Goal: Task Accomplishment & Management: Manage account settings

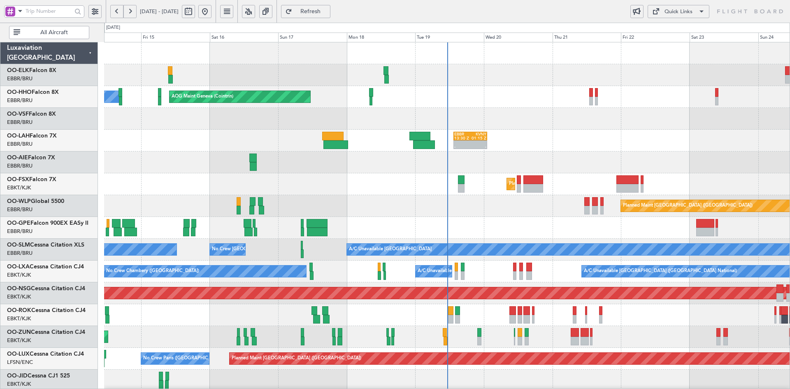
click at [606, 140] on div "- - EBBR 13:30 Z KVNY 01:15 Z" at bounding box center [447, 141] width 686 height 22
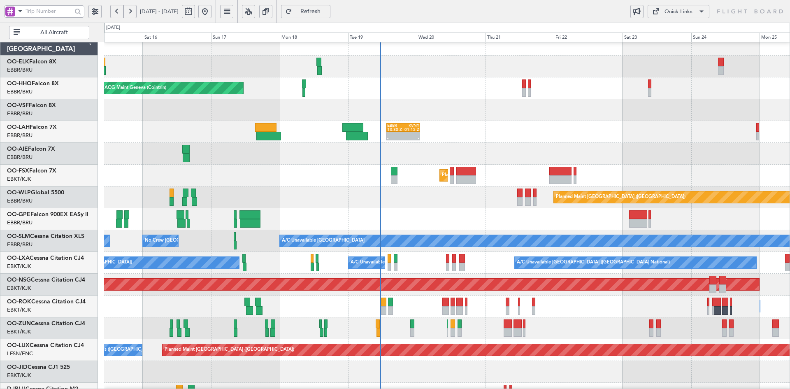
click at [490, 161] on div at bounding box center [447, 154] width 686 height 22
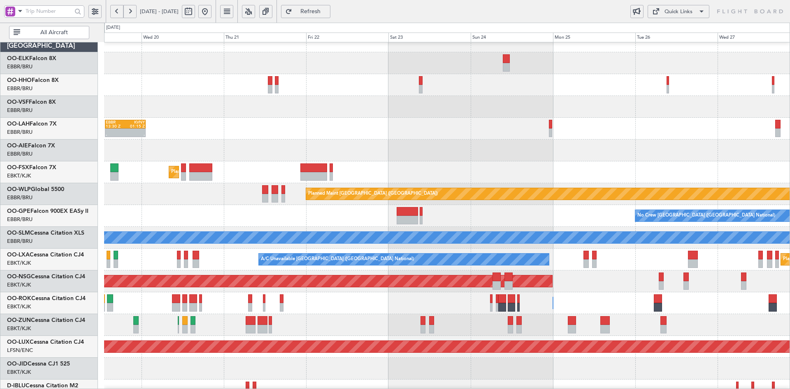
scroll to position [6, 0]
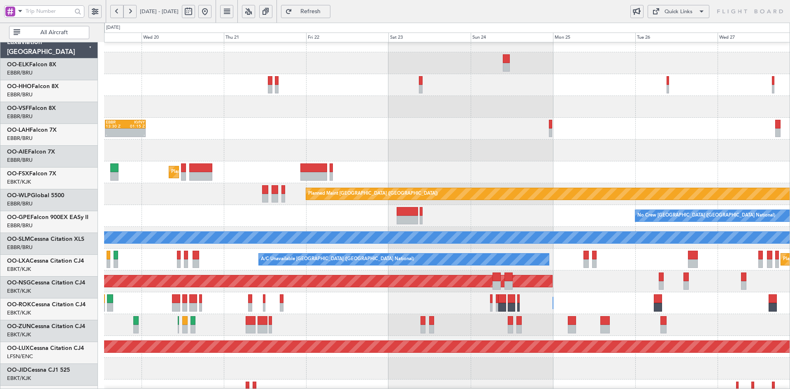
click at [546, 301] on div "Owner [GEOGRAPHIC_DATA]-[GEOGRAPHIC_DATA] Owner [GEOGRAPHIC_DATA]-[GEOGRAPHIC_D…" at bounding box center [447, 303] width 686 height 22
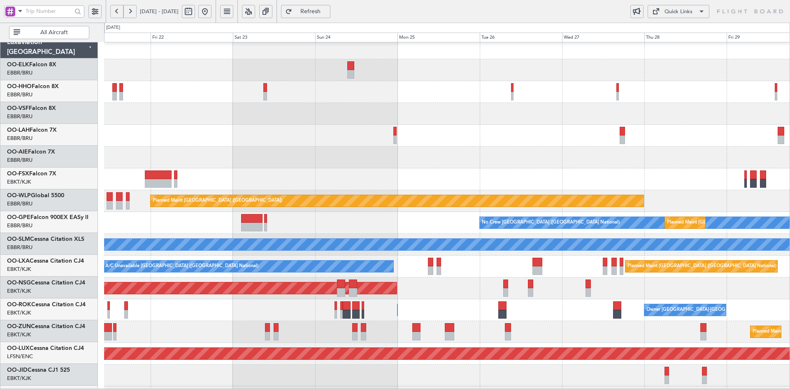
click at [578, 275] on div "A/C Unavailable Brussels (Brussels National) Planned Maint Brussels (Brussels N…" at bounding box center [447, 267] width 686 height 22
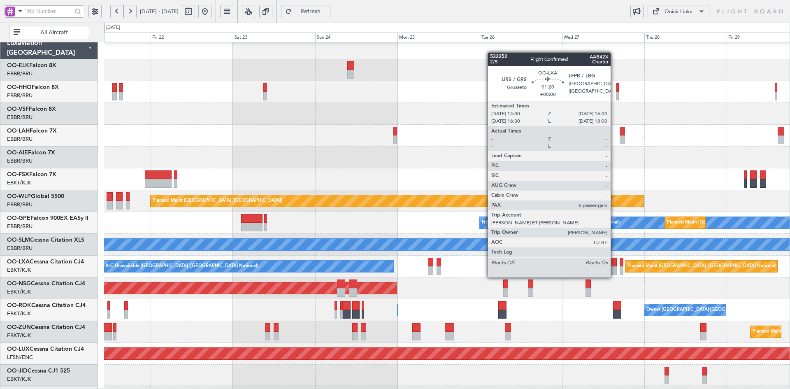
click at [615, 269] on div at bounding box center [614, 270] width 5 height 9
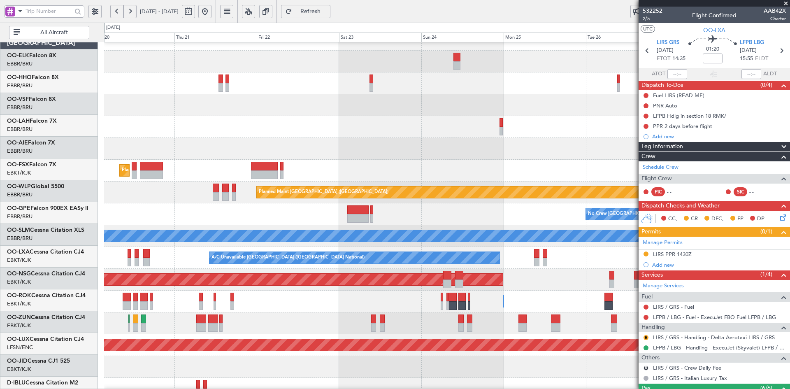
click at [503, 98] on div at bounding box center [447, 105] width 686 height 22
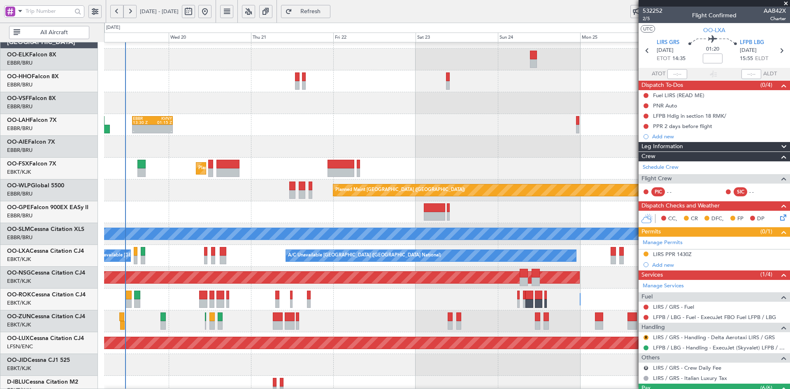
click at [520, 106] on div at bounding box center [447, 103] width 686 height 22
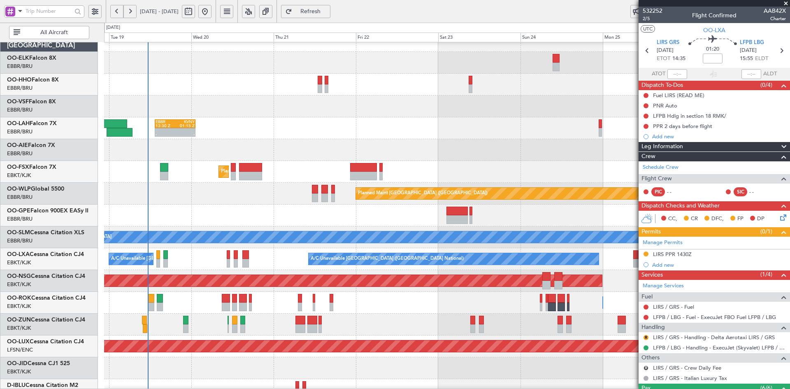
click at [420, 129] on div "EBBR 13:30 Z KVNY 01:15 Z - -" at bounding box center [447, 128] width 686 height 22
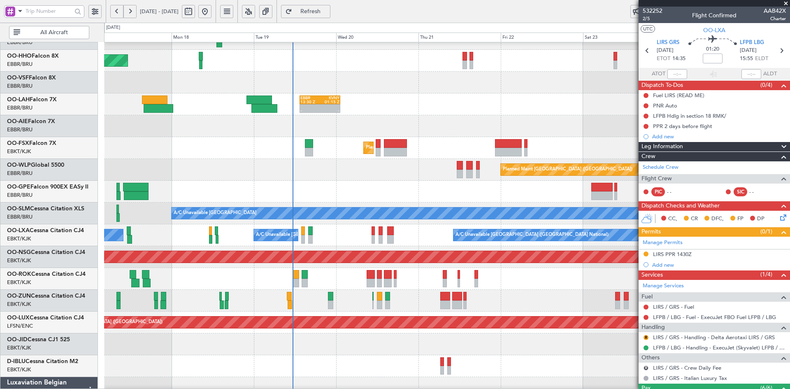
click at [491, 112] on div "EBBR 13:30 Z KVNY 01:15 Z - -" at bounding box center [447, 104] width 686 height 22
click at [406, 102] on div "EBBR 13:30 Z KVNY 01:15 Z - -" at bounding box center [447, 104] width 686 height 22
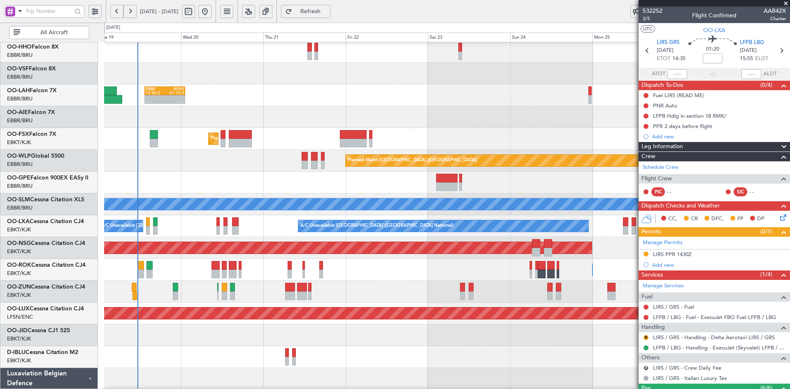
click at [414, 101] on div "EBBR 13:30 Z KVNY 01:15 Z - -" at bounding box center [447, 95] width 686 height 22
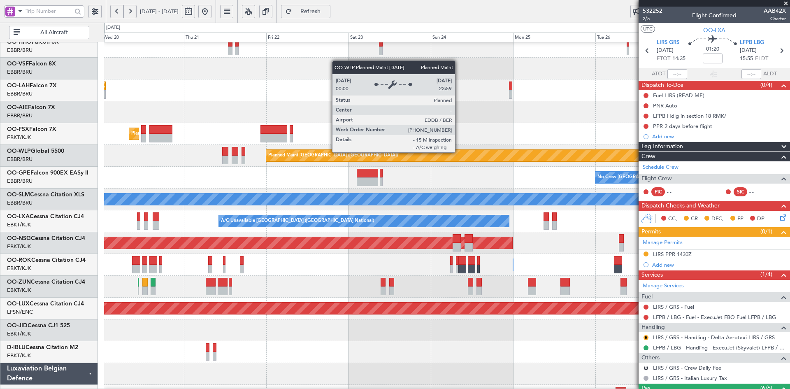
click at [338, 119] on div at bounding box center [447, 112] width 686 height 22
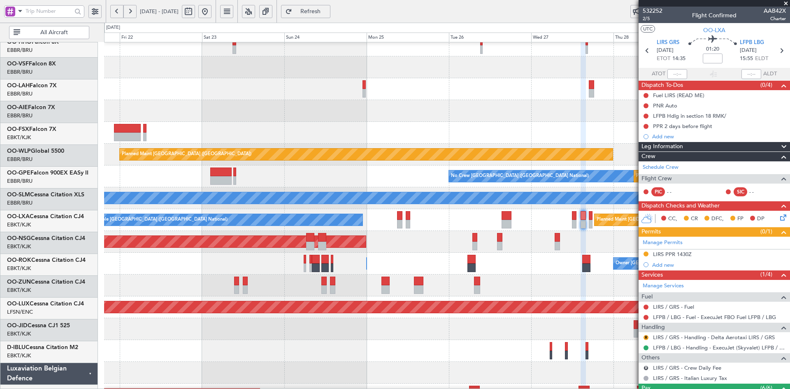
scroll to position [51, 0]
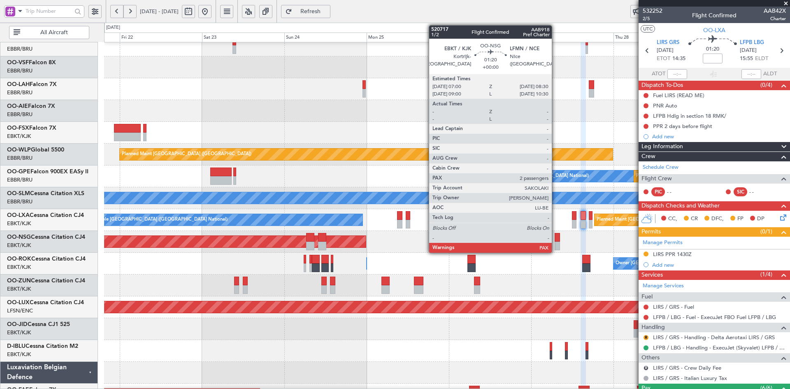
click at [447, 241] on div "Planned Maint [GEOGRAPHIC_DATA] ([GEOGRAPHIC_DATA])" at bounding box center [447, 242] width 686 height 22
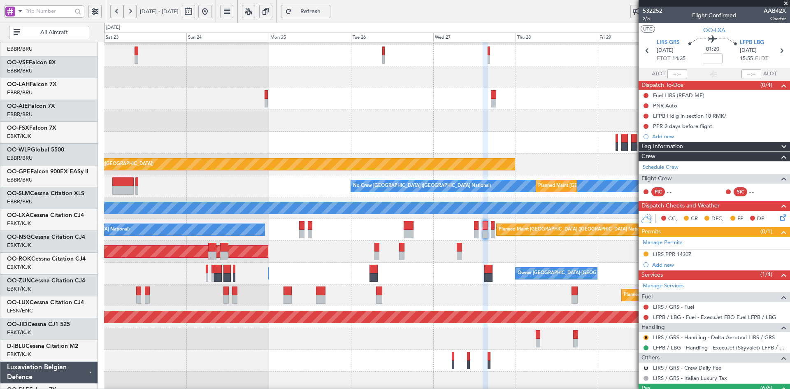
scroll to position [42, 0]
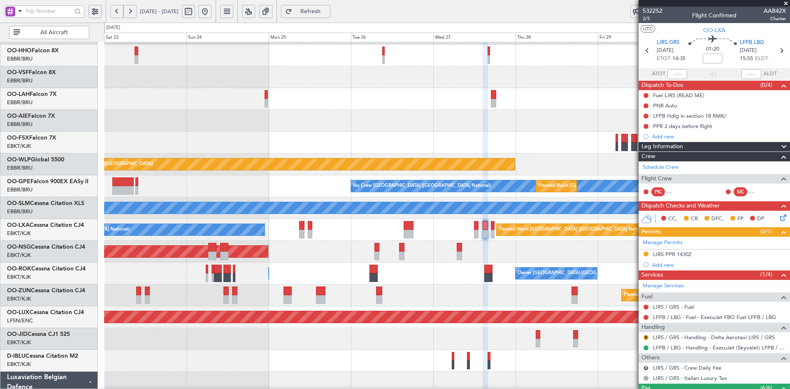
click at [487, 264] on div "Owner Kortrijk-Wevelgem Owner Kortrijk-Wevelgem" at bounding box center [447, 274] width 686 height 22
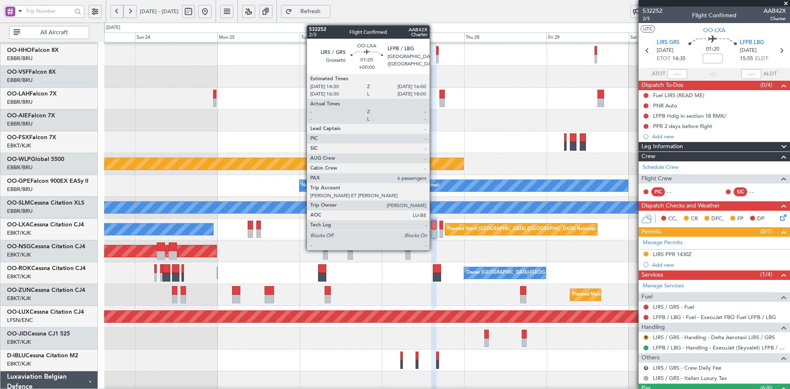
click at [433, 233] on div at bounding box center [433, 233] width 5 height 9
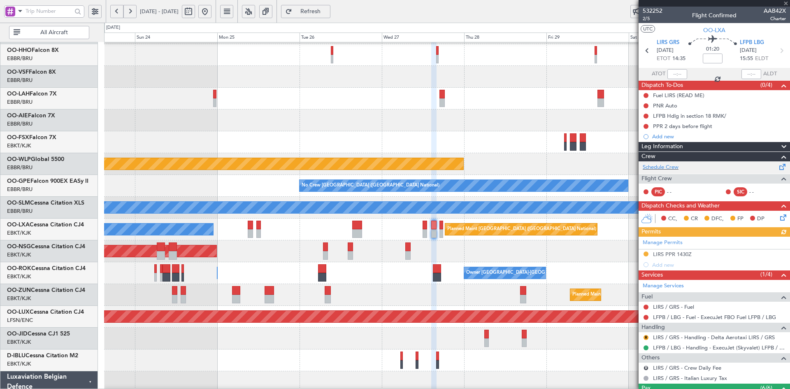
click at [684, 168] on div "Schedule Crew" at bounding box center [714, 167] width 151 height 12
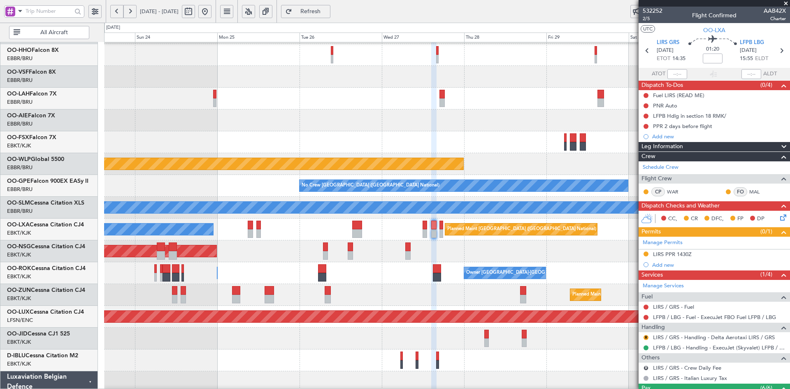
click at [785, 2] on span at bounding box center [786, 3] width 8 height 7
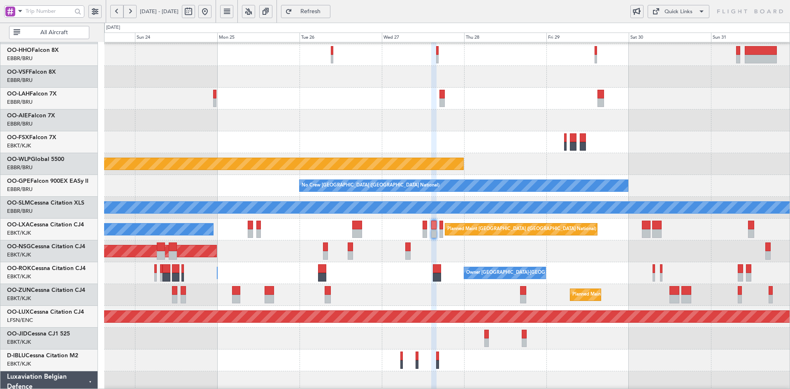
type input "0"
click at [584, 83] on div at bounding box center [447, 77] width 686 height 22
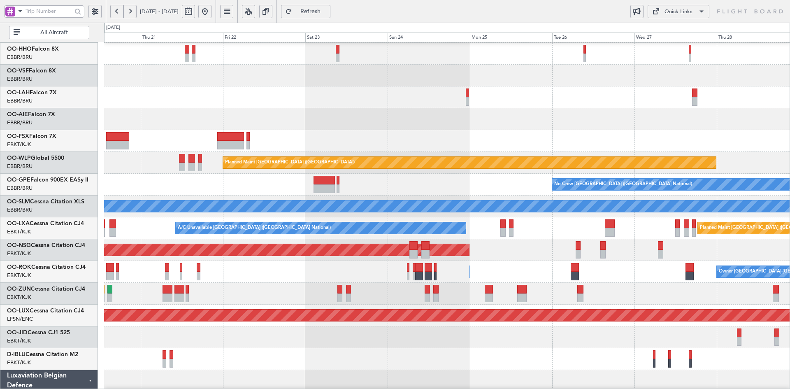
click at [438, 140] on div "EBBR 13:30 Z KVNY 01:15 Z - - Planned Maint Kortrijk-Wevelgem Planned Maint Ber…" at bounding box center [447, 239] width 686 height 480
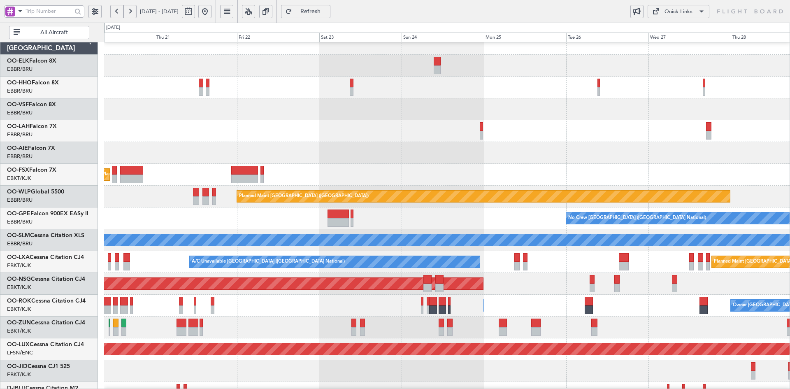
click at [534, 118] on div at bounding box center [447, 109] width 686 height 22
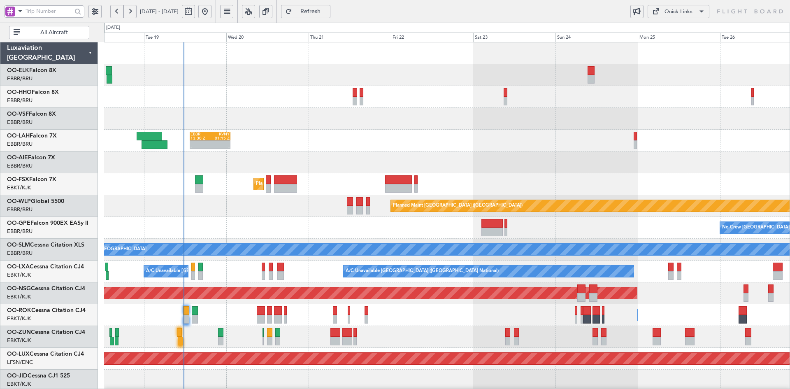
click at [544, 151] on div at bounding box center [447, 162] width 686 height 22
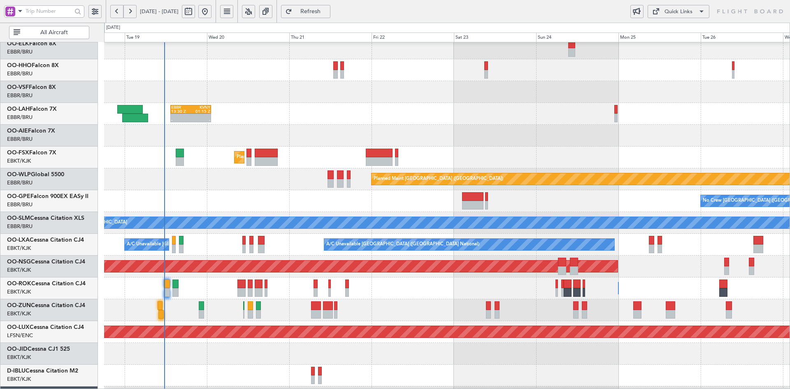
click at [432, 140] on div at bounding box center [447, 136] width 686 height 22
click at [413, 136] on div at bounding box center [447, 136] width 686 height 22
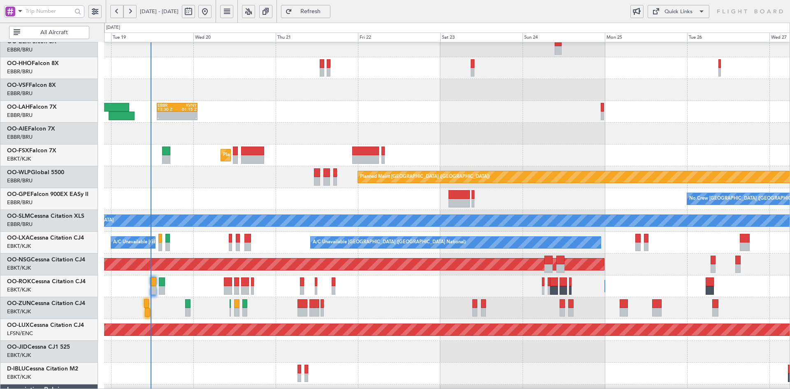
click at [356, 102] on div "EBBR 13:30 Z KVNY 01:15 Z - -" at bounding box center [447, 112] width 686 height 22
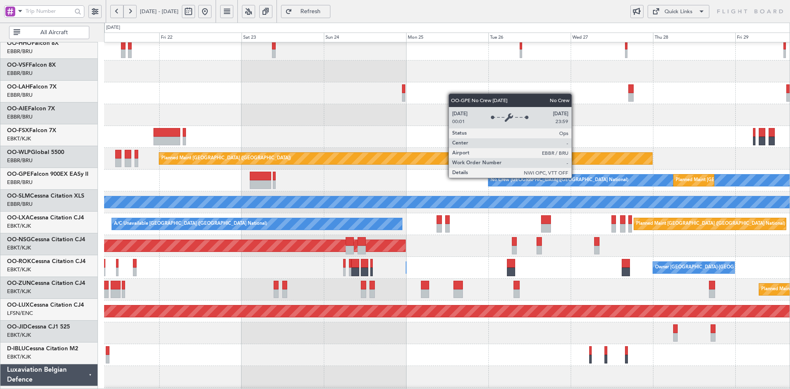
click at [518, 186] on div "No Crew [GEOGRAPHIC_DATA] ([GEOGRAPHIC_DATA] National)" at bounding box center [560, 180] width 138 height 12
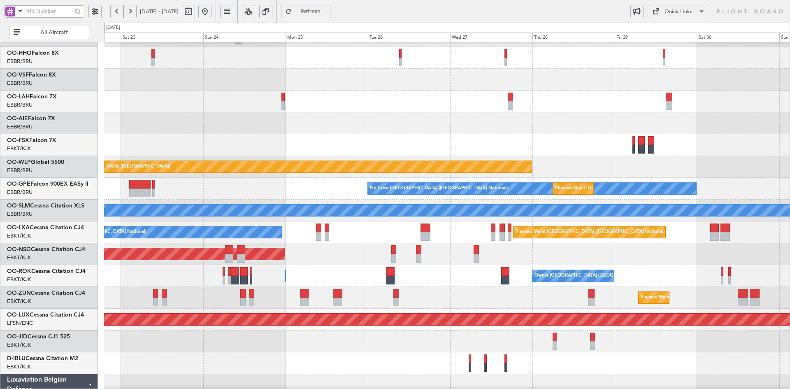
click at [598, 269] on div "Owner Kortrijk-Wevelgem Owner Kortrijk-Wevelgem" at bounding box center [447, 276] width 686 height 22
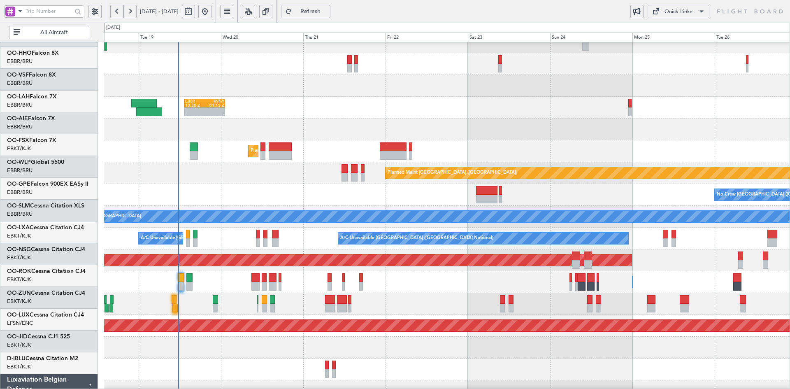
scroll to position [33, 0]
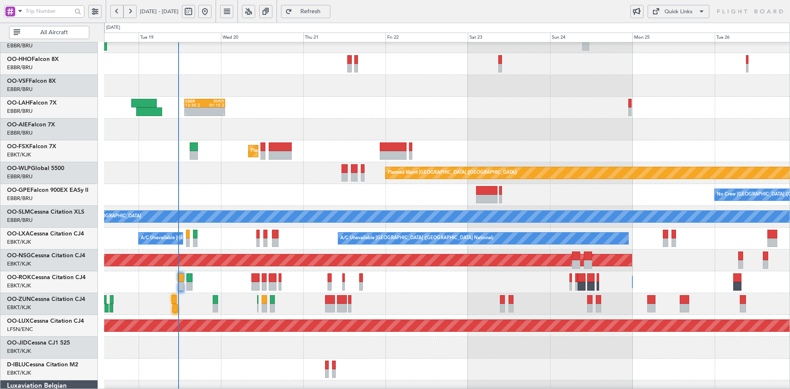
click at [602, 145] on div "Planned Maint Kortrijk-[GEOGRAPHIC_DATA]" at bounding box center [447, 151] width 686 height 22
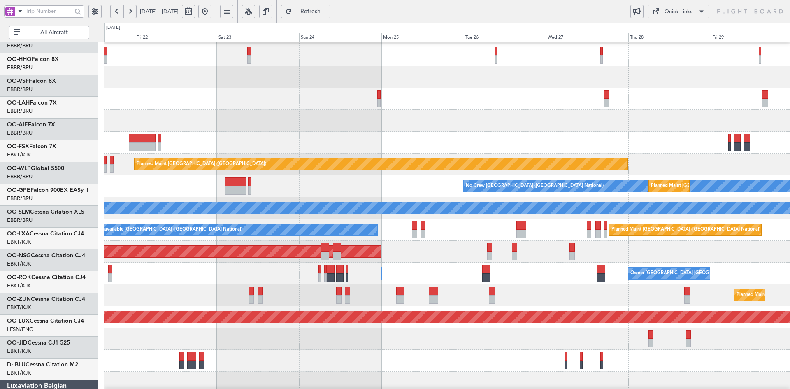
scroll to position [42, 0]
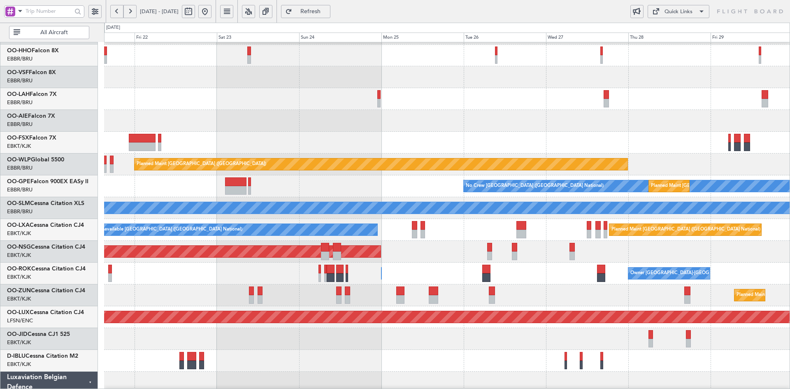
click at [495, 240] on div "A/C Unavailable Brussels (Brussels National) Planned Maint Brussels (Brussels N…" at bounding box center [447, 230] width 686 height 22
click at [508, 150] on div "Planned Maint Kortrijk-[GEOGRAPHIC_DATA]" at bounding box center [447, 143] width 686 height 22
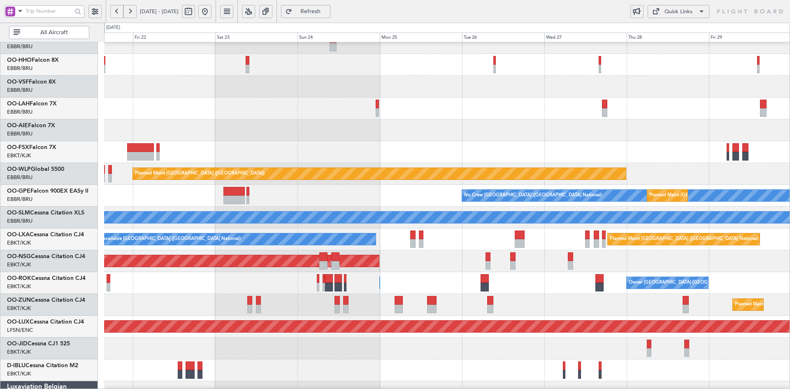
click at [519, 141] on div at bounding box center [447, 130] width 686 height 22
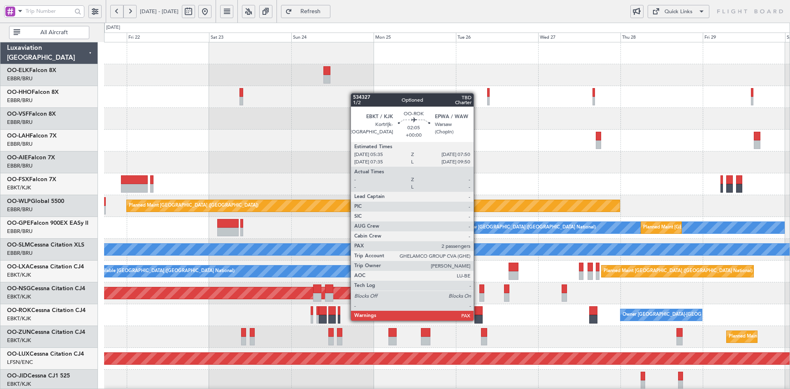
click at [478, 320] on div at bounding box center [479, 319] width 8 height 9
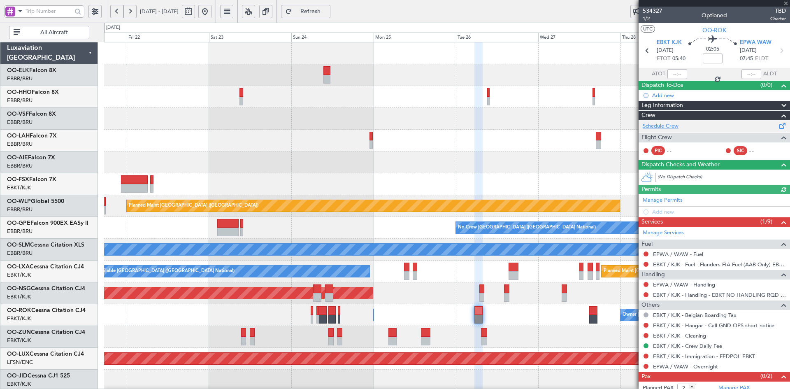
click at [665, 123] on link "Schedule Crew" at bounding box center [661, 126] width 36 height 8
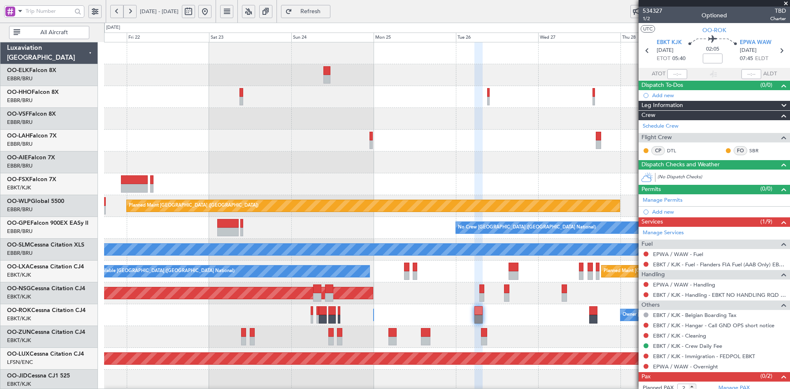
click at [479, 173] on div "Planned Maint Kortrijk-[GEOGRAPHIC_DATA]" at bounding box center [447, 184] width 686 height 22
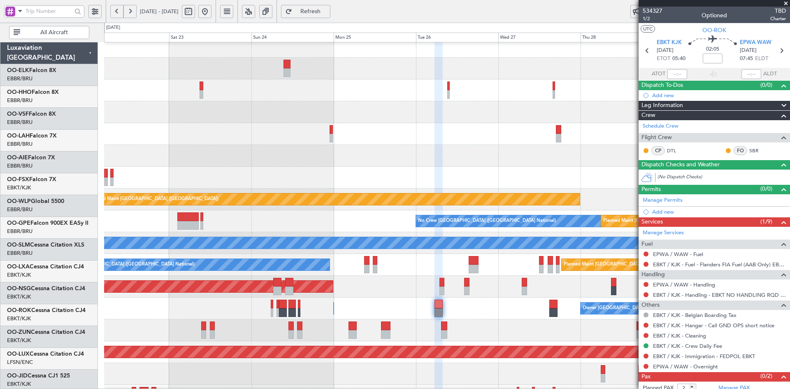
scroll to position [7, 0]
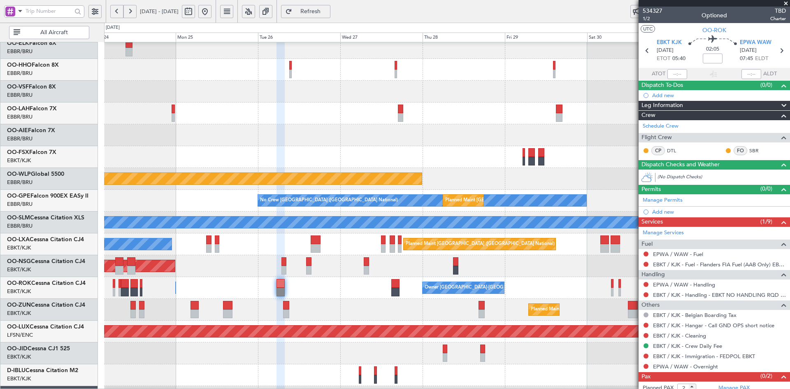
click at [382, 292] on div "Owner [GEOGRAPHIC_DATA]-[GEOGRAPHIC_DATA] Owner [GEOGRAPHIC_DATA]-[GEOGRAPHIC_D…" at bounding box center [447, 288] width 686 height 22
click at [485, 190] on div "No Crew Brussels (Brussels National) Planned Maint Brussels (Brussels National)" at bounding box center [447, 201] width 686 height 22
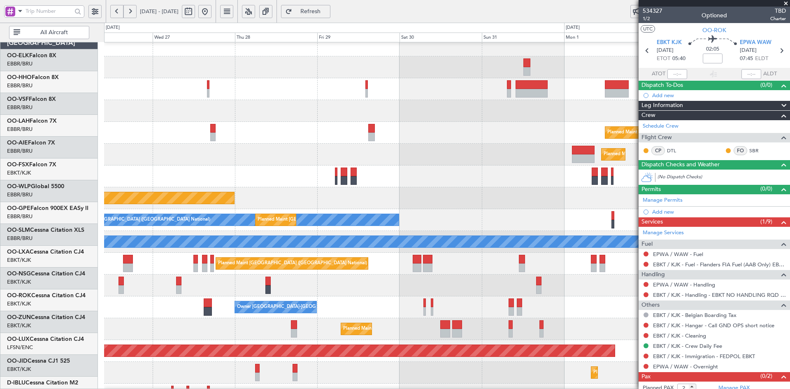
scroll to position [7, 0]
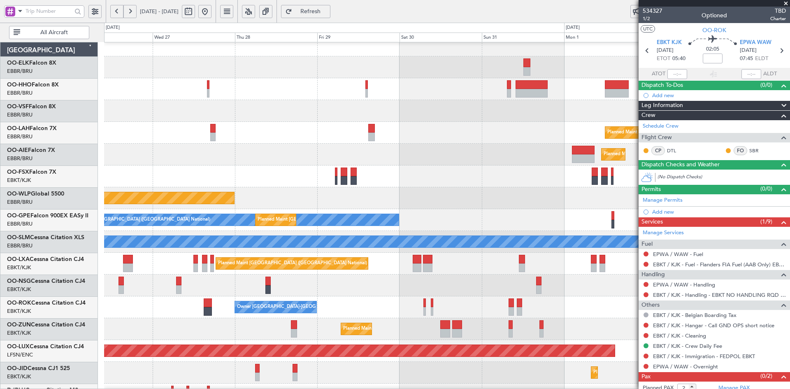
click at [424, 172] on div at bounding box center [447, 176] width 686 height 22
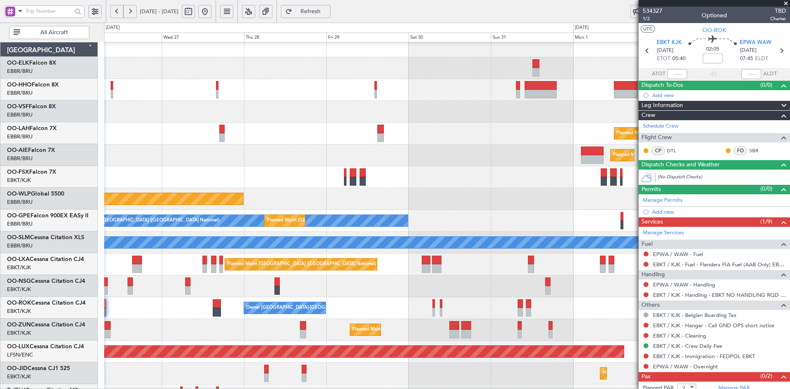
click at [324, 284] on div "Planned Maint [GEOGRAPHIC_DATA] ([GEOGRAPHIC_DATA])" at bounding box center [447, 286] width 686 height 22
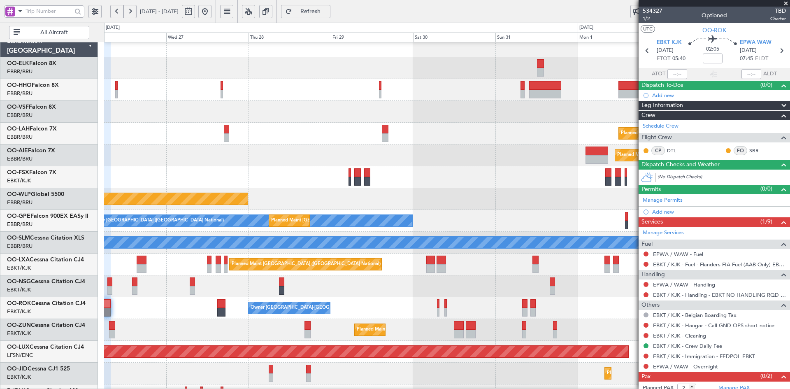
click at [351, 188] on div "Planned Maint [GEOGRAPHIC_DATA] ([GEOGRAPHIC_DATA])" at bounding box center [447, 199] width 686 height 22
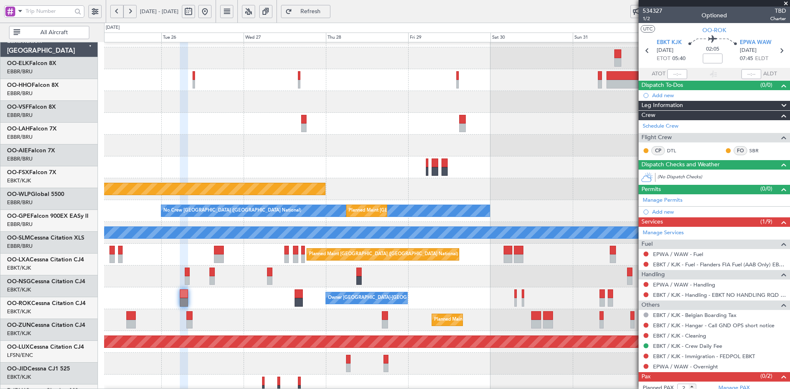
scroll to position [17, 0]
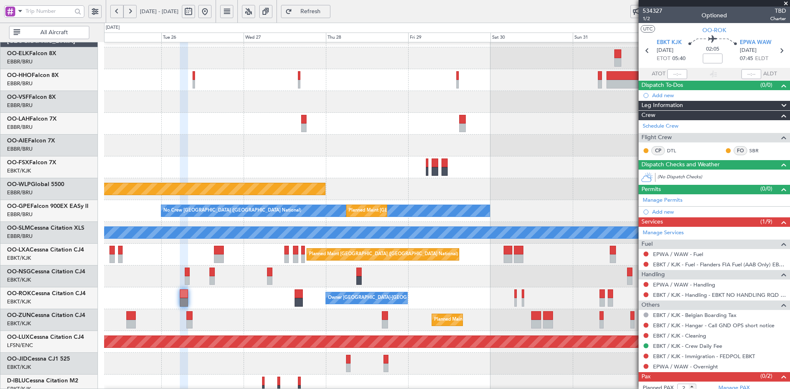
click at [488, 280] on div "Planned Maint [GEOGRAPHIC_DATA] ([GEOGRAPHIC_DATA])" at bounding box center [447, 277] width 686 height 22
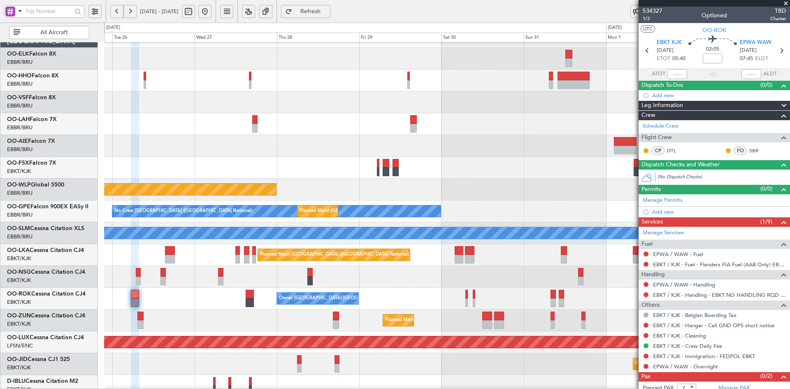
scroll to position [21, 0]
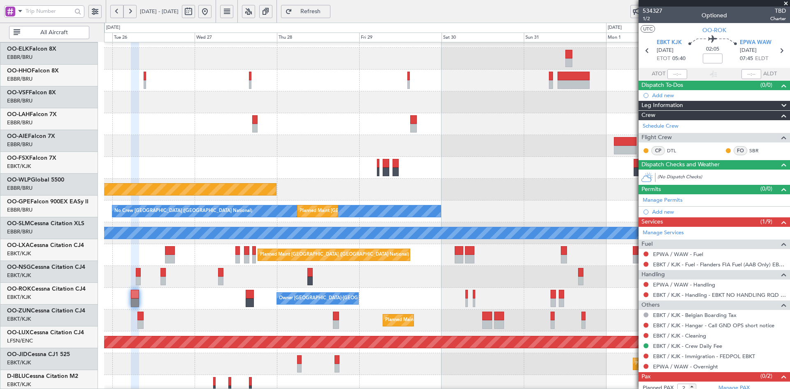
click at [427, 294] on div "Owner [GEOGRAPHIC_DATA]-[GEOGRAPHIC_DATA] Owner [GEOGRAPHIC_DATA]-[GEOGRAPHIC_D…" at bounding box center [447, 299] width 686 height 22
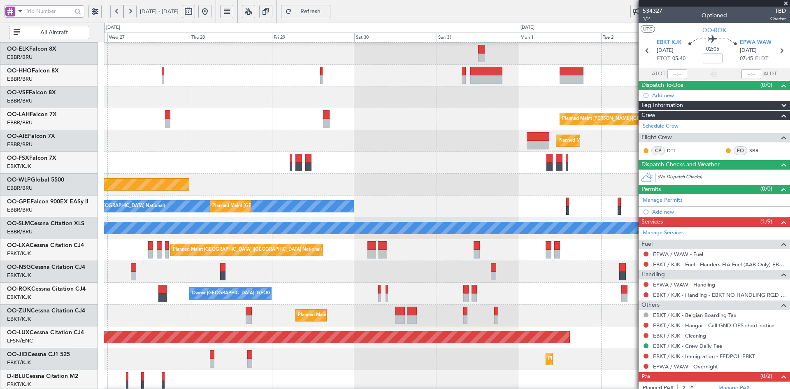
click at [464, 314] on div "Planned Maint Kortrijk-[GEOGRAPHIC_DATA]" at bounding box center [447, 316] width 686 height 22
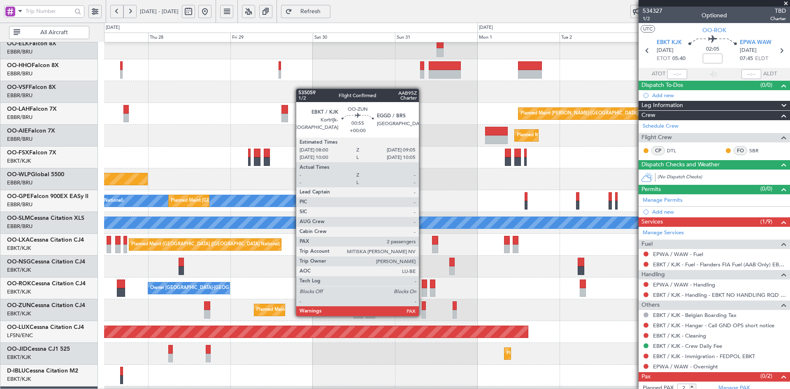
click at [423, 315] on div at bounding box center [424, 314] width 4 height 9
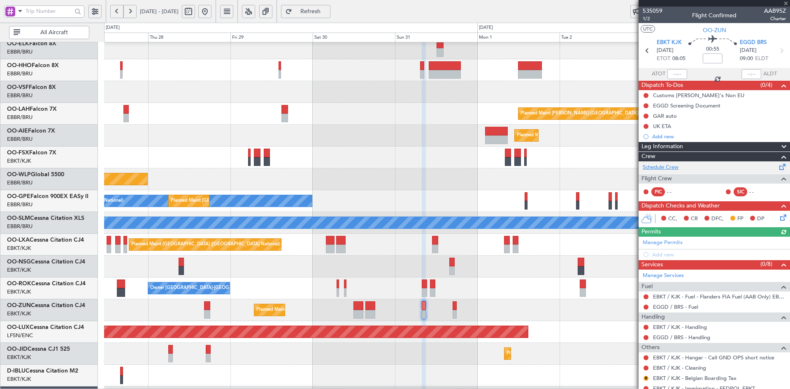
click at [664, 167] on link "Schedule Crew" at bounding box center [661, 167] width 36 height 8
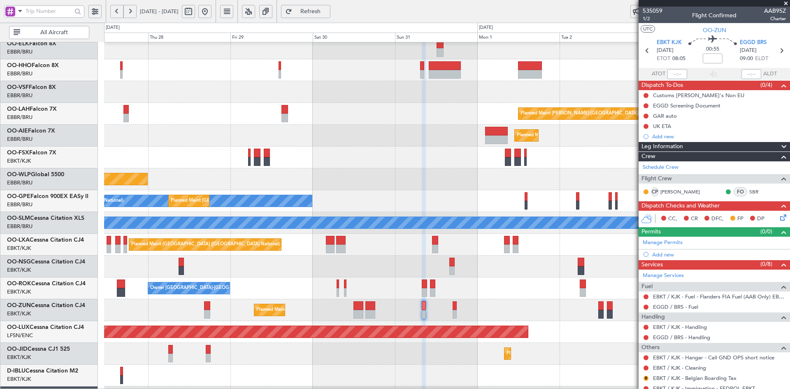
click at [321, 287] on div "Planned Maint Alton-st Louis (St Louis Regl) Planned Maint London (Farnborough)…" at bounding box center [447, 256] width 686 height 480
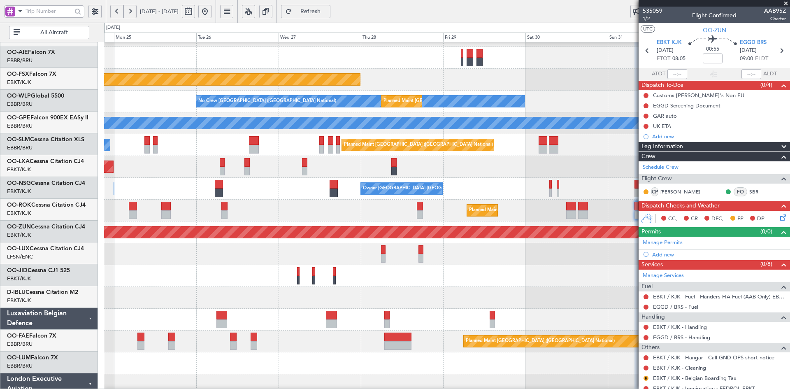
scroll to position [133, 0]
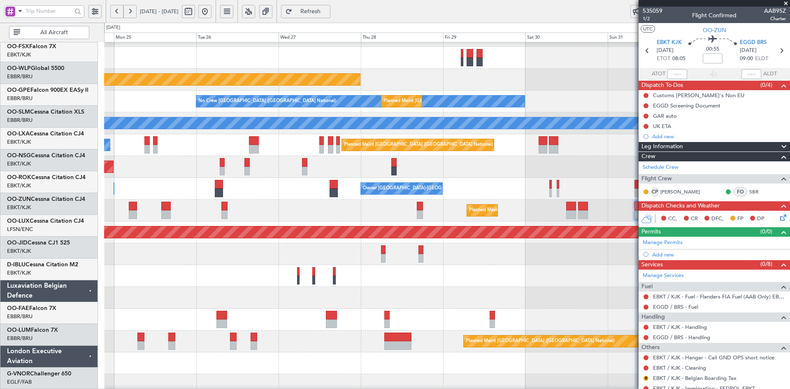
click at [729, 239] on fb-app "27 Aug 2025 - 04 Sep 2025 Refresh Quick Links All Aircraft Planned Maint London…" at bounding box center [395, 199] width 790 height 379
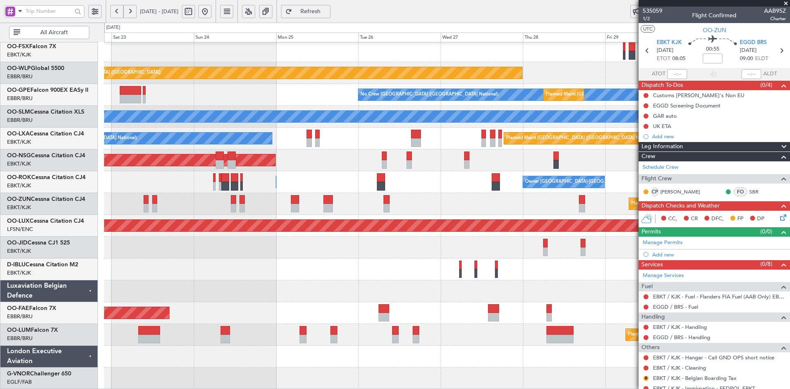
click at [261, 242] on div "Planned Maint Kortrijk-[GEOGRAPHIC_DATA]" at bounding box center [447, 248] width 686 height 22
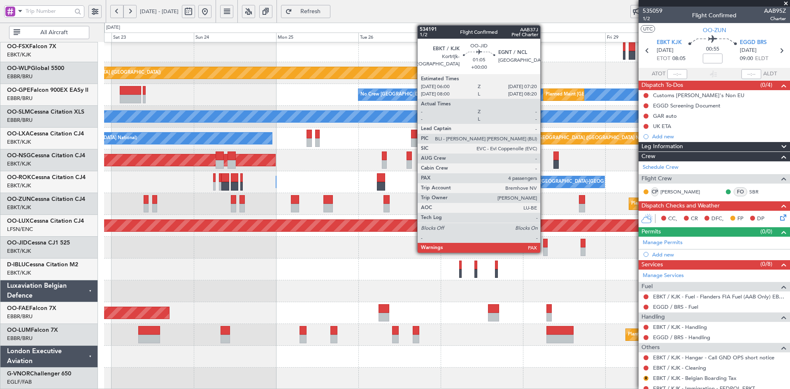
click at [544, 249] on div at bounding box center [545, 251] width 5 height 9
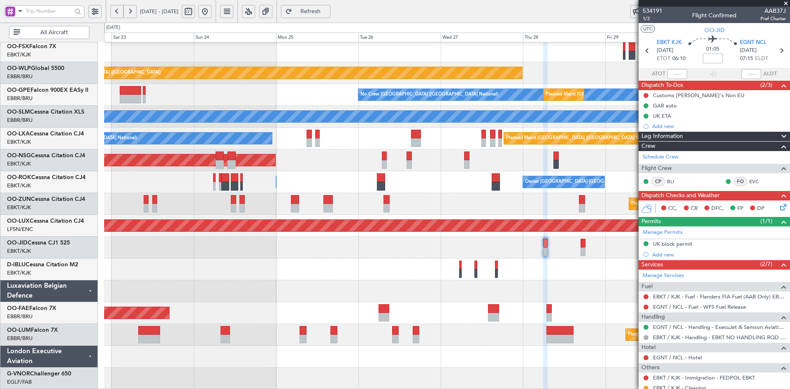
click at [787, 1] on span at bounding box center [786, 3] width 8 height 7
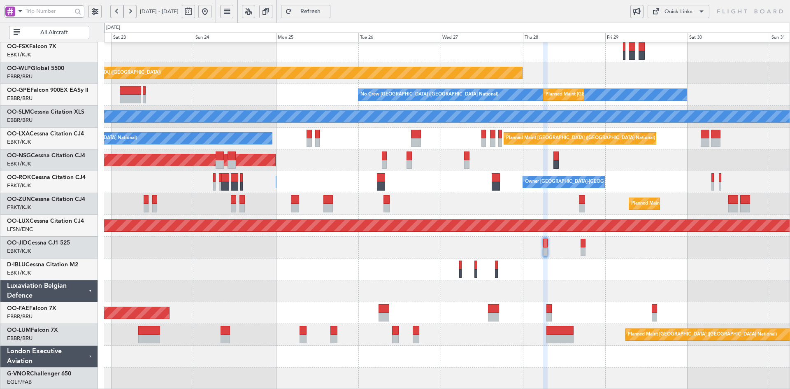
type input "0"
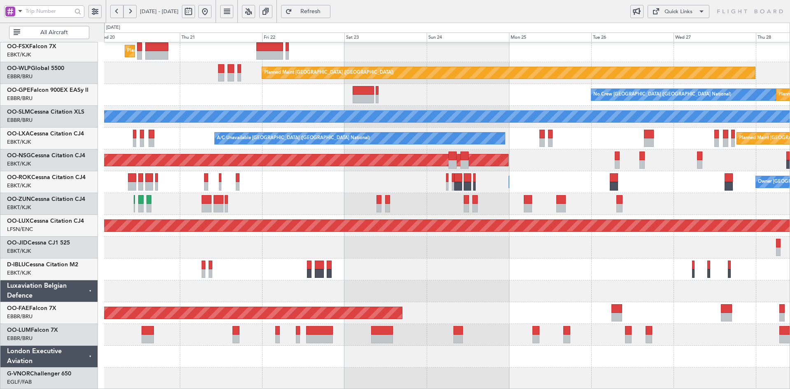
scroll to position [122, 0]
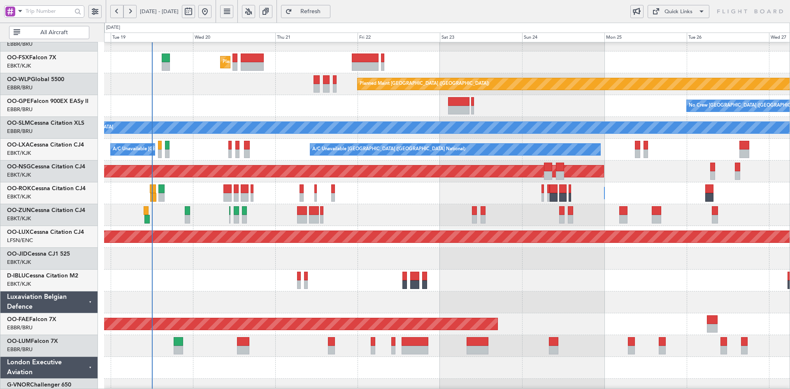
click at [633, 184] on div "Owner Kortrijk-Wevelgem Owner Kortrijk-Wevelgem" at bounding box center [447, 193] width 686 height 22
click at [644, 179] on div "Planned Maint [GEOGRAPHIC_DATA] ([GEOGRAPHIC_DATA])" at bounding box center [447, 172] width 686 height 22
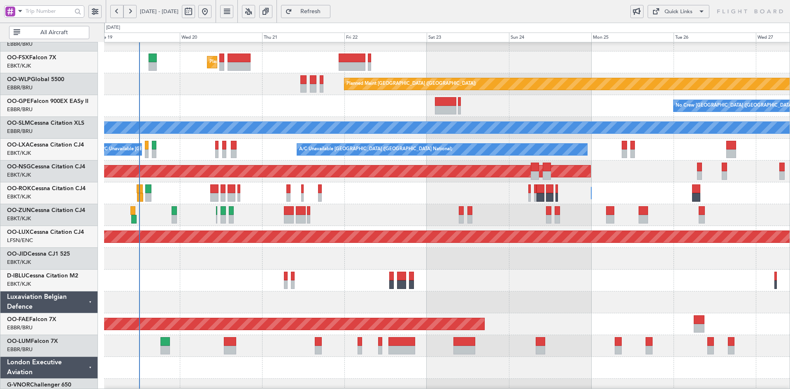
click at [742, 194] on div "Owner Kortrijk-Wevelgem Owner Kortrijk-Wevelgem" at bounding box center [447, 193] width 686 height 22
click at [410, 261] on div "Planned Maint Kortrijk-Wevelgem Planned Maint Berlin (Brandenburg) No Crew Brus…" at bounding box center [447, 161] width 686 height 480
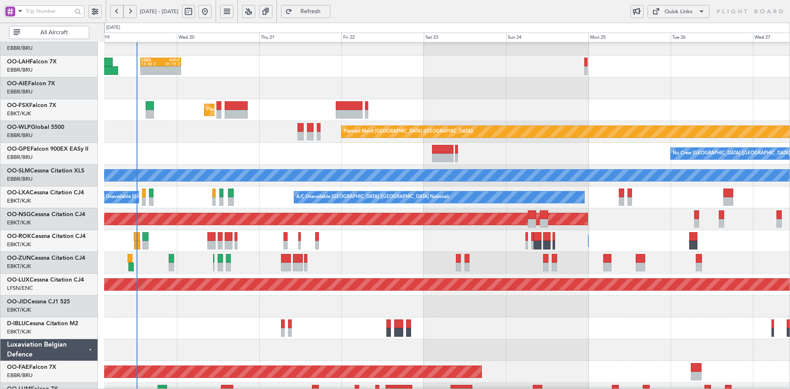
click at [317, 77] on div "- - EBBR 13:30 Z KVNY 01:15 Z" at bounding box center [447, 67] width 686 height 22
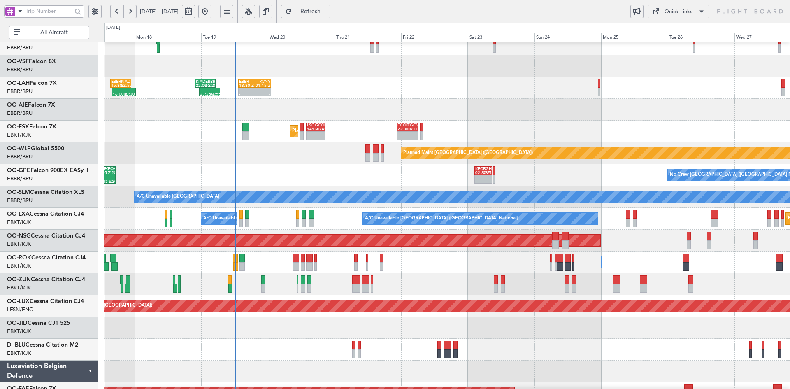
scroll to position [64, 0]
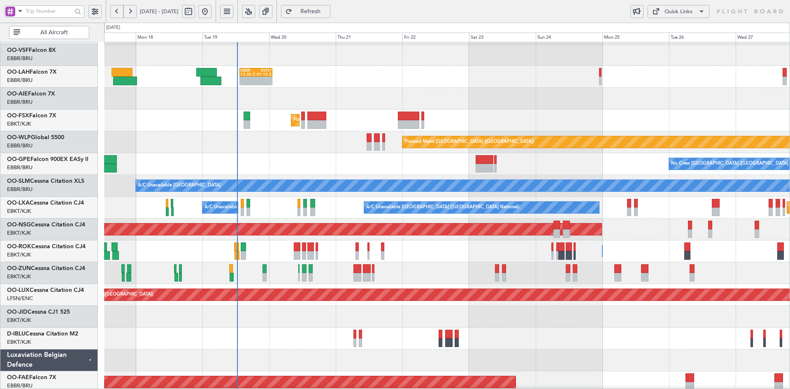
click at [390, 274] on div "Planned Maint Kortrijk-[GEOGRAPHIC_DATA]" at bounding box center [447, 273] width 686 height 22
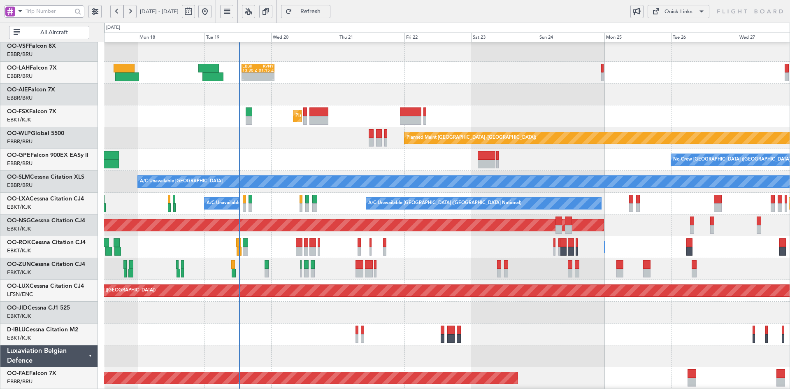
click at [398, 258] on div "Planned Maint Kortrijk-[GEOGRAPHIC_DATA]" at bounding box center [447, 269] width 686 height 22
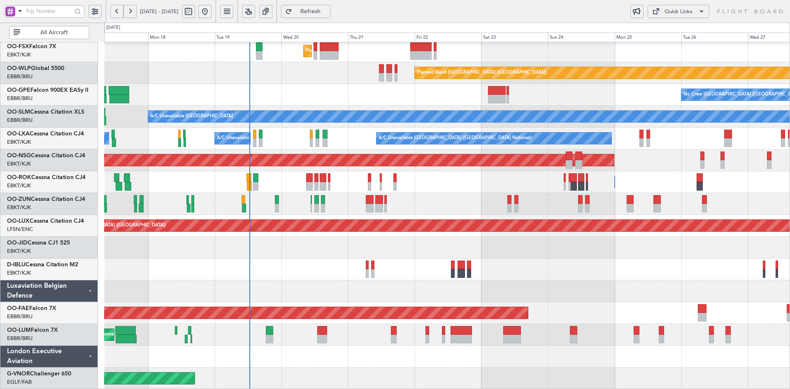
click at [582, 273] on div at bounding box center [447, 270] width 686 height 22
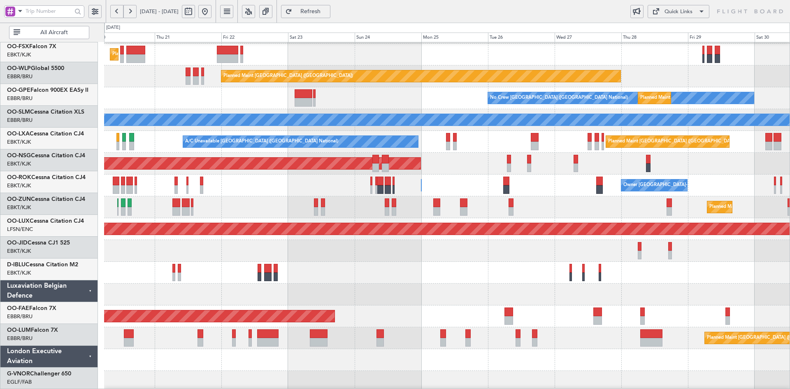
scroll to position [129, 0]
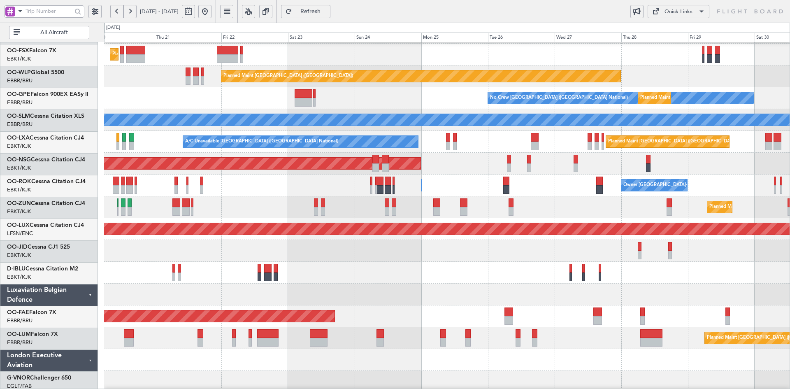
click at [621, 268] on div at bounding box center [447, 273] width 686 height 22
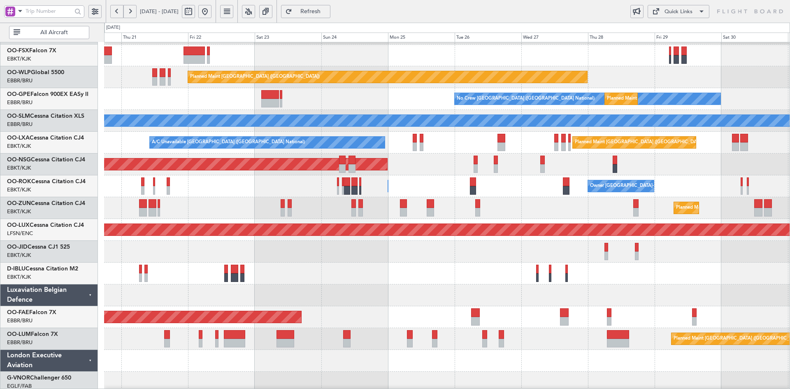
click at [669, 241] on div "Planned Maint [GEOGRAPHIC_DATA] ([GEOGRAPHIC_DATA])" at bounding box center [447, 230] width 686 height 22
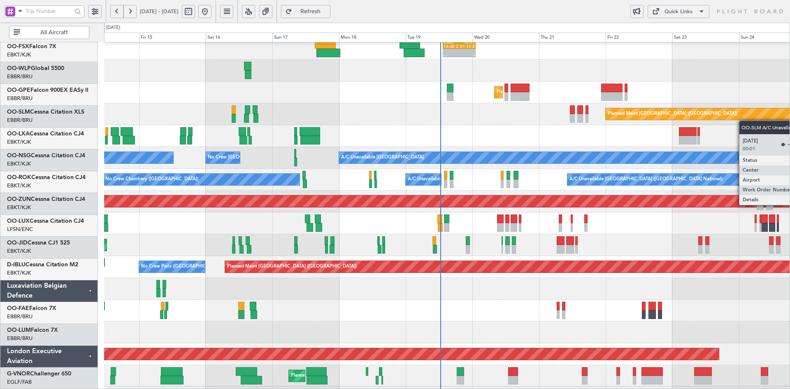
scroll to position [0, 0]
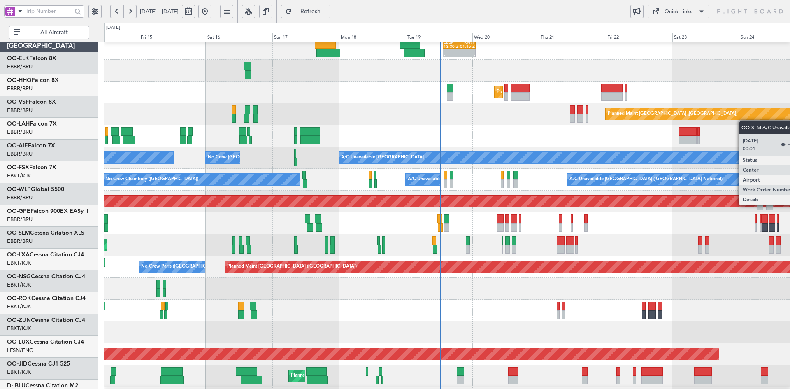
click at [790, 235] on html "20 Aug 2025 - 31 Aug 2025 Refresh Quick Links All Aircraft EBBR 13:30 Z KVNY 01…" at bounding box center [395, 194] width 790 height 389
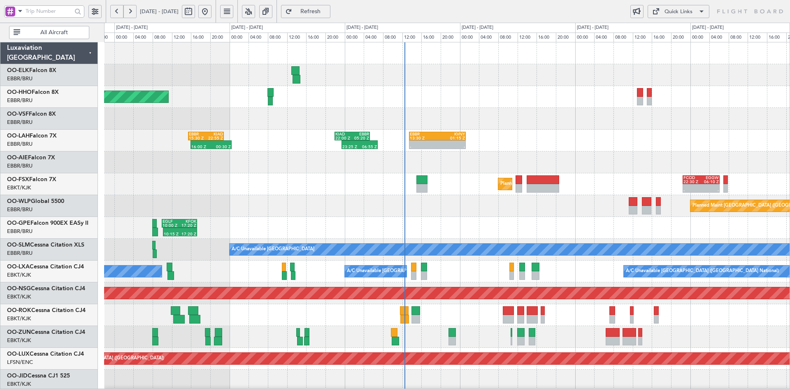
click at [542, 137] on div "EBBR 13:30 Z KVNY 01:15 Z - - 23:25 Z 06:55 Z KIAD 22:00 Z EBBR 05:20 Z 16:00 Z…" at bounding box center [447, 141] width 686 height 22
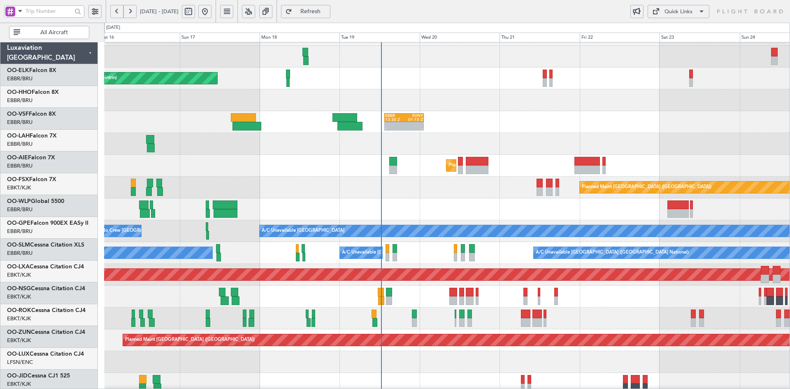
scroll to position [19, 0]
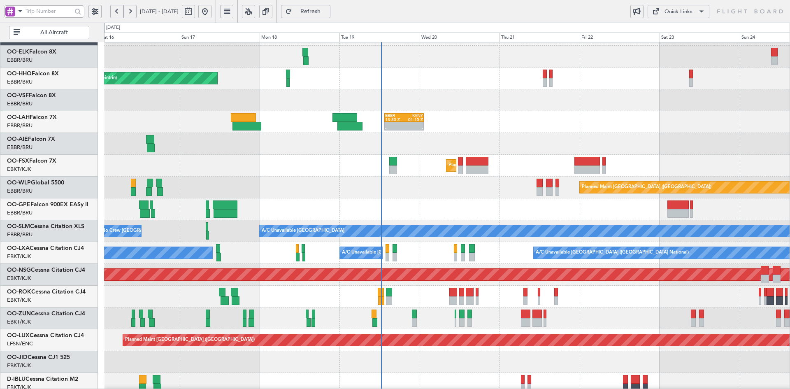
click at [489, 143] on div at bounding box center [447, 144] width 686 height 22
click at [564, 134] on div at bounding box center [447, 144] width 686 height 22
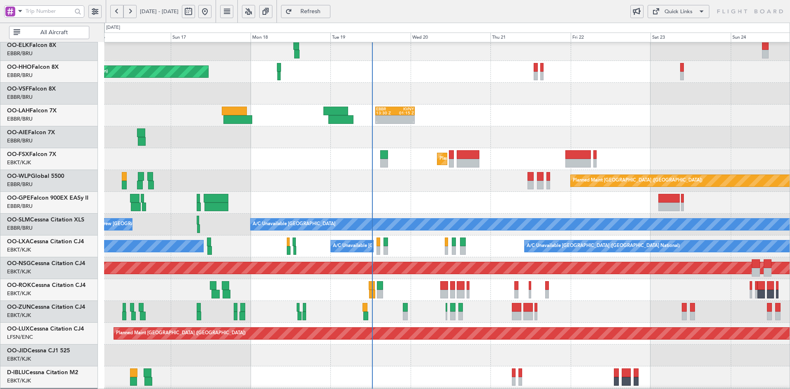
click at [488, 183] on div "AOG Maint Geneva (Cointrin) A/C Unavailable Geneva (Cointrin) EBBR 13:30 Z KVNY…" at bounding box center [447, 257] width 686 height 480
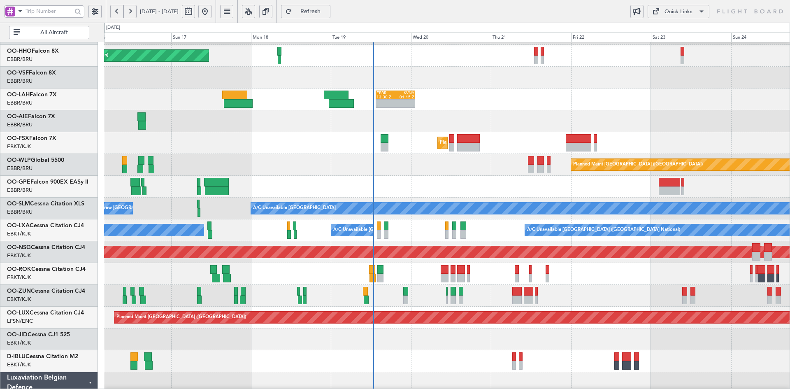
click at [461, 114] on div at bounding box center [447, 121] width 686 height 22
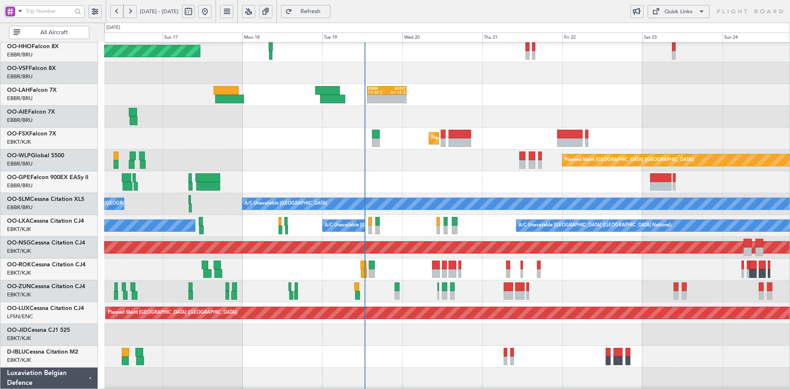
click at [476, 126] on div at bounding box center [447, 117] width 686 height 22
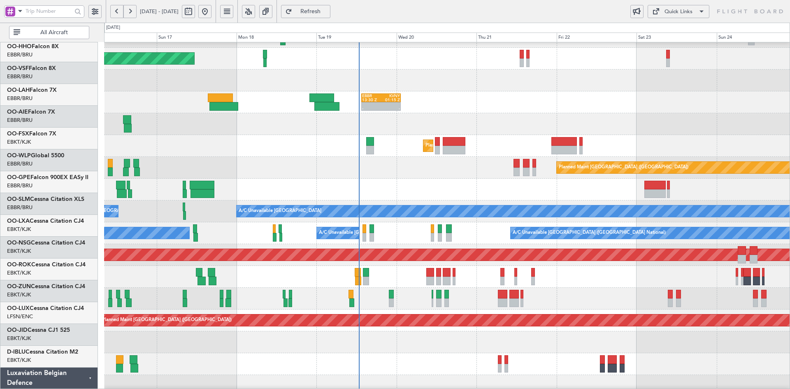
scroll to position [38, 0]
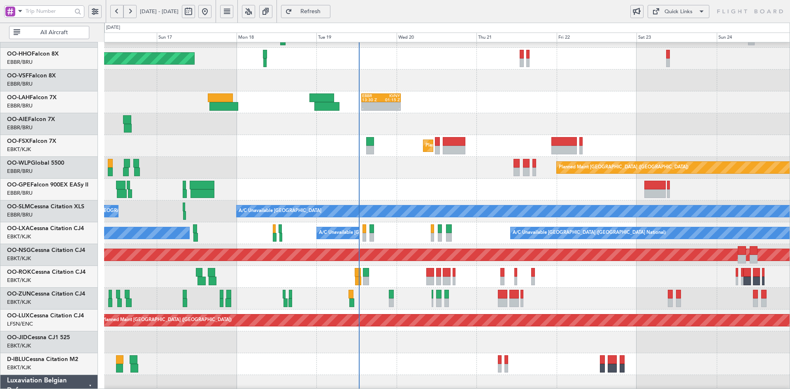
click at [458, 122] on div at bounding box center [447, 124] width 686 height 22
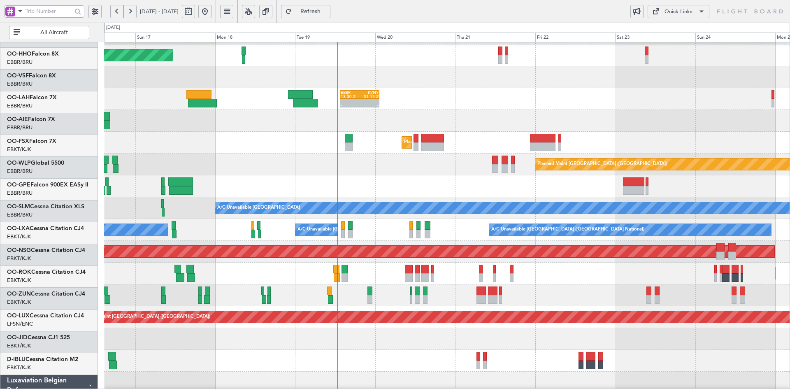
scroll to position [42, 0]
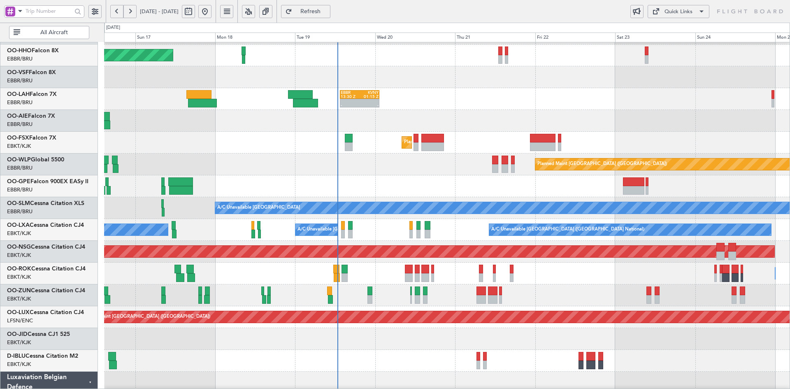
click at [541, 289] on div "Unplanned Maint [GEOGRAPHIC_DATA] ([GEOGRAPHIC_DATA])" at bounding box center [447, 295] width 686 height 22
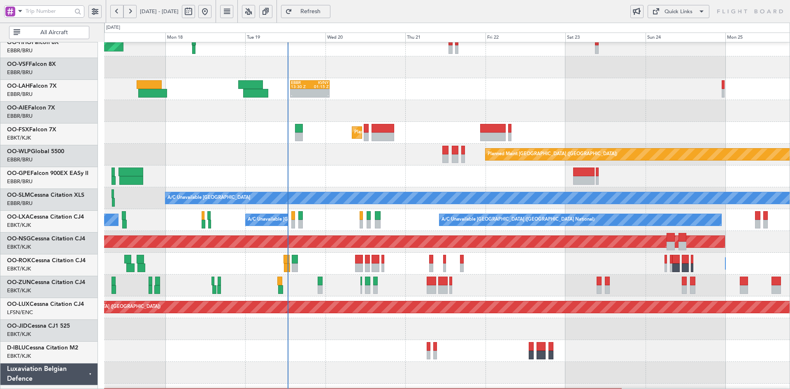
scroll to position [51, 0]
click at [602, 94] on div "- - EBBR 13:30 Z KVNY 01:15 Z" at bounding box center [447, 89] width 686 height 22
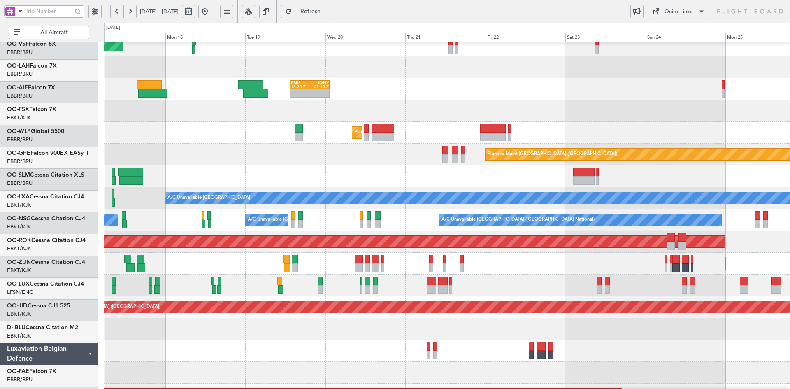
click at [421, 144] on div "Planned Maint [GEOGRAPHIC_DATA] ([GEOGRAPHIC_DATA])" at bounding box center [447, 155] width 686 height 22
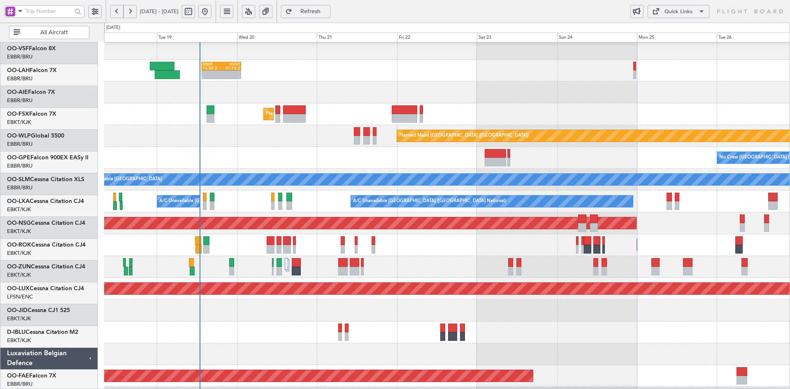
click at [382, 115] on div "Planned Maint Kortrijk-[GEOGRAPHIC_DATA]" at bounding box center [447, 114] width 686 height 22
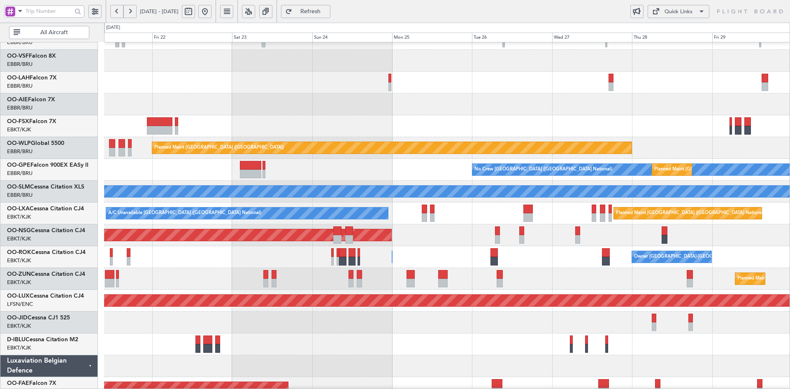
click at [374, 105] on div at bounding box center [447, 104] width 686 height 22
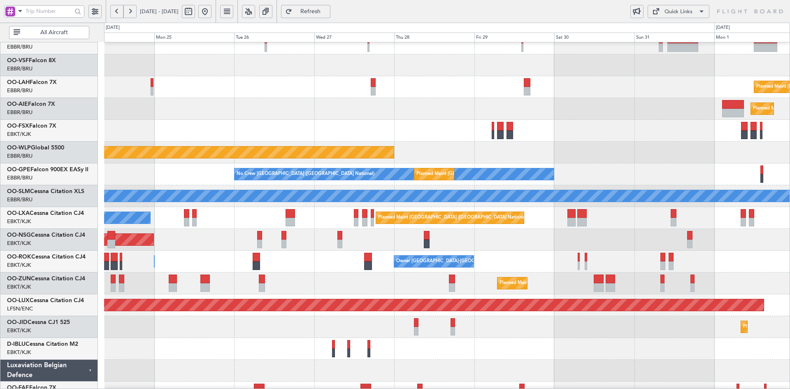
click at [410, 103] on div "Planned Maint [GEOGRAPHIC_DATA] ([GEOGRAPHIC_DATA])" at bounding box center [447, 109] width 686 height 22
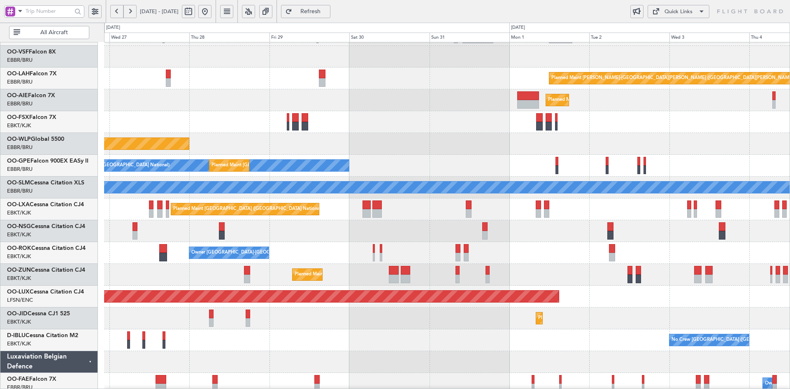
click at [529, 123] on div at bounding box center [447, 122] width 686 height 22
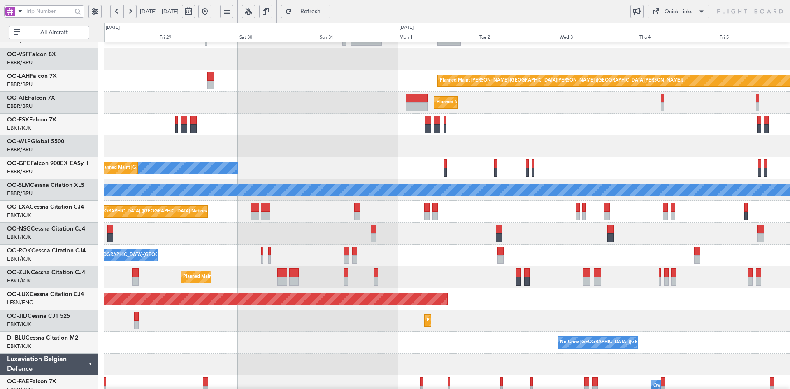
click at [483, 135] on div "Planned Maint [GEOGRAPHIC_DATA] ([GEOGRAPHIC_DATA])" at bounding box center [447, 146] width 686 height 22
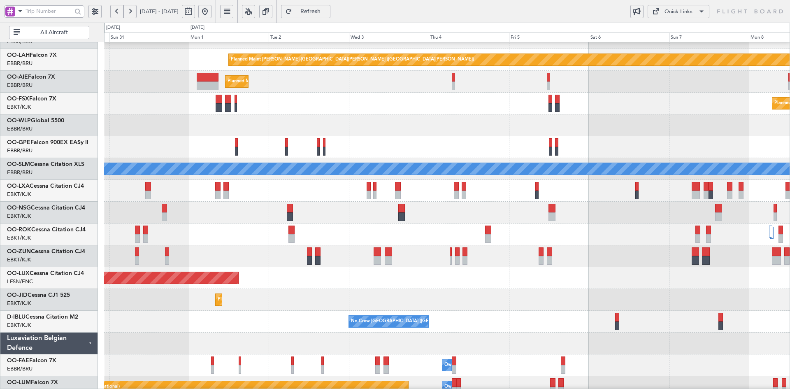
click at [549, 141] on div "No Crew [GEOGRAPHIC_DATA] ([GEOGRAPHIC_DATA] National)" at bounding box center [447, 147] width 686 height 22
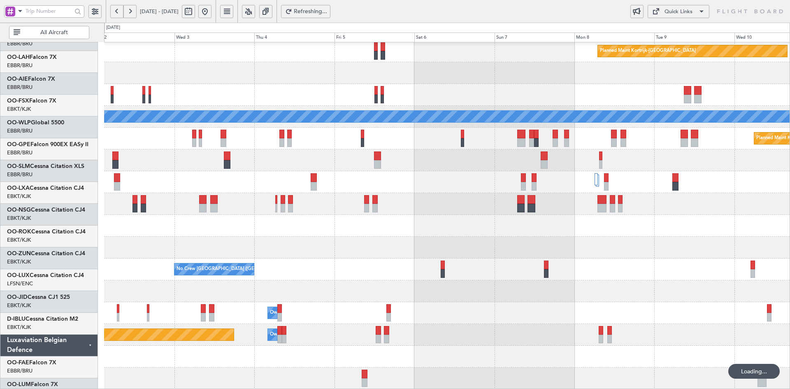
scroll to position [133, 0]
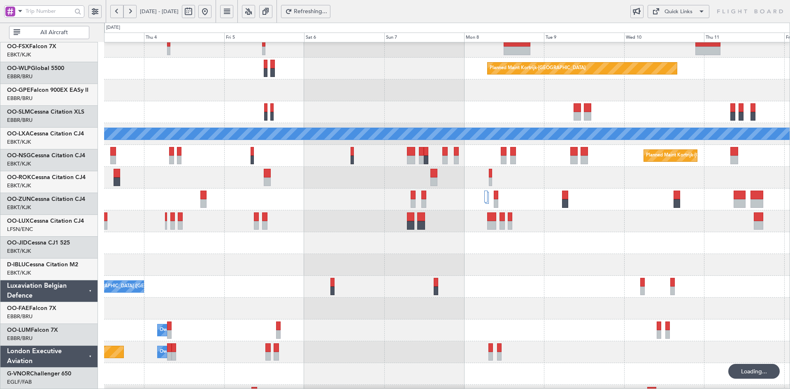
click at [573, 242] on div "Planned Maint [GEOGRAPHIC_DATA] ([GEOGRAPHIC_DATA])" at bounding box center [447, 243] width 686 height 22
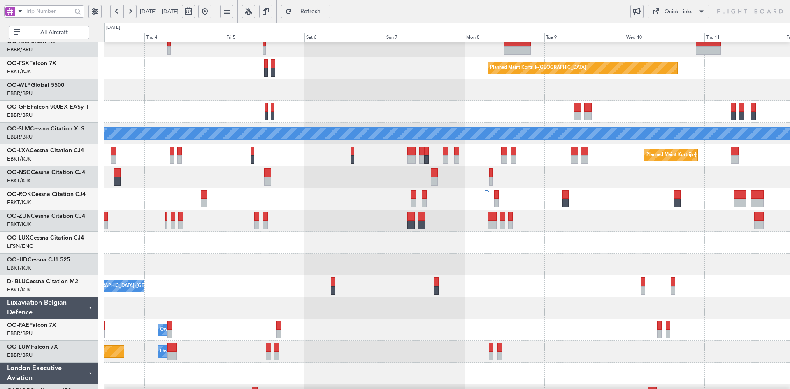
click at [587, 224] on div at bounding box center [447, 221] width 686 height 22
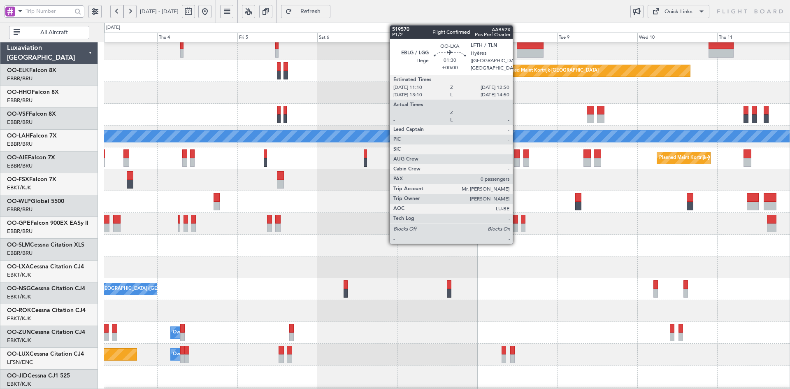
scroll to position [113, 0]
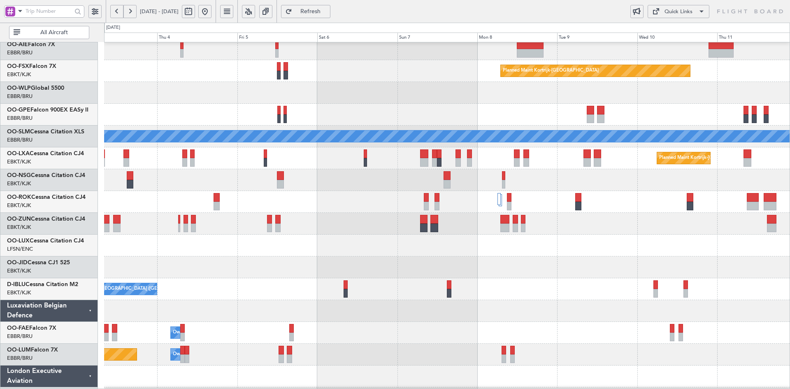
click at [678, 75] on div "Planned Maint London (Farnborough) Planned Maint Kortrijk-Wevelgem A/C Unavaila…" at bounding box center [447, 169] width 686 height 480
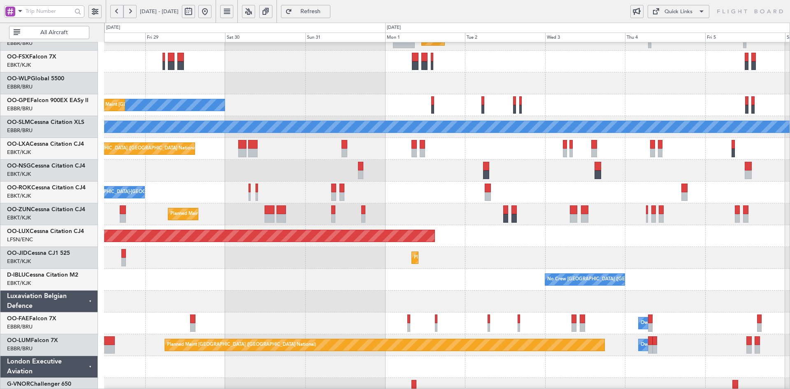
click at [596, 68] on div "Planned Maint London (Farnborough) Planned Maint Berlin (Brandenburg) No Crew B…" at bounding box center [447, 160] width 686 height 480
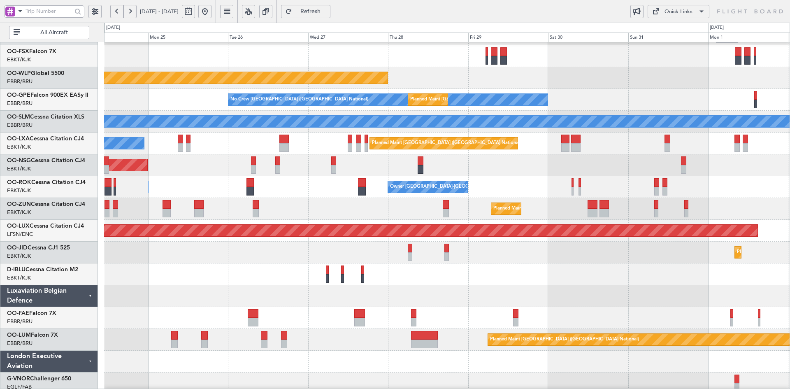
scroll to position [133, 0]
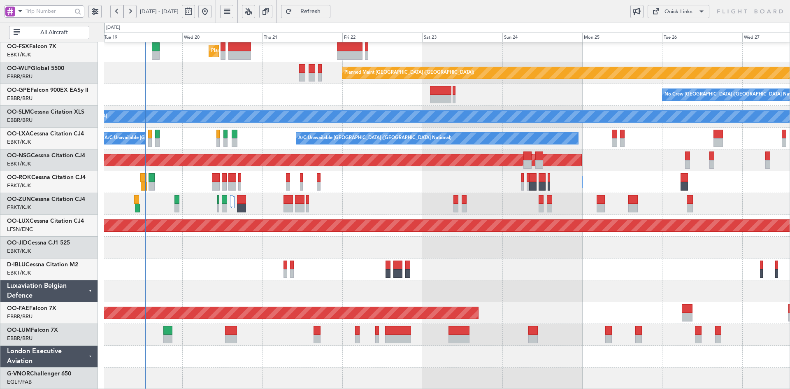
click at [633, 173] on div "Owner Kortrijk-Wevelgem Owner Kortrijk-Wevelgem" at bounding box center [447, 182] width 686 height 22
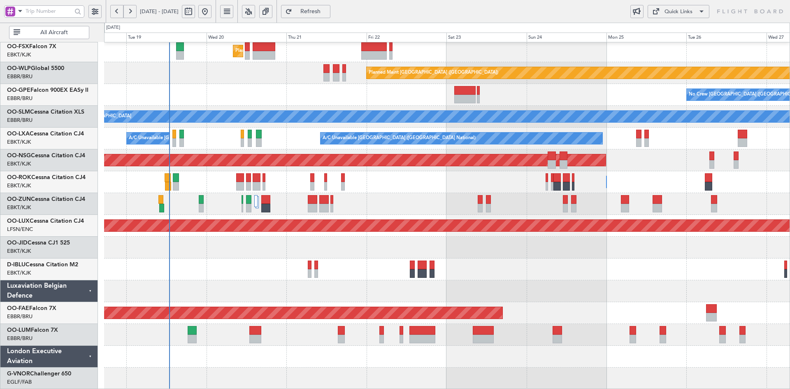
click at [483, 182] on div "Planned Maint Kortrijk-Wevelgem Planned Maint Berlin (Brandenburg) No Crew Brus…" at bounding box center [447, 149] width 686 height 480
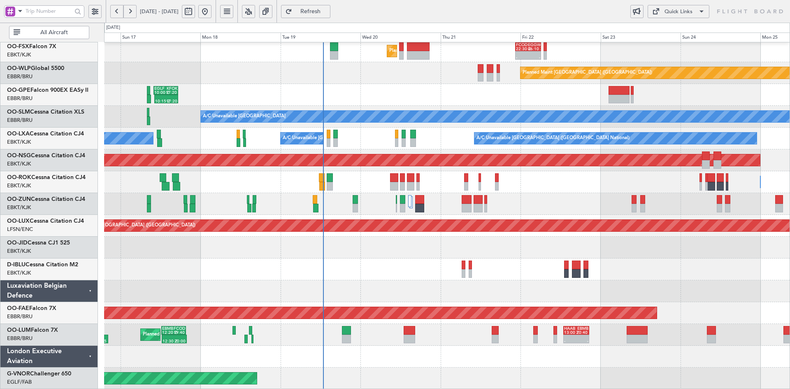
scroll to position [128, 0]
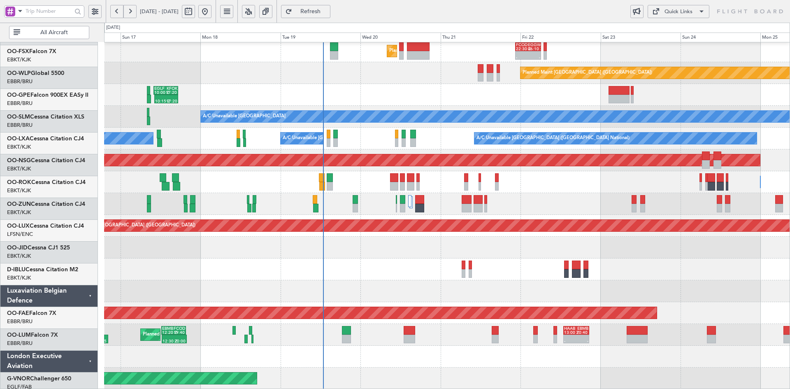
click at [513, 184] on div "Owner [GEOGRAPHIC_DATA]-[GEOGRAPHIC_DATA]" at bounding box center [447, 182] width 686 height 22
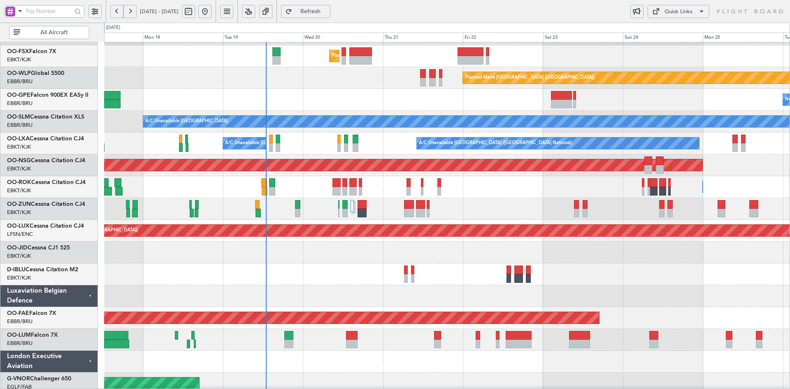
click at [596, 198] on div "Owner Kortrijk-Wevelgem Owner Kortrijk-Wevelgem" at bounding box center [447, 187] width 686 height 22
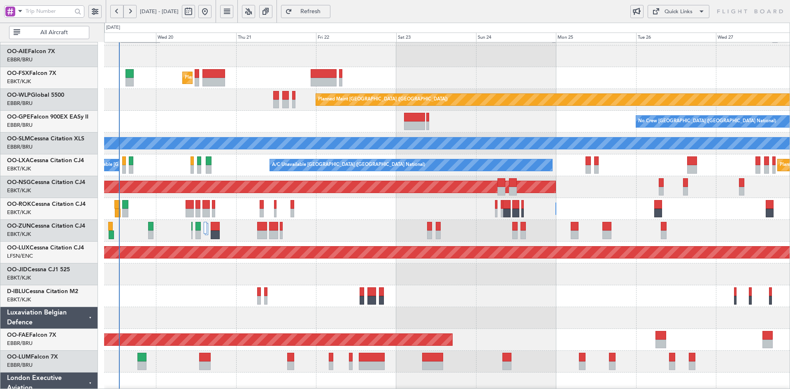
scroll to position [113, 0]
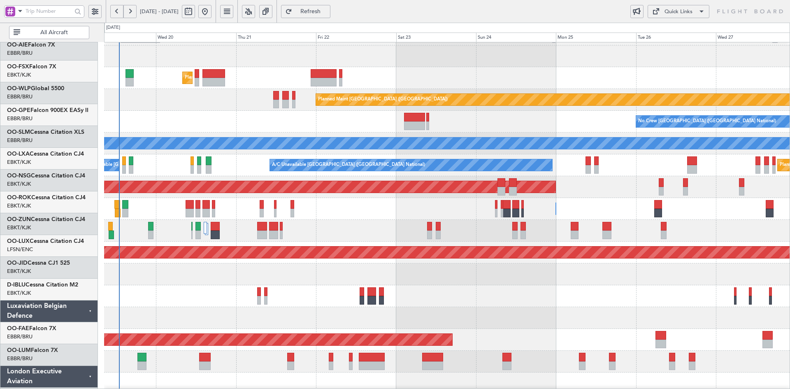
click at [406, 220] on div "Planned Maint Kortrijk-[GEOGRAPHIC_DATA]" at bounding box center [447, 231] width 686 height 22
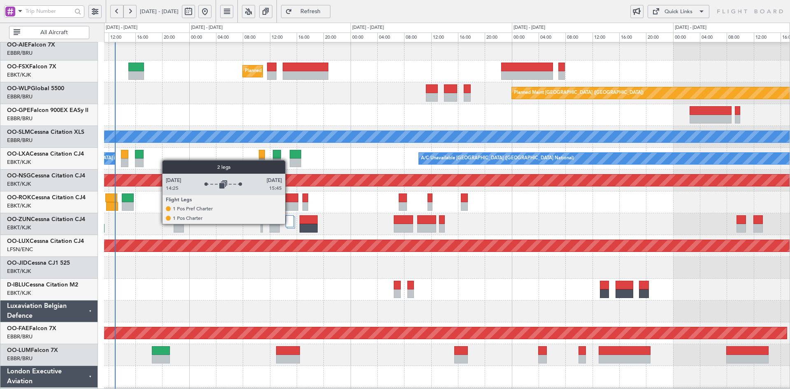
click at [289, 224] on div at bounding box center [290, 221] width 8 height 12
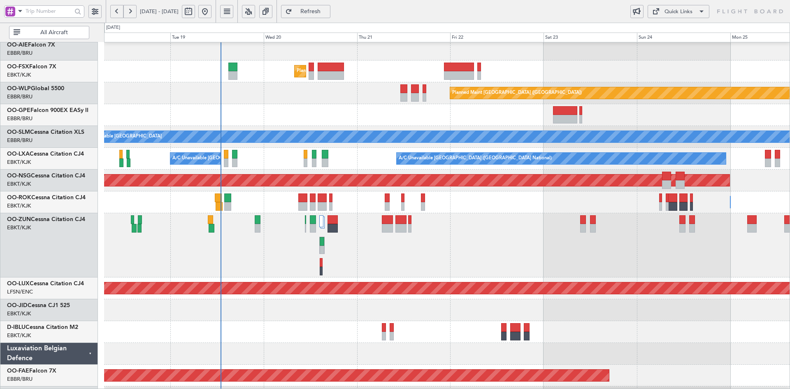
click at [362, 104] on div "Planned Maint [GEOGRAPHIC_DATA] ([GEOGRAPHIC_DATA])" at bounding box center [447, 93] width 686 height 22
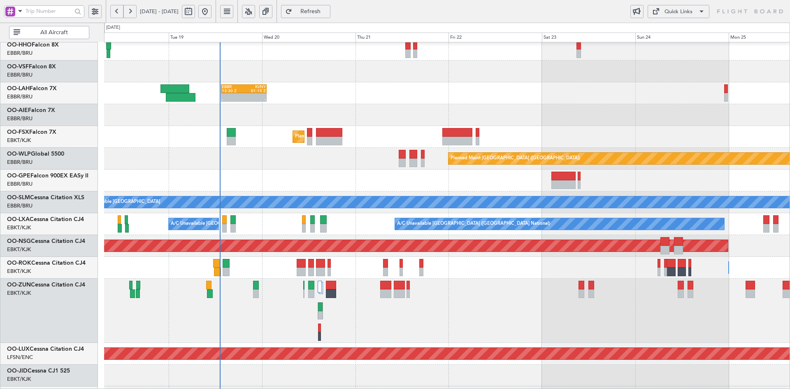
click at [401, 103] on div "- - EBBR 13:30 Z KVNY 01:15 Z" at bounding box center [447, 93] width 686 height 22
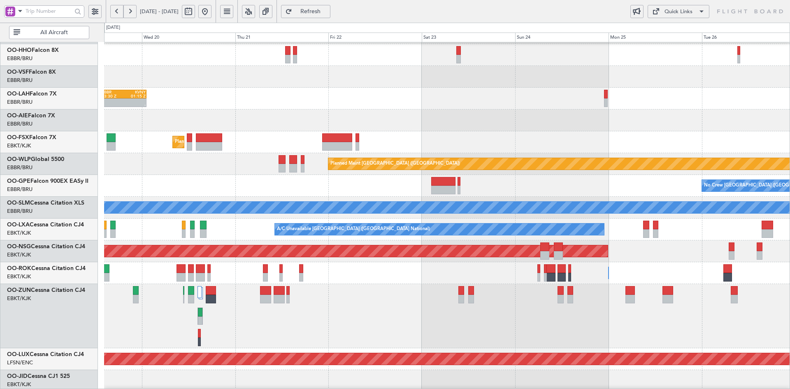
scroll to position [0, 0]
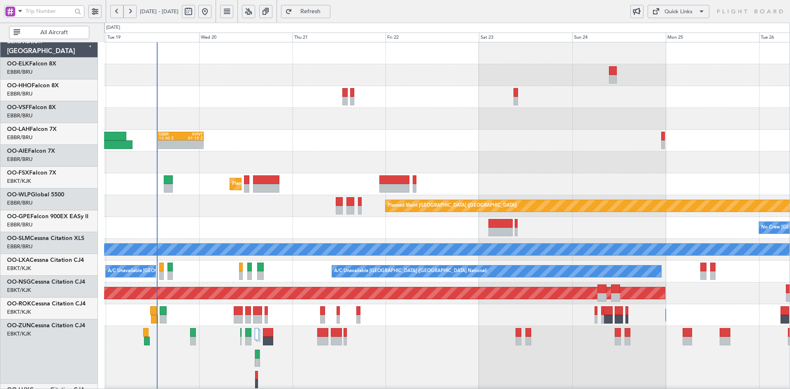
click at [484, 123] on div "AOG Maint Geneva (Cointrin) - - EBBR 13:30 Z KVNY 01:15 Z Planned Maint Kortrij…" at bounding box center [447, 303] width 686 height 522
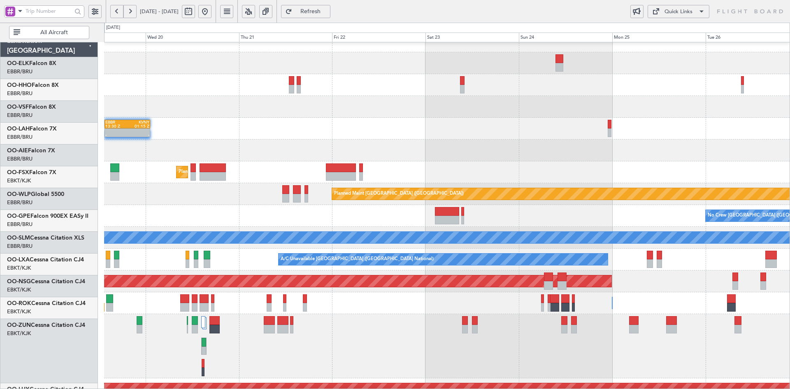
scroll to position [12, 0]
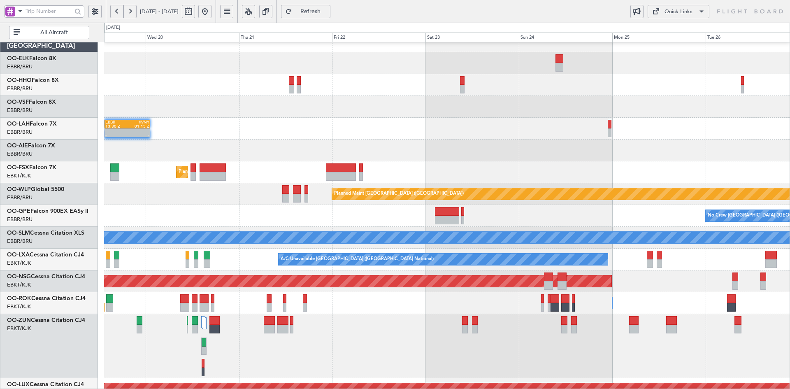
click at [450, 134] on div "EBBR 13:30 Z KVNY 01:15 Z - -" at bounding box center [447, 129] width 686 height 22
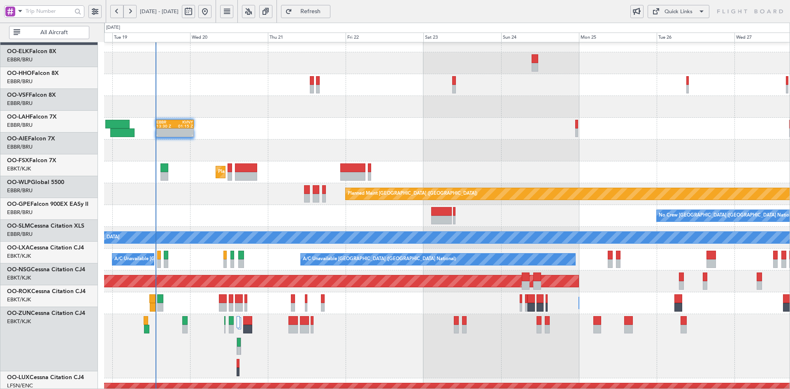
click at [509, 122] on div "EBBR 13:30 Z KVNY 01:15 Z - -" at bounding box center [447, 129] width 686 height 22
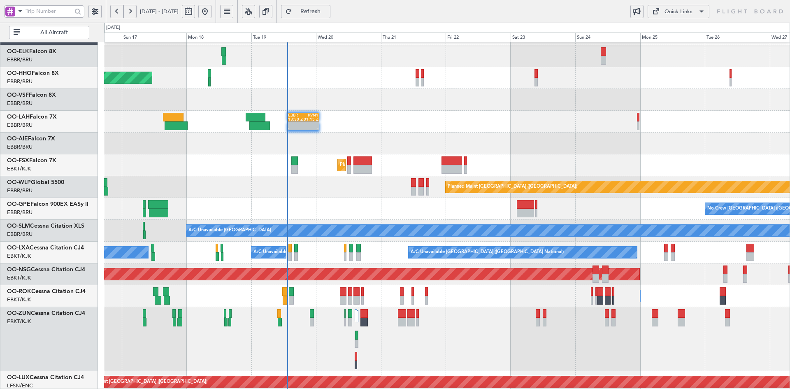
click at [439, 133] on div at bounding box center [447, 144] width 686 height 22
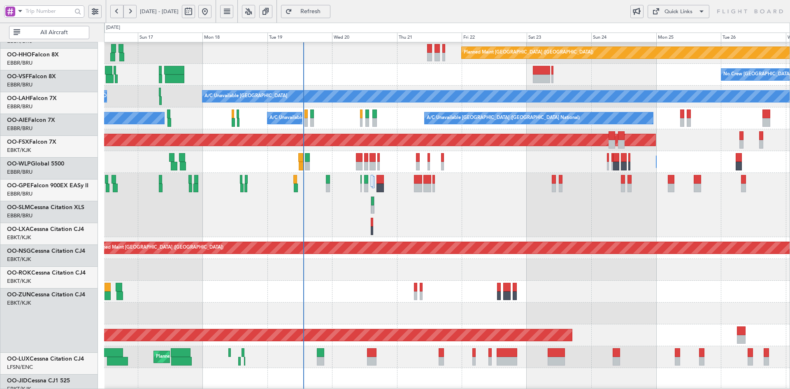
scroll to position [163, 0]
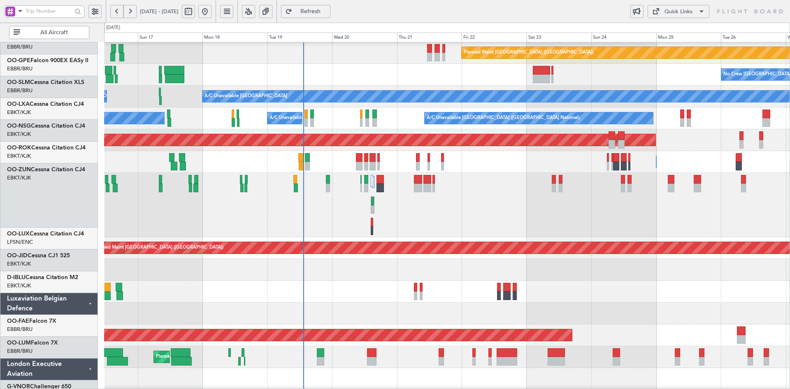
click at [449, 200] on div "Planned Maint Kortrijk-Wevelgem Unplanned Maint Paris (Le Bourget)" at bounding box center [447, 205] width 686 height 64
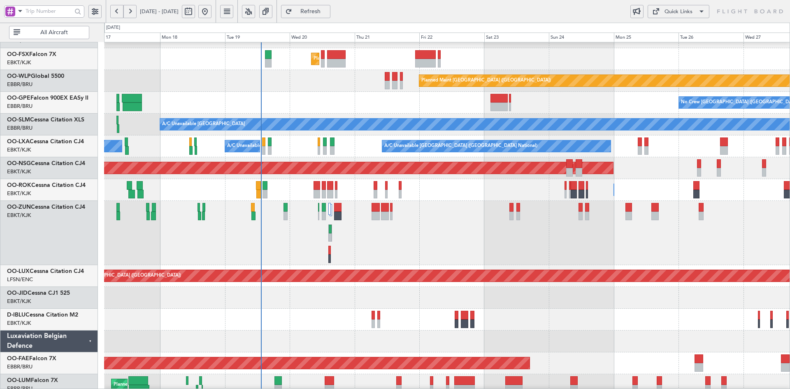
scroll to position [118, 0]
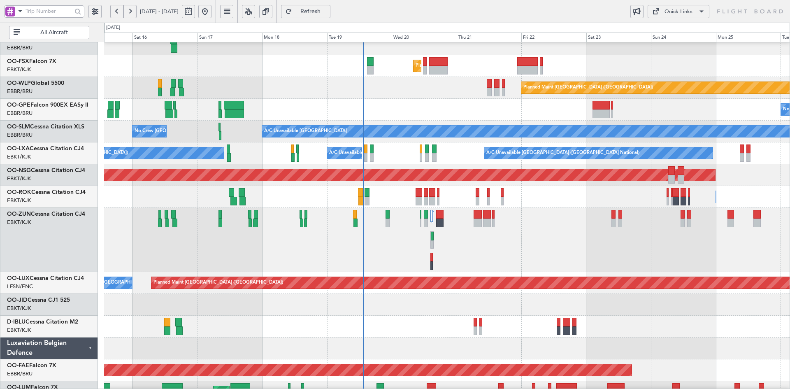
click at [557, 272] on div "Unplanned Maint [GEOGRAPHIC_DATA] ([GEOGRAPHIC_DATA])" at bounding box center [447, 240] width 686 height 64
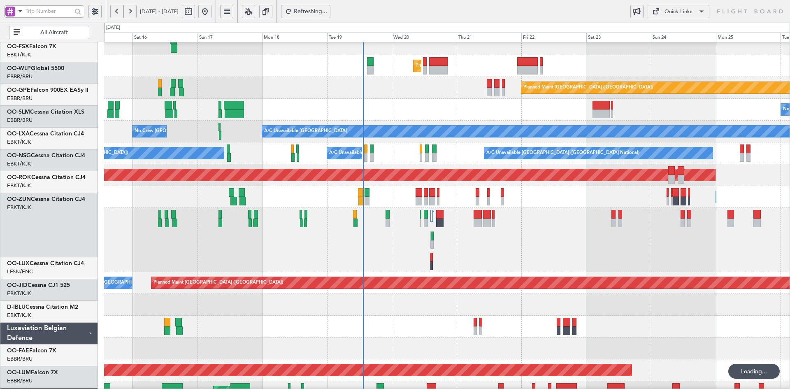
click at [491, 224] on div "Unplanned Maint [GEOGRAPHIC_DATA] ([GEOGRAPHIC_DATA])" at bounding box center [447, 240] width 686 height 64
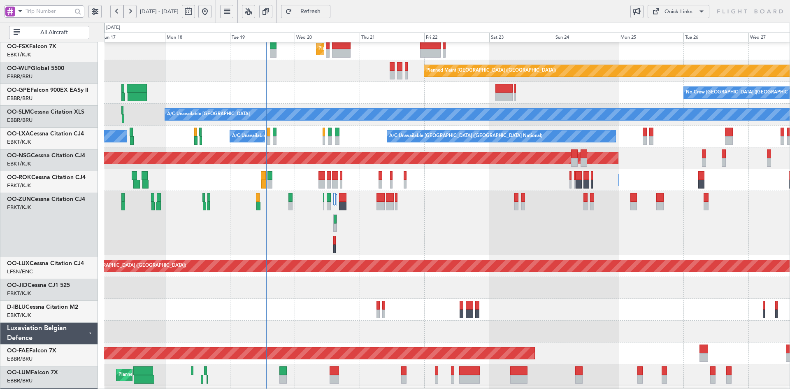
scroll to position [135, 0]
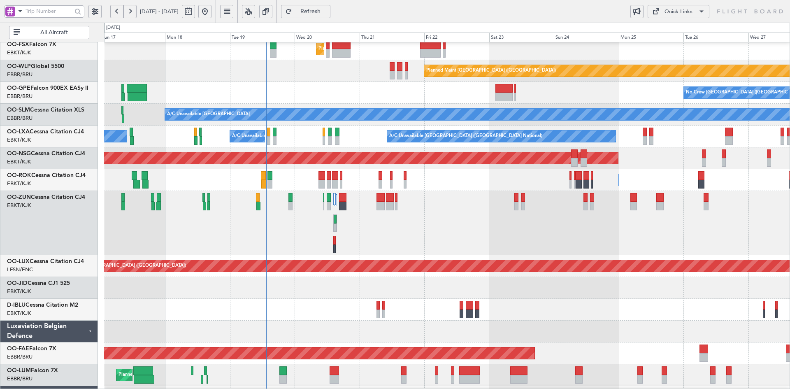
click at [422, 233] on div "Planned Maint Kortrijk-Wevelgem Unplanned Maint Paris (Le Bourget)" at bounding box center [447, 223] width 686 height 64
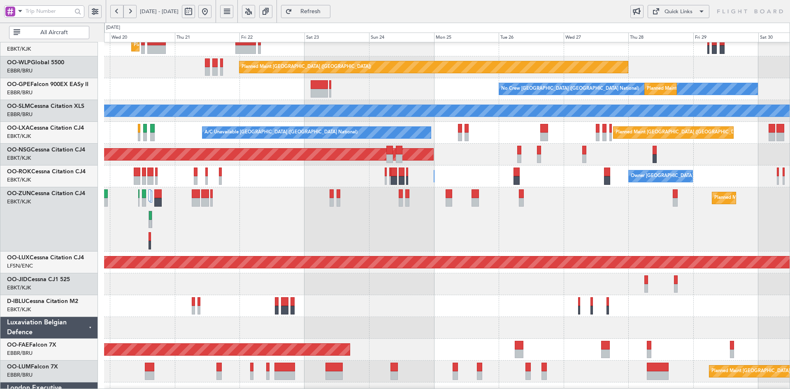
click at [464, 231] on div "Planned Maint Kortrijk-[GEOGRAPHIC_DATA]" at bounding box center [447, 219] width 686 height 64
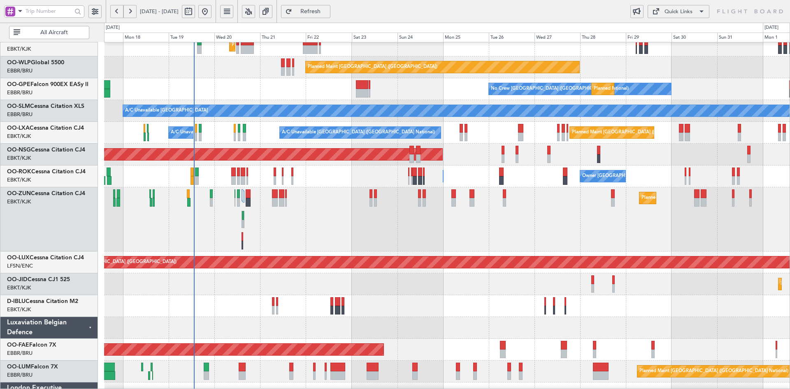
scroll to position [92, 0]
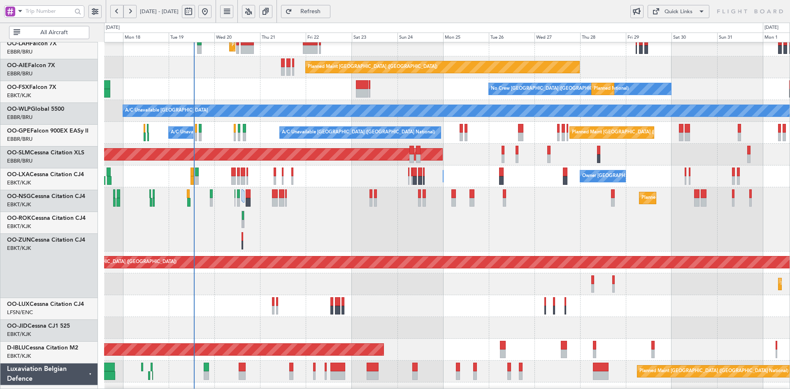
click at [537, 252] on div "Planned Maint Kortrijk-Wevelgem Unplanned Maint Paris (Le Bourget)" at bounding box center [447, 219] width 686 height 64
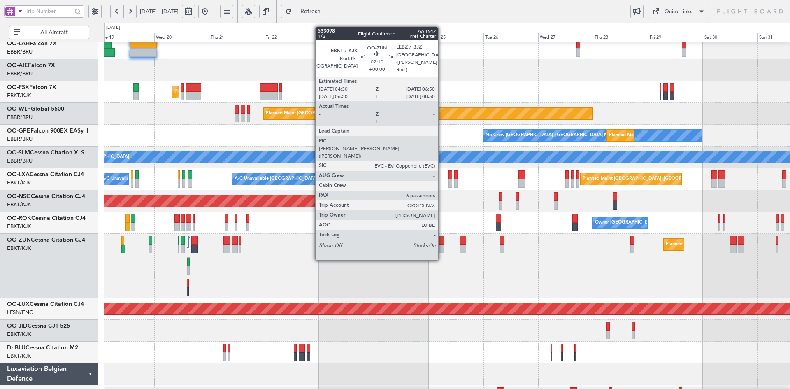
click at [442, 245] on div at bounding box center [440, 249] width 5 height 9
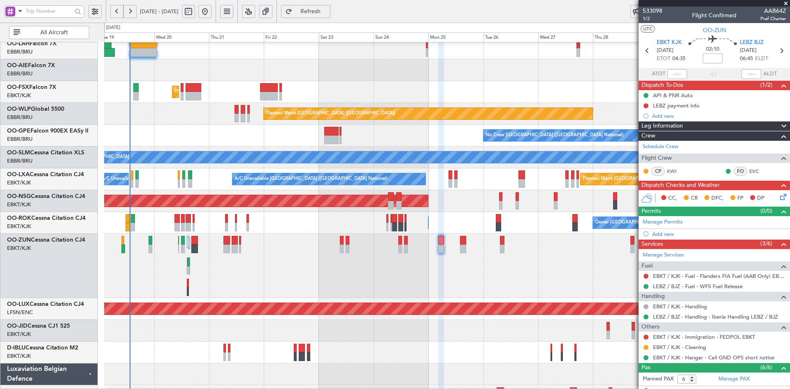
scroll to position [97, 0]
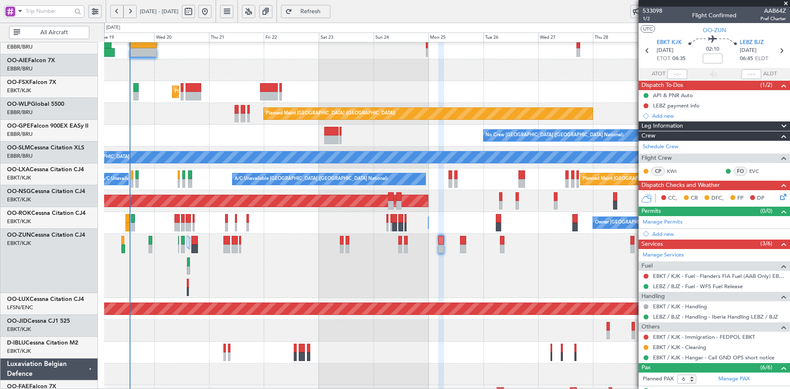
click at [336, 252] on div "Planned Maint Kortrijk-[GEOGRAPHIC_DATA]" at bounding box center [447, 266] width 686 height 64
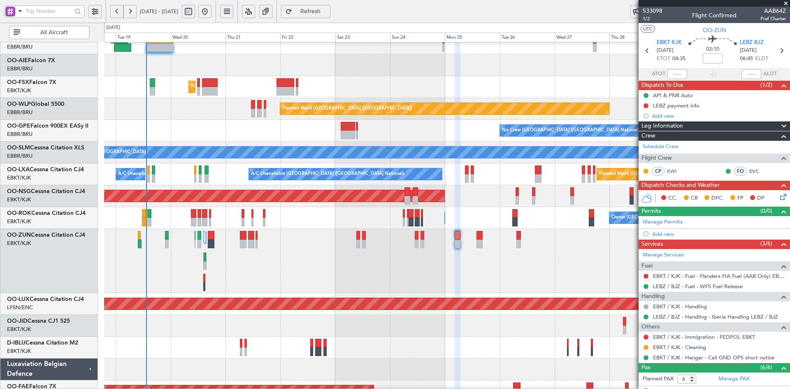
click at [433, 262] on div "Planned Maint Kortrijk-[GEOGRAPHIC_DATA]" at bounding box center [447, 261] width 686 height 64
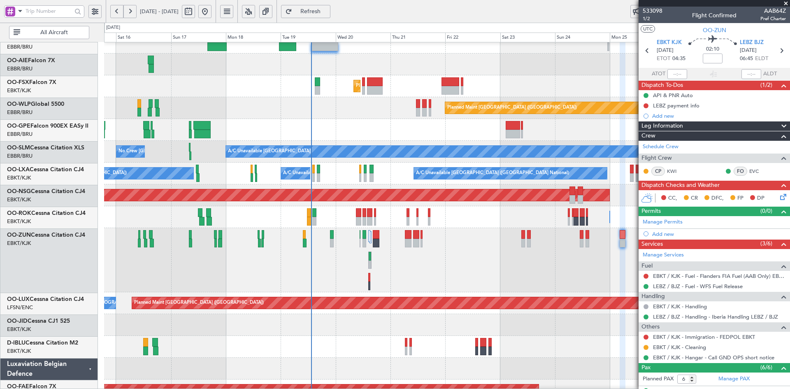
scroll to position [98, 0]
click at [452, 285] on div "Planned Maint Kortrijk-Wevelgem Unplanned Maint Paris (Le Bourget)" at bounding box center [447, 260] width 686 height 64
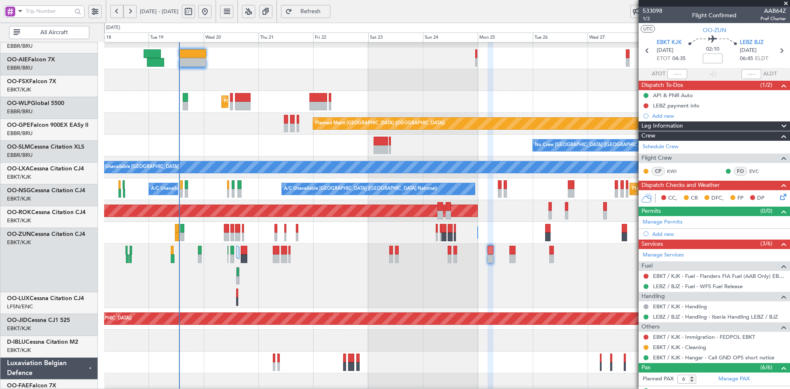
scroll to position [82, 0]
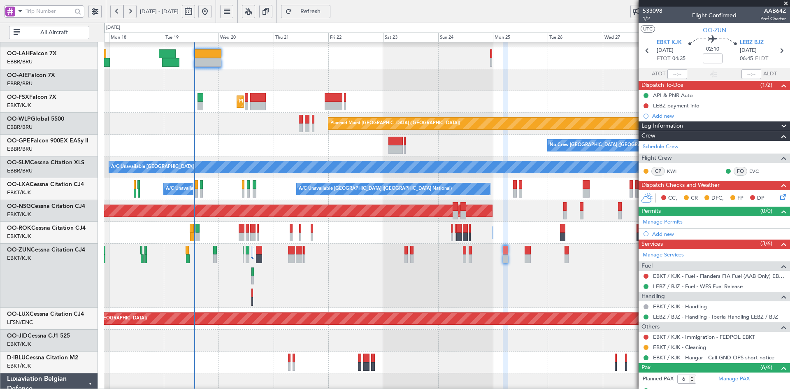
click at [483, 260] on div "Planned Maint Kortrijk-[GEOGRAPHIC_DATA]" at bounding box center [447, 276] width 686 height 64
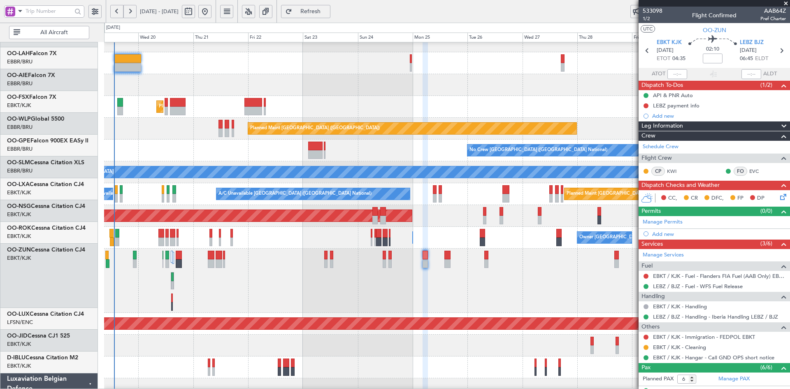
scroll to position [77, 0]
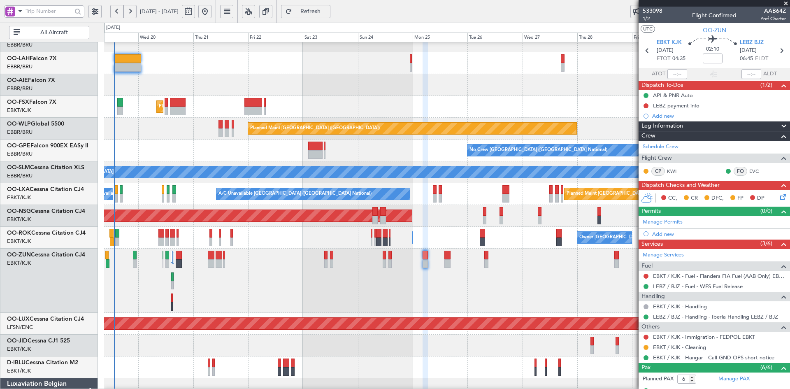
click at [547, 88] on div "Planned Maint [GEOGRAPHIC_DATA] ([GEOGRAPHIC_DATA])" at bounding box center [447, 85] width 686 height 22
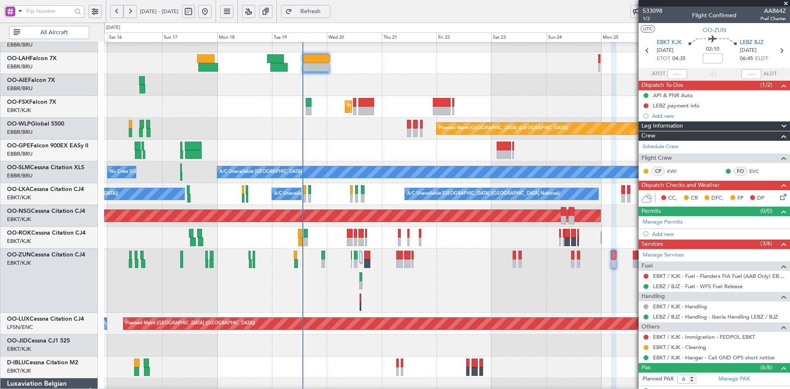
click at [378, 74] on div at bounding box center [447, 85] width 686 height 22
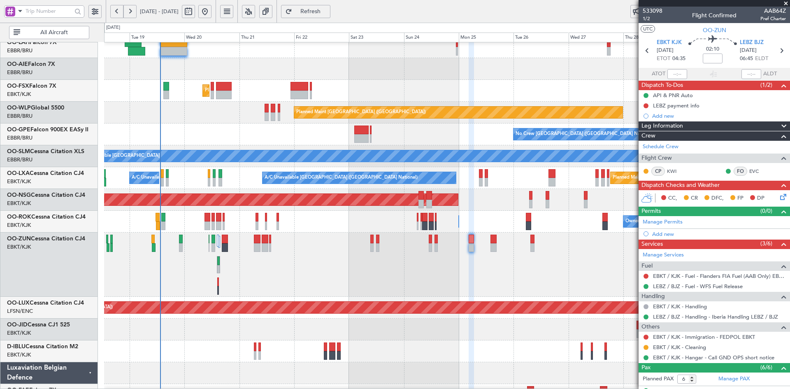
click at [356, 225] on div "Owner Kortrijk-Wevelgem Owner Kortrijk-Wevelgem" at bounding box center [447, 222] width 686 height 22
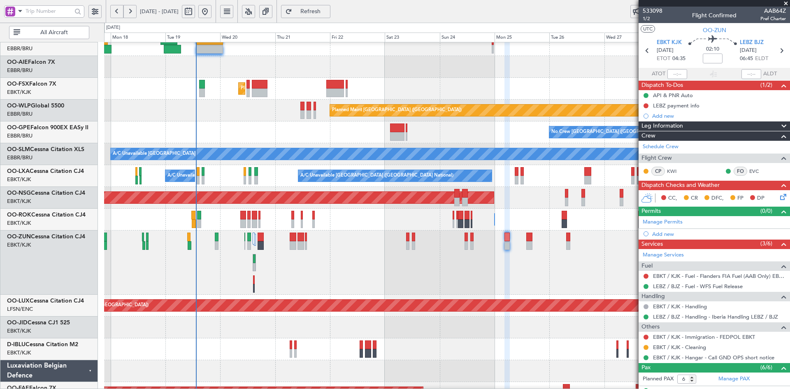
click at [68, 25] on fb-flight-board "17 Aug 2025 - 30 Aug 2025 Refresh Quick Links All Aircraft Planned Maint Alton-…" at bounding box center [395, 199] width 790 height 379
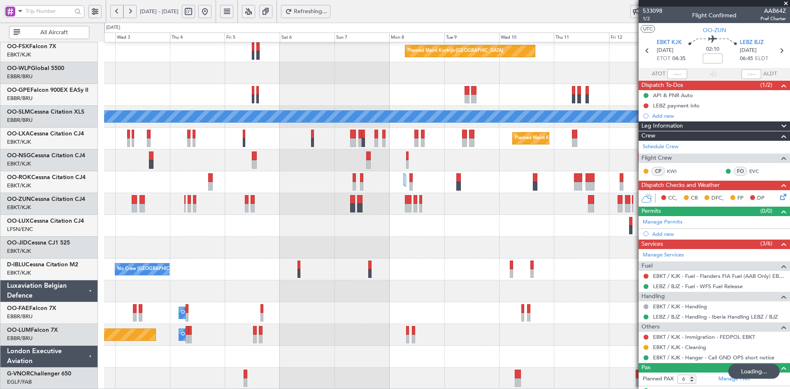
drag, startPoint x: 650, startPoint y: 82, endPoint x: 492, endPoint y: 72, distance: 157.6
click at [499, 74] on fb-app "02 Sep 2025 - 15 Sep 2025 Refreshing... Quick Links All Aircraft Planned Maint …" at bounding box center [395, 199] width 790 height 379
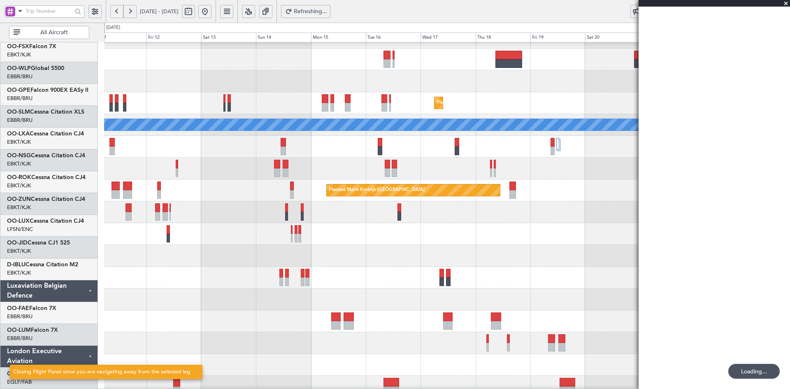
scroll to position [67, 0]
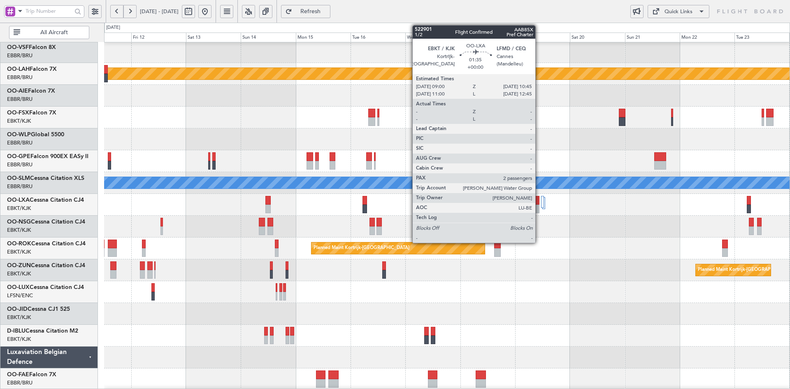
click at [539, 209] on div at bounding box center [538, 209] width 4 height 9
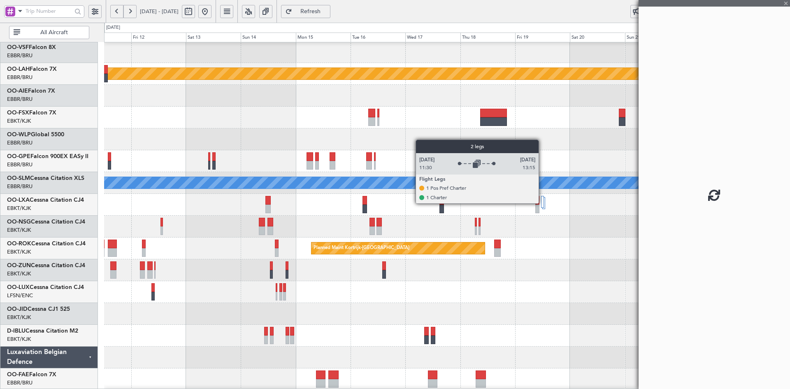
click at [543, 203] on div at bounding box center [542, 202] width 3 height 12
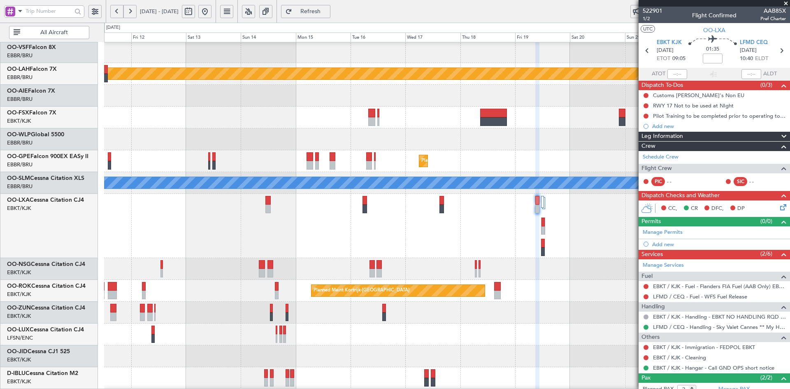
click at [515, 206] on div "Planned Maint Kortrijk-Wevelgem A/C Unavailable Brussels (Brussels National)" at bounding box center [447, 226] width 686 height 64
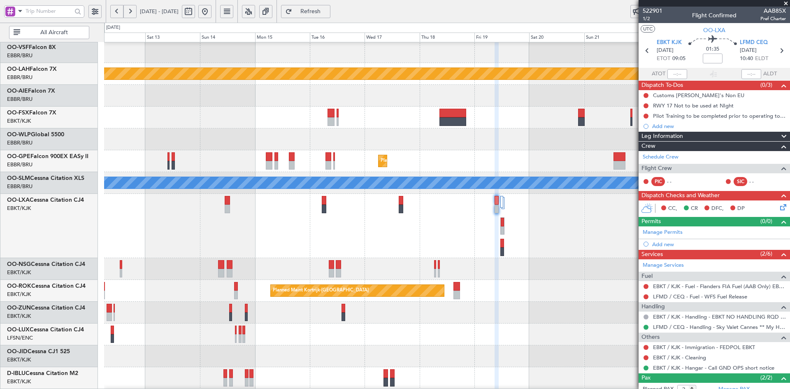
click at [786, 3] on span at bounding box center [786, 3] width 8 height 7
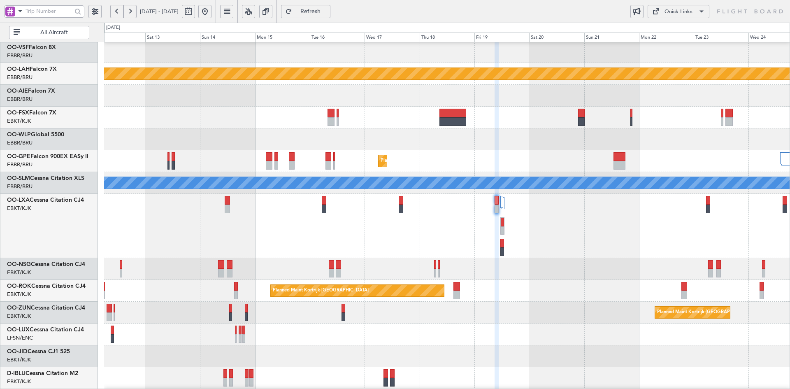
type input "0"
click at [212, 7] on button at bounding box center [204, 11] width 13 height 13
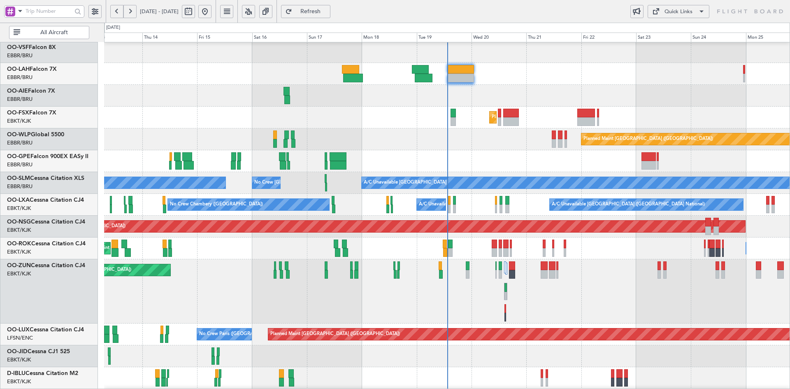
click at [648, 112] on div "Planned Maint Kortrijk-[GEOGRAPHIC_DATA]" at bounding box center [447, 118] width 686 height 22
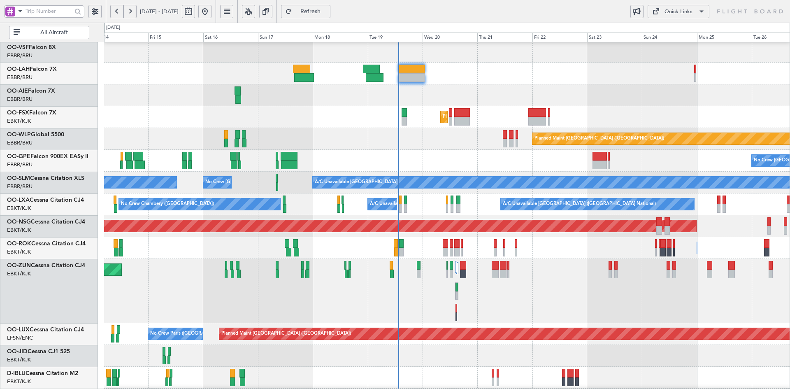
scroll to position [67, 0]
click at [463, 269] on div "Unplanned Maint Paris (Le Bourget) Planned Maint Kortrijk-Wevelgem" at bounding box center [447, 291] width 686 height 64
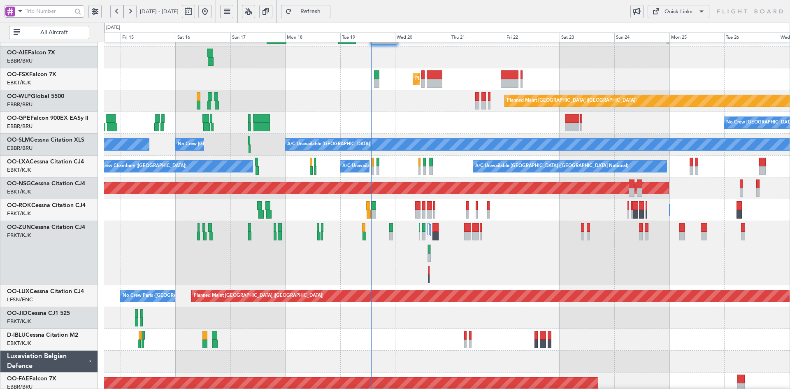
click at [617, 121] on div "No Crew Brussels (Brussels National) Planned Maint Brussels (Brussels National)…" at bounding box center [447, 123] width 686 height 22
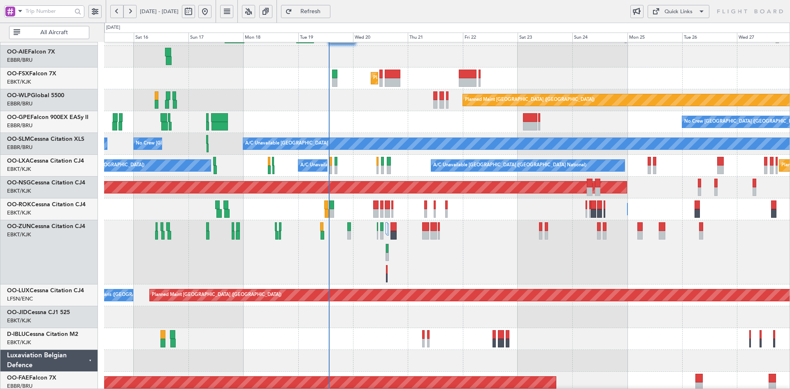
click at [575, 77] on div "Planned Maint Kortrijk-[GEOGRAPHIC_DATA]" at bounding box center [447, 79] width 686 height 22
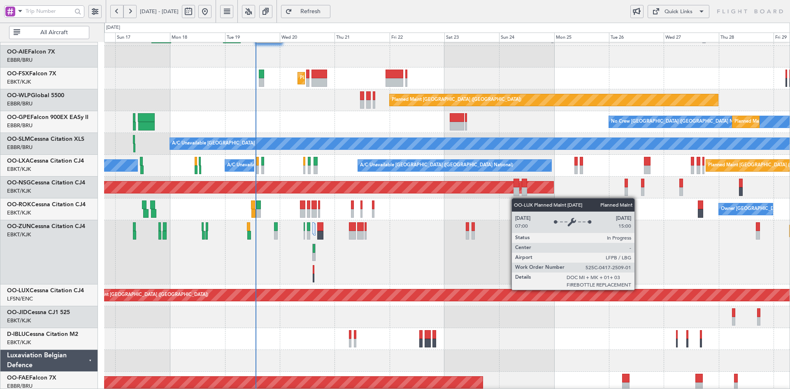
click at [620, 284] on div "Planned Maint Paris (Le Bourget) No Crew Paris (Le Bourget)" at bounding box center [447, 295] width 686 height 22
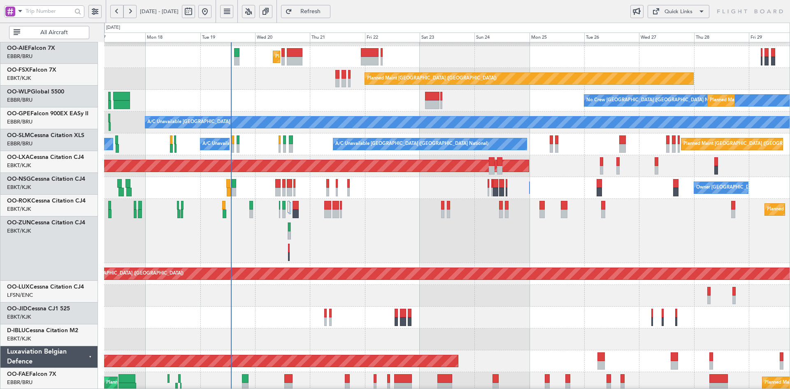
scroll to position [127, 0]
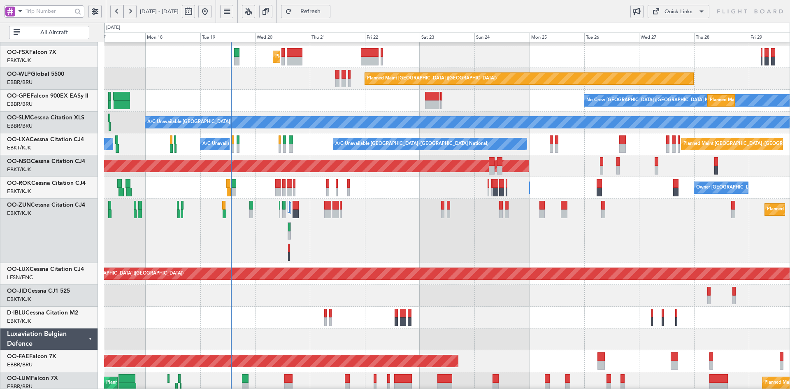
click at [698, 237] on div "Planned Maint Kortrijk-Wevelgem Unplanned Maint Paris (Le Bourget)" at bounding box center [447, 231] width 686 height 64
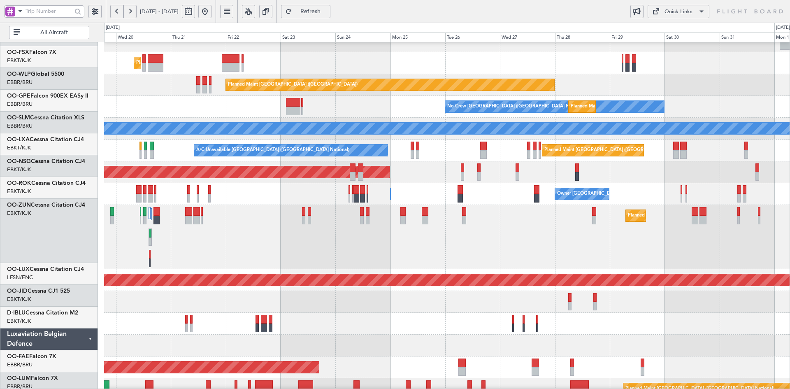
click at [558, 222] on div "Planned Maint Kortrijk-[GEOGRAPHIC_DATA]" at bounding box center [447, 237] width 686 height 64
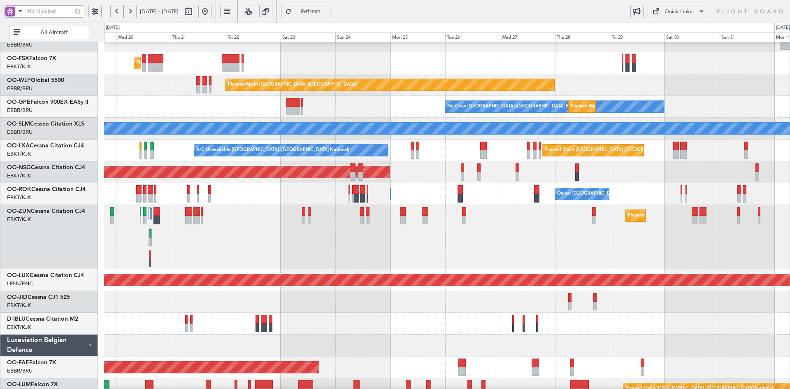
click at [652, 162] on div "Planned Maint London (Farnborough) Planned Maint Kortrijk-Wevelgem Planned Main…" at bounding box center [447, 182] width 686 height 522
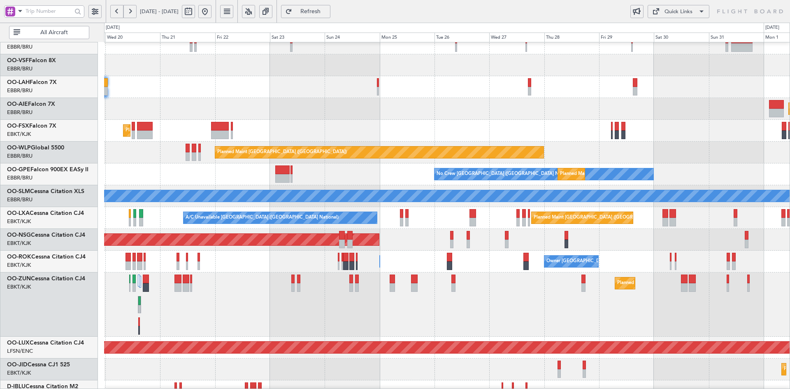
scroll to position [52, 0]
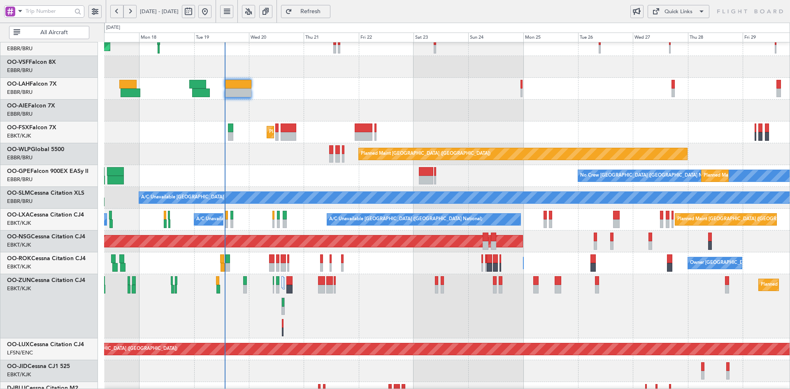
click at [493, 119] on div "Planned Maint [GEOGRAPHIC_DATA] ([GEOGRAPHIC_DATA])" at bounding box center [447, 111] width 686 height 22
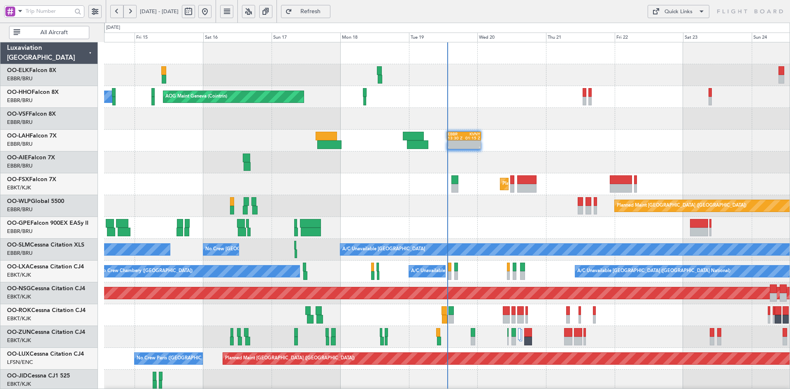
click at [576, 0] on html "14 Aug 2025 - 24 Aug 2025 Refresh Quick Links All Aircraft AOG Maint Geneva (Co…" at bounding box center [395, 194] width 790 height 389
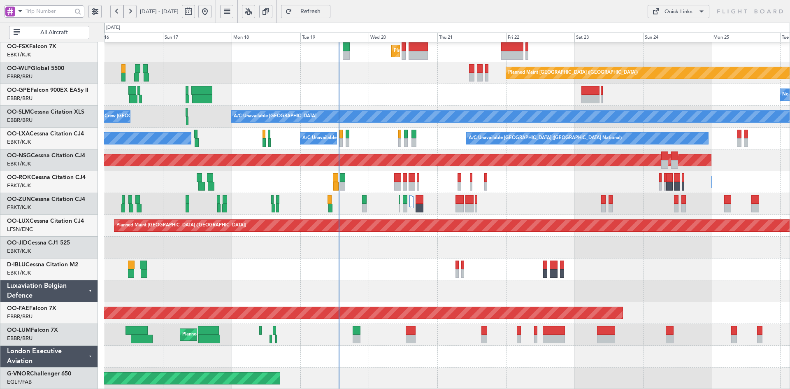
click at [542, 255] on div "Planned Maint Kortrijk-Wevelgem Planned Maint Berlin (Brandenburg) No Crew Brus…" at bounding box center [447, 149] width 686 height 480
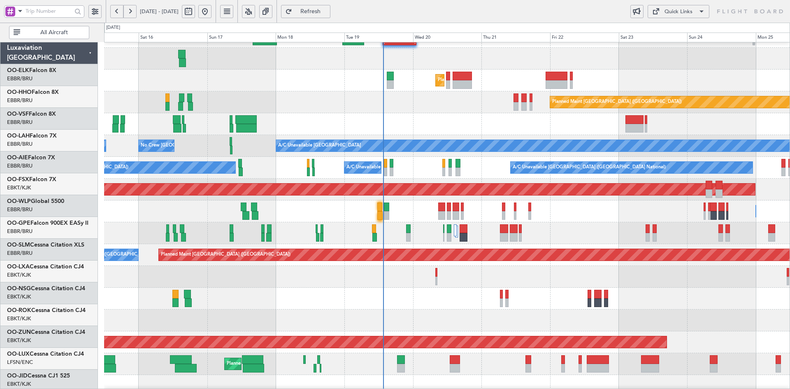
click at [565, 52] on div "- - EBBR 13:30 Z KVNY 01:15 Z Planned Maint [GEOGRAPHIC_DATA]-[GEOGRAPHIC_DATA]…" at bounding box center [447, 179] width 686 height 480
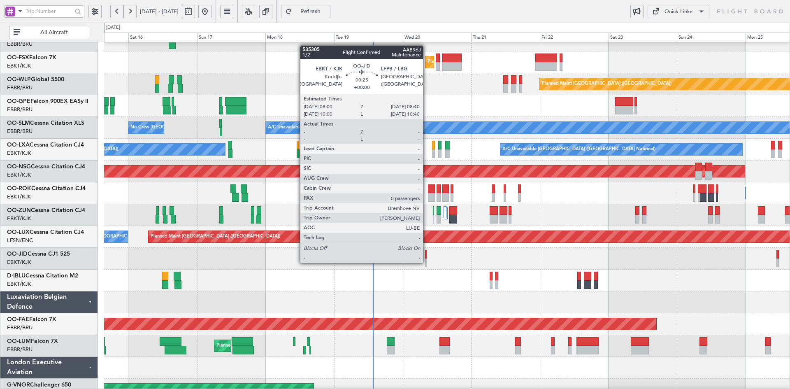
click at [427, 262] on div at bounding box center [426, 263] width 2 height 9
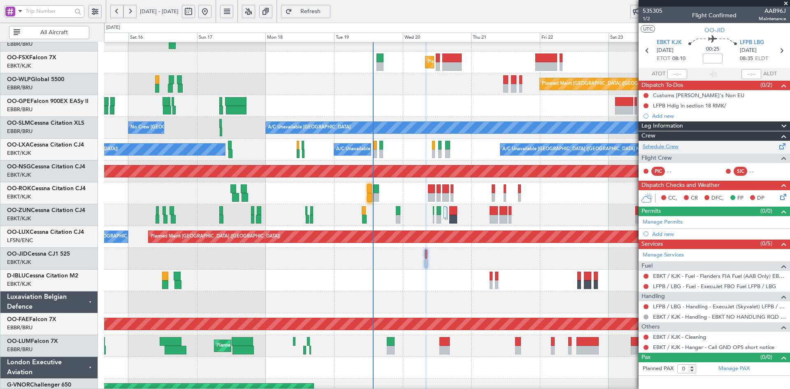
click at [666, 146] on link "Schedule Crew" at bounding box center [661, 147] width 36 height 8
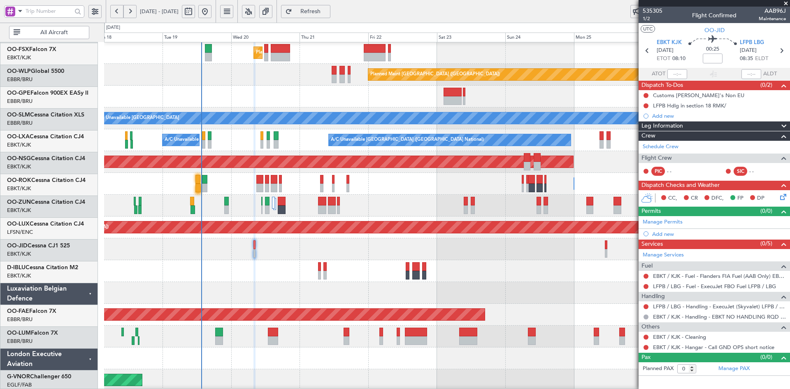
click at [335, 266] on div at bounding box center [447, 271] width 686 height 22
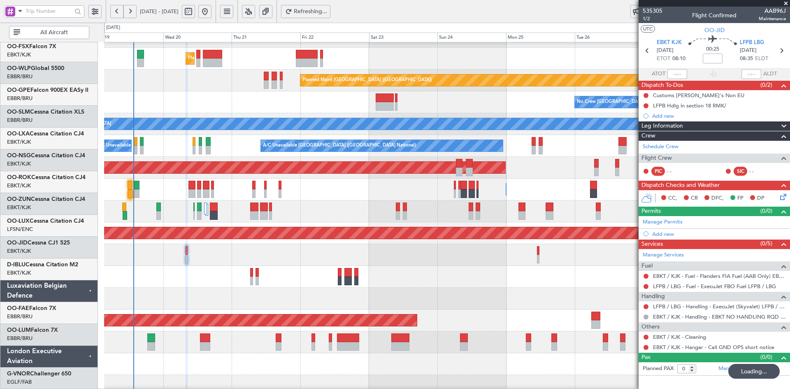
scroll to position [126, 0]
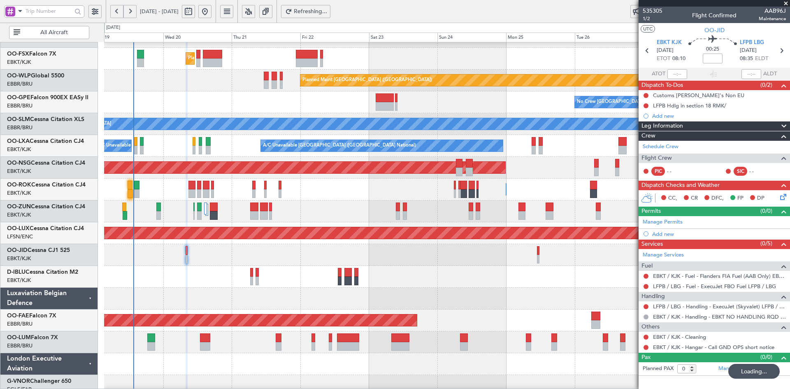
click at [529, 183] on div "Owner [GEOGRAPHIC_DATA]-[GEOGRAPHIC_DATA] Owner [GEOGRAPHIC_DATA]-[GEOGRAPHIC_D…" at bounding box center [447, 190] width 686 height 22
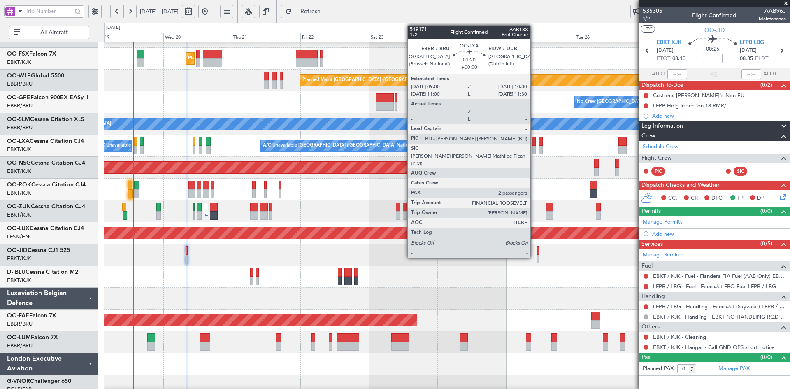
click at [534, 149] on div at bounding box center [534, 150] width 5 height 9
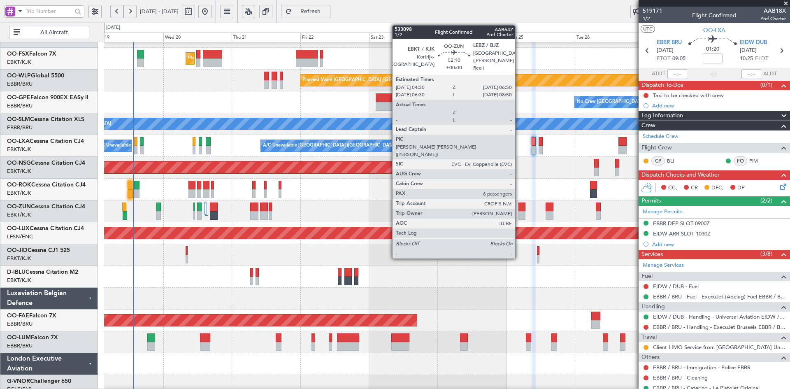
click at [519, 212] on div at bounding box center [522, 215] width 7 height 9
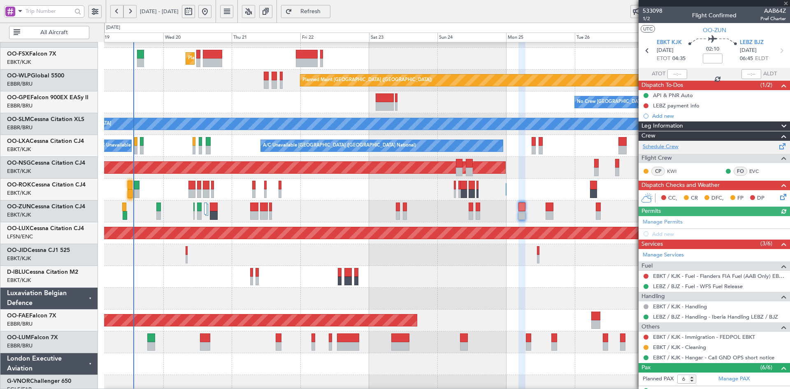
click at [660, 144] on link "Schedule Crew" at bounding box center [661, 147] width 36 height 8
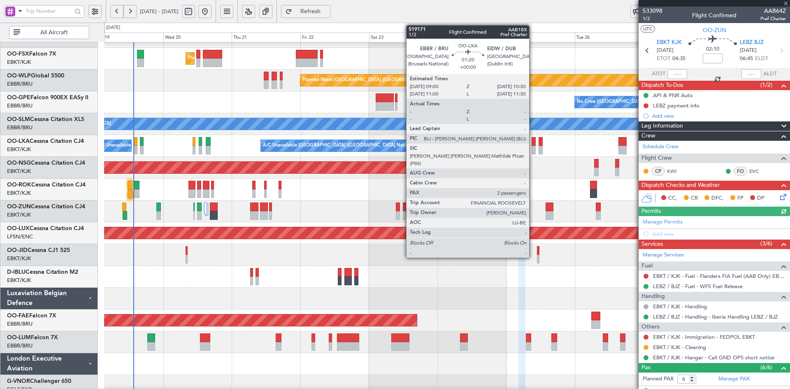
click at [533, 149] on div at bounding box center [534, 150] width 5 height 9
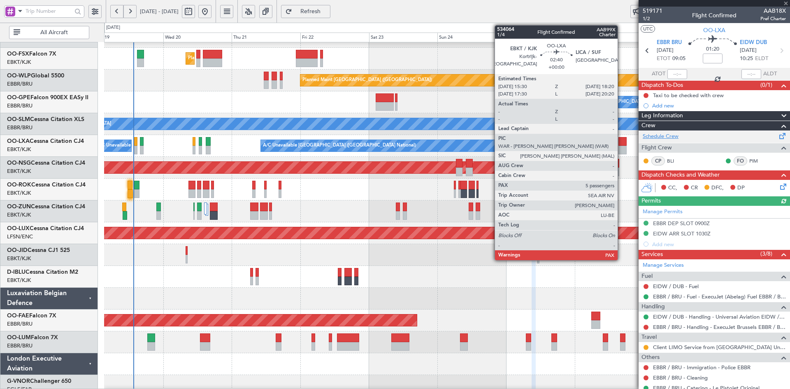
click at [667, 135] on link "Schedule Crew" at bounding box center [661, 137] width 36 height 8
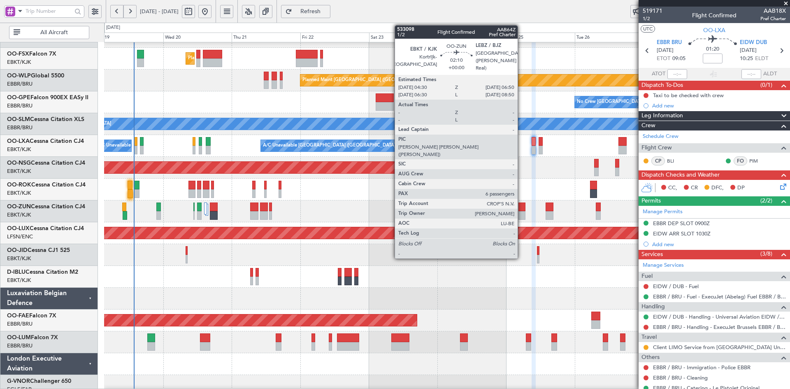
click at [522, 215] on div at bounding box center [522, 215] width 7 height 9
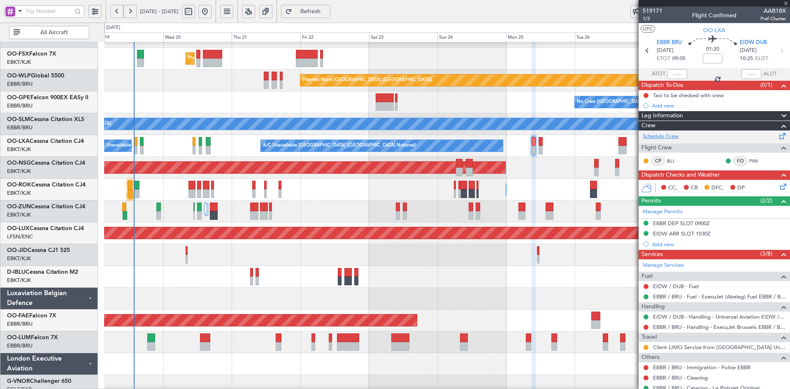
type input "6"
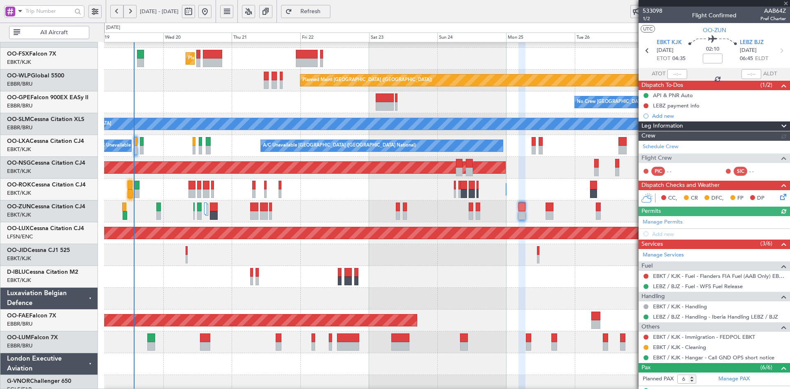
click at [673, 146] on link "Schedule Crew" at bounding box center [661, 147] width 36 height 8
click at [176, 107] on div "Planned Maint Kortrijk-Wevelgem Planned Maint Berlin (Brandenburg) No Crew Brus…" at bounding box center [447, 157] width 686 height 480
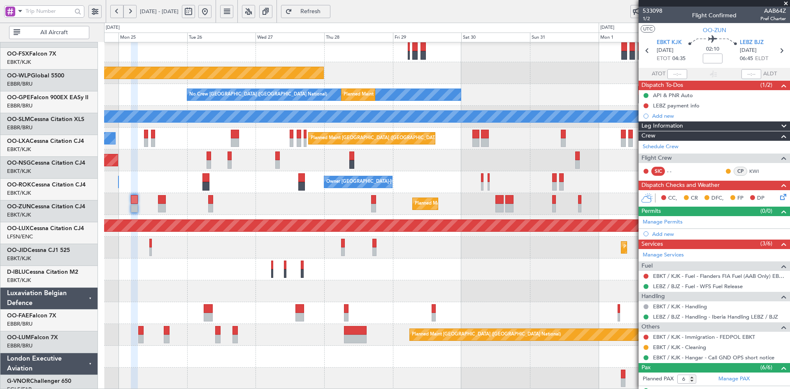
scroll to position [133, 0]
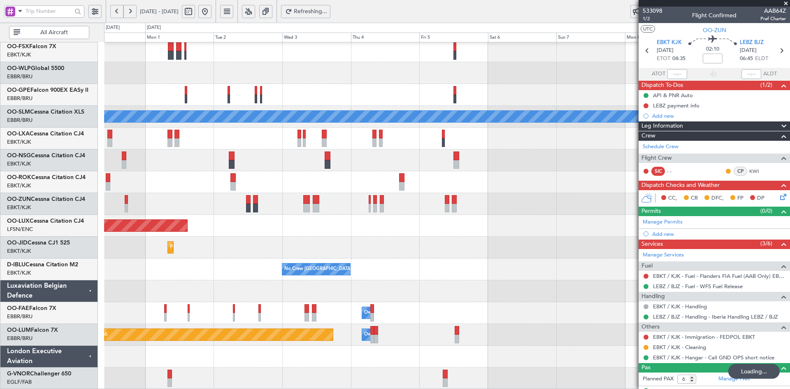
click at [16, 81] on div "Planned Maint London (Farnborough) No Crew Brussels (Brussels National) A/C Una…" at bounding box center [395, 206] width 790 height 366
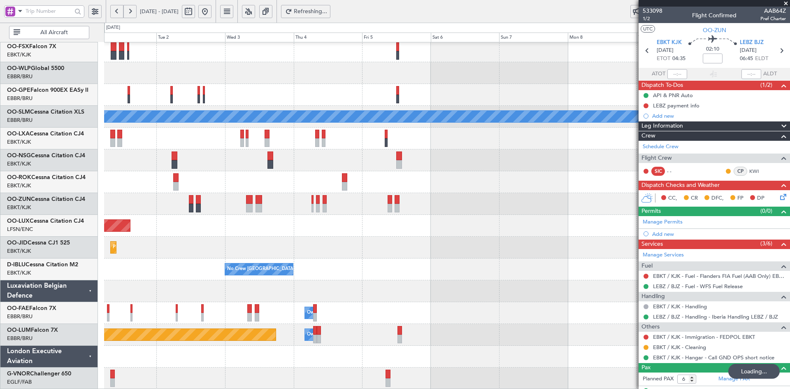
click at [303, 192] on div "Planned Maint London (Farnborough) No Crew Brussels (Brussels National) A/C Una…" at bounding box center [447, 149] width 686 height 480
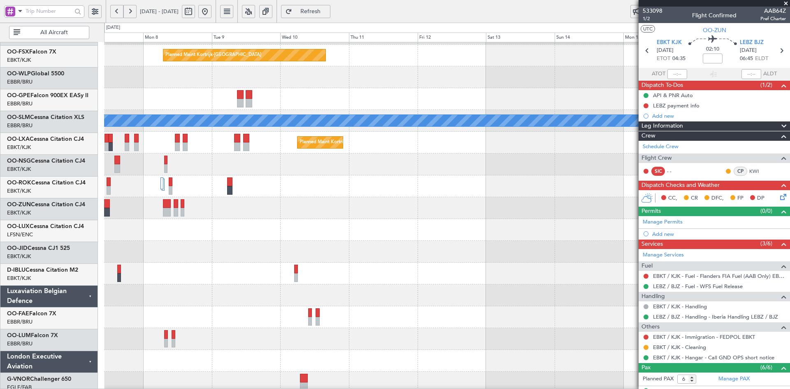
click at [328, 189] on div at bounding box center [447, 186] width 686 height 22
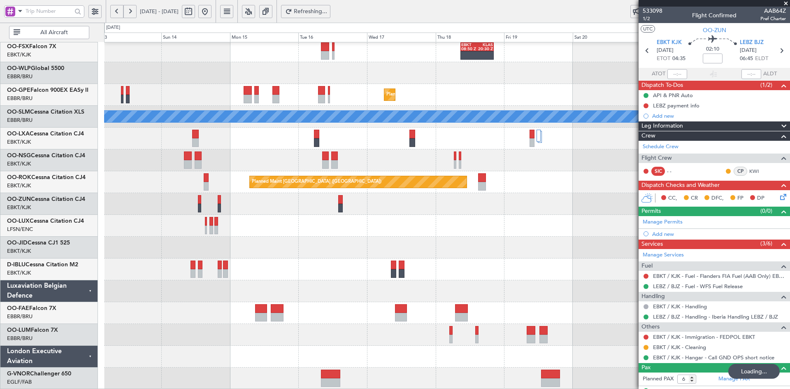
click at [384, 172] on div "Planned Maint [GEOGRAPHIC_DATA] ([GEOGRAPHIC_DATA])" at bounding box center [447, 182] width 686 height 22
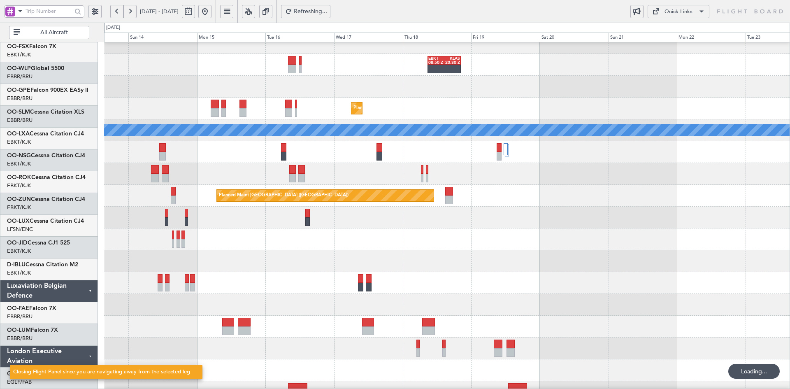
click at [550, 232] on div at bounding box center [447, 239] width 686 height 22
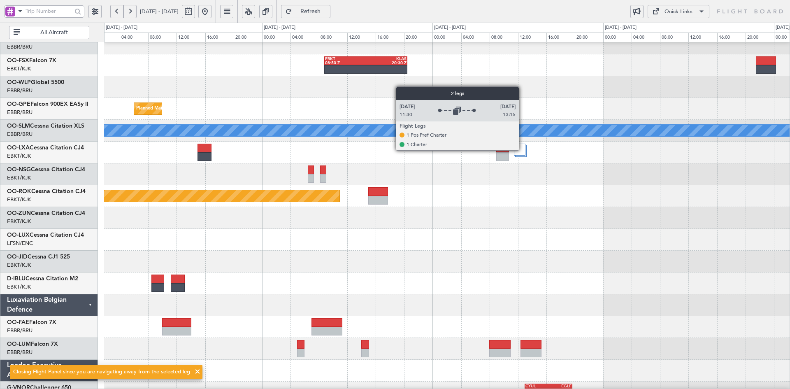
click at [523, 150] on div at bounding box center [520, 150] width 12 height 12
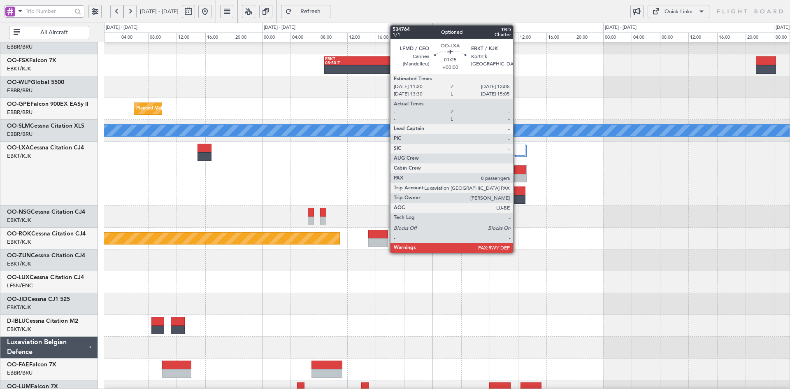
click at [517, 202] on div at bounding box center [520, 199] width 12 height 9
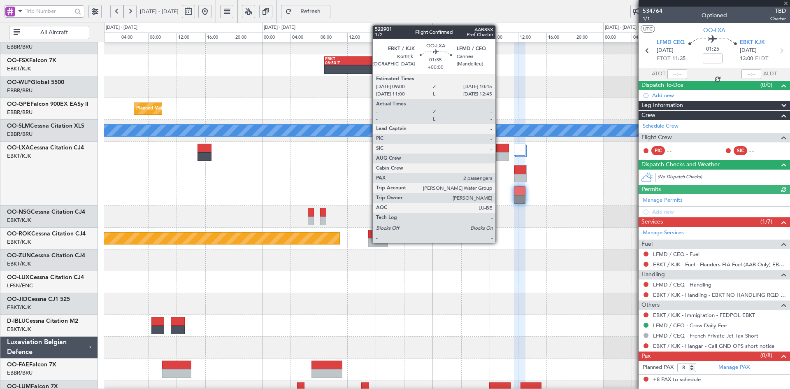
click at [499, 149] on div at bounding box center [502, 148] width 13 height 9
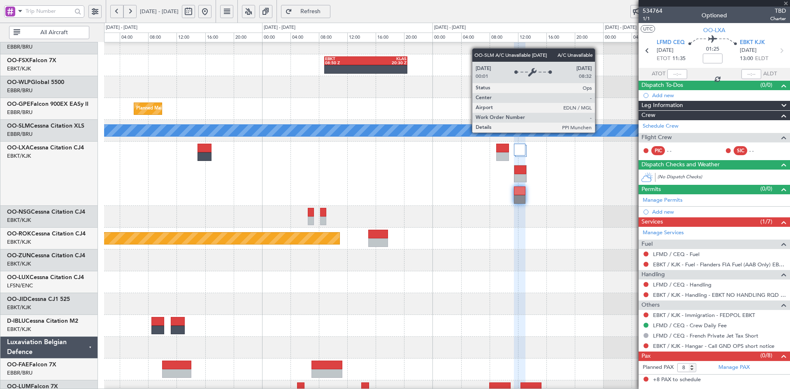
type input "2"
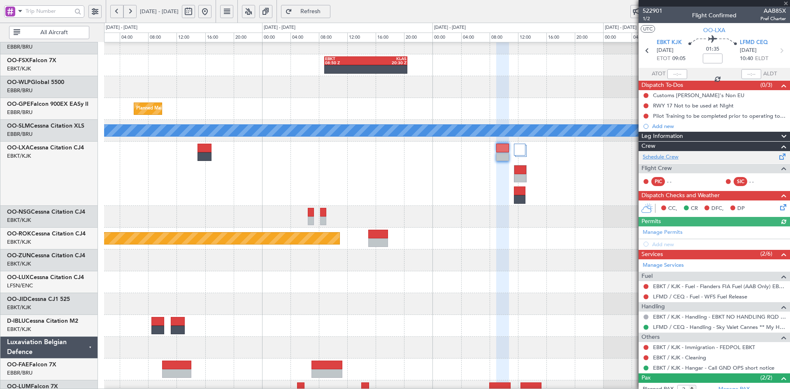
click at [667, 160] on link "Schedule Crew" at bounding box center [661, 157] width 36 height 8
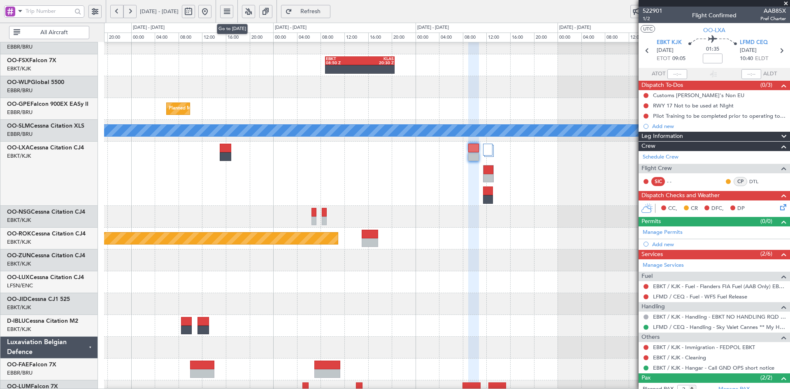
click at [212, 9] on button at bounding box center [204, 11] width 13 height 13
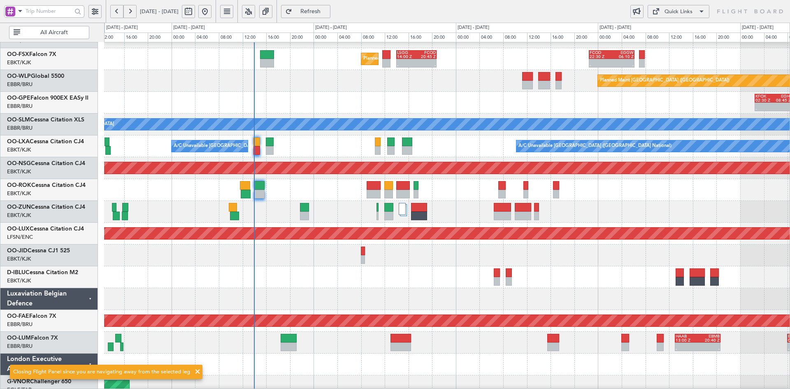
click at [448, 133] on div "A/C Unavailable [GEOGRAPHIC_DATA]" at bounding box center [447, 125] width 686 height 22
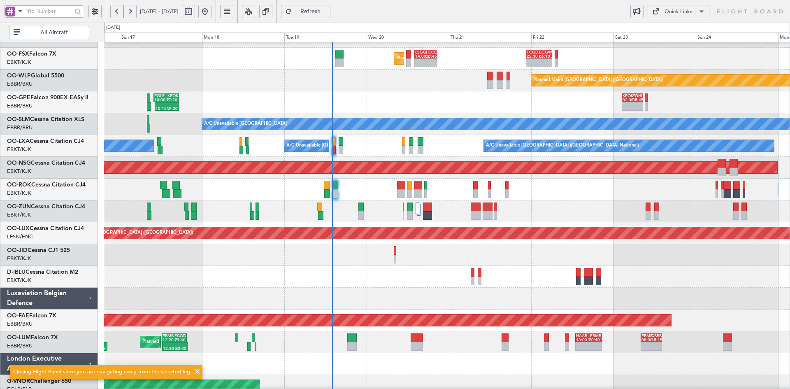
scroll to position [121, 0]
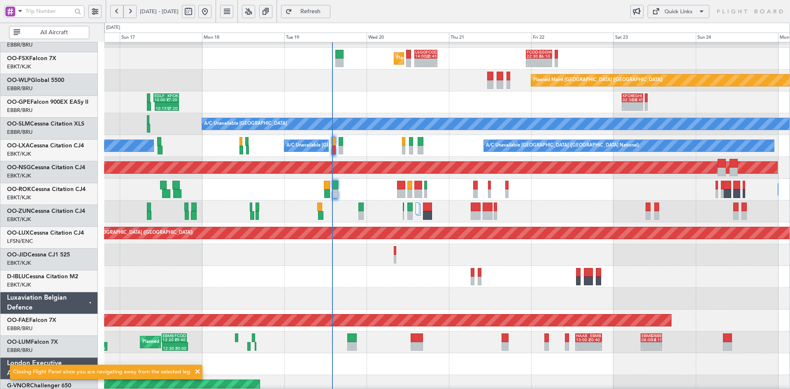
click at [506, 213] on div at bounding box center [447, 211] width 686 height 22
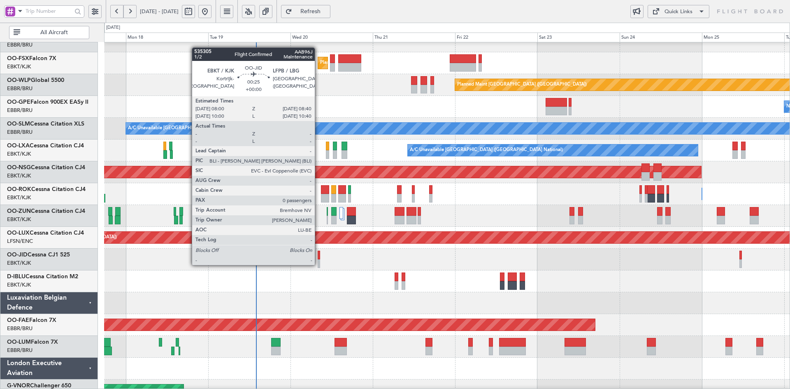
click at [319, 264] on div at bounding box center [319, 263] width 2 height 9
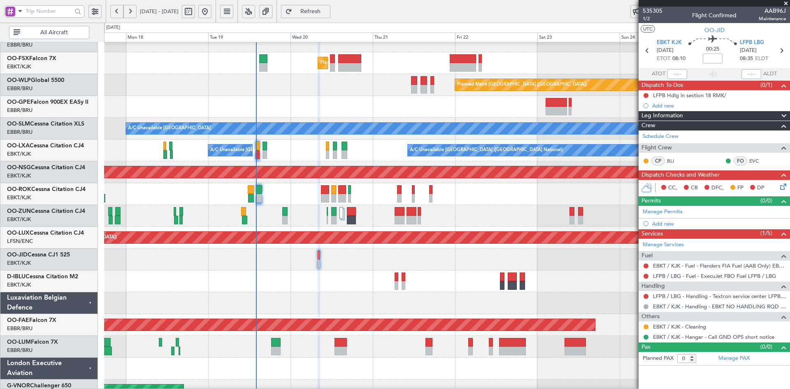
click at [785, 2] on span at bounding box center [786, 3] width 8 height 7
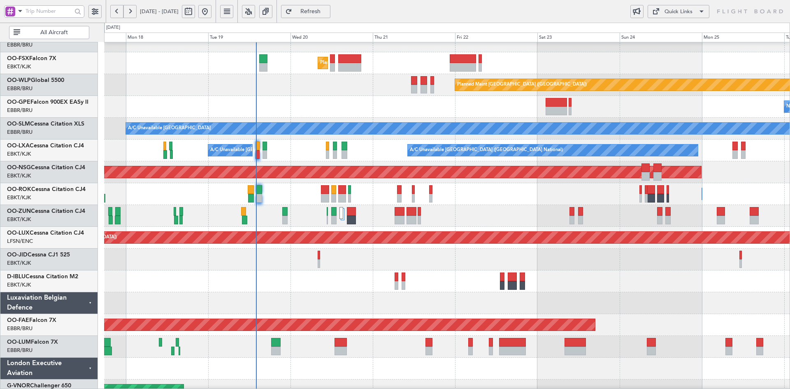
click at [333, 266] on div at bounding box center [447, 260] width 686 height 22
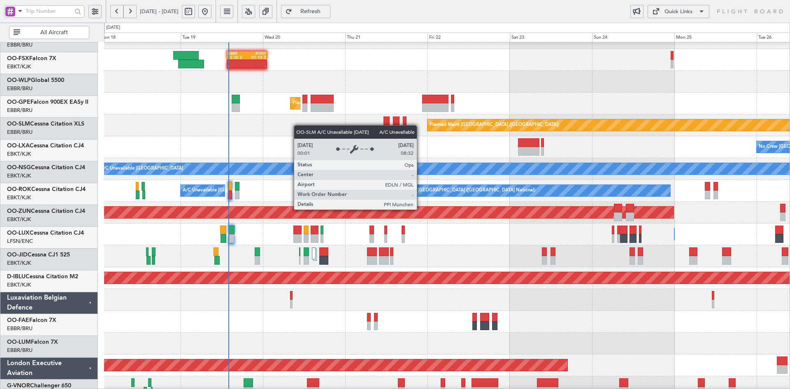
click at [299, 156] on div "No Crew Brussels (Brussels National) Planned Maint Brussels (Brussels National)" at bounding box center [447, 147] width 686 height 22
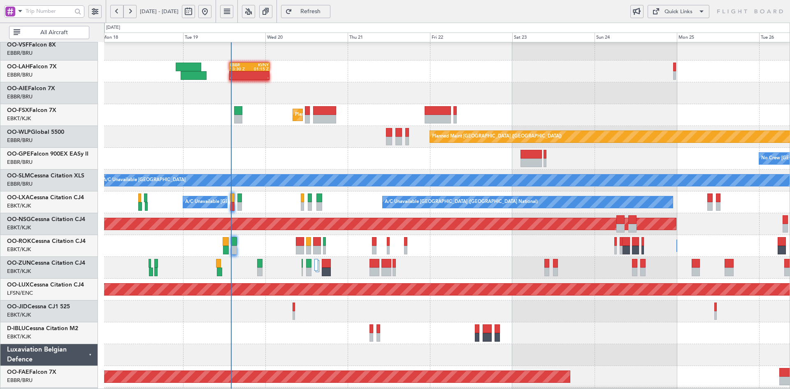
click at [499, 79] on div "- - EBBR 13:30 Z KVNY 01:15 Z" at bounding box center [447, 72] width 686 height 22
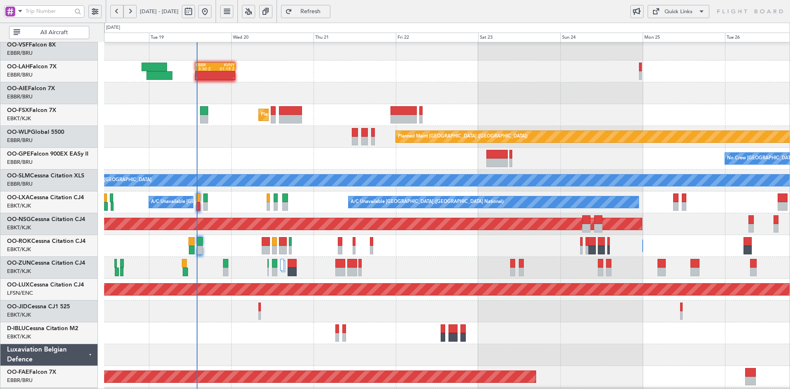
click at [569, 124] on div "Planned Maint Kortrijk-[GEOGRAPHIC_DATA]" at bounding box center [447, 115] width 686 height 22
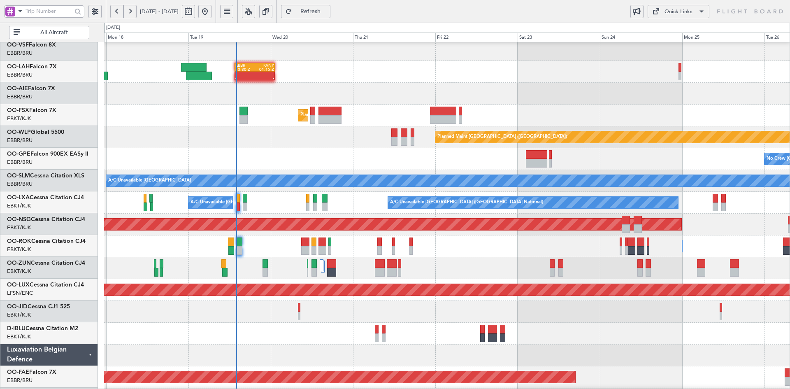
scroll to position [69, 0]
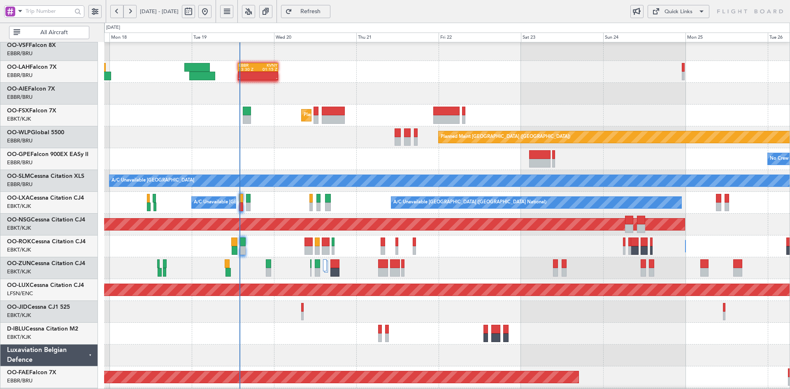
click at [583, 79] on div "- - EBBR 13:30 Z KVNY 01:15 Z" at bounding box center [447, 72] width 686 height 22
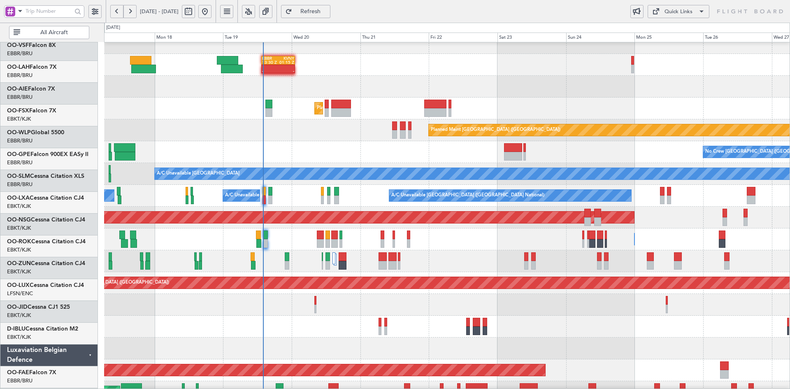
scroll to position [76, 0]
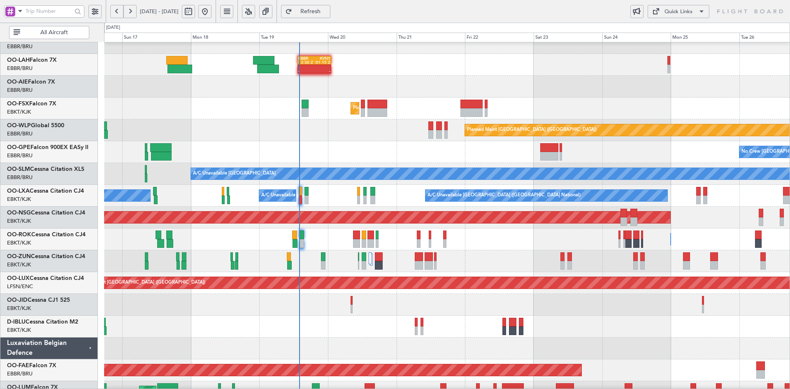
click at [567, 71] on div "EBBR 13:30 Z KVNY 01:15 Z - -" at bounding box center [447, 65] width 686 height 22
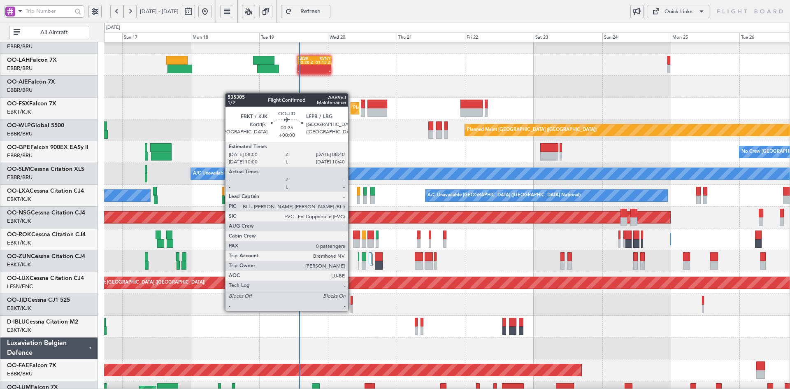
click at [352, 310] on div at bounding box center [352, 309] width 2 height 9
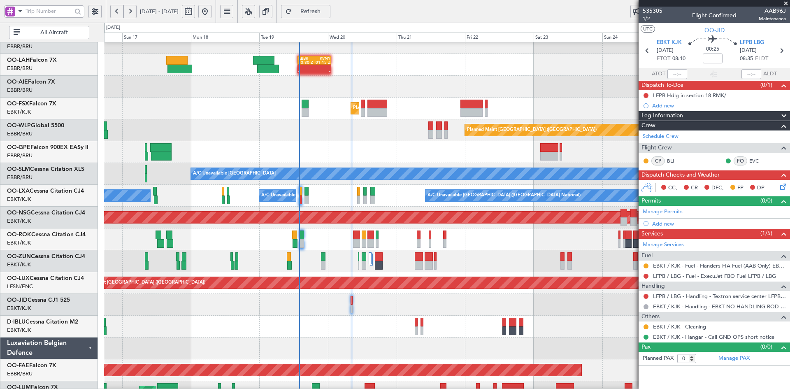
click at [426, 98] on div "Planned Maint Kortrijk-[GEOGRAPHIC_DATA]" at bounding box center [447, 109] width 686 height 22
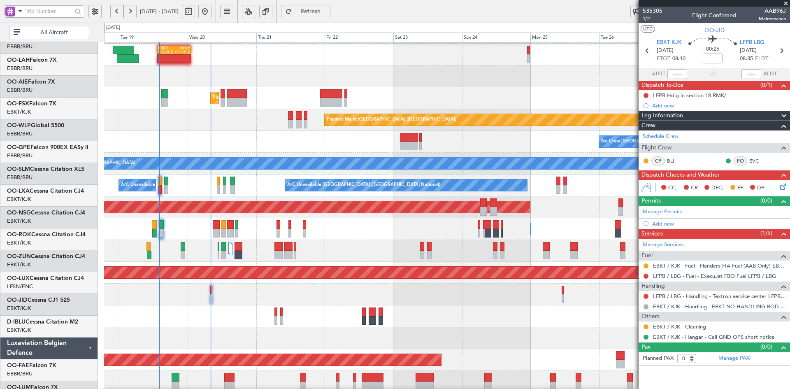
scroll to position [86, 0]
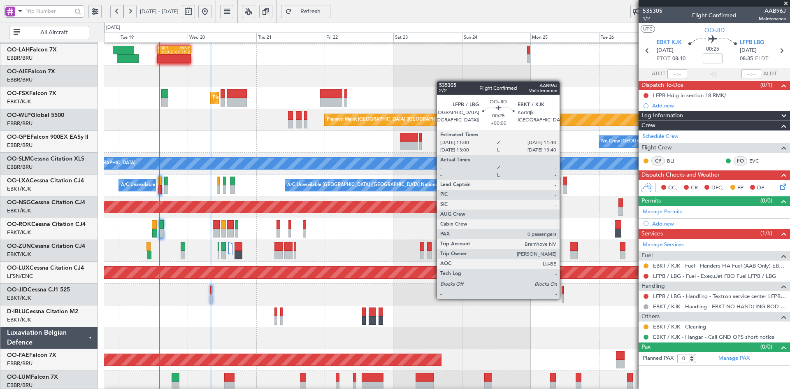
click at [564, 298] on div at bounding box center [563, 298] width 2 height 9
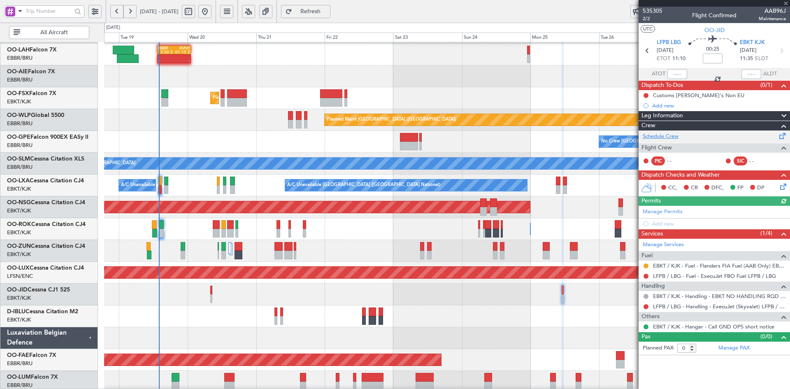
click at [670, 137] on link "Schedule Crew" at bounding box center [661, 137] width 36 height 8
click at [547, 168] on div "- - EBBR 13:30 Z KVNY 01:15 Z Planned Maint Kortrijk-Wevelgem Planned Maint Ber…" at bounding box center [447, 196] width 686 height 480
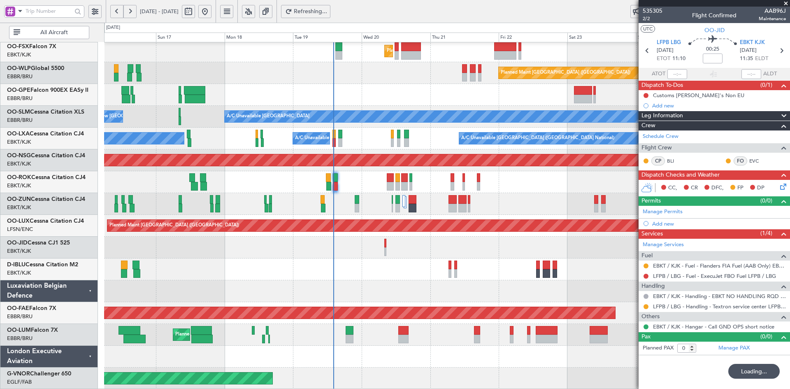
click at [383, 253] on div "Planned Maint Kortrijk-Wevelgem Planned Maint Berlin (Brandenburg) No Crew Brus…" at bounding box center [447, 149] width 686 height 480
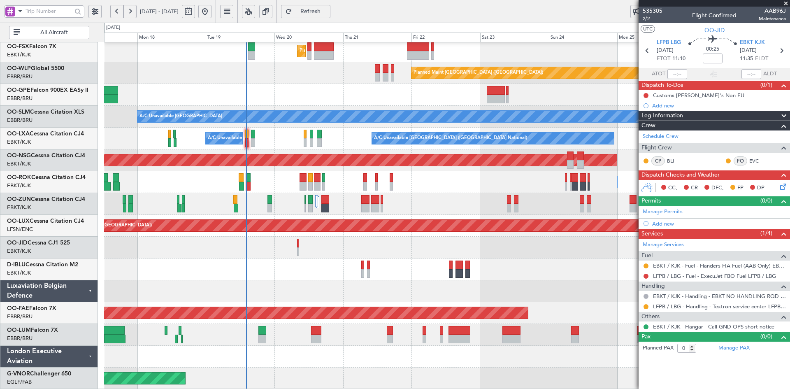
click at [417, 255] on div "Planned Maint Kortrijk-Wevelgem Planned Maint Berlin (Brandenburg) No Crew Brus…" at bounding box center [447, 149] width 686 height 480
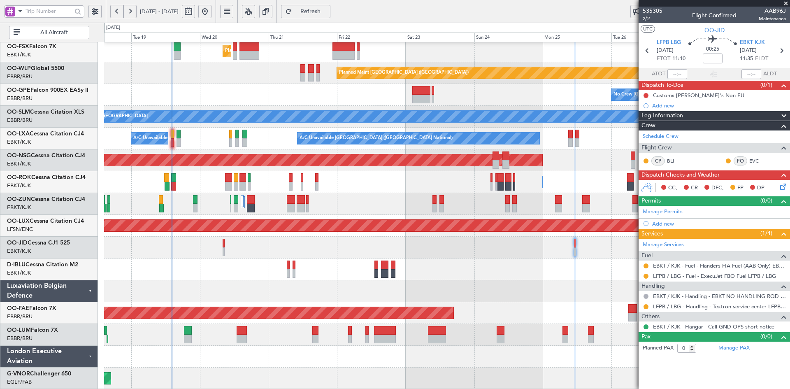
click at [479, 241] on div "Planned Maint Kortrijk-Wevelgem Planned Maint Berlin (Brandenburg) No Crew Brus…" at bounding box center [447, 149] width 686 height 480
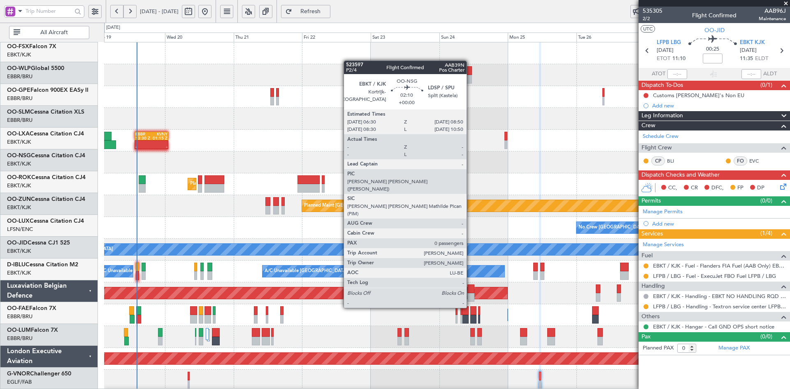
scroll to position [0, 0]
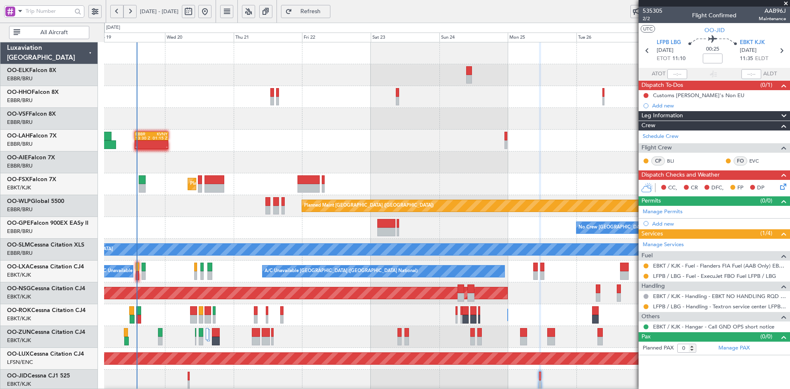
click at [485, 173] on div "AOG Maint Geneva (Cointrin) - - EBBR 13:30 Z KVNY 01:15 Z Planned Maint Kortrij…" at bounding box center [447, 282] width 686 height 480
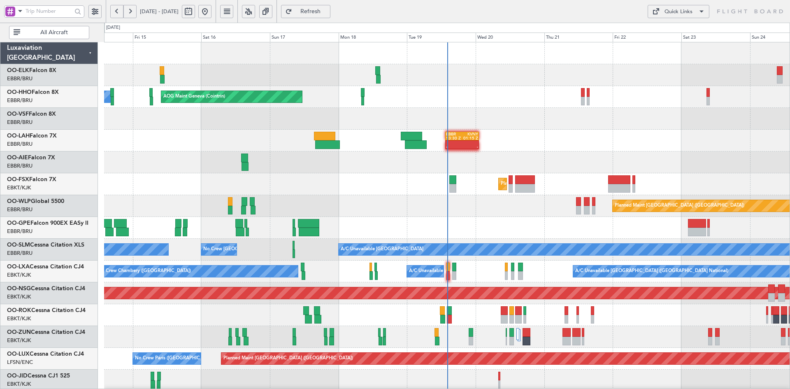
click at [195, 13] on button at bounding box center [188, 11] width 13 height 13
select select "8"
select select "2025"
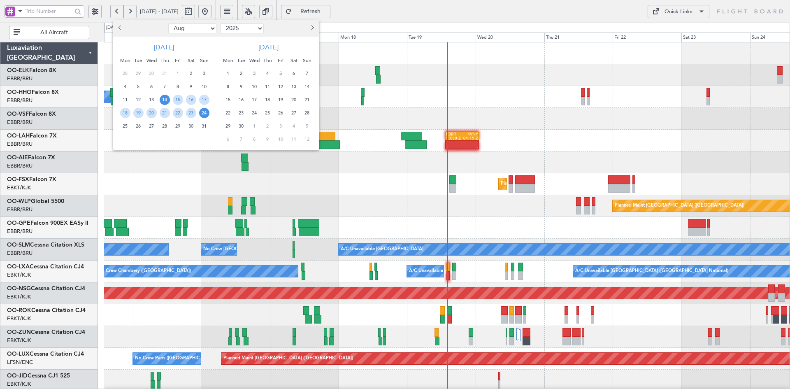
click at [212, 28] on select "Jan Feb Mar Apr May Jun [DATE] Aug Sep Oct Nov Dec" at bounding box center [192, 28] width 48 height 10
select select "12"
click at [168, 23] on select "Jan Feb Mar Apr May Jun [DATE] Aug Sep Oct Nov Dec" at bounding box center [192, 28] width 48 height 10
click at [123, 86] on span "8" at bounding box center [125, 87] width 10 height 10
click at [205, 103] on span "21" at bounding box center [204, 100] width 10 height 10
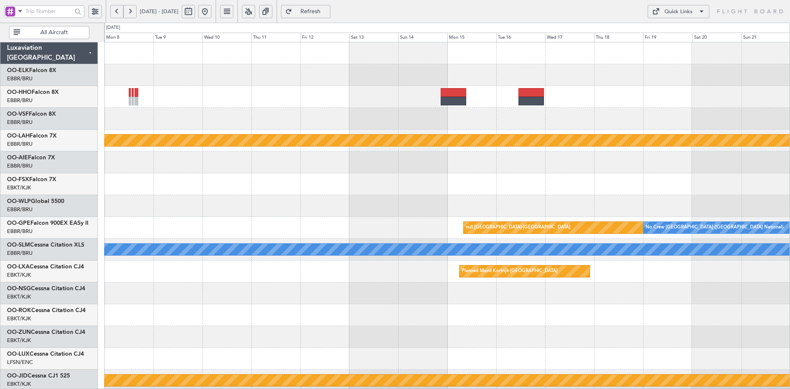
click at [503, 71] on div at bounding box center [447, 75] width 686 height 22
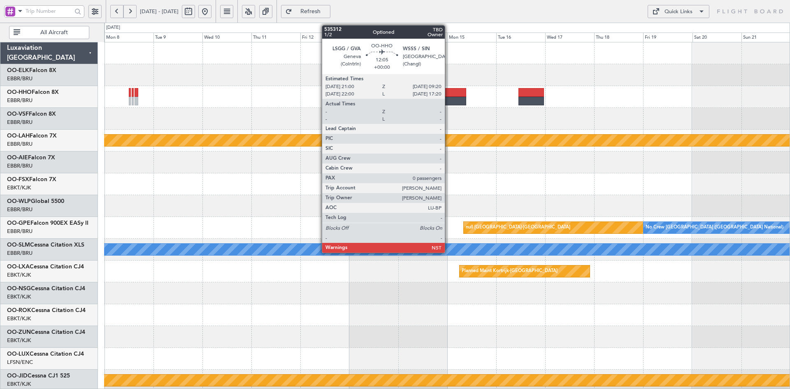
click at [448, 94] on div at bounding box center [454, 92] width 26 height 9
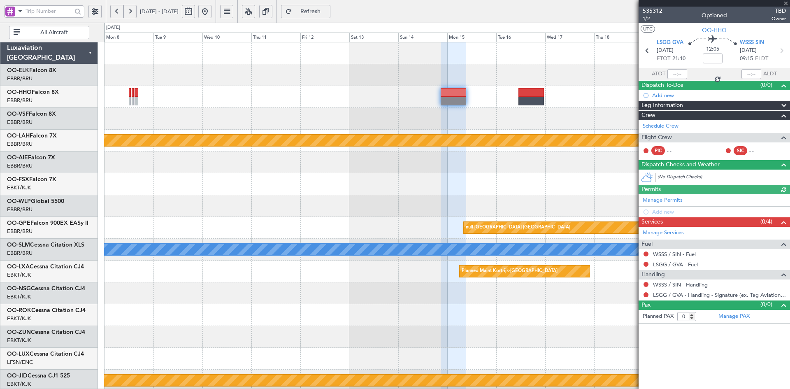
click at [785, 3] on div at bounding box center [714, 3] width 151 height 7
click at [788, 0] on span at bounding box center [786, 3] width 8 height 7
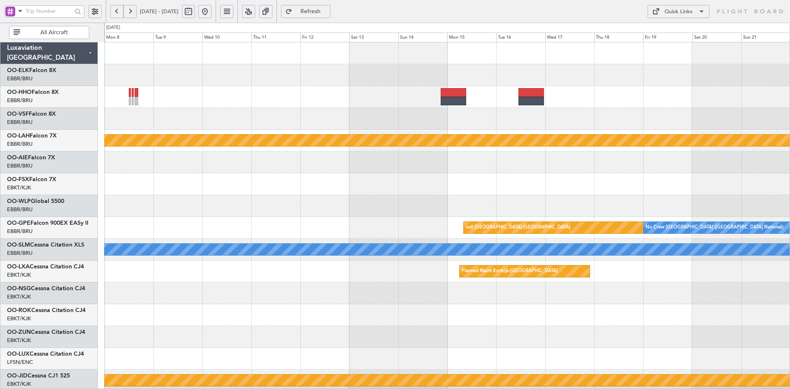
click at [212, 13] on button at bounding box center [204, 11] width 13 height 13
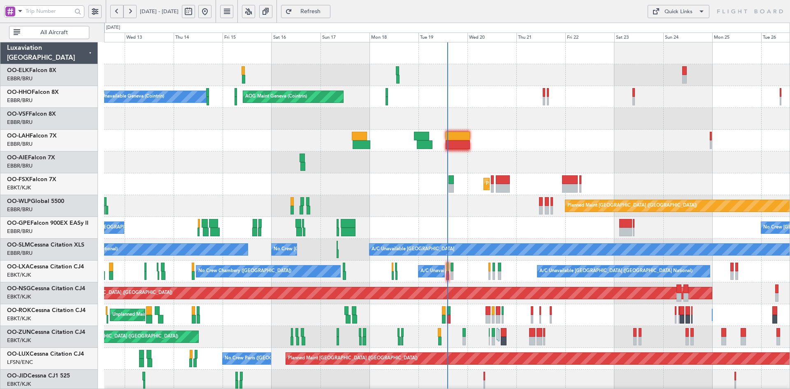
click at [543, 130] on div at bounding box center [447, 141] width 686 height 22
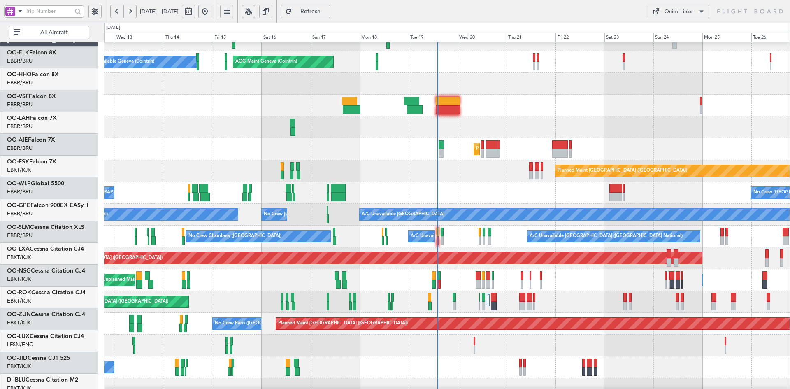
scroll to position [35, 0]
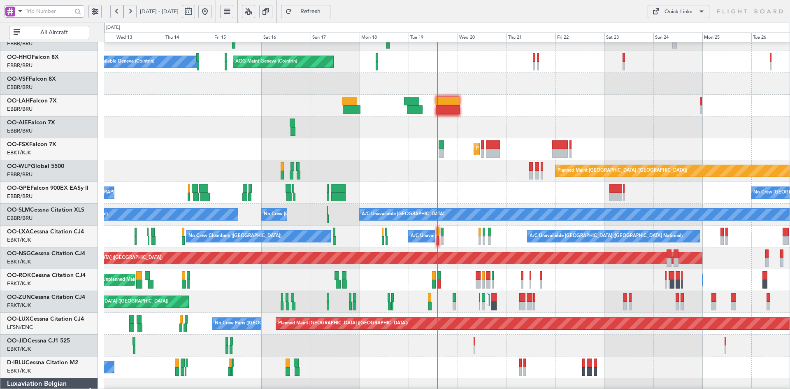
click at [549, 143] on div "Planned Maint Kortrijk-[GEOGRAPHIC_DATA]" at bounding box center [447, 149] width 686 height 22
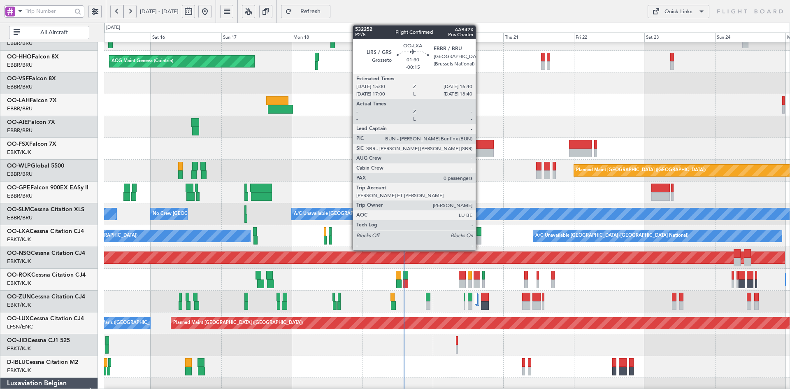
click at [469, 23] on div "AOG Maint Geneva (Cointrin) A/C Unavailable Geneva (Cointrin) - - EBBR 13:30 Z …" at bounding box center [395, 206] width 790 height 366
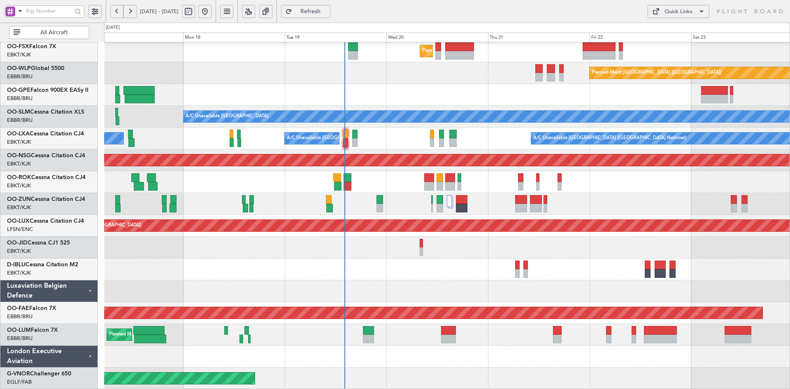
click at [527, 269] on div at bounding box center [447, 270] width 686 height 22
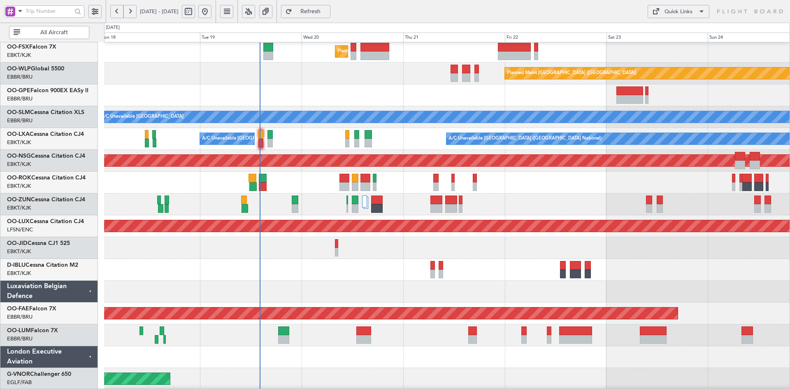
click at [695, 292] on div at bounding box center [447, 292] width 686 height 22
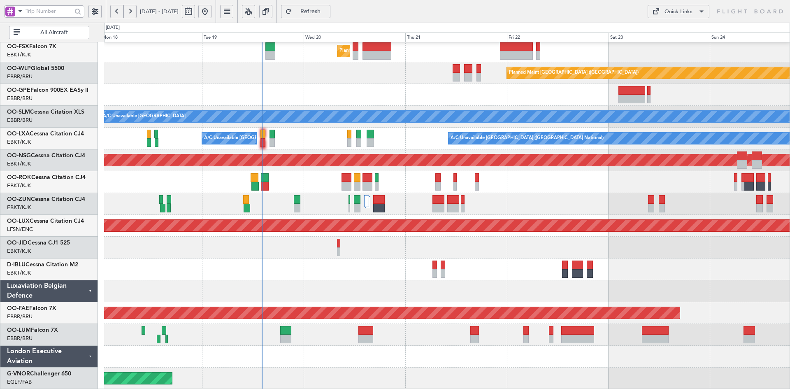
click at [522, 268] on div at bounding box center [447, 270] width 686 height 22
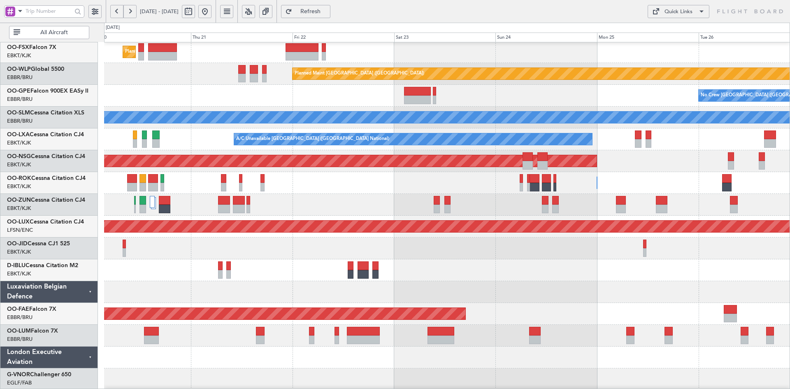
scroll to position [124, 0]
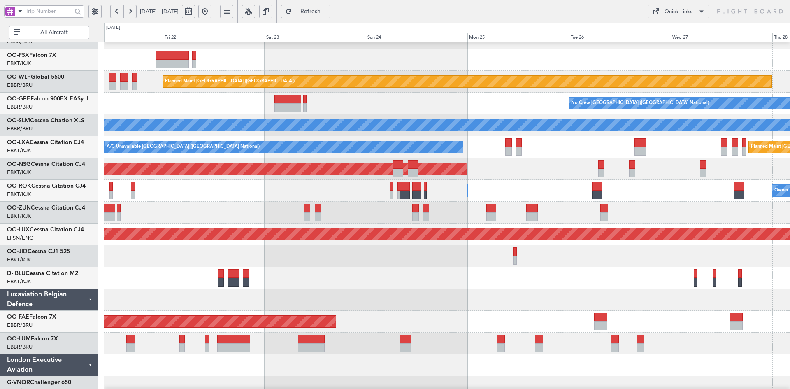
click at [579, 274] on div at bounding box center [447, 278] width 686 height 22
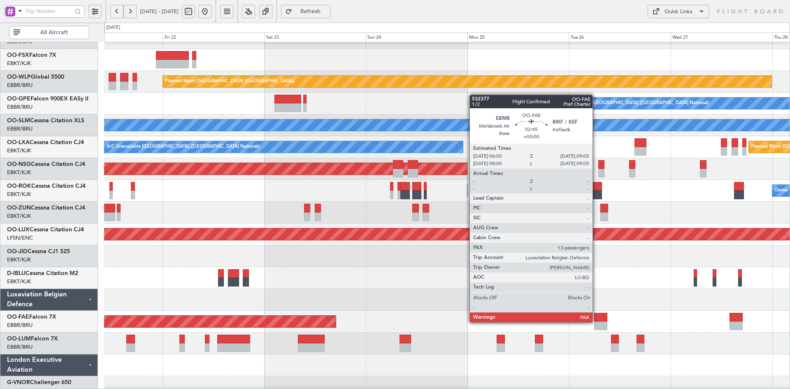
click at [596, 322] on div at bounding box center [600, 326] width 13 height 9
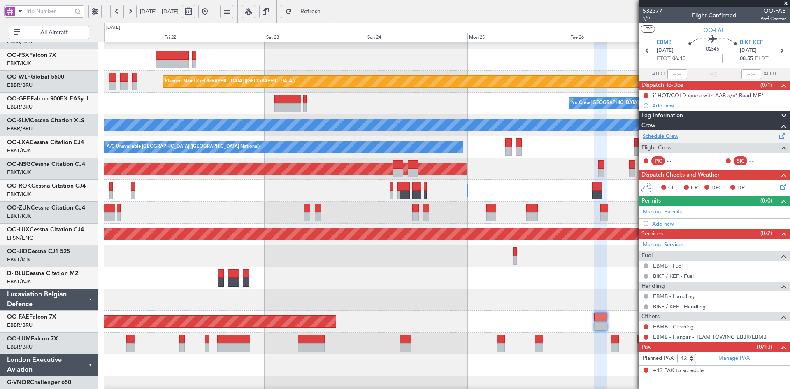
click at [670, 139] on link "Schedule Crew" at bounding box center [661, 137] width 36 height 8
click at [582, 178] on div "Planned Maint Kortrijk-Wevelgem Planned Maint Berlin (Brandenburg) No Crew Brus…" at bounding box center [447, 158] width 686 height 480
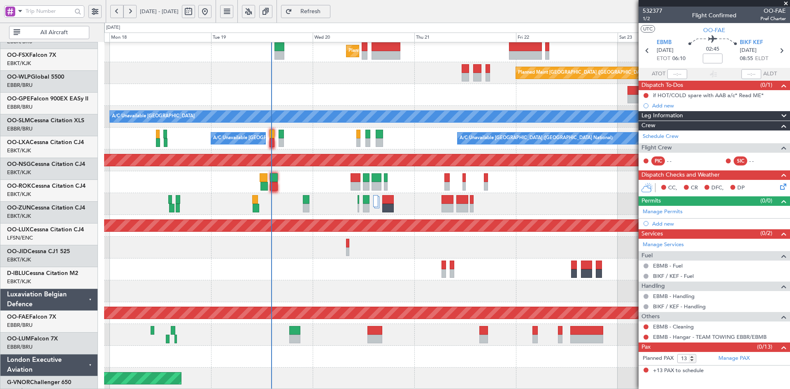
scroll to position [133, 0]
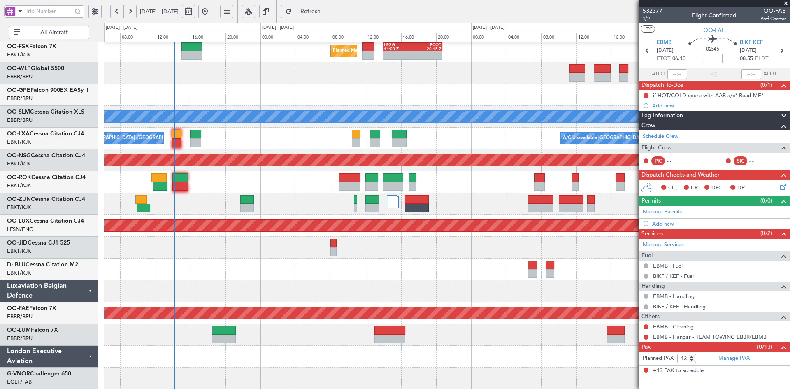
click at [448, 191] on div at bounding box center [447, 182] width 686 height 22
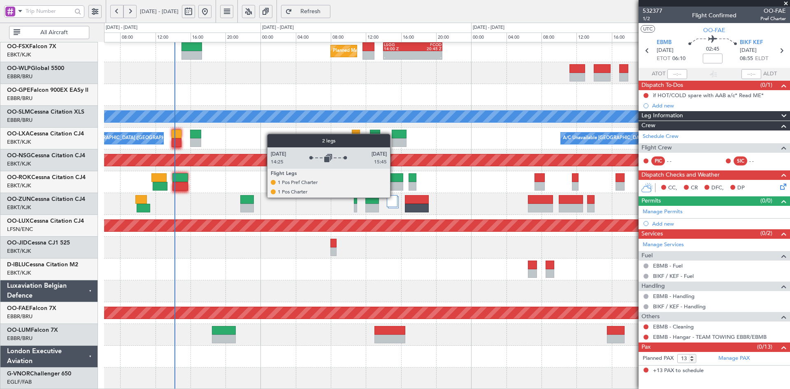
click at [394, 198] on div at bounding box center [392, 201] width 11 height 12
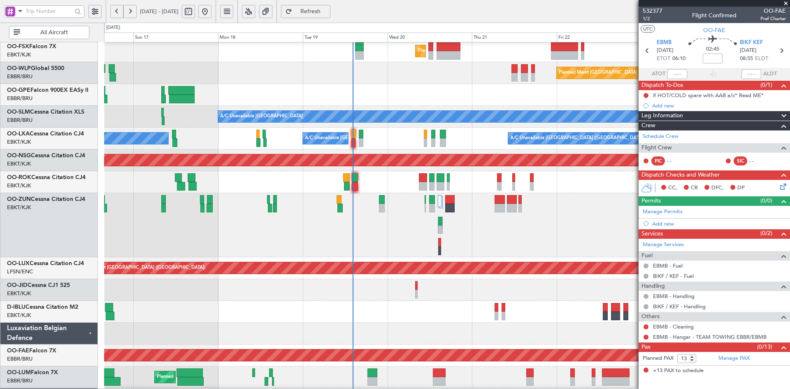
click at [785, 3] on span at bounding box center [786, 3] width 8 height 7
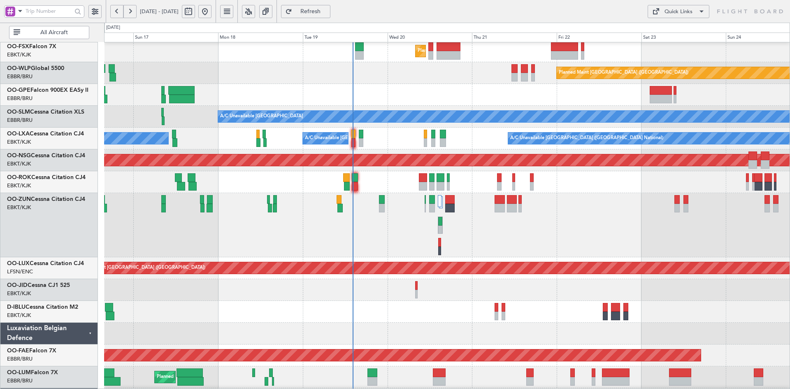
type input "0"
click at [585, 204] on div at bounding box center [447, 225] width 686 height 64
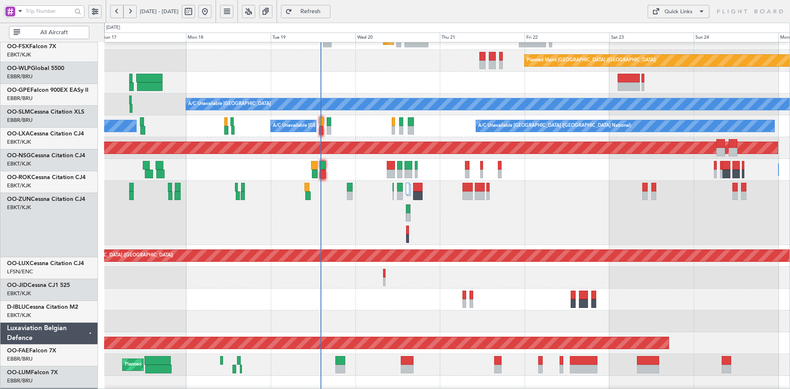
scroll to position [145, 0]
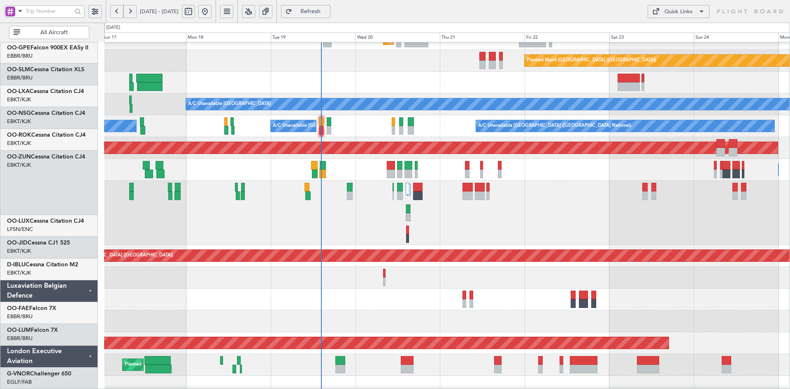
click at [554, 198] on div at bounding box center [447, 213] width 686 height 64
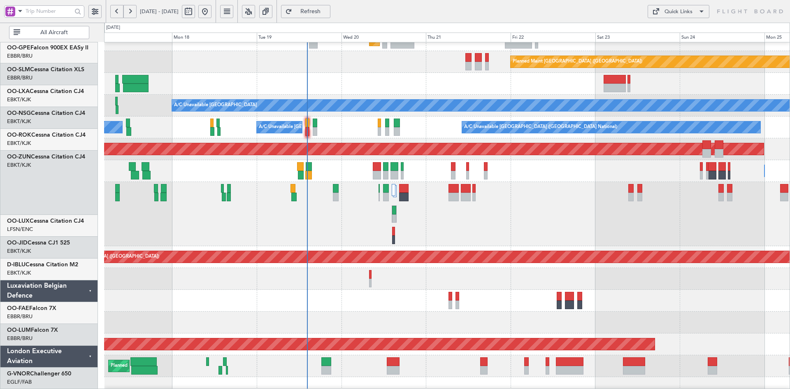
click at [603, 278] on div at bounding box center [447, 279] width 686 height 22
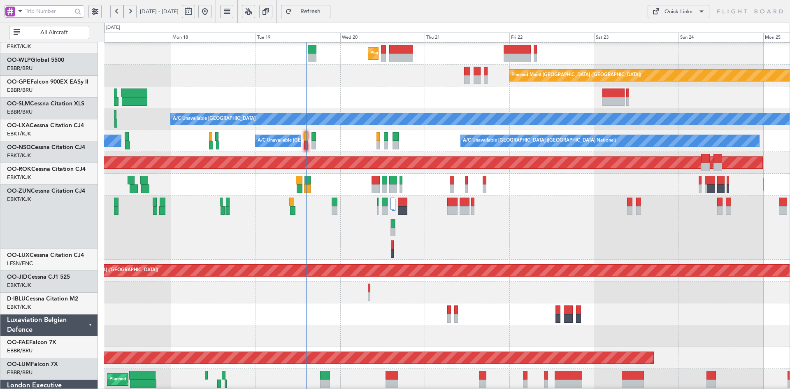
scroll to position [130, 0]
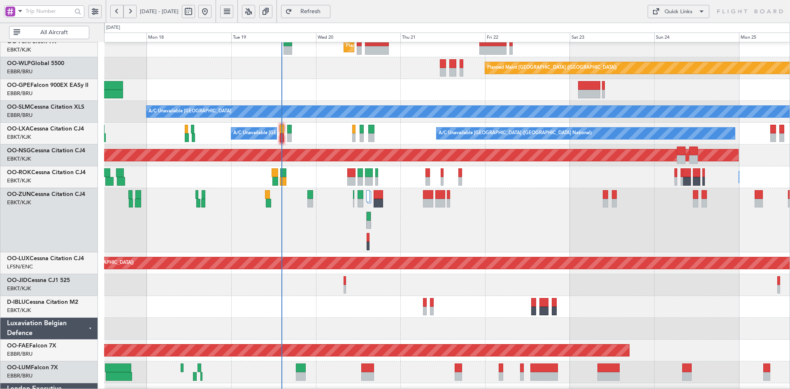
click at [528, 242] on div at bounding box center [447, 220] width 686 height 64
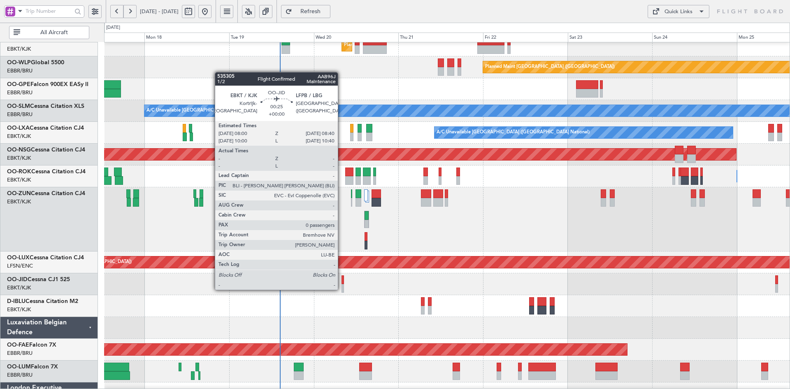
click at [342, 289] on div at bounding box center [343, 288] width 2 height 9
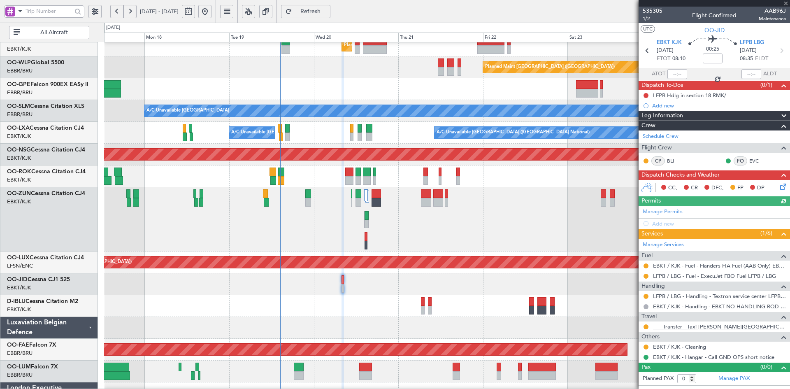
click at [701, 327] on link "--- - Transfer - Taxi Sam Kortrijk" at bounding box center [719, 326] width 133 height 7
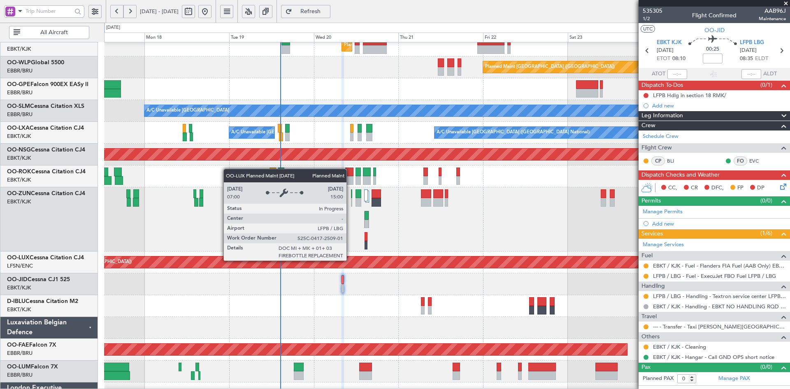
click at [350, 252] on div "Planned Maint [GEOGRAPHIC_DATA] ([GEOGRAPHIC_DATA]) No Crew [GEOGRAPHIC_DATA] (…" at bounding box center [447, 263] width 686 height 22
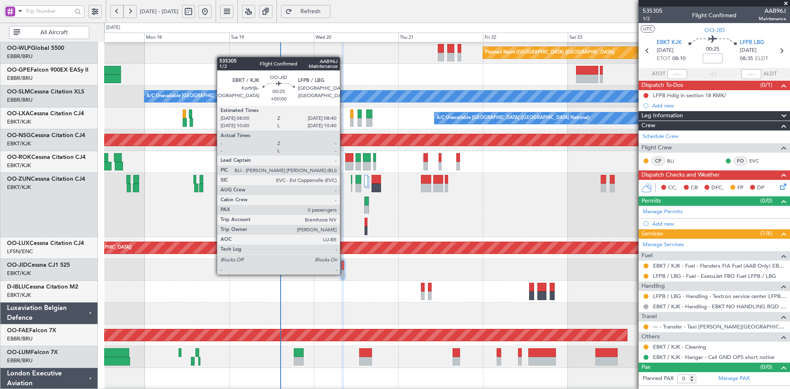
click at [344, 274] on div at bounding box center [343, 274] width 2 height 9
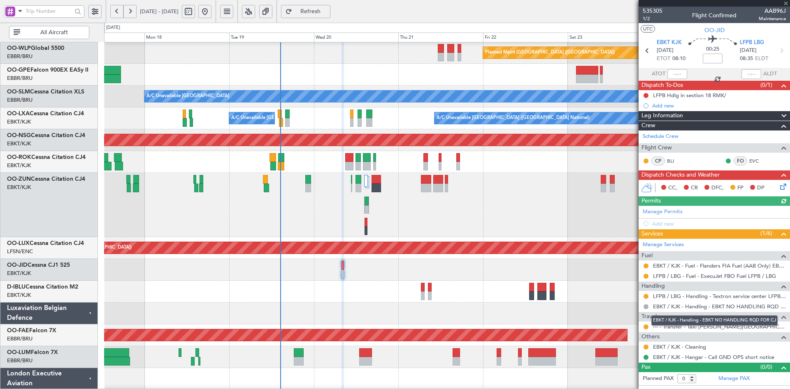
click at [706, 328] on mat-tooltip-component "EBKT / KJK - Handling - EBKT NO HANDLING RQD FOR CJ" at bounding box center [715, 321] width 138 height 22
click at [693, 323] on link "--- - Transfer - Taxi Sam Kortrijk" at bounding box center [719, 326] width 133 height 7
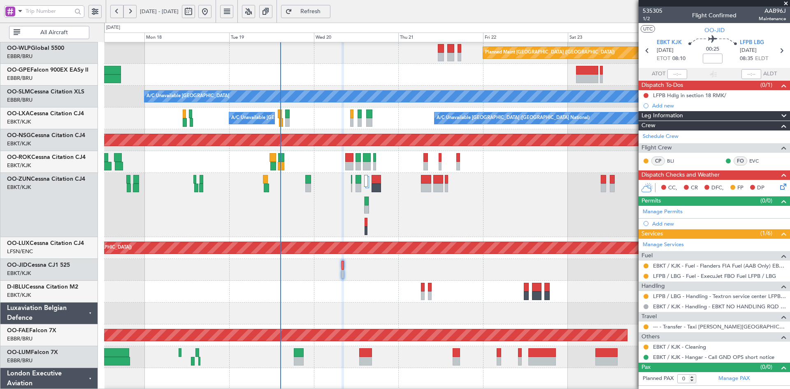
click at [786, 3] on span at bounding box center [786, 3] width 8 height 7
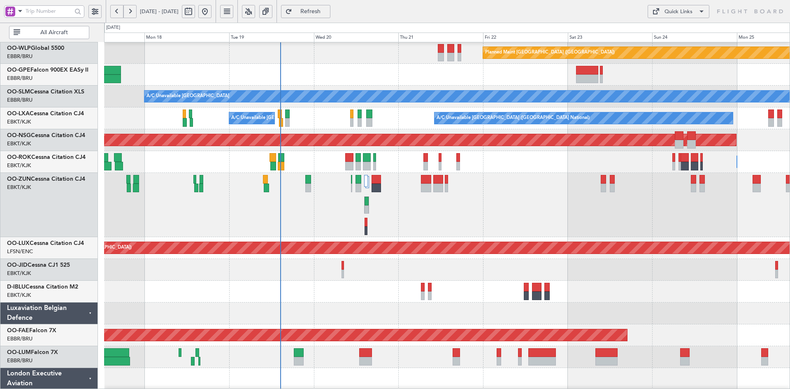
click at [519, 237] on div at bounding box center [447, 205] width 686 height 64
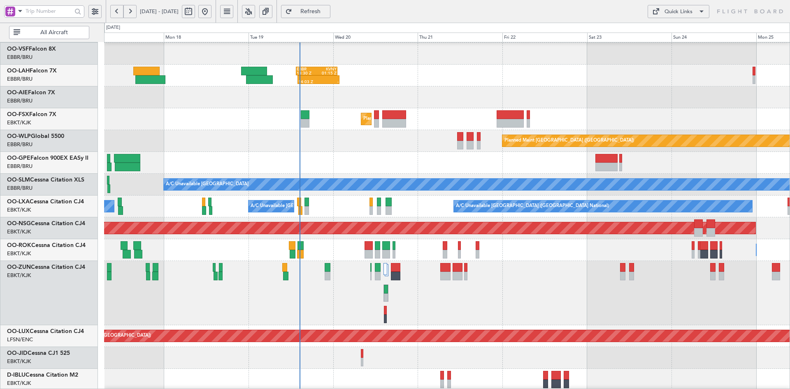
click at [611, 118] on div "Planned Maint Kortrijk-[GEOGRAPHIC_DATA]" at bounding box center [447, 119] width 686 height 22
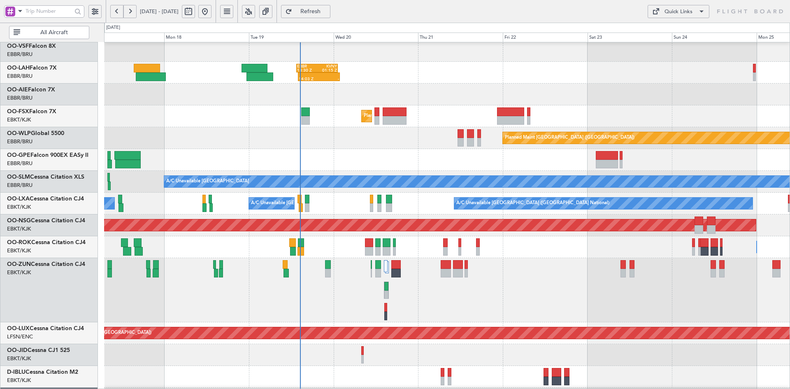
click at [565, 234] on div "14:03 Z - EBBR 13:30 Z KVNY 01:15 Z Planned Maint Kortrijk-Wevelgem Planned Mai…" at bounding box center [447, 235] width 686 height 522
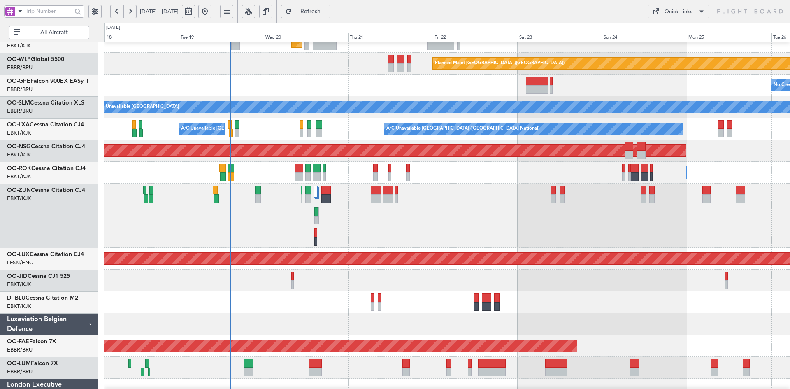
scroll to position [136, 0]
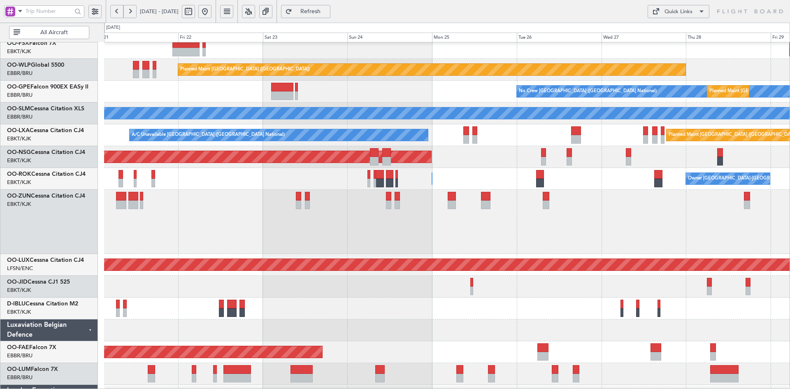
click at [403, 243] on div "Planned Maint Kortrijk-[GEOGRAPHIC_DATA]" at bounding box center [447, 222] width 686 height 64
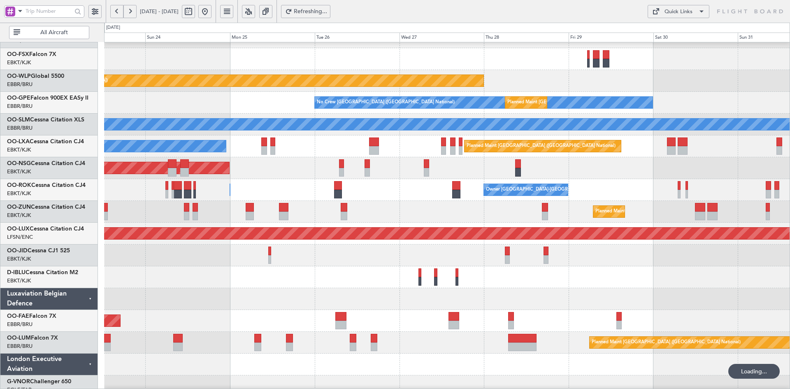
scroll to position [93, 0]
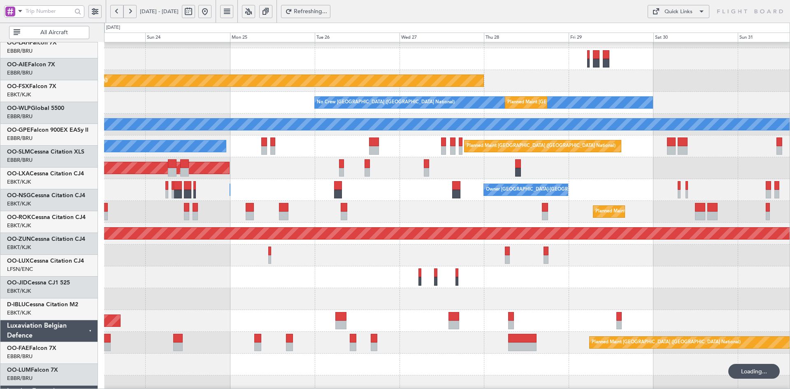
click at [594, 179] on div "Planned Maint [GEOGRAPHIC_DATA] ([GEOGRAPHIC_DATA])" at bounding box center [447, 168] width 686 height 22
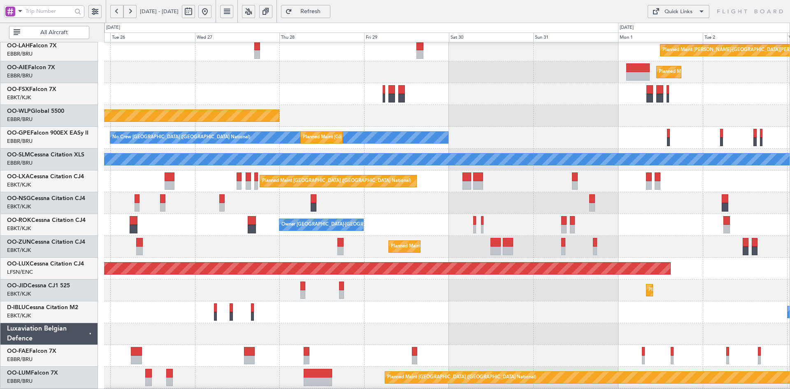
scroll to position [86, 0]
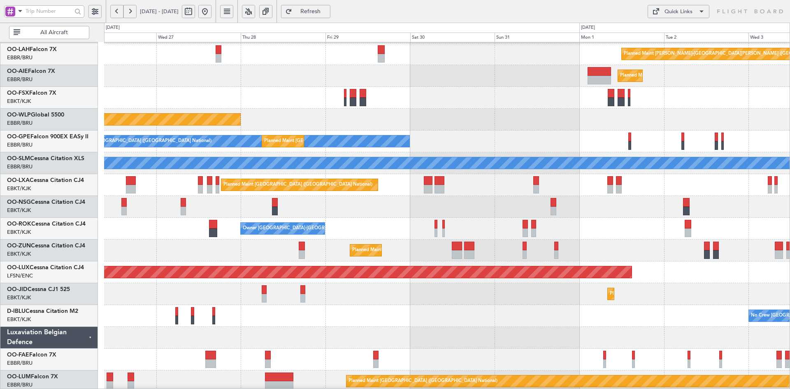
click at [476, 212] on div "Planned Maint [GEOGRAPHIC_DATA] ([GEOGRAPHIC_DATA])" at bounding box center [447, 207] width 686 height 22
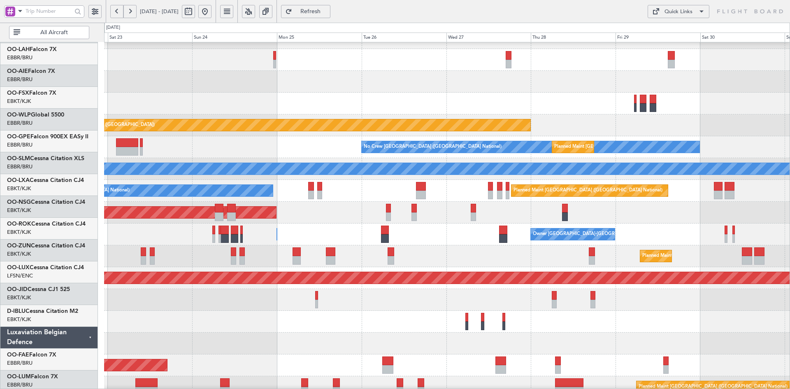
click at [790, 126] on html "26 Aug 2025 - 03 Sep 2025 Refresh Quick Links All Aircraft Planned Maint Alton-…" at bounding box center [395, 194] width 790 height 389
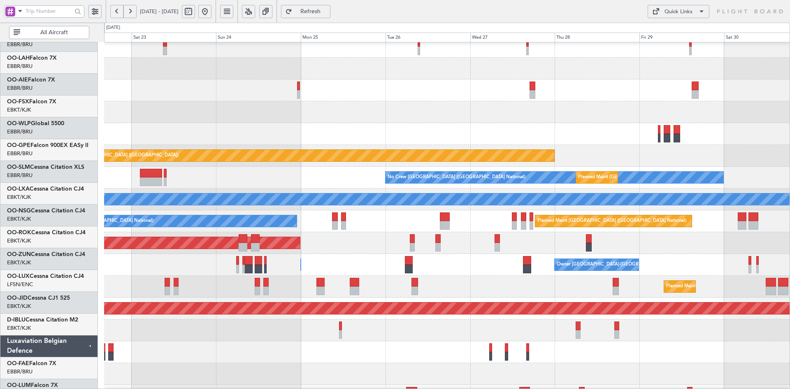
click at [628, 145] on div at bounding box center [447, 134] width 686 height 22
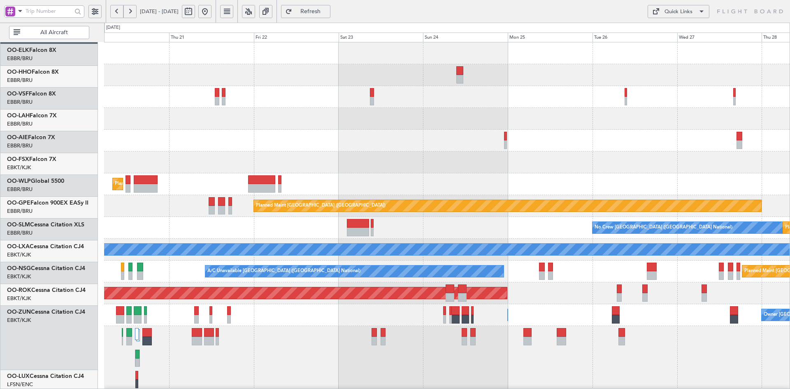
scroll to position [0, 0]
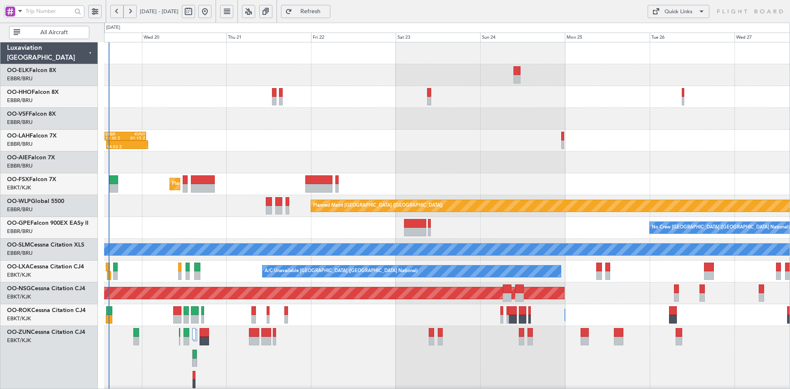
click at [502, 126] on div at bounding box center [447, 119] width 686 height 22
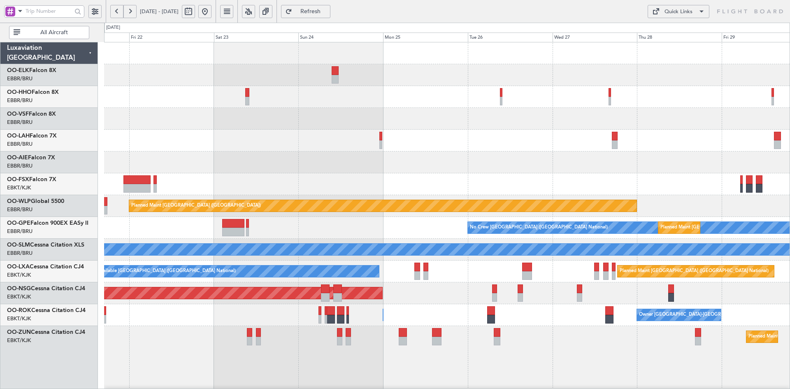
click at [666, 103] on div at bounding box center [447, 97] width 686 height 22
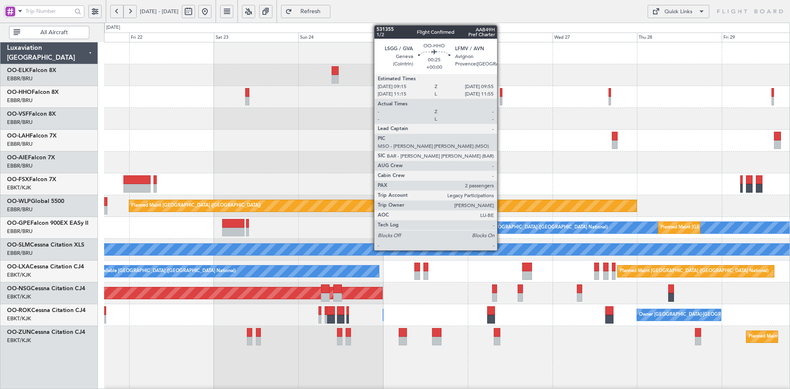
click at [501, 102] on div at bounding box center [501, 101] width 2 height 9
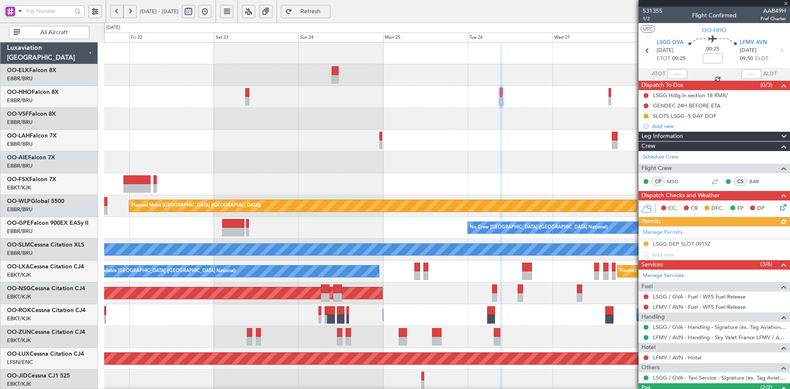
scroll to position [54, 0]
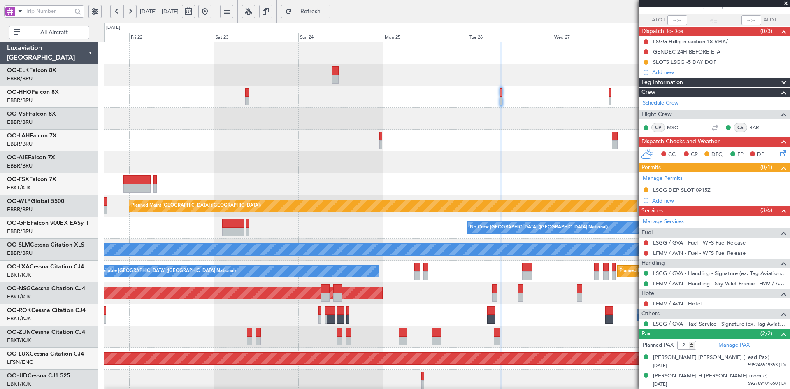
click at [787, 2] on span at bounding box center [786, 3] width 8 height 7
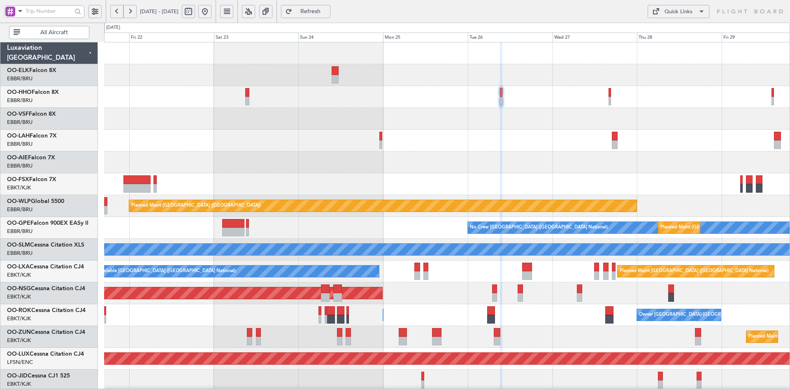
type input "0"
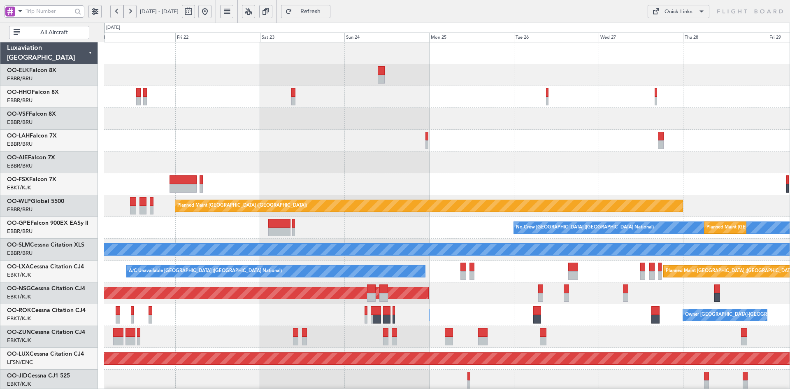
click at [575, 75] on div at bounding box center [447, 75] width 686 height 22
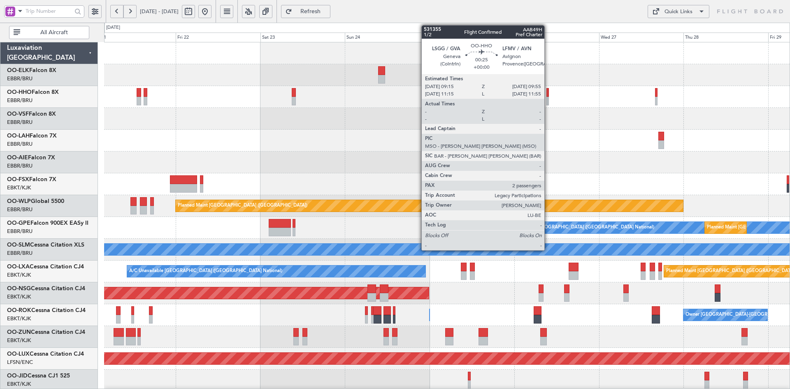
click at [548, 101] on div at bounding box center [548, 101] width 2 height 9
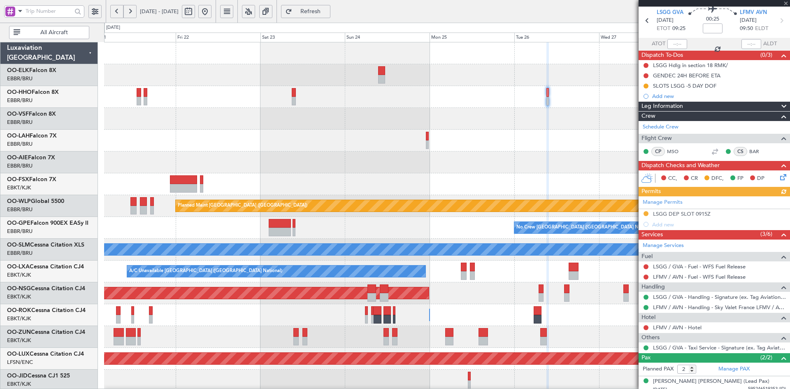
scroll to position [54, 0]
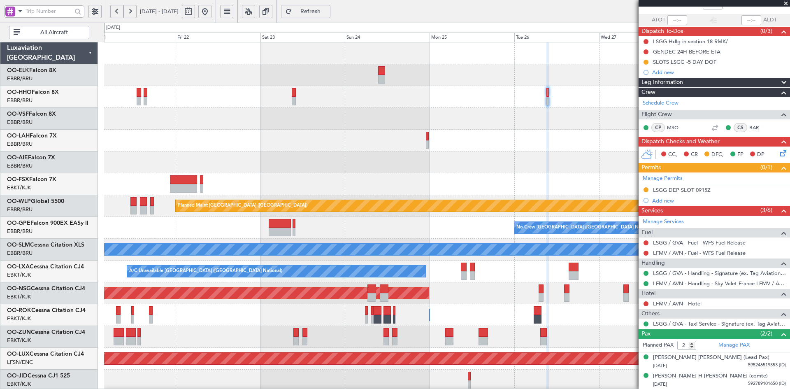
click at [787, 3] on span at bounding box center [786, 3] width 8 height 7
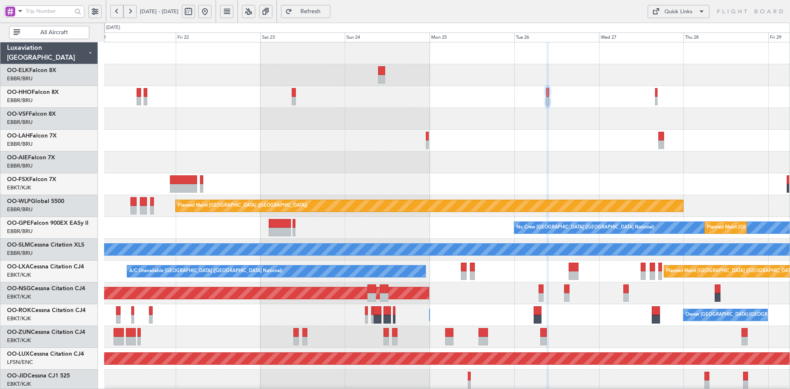
type input "0"
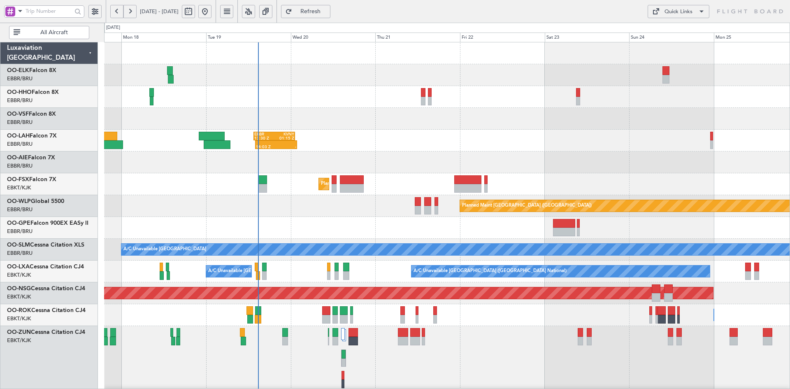
click at [621, 121] on div at bounding box center [447, 119] width 686 height 22
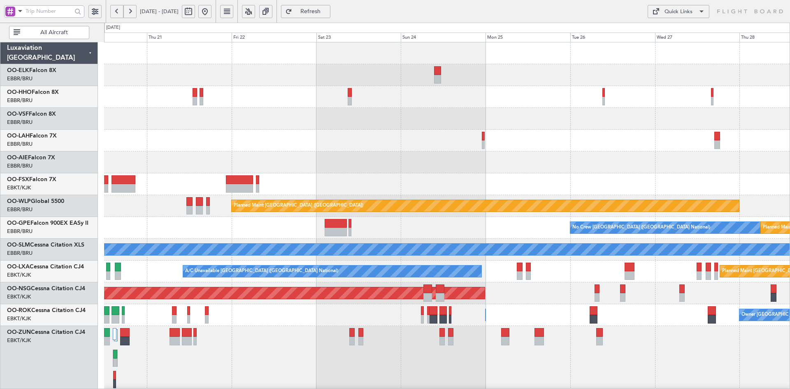
click at [425, 123] on div "14:03 Z - EBBR 13:30 Z KVNY 01:15 Z Planned Maint Kortrijk-Wevelgem Planned Mai…" at bounding box center [447, 303] width 686 height 522
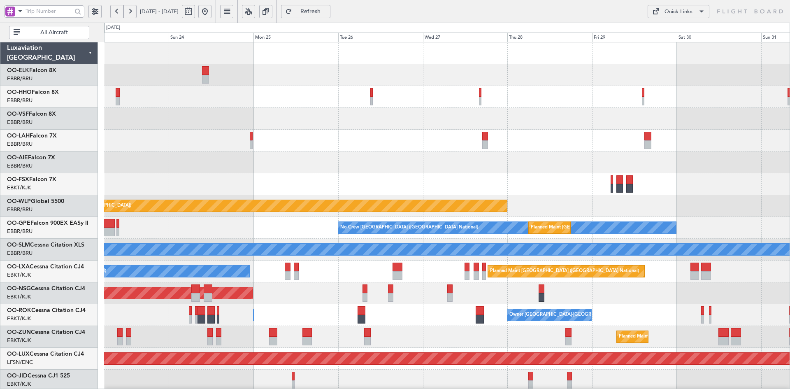
click at [495, 129] on div "Planned Maint Alton-st Louis (St Louis Regl) Planned Maint London (Farnborough)…" at bounding box center [447, 282] width 686 height 480
click at [525, 117] on div "Planned Maint Alton-st Louis (St Louis Regl) Planned Maint London (Farnborough)…" at bounding box center [447, 282] width 686 height 480
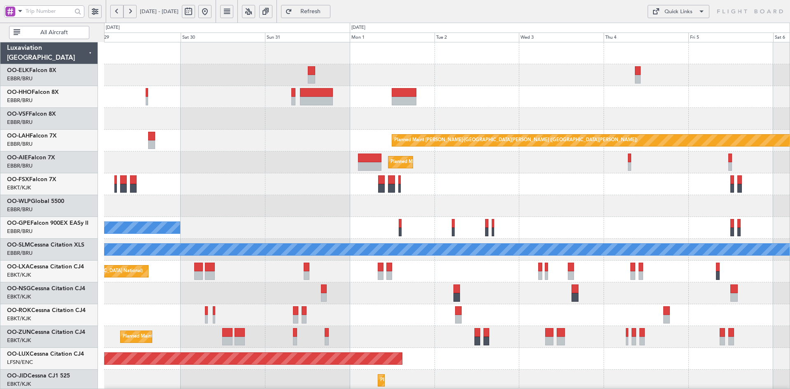
click at [368, 178] on div "Planned Maint Kortrijk-Wevelgem Planned Maint Alton-st Louis (St Louis Regl) Pl…" at bounding box center [447, 282] width 686 height 480
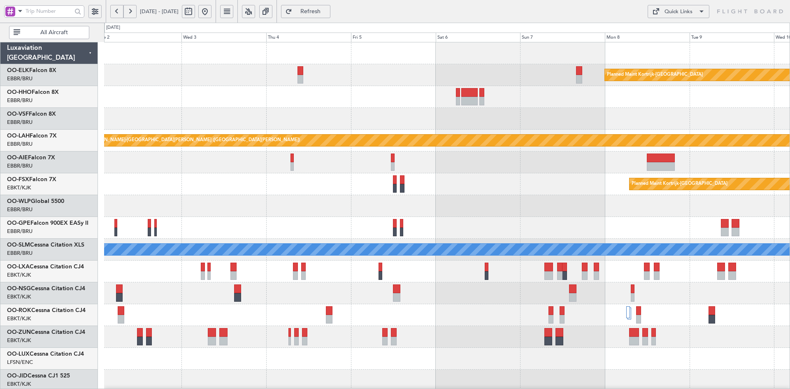
click at [454, 128] on div "Planned Maint Kortrijk-Wevelgem Planned Maint Alton-st Louis (St Louis Regl) Pl…" at bounding box center [447, 282] width 686 height 480
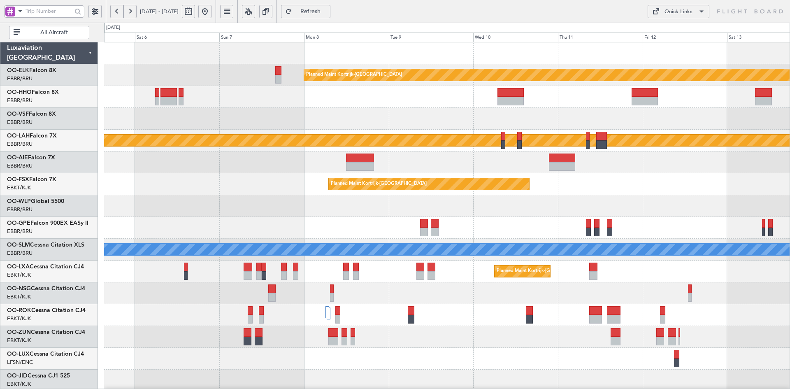
click at [548, 133] on div "Planned Maint Kortrijk-Wevelgem Planned Maint Alton-st Louis (St Louis Regl) Pl…" at bounding box center [447, 282] width 686 height 480
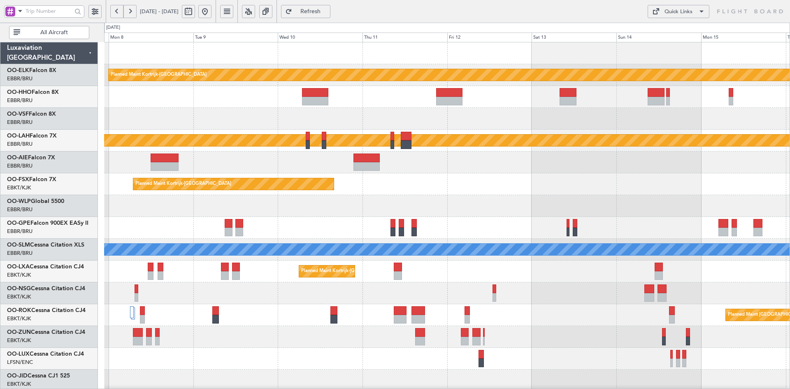
click at [516, 122] on div "Planned Maint Kortrijk-Wevelgem Planned Maint Alton-st Louis (St Louis Regl) Pl…" at bounding box center [447, 282] width 686 height 480
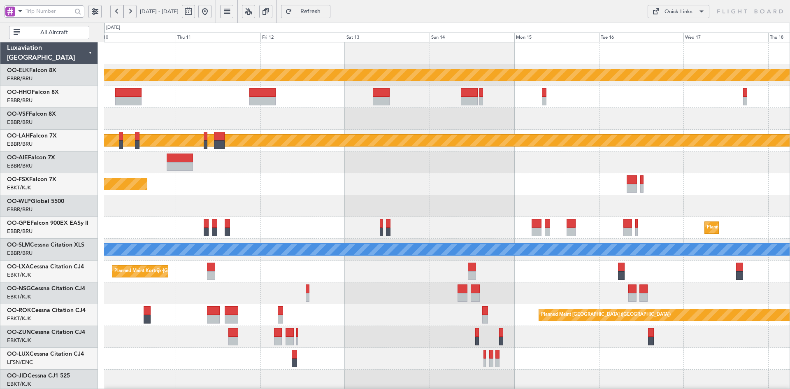
click at [557, 117] on div "Planned Maint Kortrijk-Wevelgem Planned Maint Alton-st Louis (St Louis Regl) Pl…" at bounding box center [447, 282] width 686 height 480
click at [579, 100] on div at bounding box center [447, 97] width 686 height 22
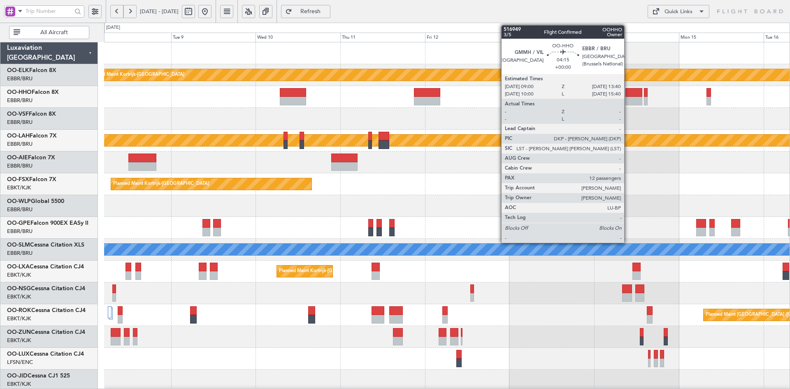
click at [628, 96] on div at bounding box center [634, 92] width 16 height 9
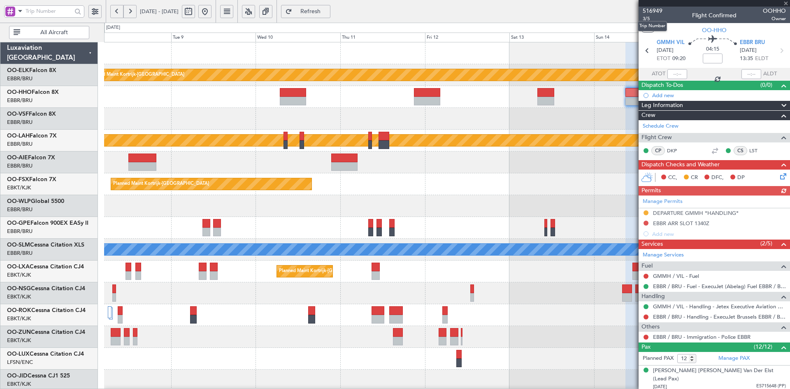
click at [646, 17] on mat-tooltip-component "Trip Number" at bounding box center [652, 26] width 41 height 22
click at [646, 18] on mat-tooltip-component "Trip Number" at bounding box center [652, 26] width 41 height 22
click at [647, 17] on span "3/5" at bounding box center [653, 18] width 20 height 7
click at [787, 1] on span at bounding box center [786, 3] width 8 height 7
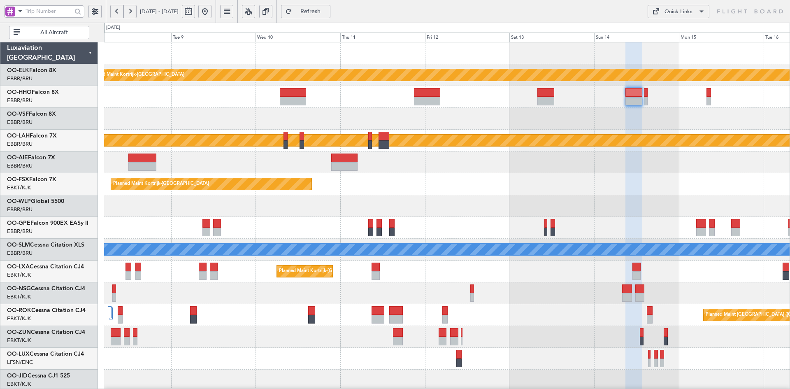
type input "0"
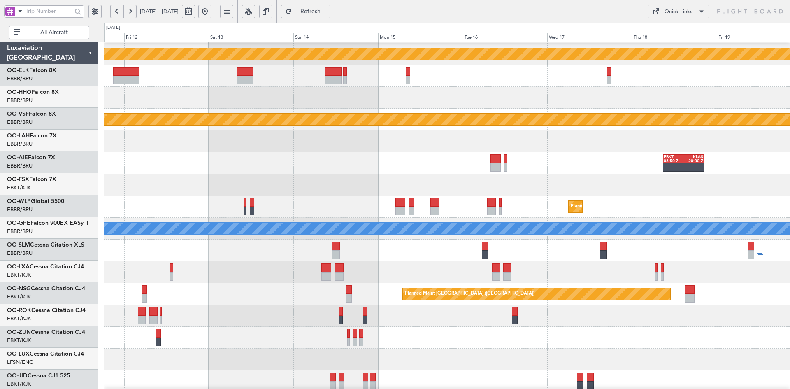
scroll to position [21, 0]
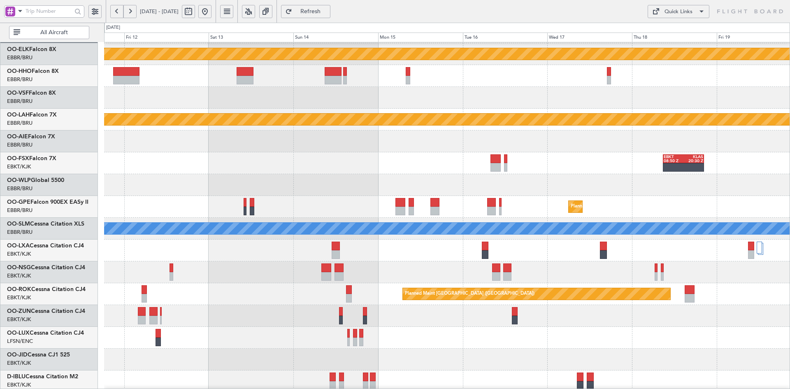
click at [327, 159] on div "EBKT 08:50 Z KLAS 20:30 Z Planned Maint Kortrijk-Wevelgem" at bounding box center [447, 163] width 686 height 22
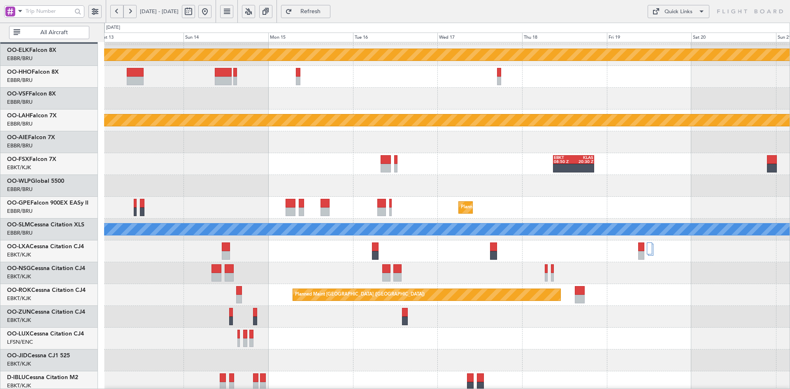
click at [381, 170] on div "EBKT 08:50 Z KLAS 20:30 Z" at bounding box center [447, 164] width 686 height 22
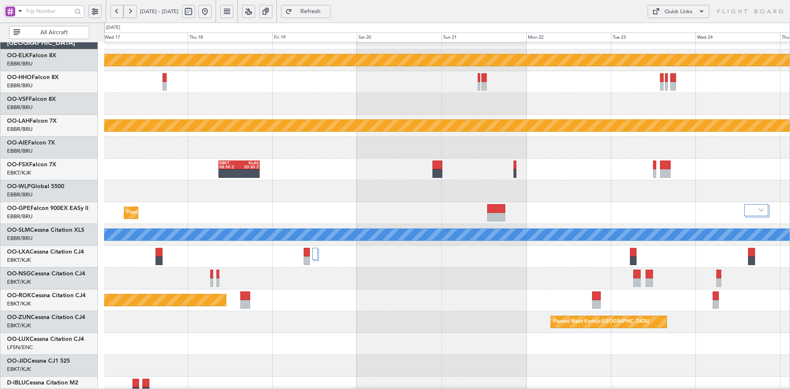
scroll to position [10, 0]
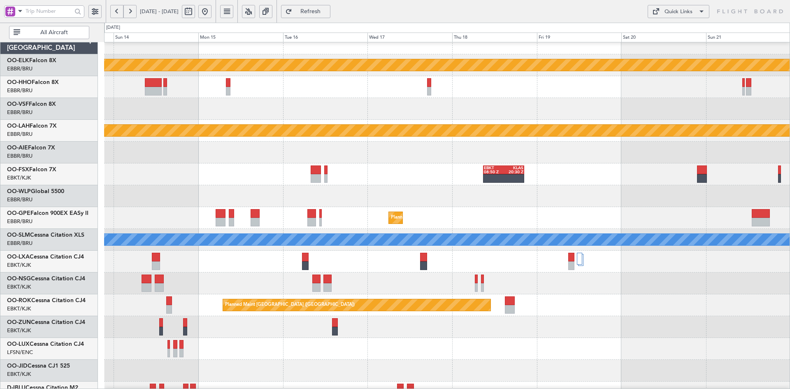
click at [530, 114] on div at bounding box center [447, 109] width 686 height 22
click at [212, 14] on button at bounding box center [204, 11] width 13 height 13
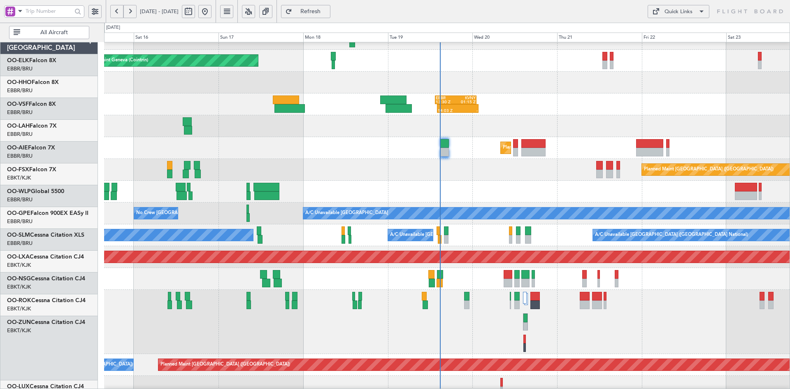
scroll to position [36, 0]
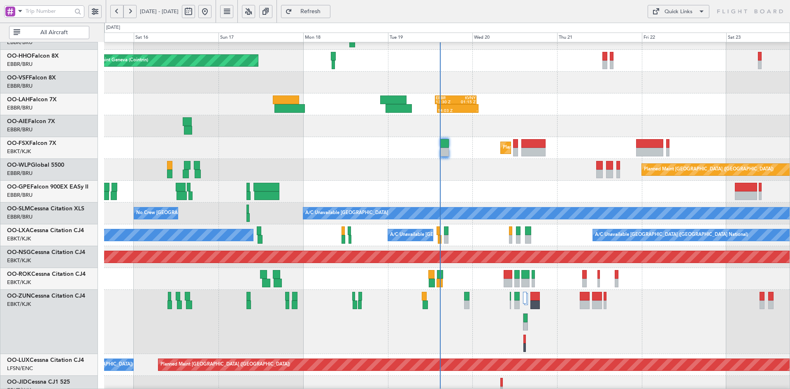
click at [587, 97] on div "14:03 Z - EBBR 13:30 Z KVNY 01:15 Z" at bounding box center [447, 104] width 686 height 22
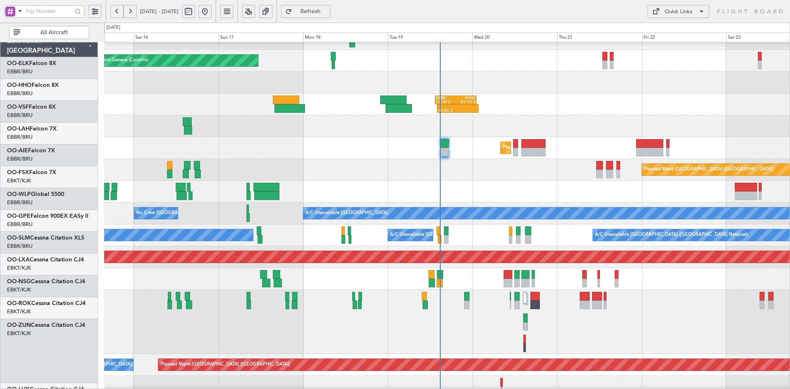
click at [554, 137] on div at bounding box center [447, 126] width 686 height 22
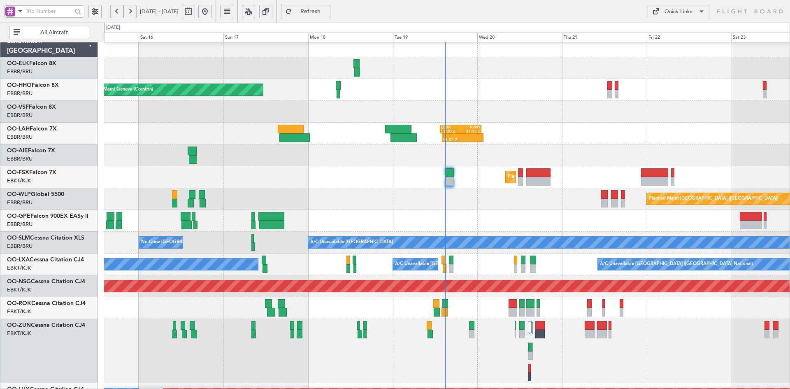
scroll to position [0, 0]
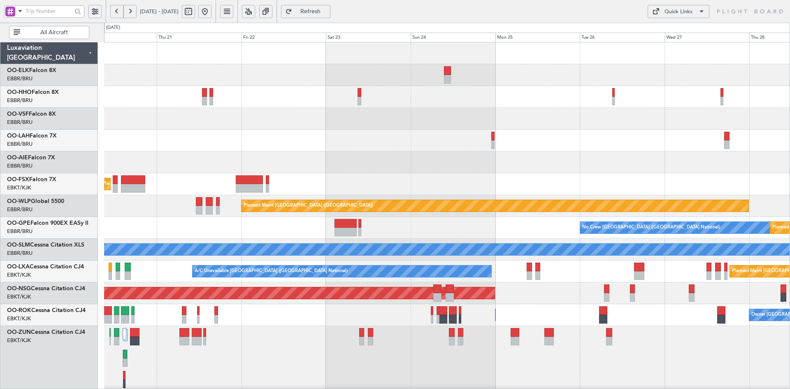
click at [240, 143] on div "14:03 Z - EBBR 13:30 Z KVNY 01:15 Z Planned Maint Kortrijk-Wevelgem Planned Mai…" at bounding box center [447, 303] width 686 height 522
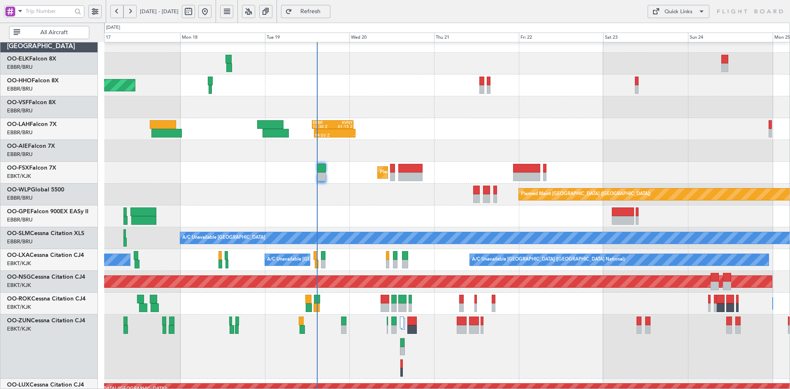
click at [555, 102] on div at bounding box center [447, 107] width 686 height 22
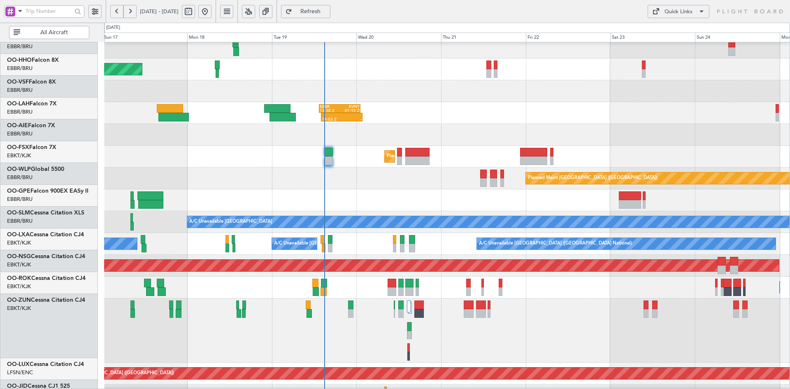
click at [480, 146] on div "Planned Maint Kortrijk-[GEOGRAPHIC_DATA]" at bounding box center [447, 157] width 686 height 22
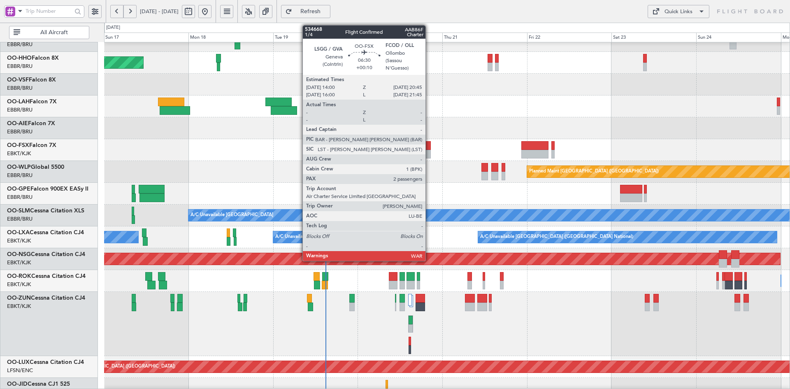
click at [430, 139] on div "Planned Maint Kortrijk-[GEOGRAPHIC_DATA]" at bounding box center [447, 150] width 686 height 22
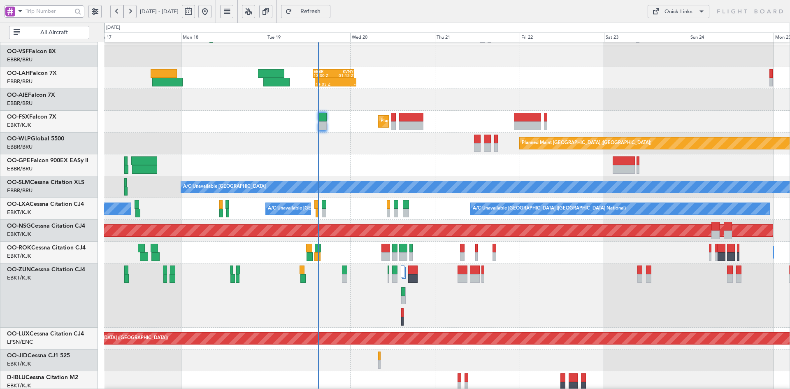
click at [538, 277] on div at bounding box center [447, 295] width 686 height 64
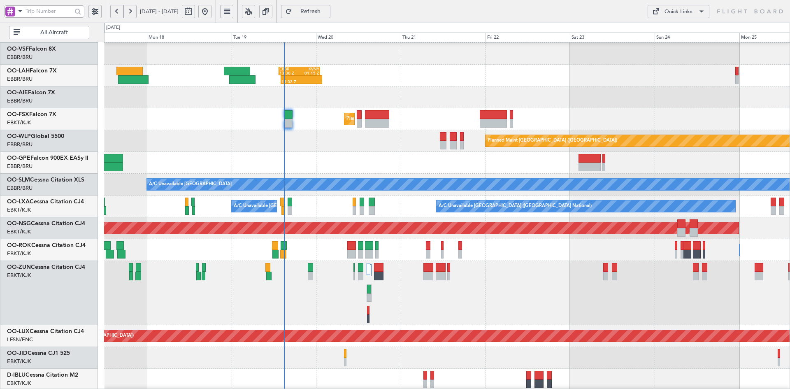
click at [564, 295] on div at bounding box center [447, 293] width 686 height 64
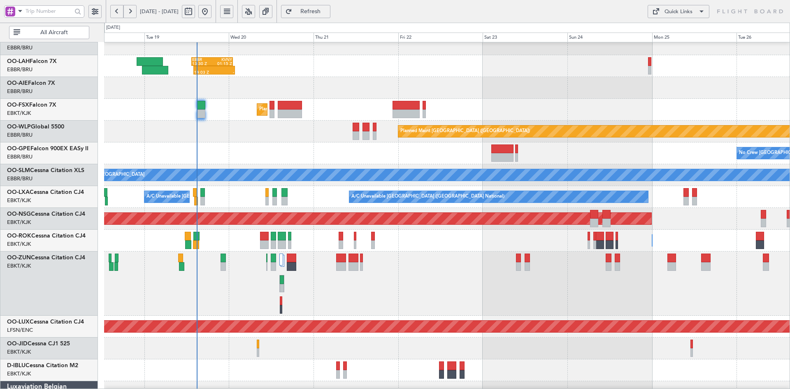
click at [627, 230] on div "Planned Maint [GEOGRAPHIC_DATA] ([GEOGRAPHIC_DATA])" at bounding box center [447, 219] width 686 height 22
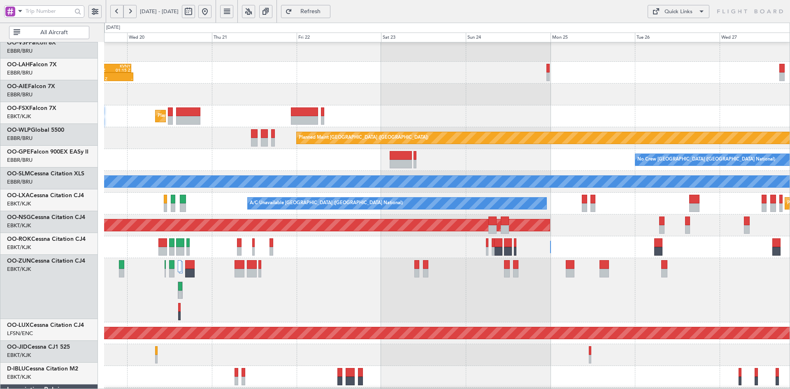
scroll to position [68, 0]
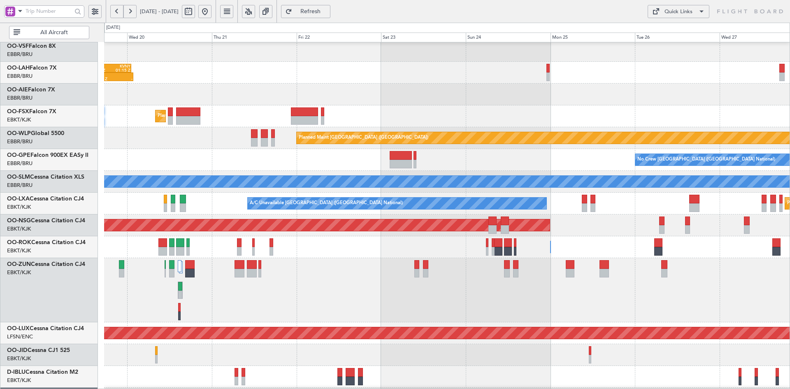
click at [566, 228] on div "Planned Maint [GEOGRAPHIC_DATA] ([GEOGRAPHIC_DATA])" at bounding box center [447, 225] width 686 height 22
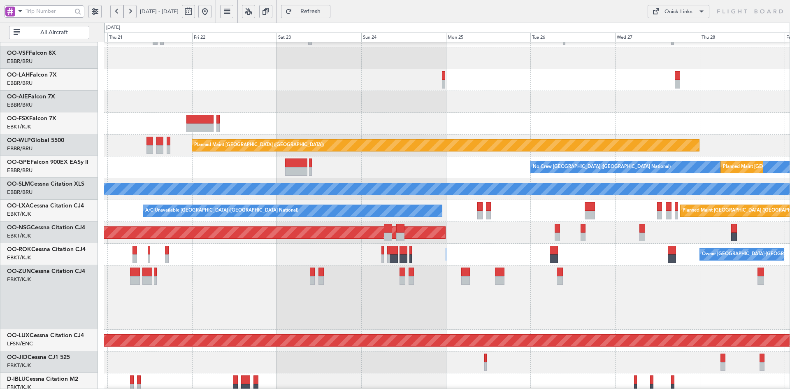
scroll to position [61, 0]
click at [604, 252] on div "Owner Kortrijk-Wevelgem Owner Kortrijk-Wevelgem" at bounding box center [447, 255] width 686 height 22
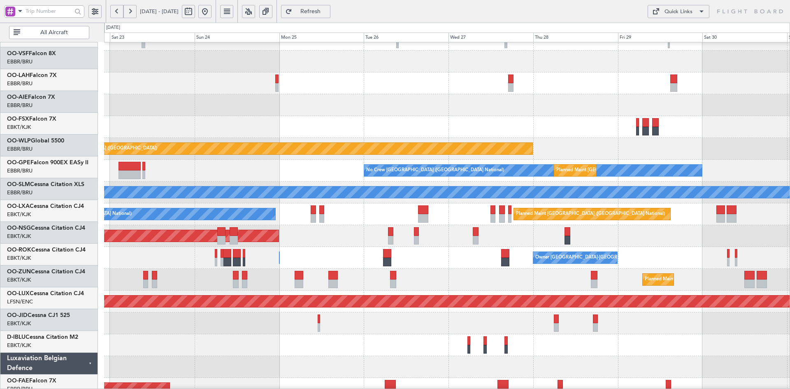
scroll to position [57, 0]
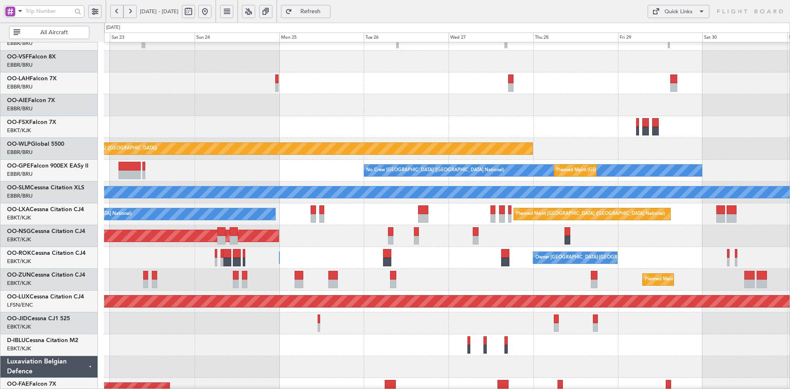
click at [495, 283] on div "Planned Maint Kortrijk-[GEOGRAPHIC_DATA]" at bounding box center [447, 280] width 686 height 22
click at [443, 247] on div "Owner Kortrijk-Wevelgem Owner Kortrijk-Wevelgem" at bounding box center [447, 258] width 686 height 22
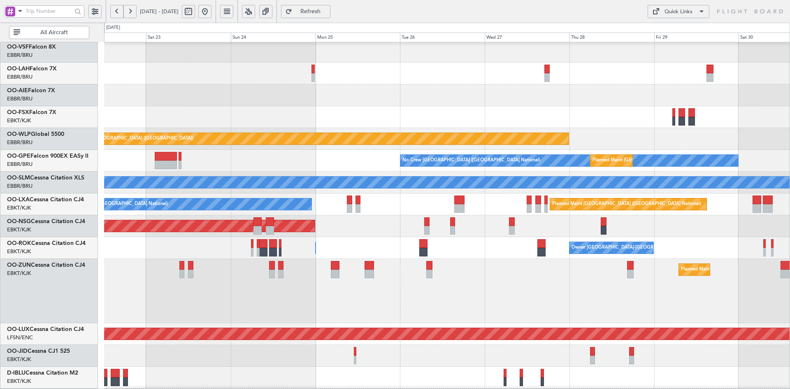
click at [587, 323] on div "Planned Maint [GEOGRAPHIC_DATA] ([GEOGRAPHIC_DATA])" at bounding box center [447, 334] width 686 height 22
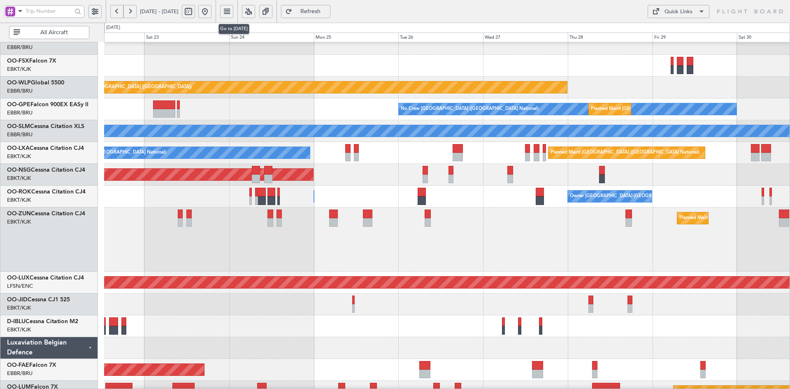
click at [212, 12] on button at bounding box center [204, 11] width 13 height 13
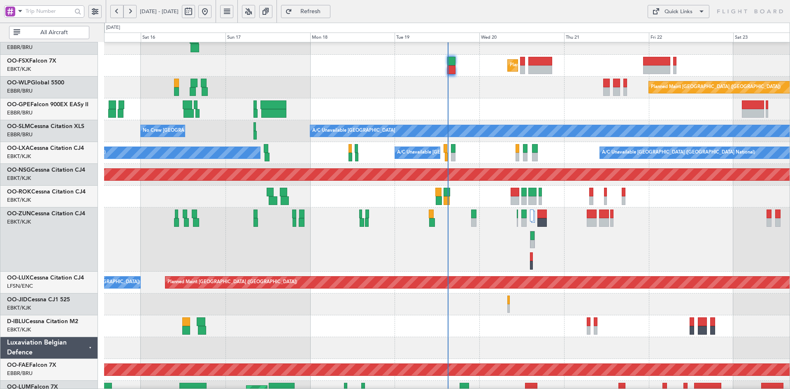
click at [413, 120] on div at bounding box center [447, 109] width 686 height 22
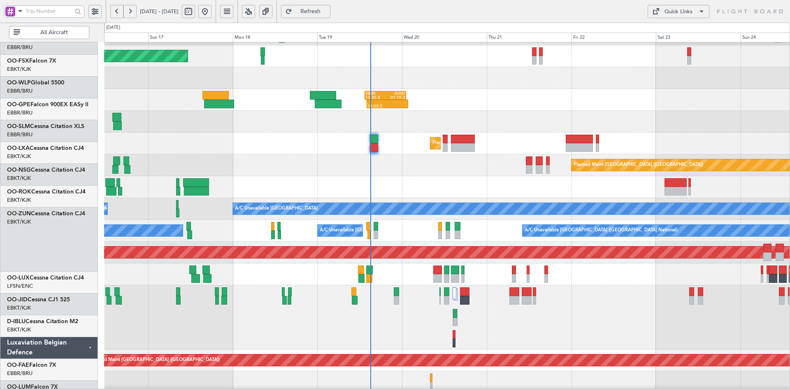
scroll to position [41, 0]
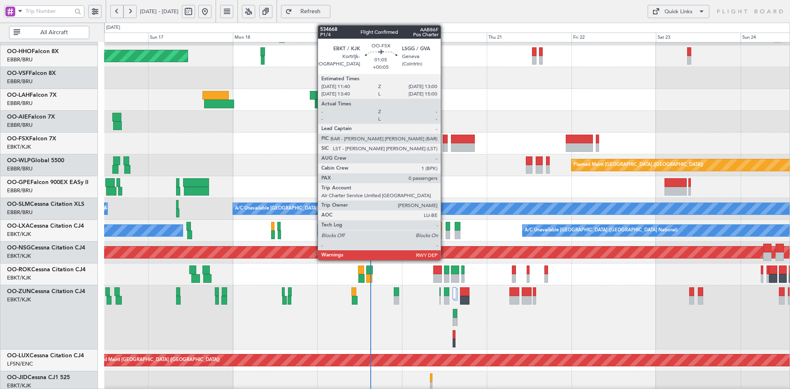
click at [445, 150] on div at bounding box center [445, 147] width 5 height 9
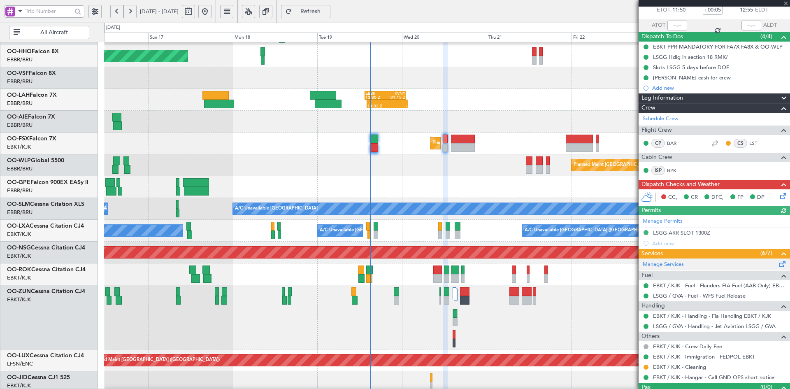
scroll to position [65, 0]
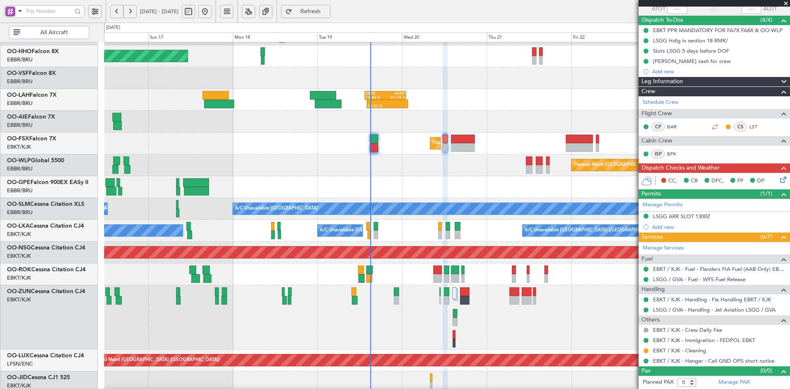
click at [788, 4] on span at bounding box center [786, 3] width 8 height 7
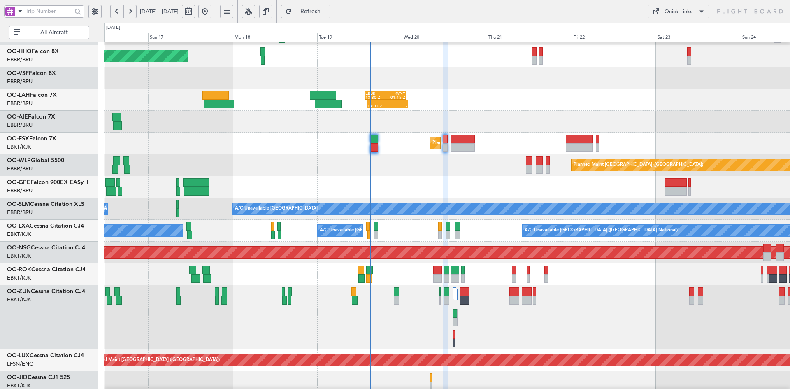
scroll to position [0, 0]
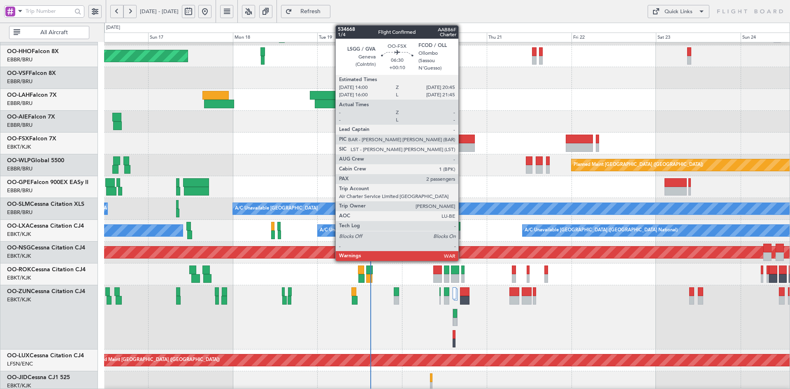
click at [462, 149] on div at bounding box center [463, 147] width 24 height 9
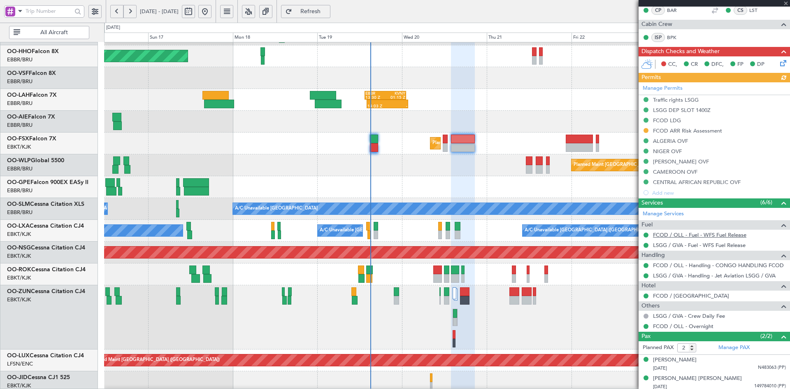
scroll to position [153, 0]
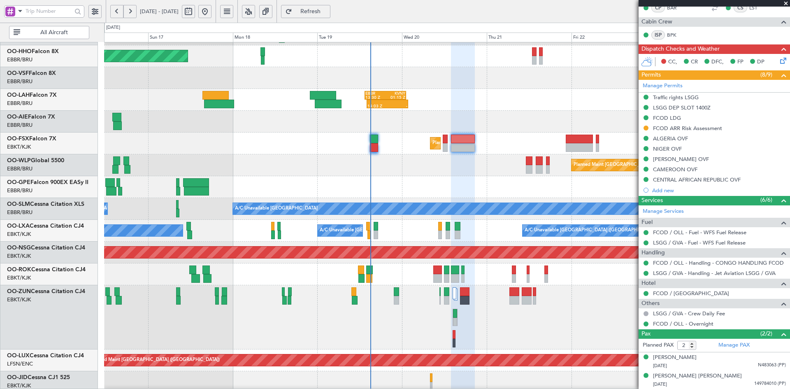
click at [787, 2] on span at bounding box center [786, 3] width 8 height 7
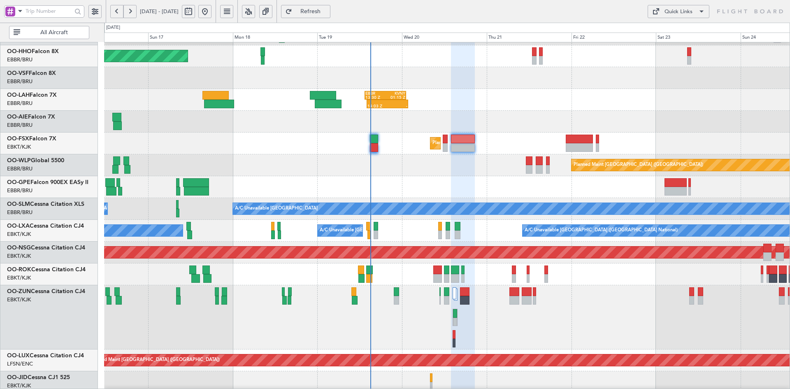
type input "0"
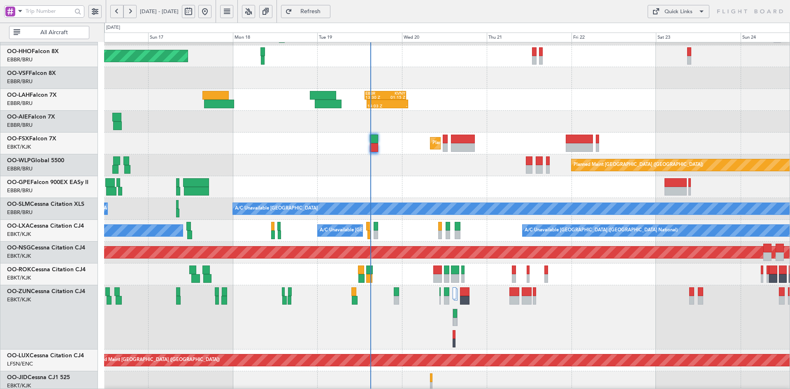
scroll to position [0, 0]
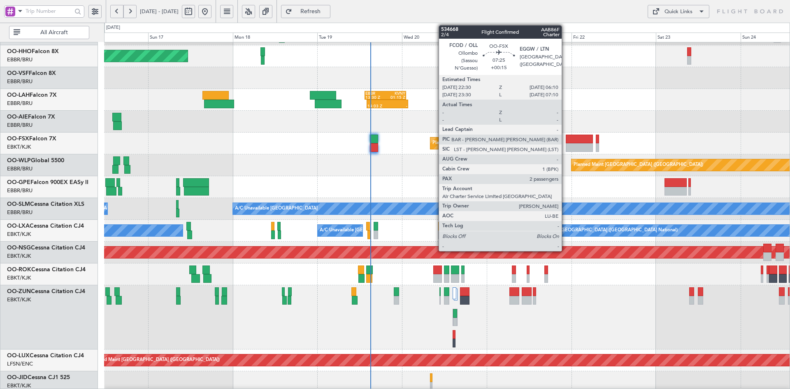
click at [568, 142] on div at bounding box center [579, 139] width 27 height 9
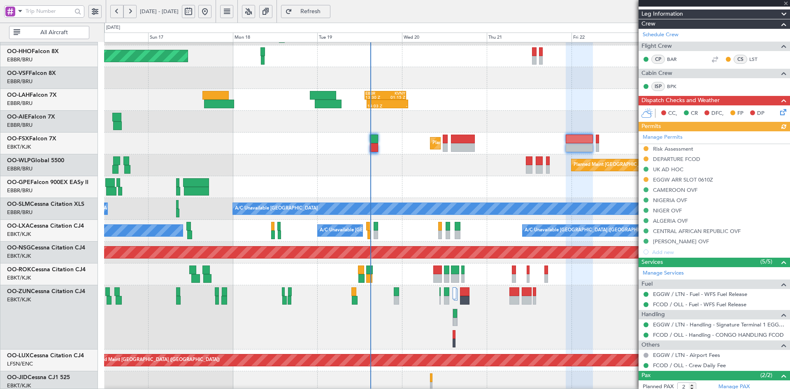
scroll to position [154, 0]
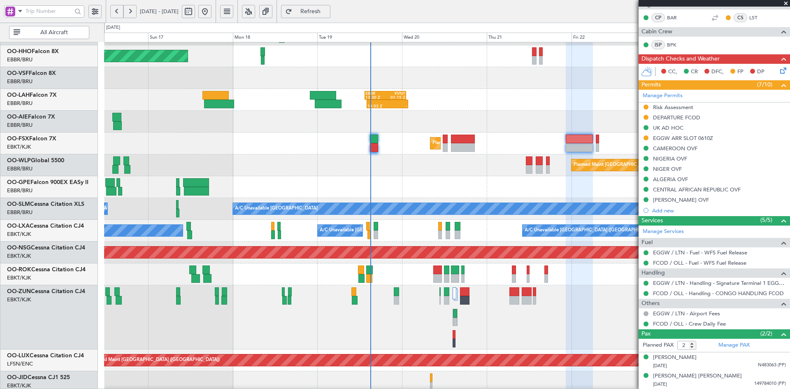
click at [787, 3] on span at bounding box center [786, 3] width 8 height 7
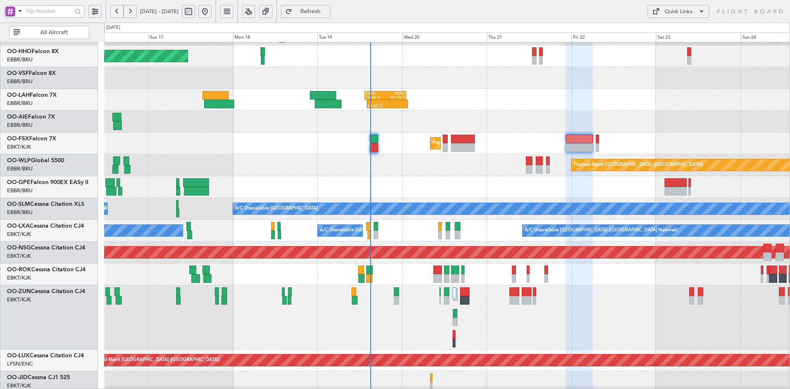
type input "0"
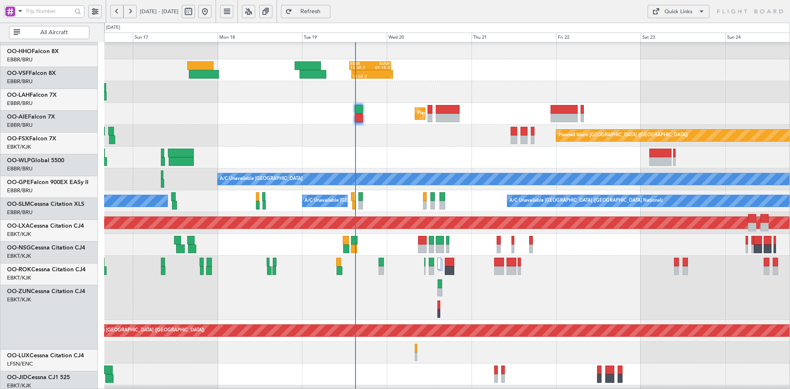
scroll to position [71, 0]
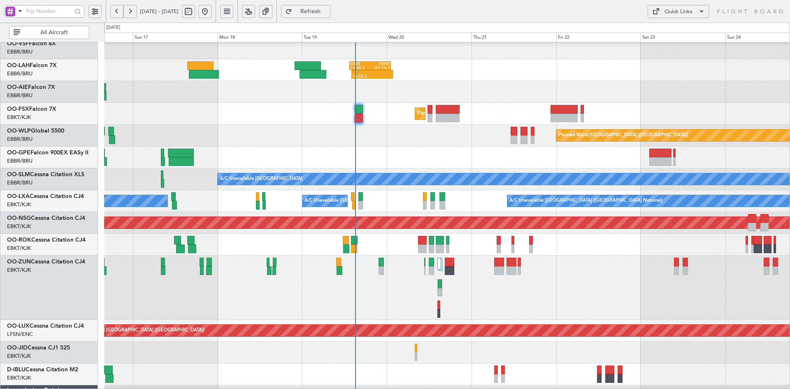
click at [504, 281] on div at bounding box center [447, 288] width 686 height 64
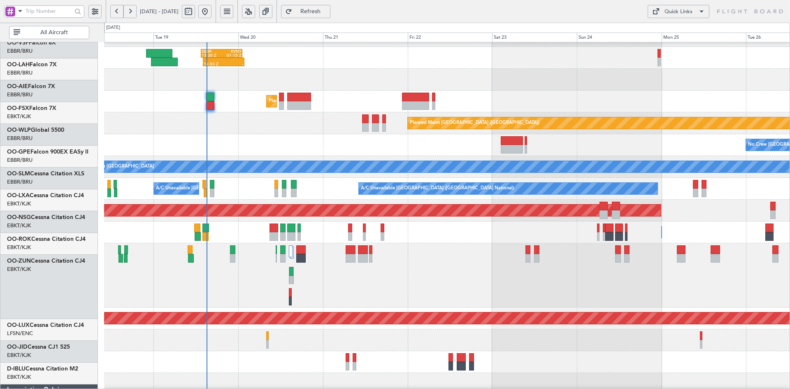
scroll to position [83, 0]
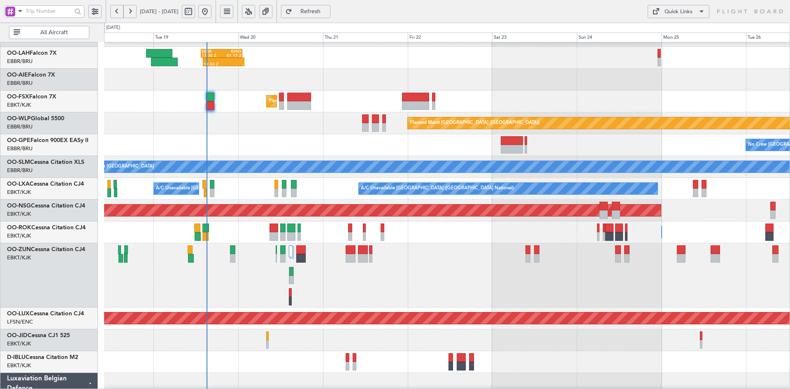
click at [417, 242] on div "Owner Kortrijk-Wevelgem Owner Kortrijk-Wevelgem" at bounding box center [447, 232] width 686 height 22
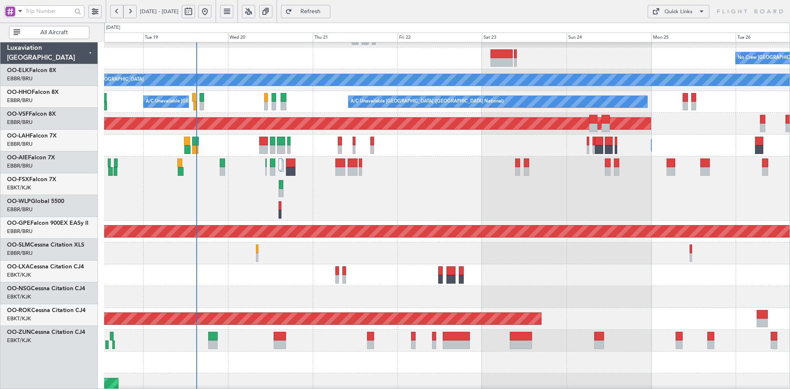
click at [464, 208] on div at bounding box center [447, 188] width 686 height 64
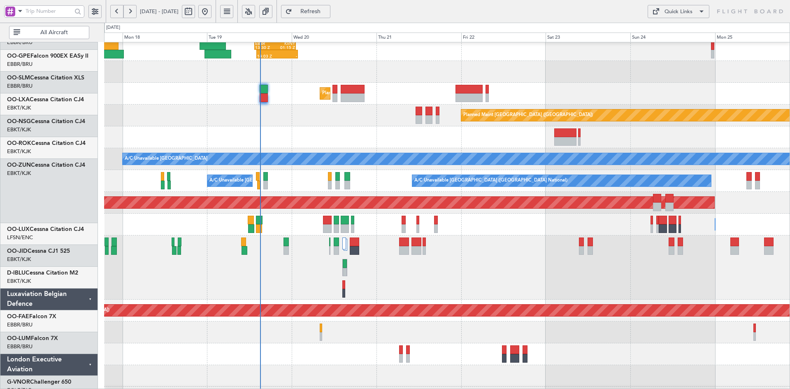
scroll to position [82, 0]
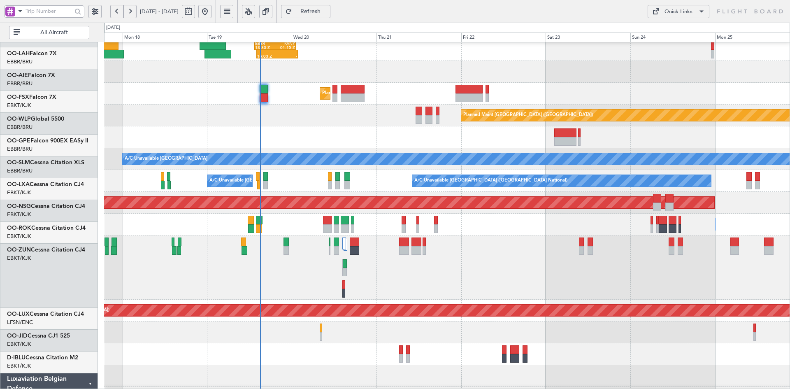
click at [452, 270] on div at bounding box center [447, 267] width 686 height 64
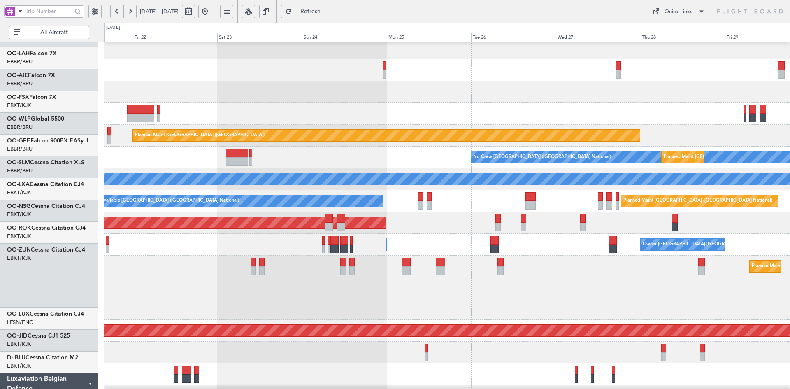
scroll to position [70, 0]
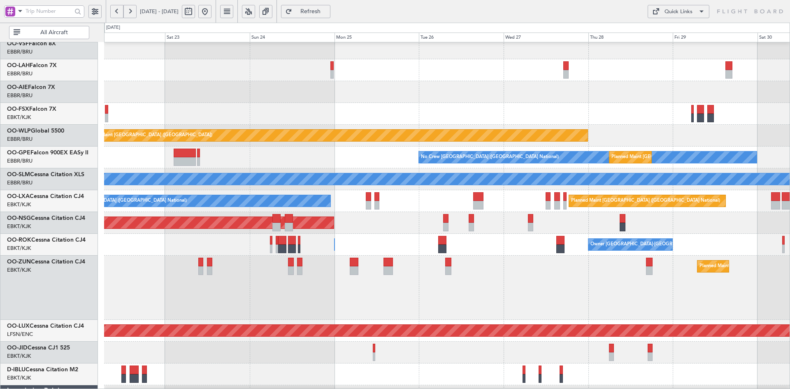
click at [279, 84] on div at bounding box center [447, 92] width 686 height 22
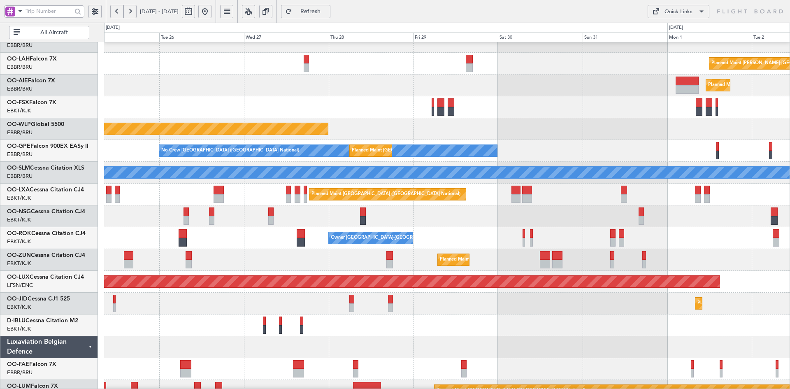
scroll to position [71, 0]
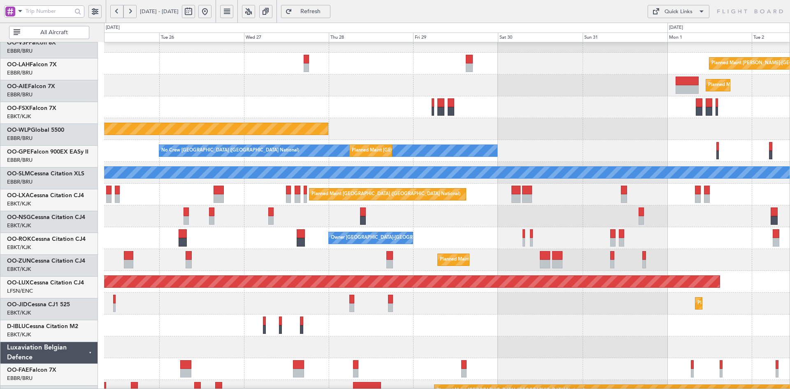
click at [413, 107] on div at bounding box center [447, 107] width 686 height 22
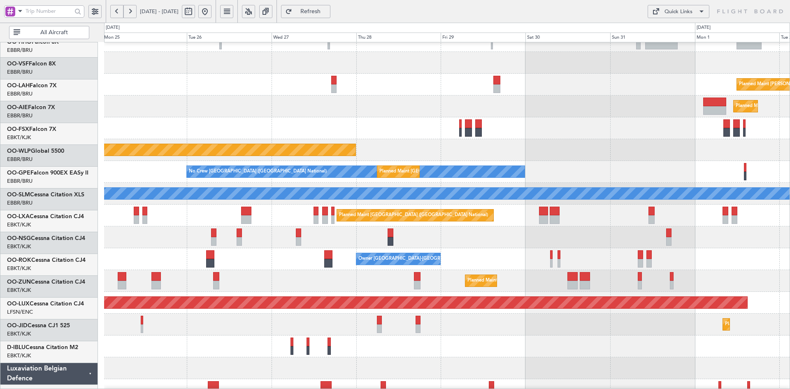
click at [575, 122] on div at bounding box center [447, 128] width 686 height 22
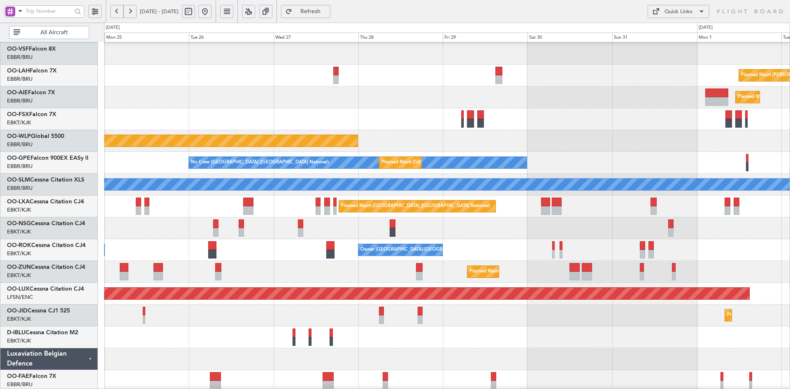
click at [484, 86] on div "Planned Maint [GEOGRAPHIC_DATA] ([GEOGRAPHIC_DATA])" at bounding box center [447, 97] width 686 height 22
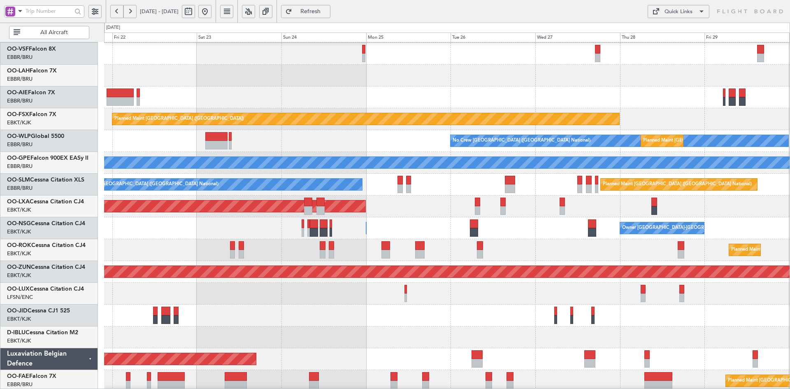
scroll to position [87, 0]
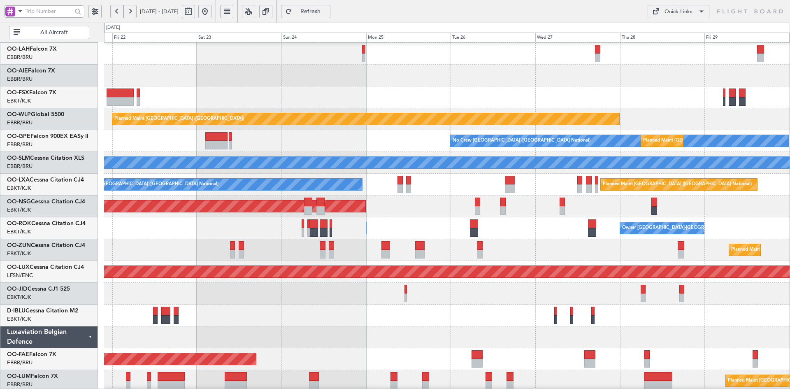
click at [212, 13] on button at bounding box center [204, 11] width 13 height 13
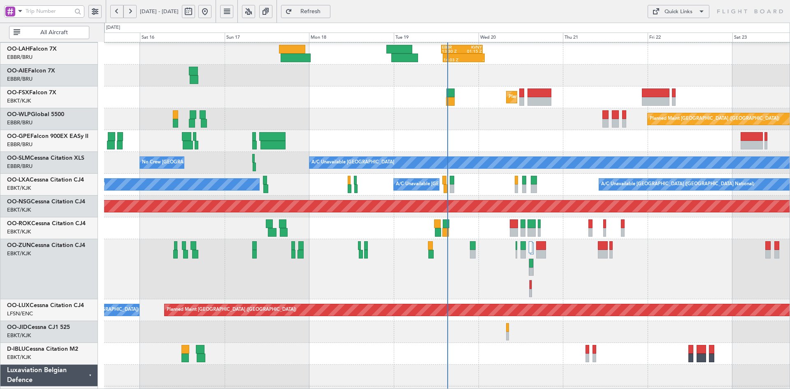
click at [516, 277] on div "Unplanned Maint [GEOGRAPHIC_DATA] ([GEOGRAPHIC_DATA])" at bounding box center [447, 269] width 686 height 60
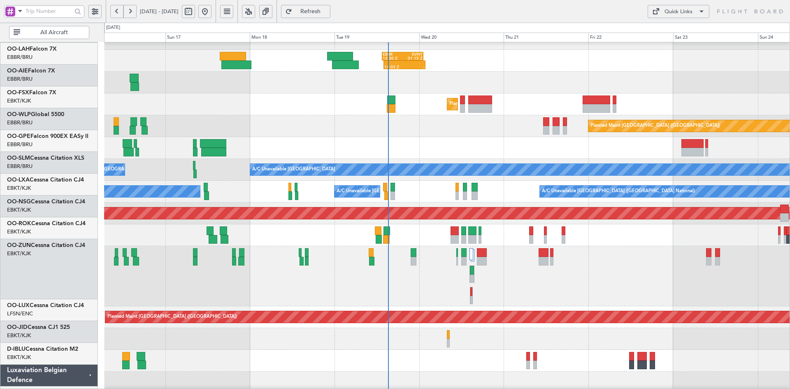
scroll to position [80, 0]
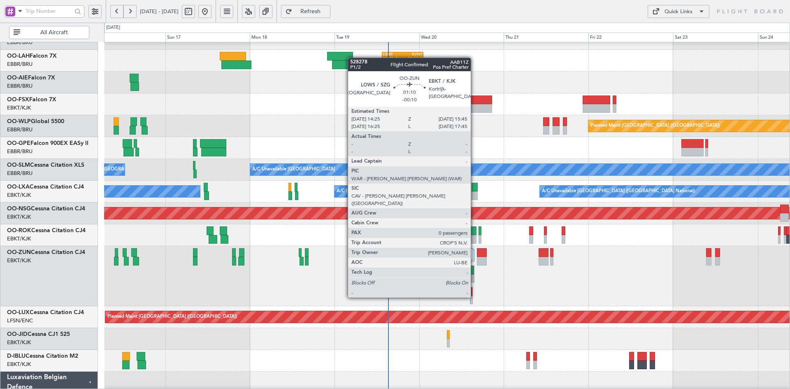
click at [482, 279] on div "Unplanned Maint [GEOGRAPHIC_DATA] ([GEOGRAPHIC_DATA])" at bounding box center [447, 276] width 686 height 60
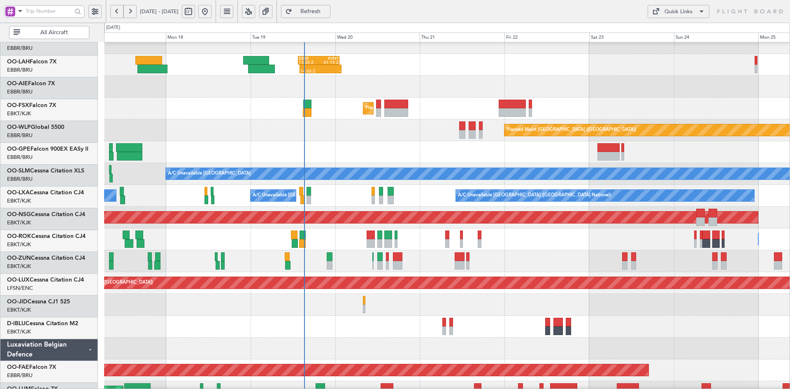
scroll to position [77, 0]
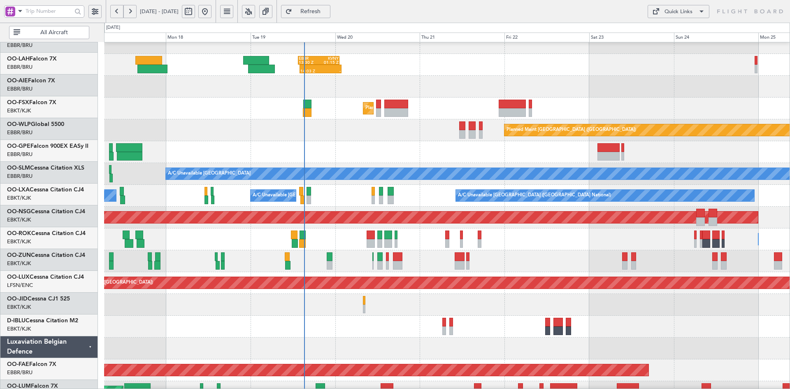
click at [443, 255] on div at bounding box center [447, 261] width 686 height 22
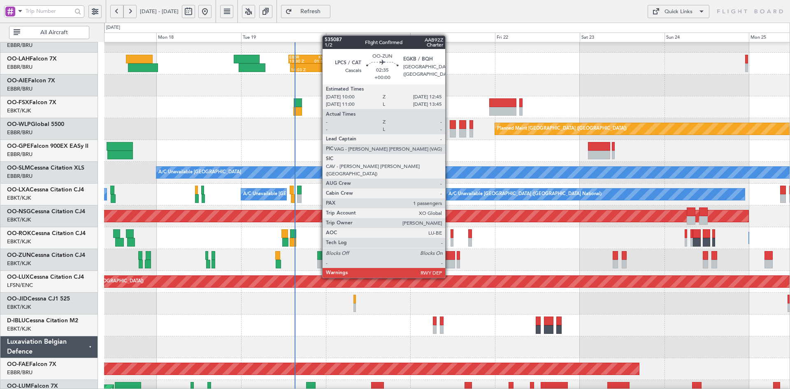
click at [449, 262] on div at bounding box center [450, 264] width 10 height 9
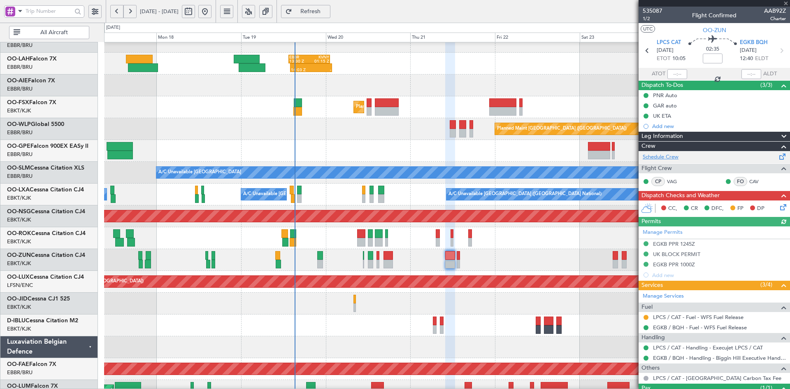
click at [674, 156] on link "Schedule Crew" at bounding box center [661, 157] width 36 height 8
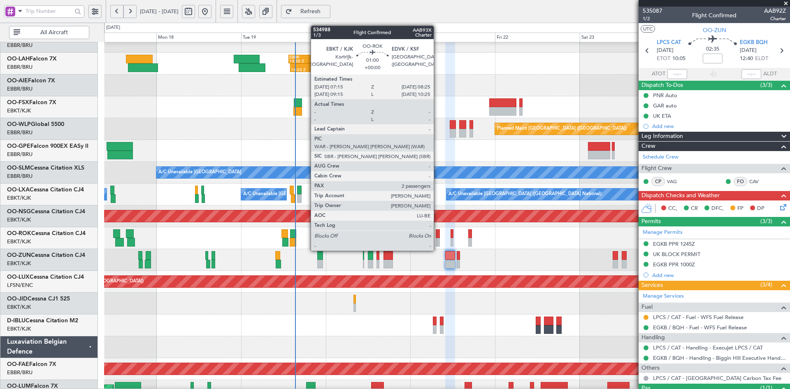
click at [438, 242] on div at bounding box center [438, 242] width 4 height 9
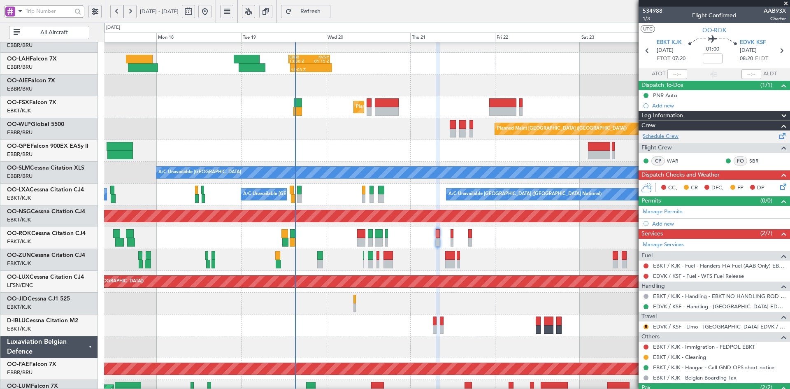
click at [665, 136] on link "Schedule Crew" at bounding box center [661, 137] width 36 height 8
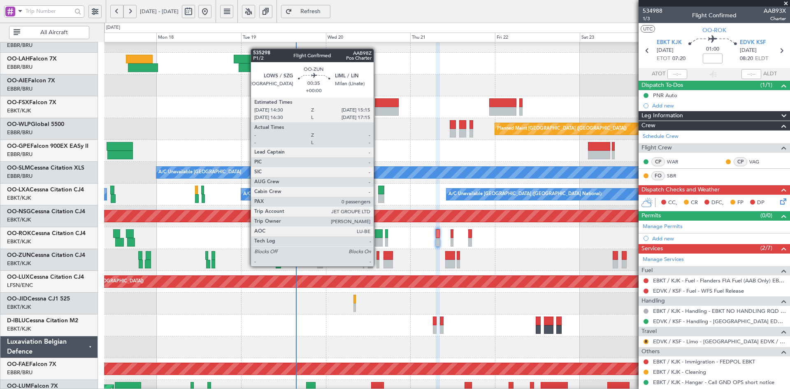
click at [377, 266] on div at bounding box center [378, 264] width 3 height 9
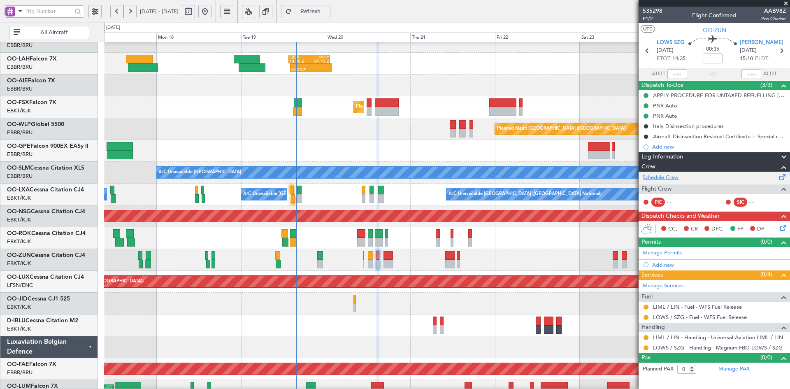
click at [665, 174] on link "Schedule Crew" at bounding box center [661, 178] width 36 height 8
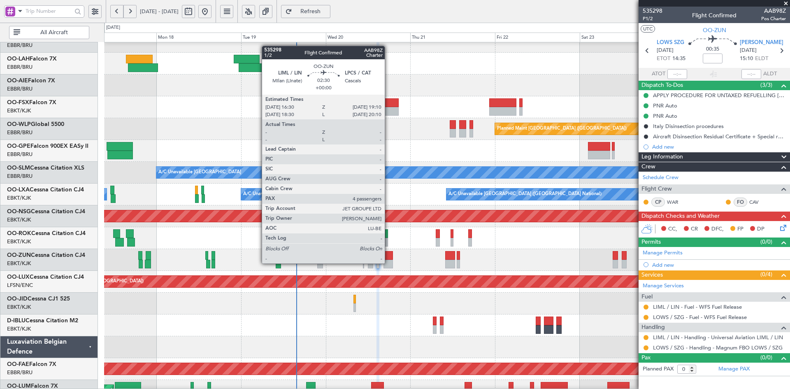
click at [389, 263] on div at bounding box center [388, 264] width 9 height 9
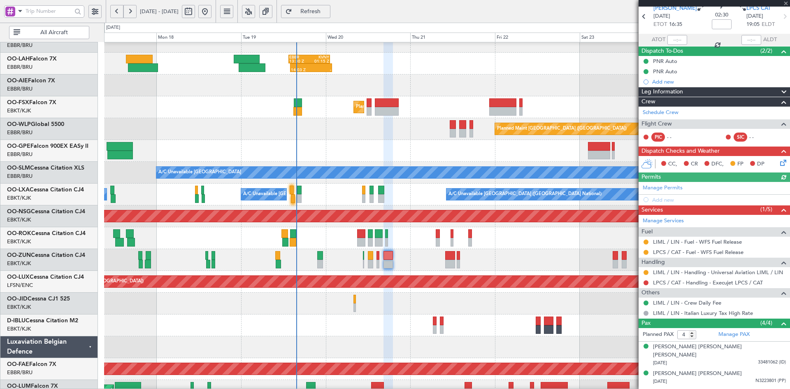
scroll to position [61, 0]
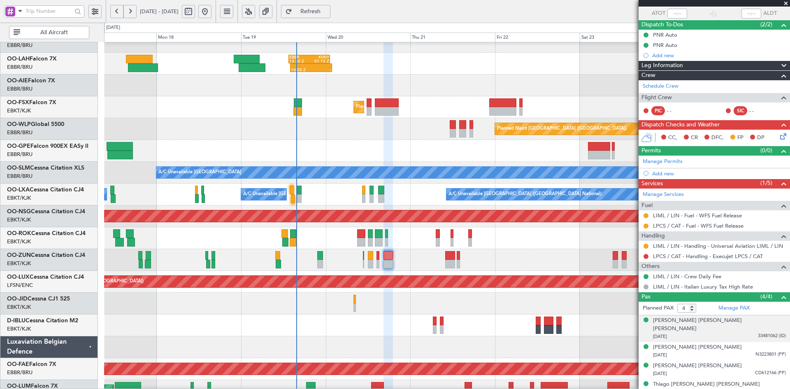
click at [743, 321] on div "[PERSON_NAME] [PERSON_NAME] [PERSON_NAME] [DATE] 33481062 (ID)" at bounding box center [719, 329] width 133 height 24
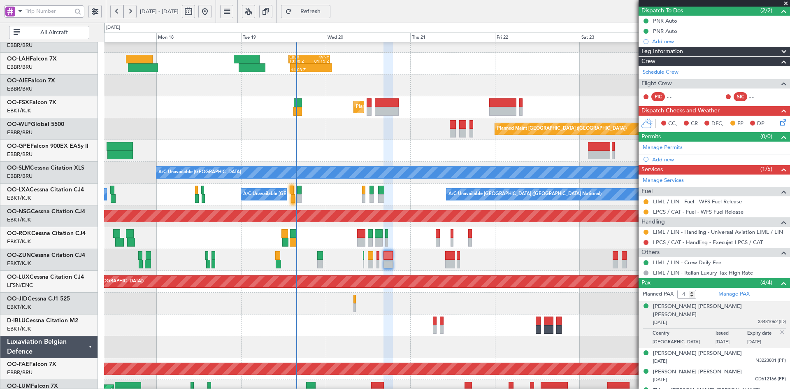
scroll to position [81, 0]
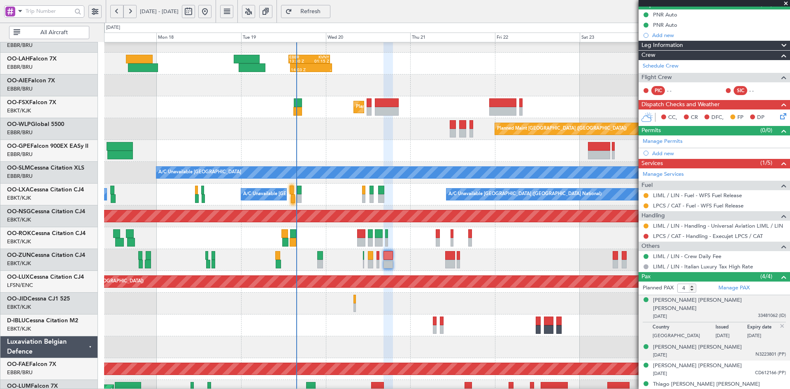
click at [733, 343] on div "[PERSON_NAME] [PERSON_NAME] [DATE] N3223801 (PP)" at bounding box center [719, 351] width 133 height 16
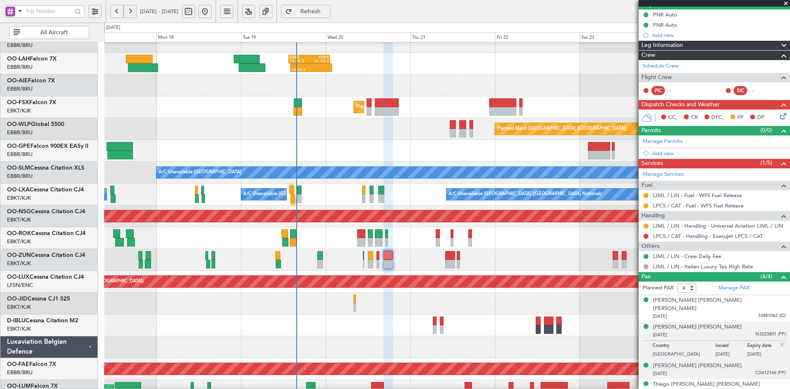
click at [740, 362] on div "[PERSON_NAME] [PERSON_NAME] [DATE] CD612166 (PP)" at bounding box center [719, 370] width 133 height 16
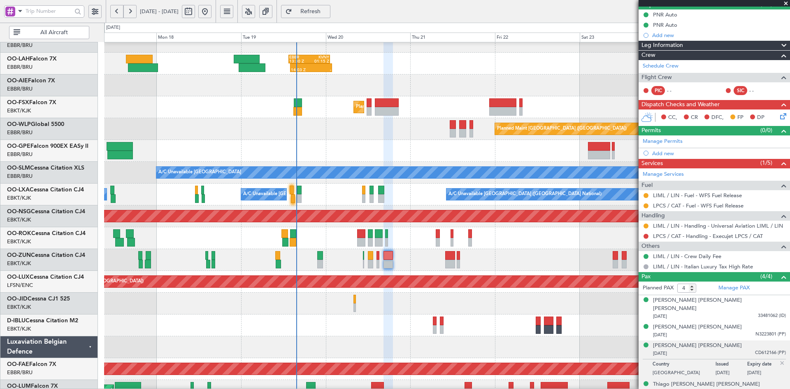
click at [727, 380] on div "Thiago [PERSON_NAME] [PERSON_NAME] [DATE] 33481063 (ID)" at bounding box center [719, 388] width 133 height 16
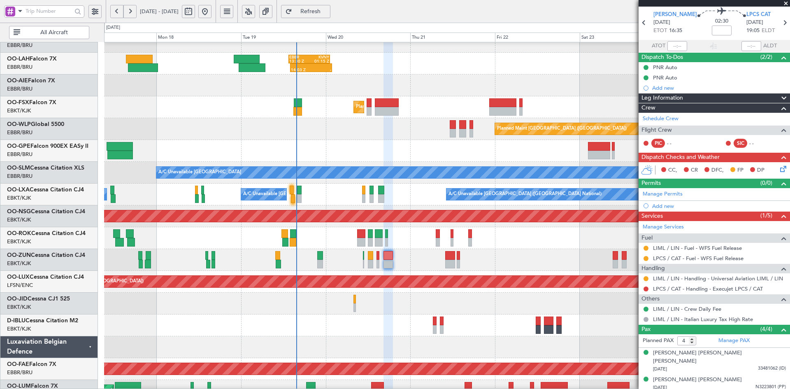
scroll to position [0, 0]
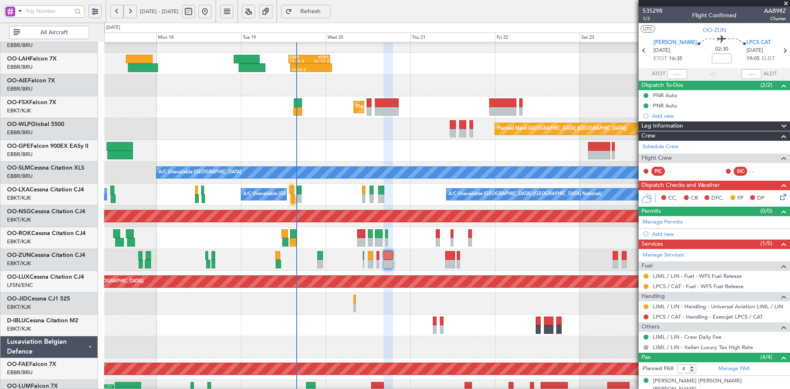
click at [787, 0] on span at bounding box center [786, 3] width 8 height 7
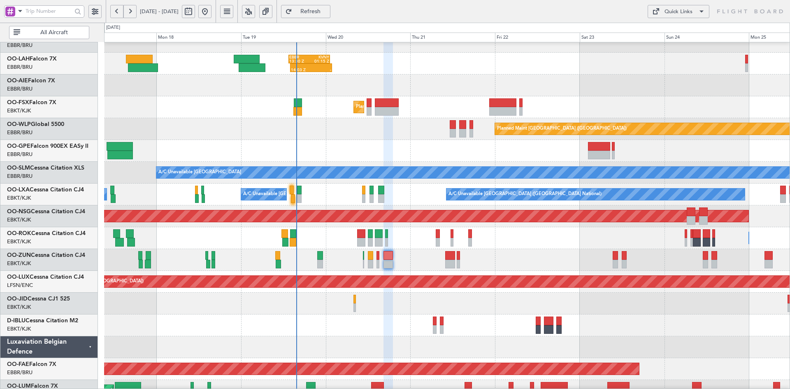
type input "0"
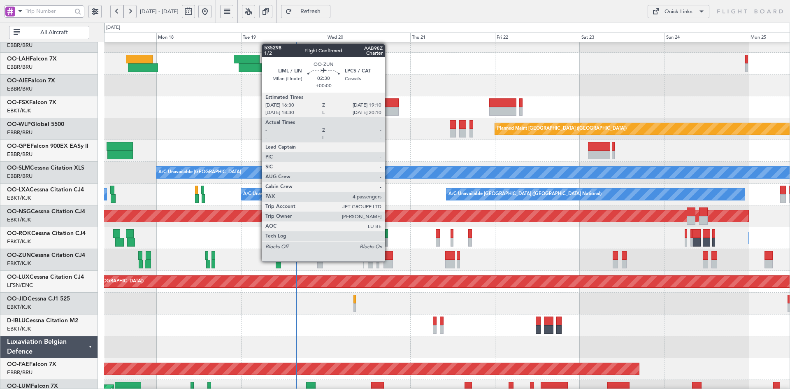
click at [389, 261] on div at bounding box center [388, 264] width 9 height 9
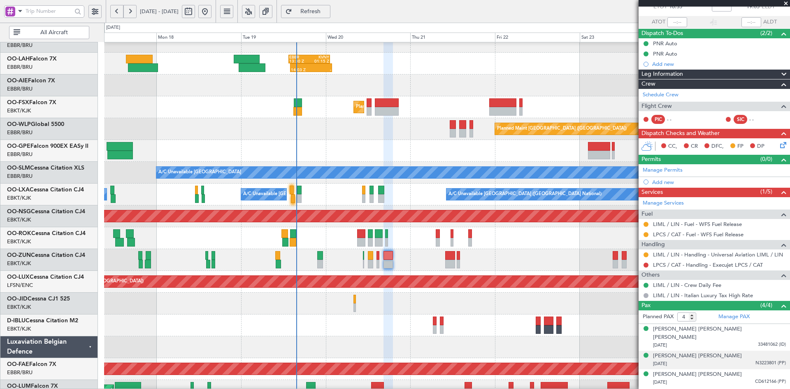
scroll to position [61, 0]
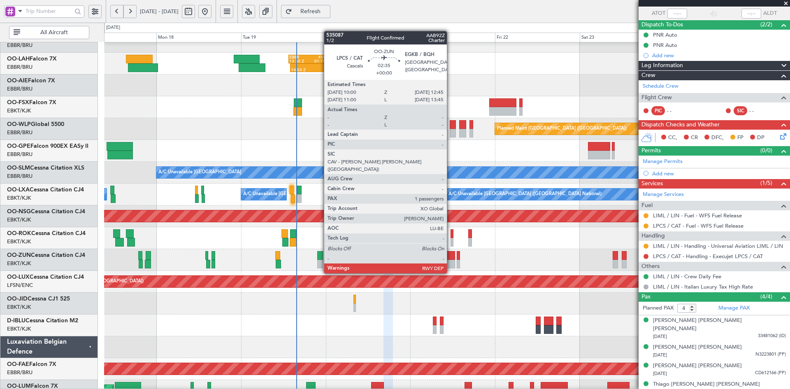
click at [451, 258] on div at bounding box center [450, 255] width 10 height 9
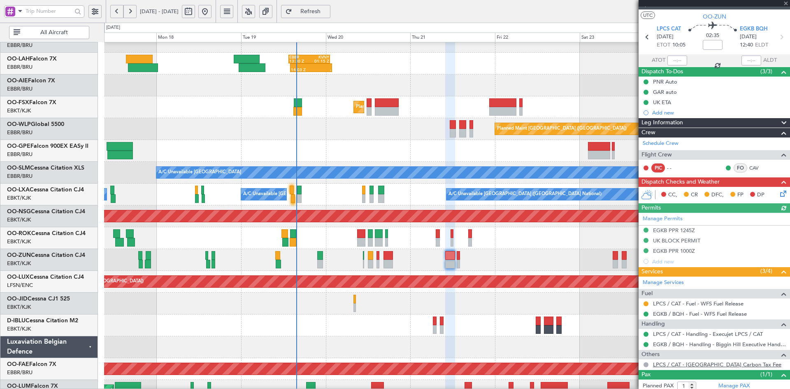
scroll to position [36, 0]
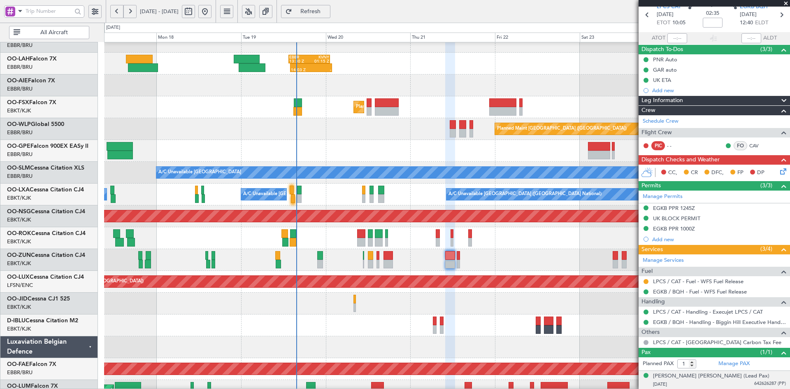
click at [753, 376] on div "[PERSON_NAME] [PERSON_NAME] (Lead Pax) [DATE] 642626287 (PP)" at bounding box center [719, 380] width 133 height 16
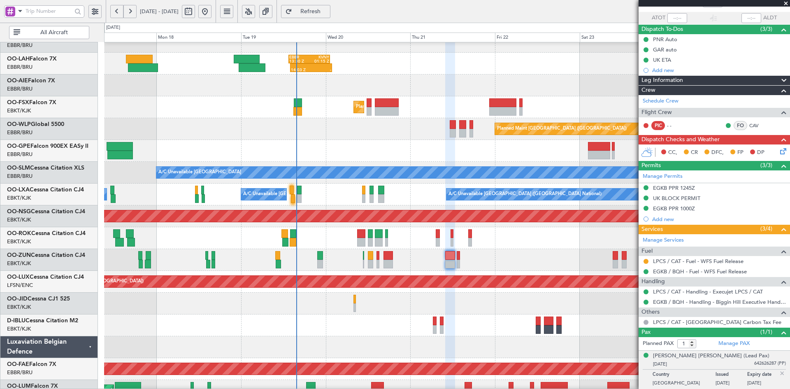
click at [786, 4] on span at bounding box center [786, 3] width 8 height 7
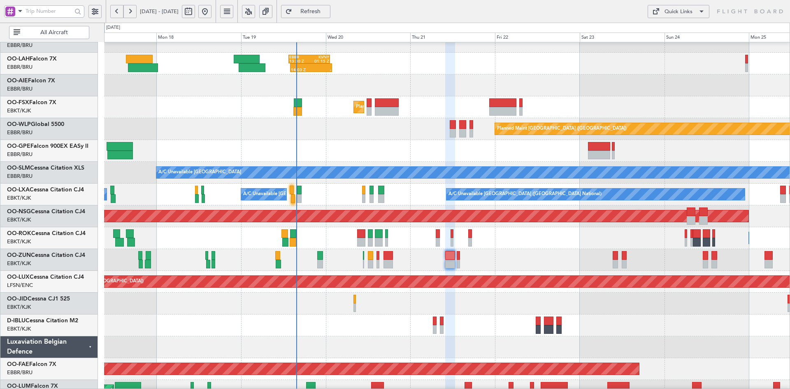
type input "0"
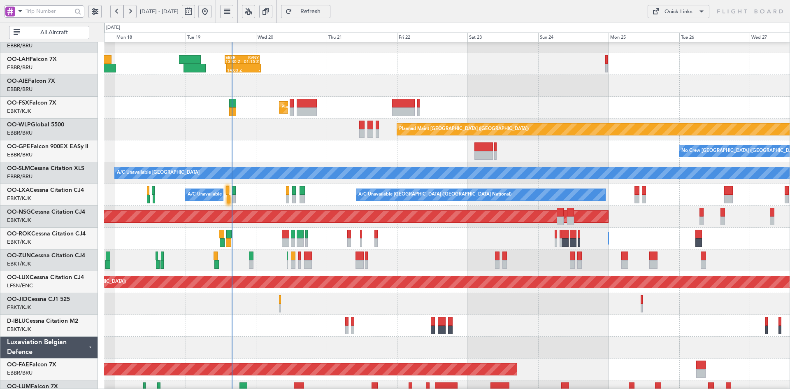
click at [341, 59] on div "14:03 Z - EBBR 13:30 Z KVNY 01:15 Z" at bounding box center [447, 64] width 686 height 22
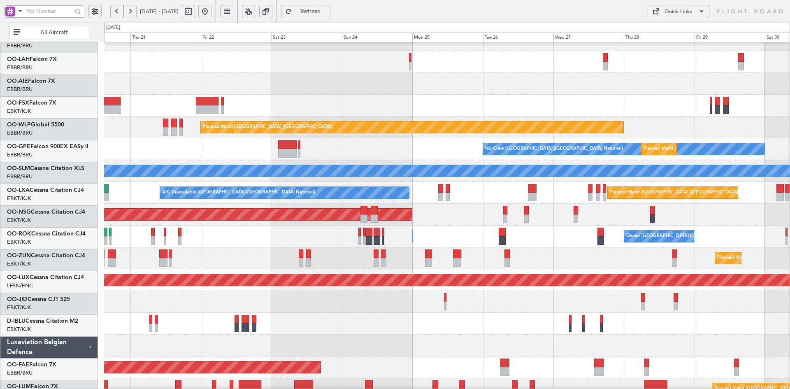
scroll to position [79, 0]
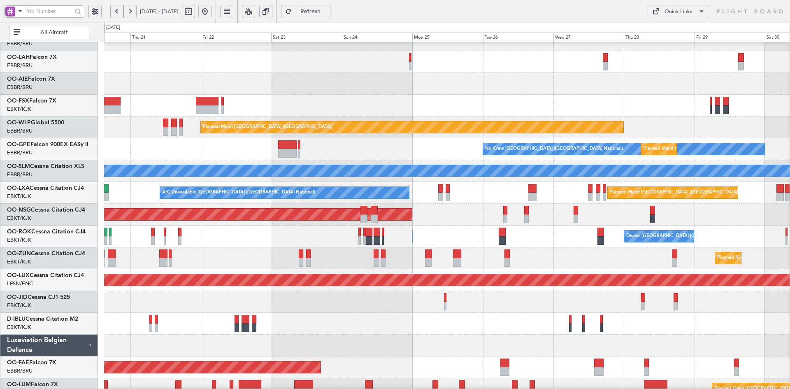
click at [489, 93] on div "Planned Maint [GEOGRAPHIC_DATA] ([GEOGRAPHIC_DATA])" at bounding box center [447, 84] width 686 height 22
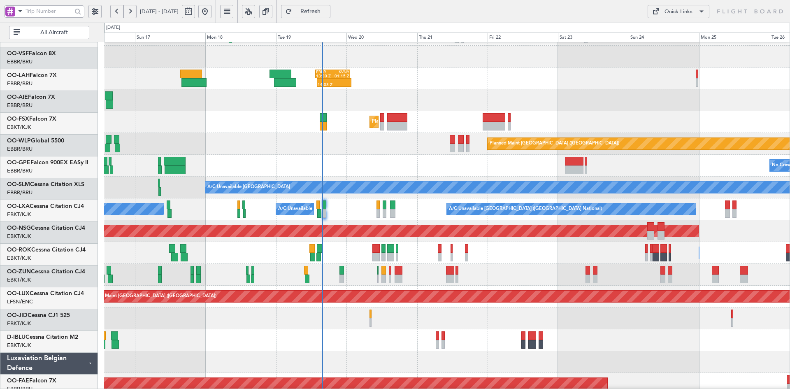
click at [412, 76] on div "14:03 Z - EBBR 13:30 Z KVNY 01:15 Z" at bounding box center [447, 79] width 686 height 22
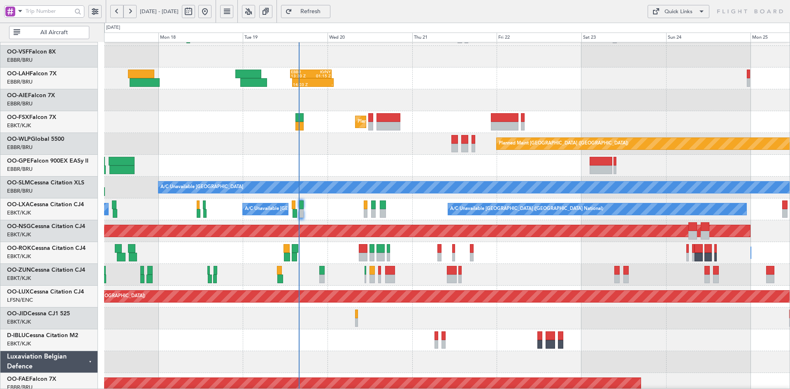
click at [641, 102] on div "AOG Maint Geneva (Cointrin) 14:03 Z - EBBR 13:30 Z KVNY 01:15 Z Planned Maint […" at bounding box center [447, 220] width 686 height 480
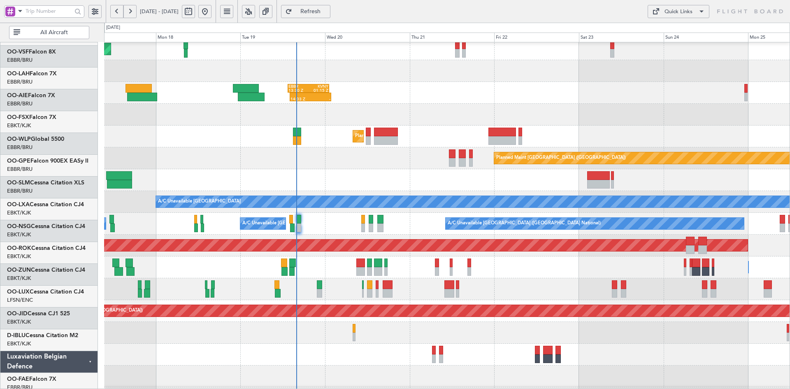
scroll to position [48, 0]
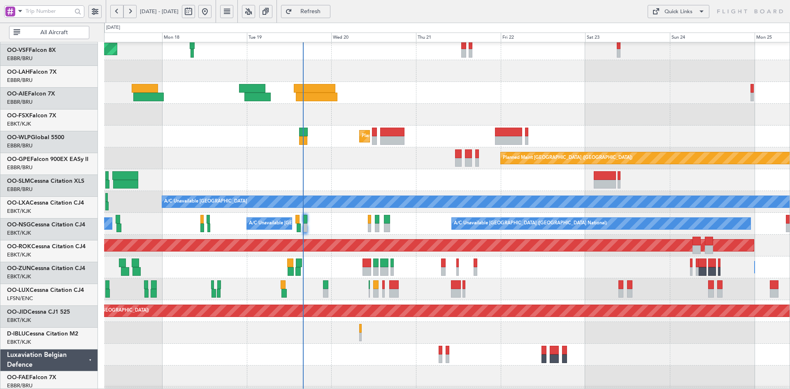
click at [577, 104] on div at bounding box center [447, 115] width 686 height 22
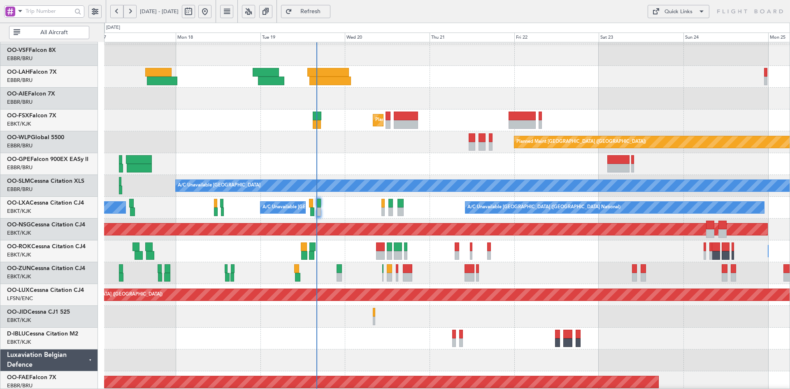
click at [433, 178] on div "A/C Unavailable [GEOGRAPHIC_DATA] No Crew [GEOGRAPHIC_DATA] (Brussels National)…" at bounding box center [447, 186] width 686 height 22
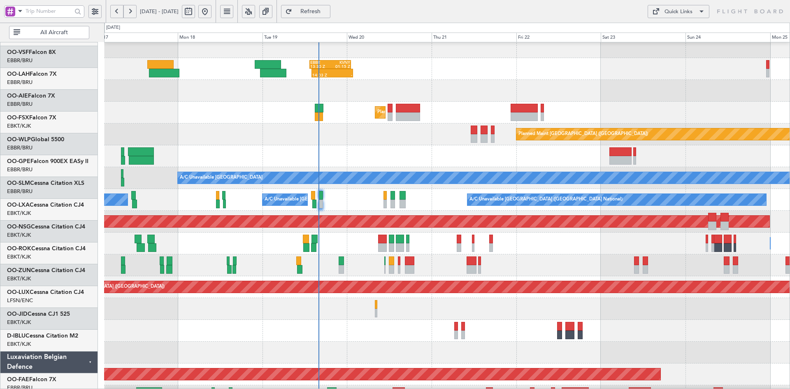
scroll to position [97, 0]
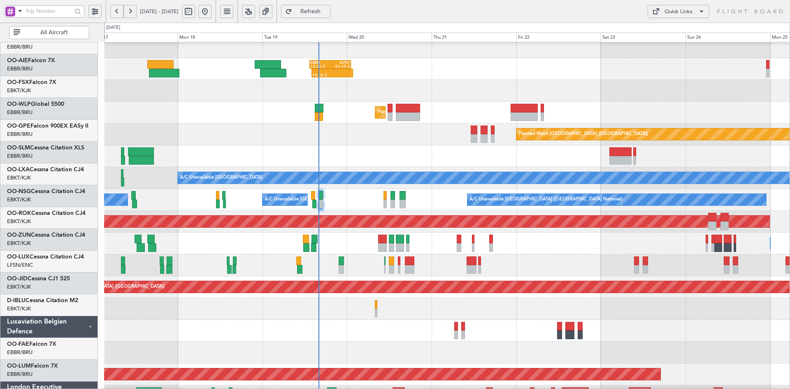
click at [468, 276] on div "Planned Maint [GEOGRAPHIC_DATA] ([GEOGRAPHIC_DATA]) No Crew [GEOGRAPHIC_DATA] (…" at bounding box center [447, 287] width 686 height 22
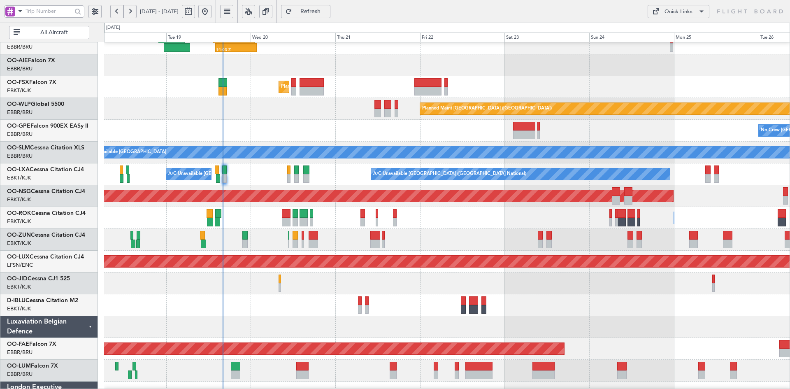
scroll to position [100, 0]
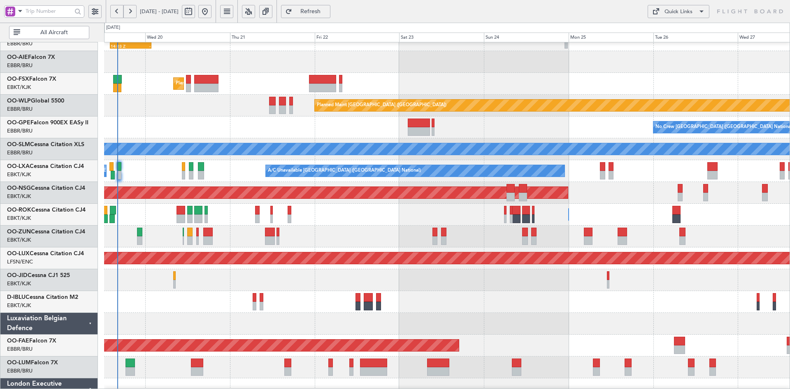
click at [387, 243] on div "Planned Maint Kortrijk-[GEOGRAPHIC_DATA]" at bounding box center [447, 237] width 686 height 22
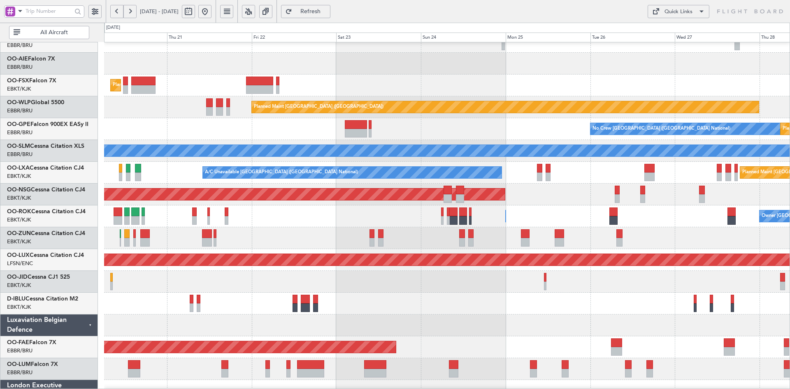
scroll to position [91, 0]
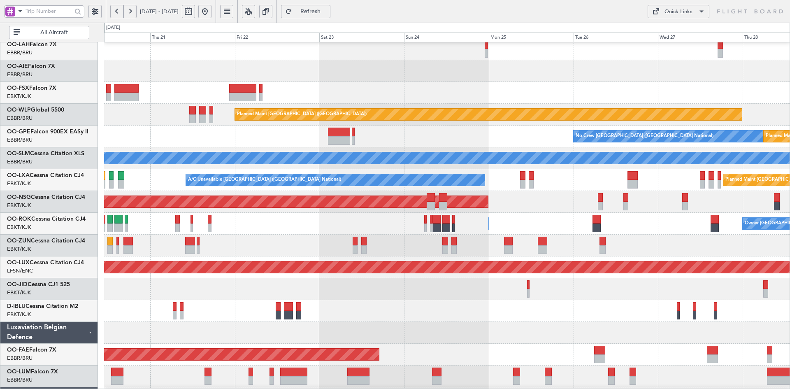
click at [652, 232] on div "Owner [GEOGRAPHIC_DATA]-[GEOGRAPHIC_DATA] Owner [GEOGRAPHIC_DATA]-[GEOGRAPHIC_D…" at bounding box center [447, 224] width 686 height 22
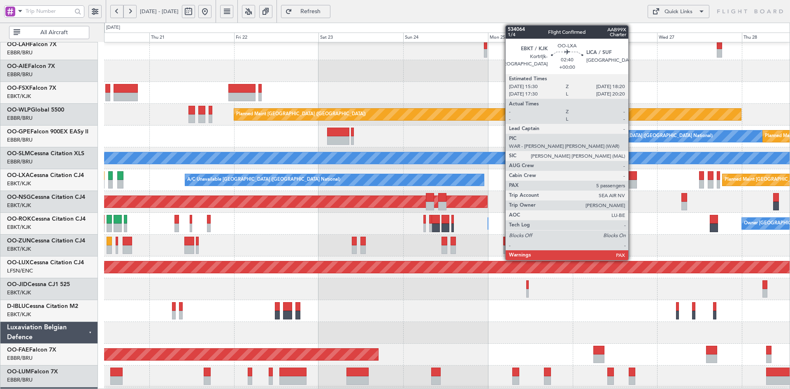
click at [632, 182] on div at bounding box center [632, 184] width 10 height 9
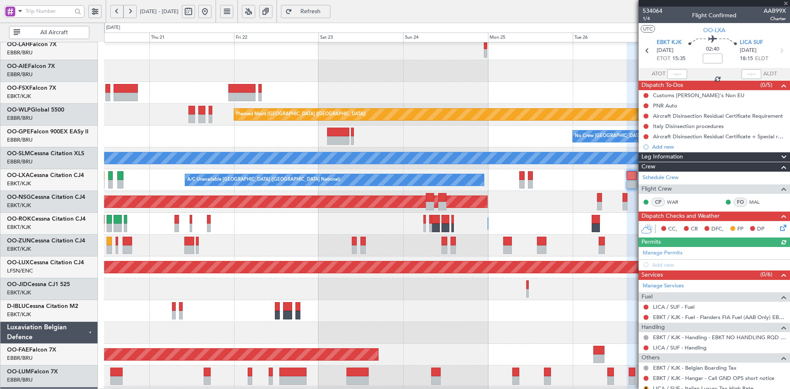
click at [786, 3] on div at bounding box center [714, 3] width 151 height 7
click at [787, 2] on span at bounding box center [786, 3] width 8 height 7
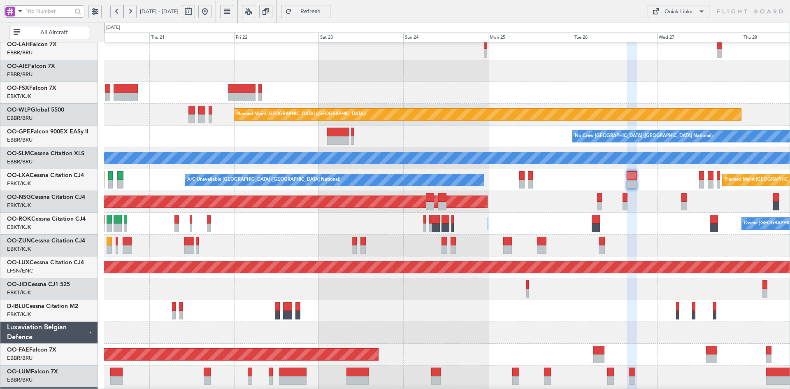
type input "0"
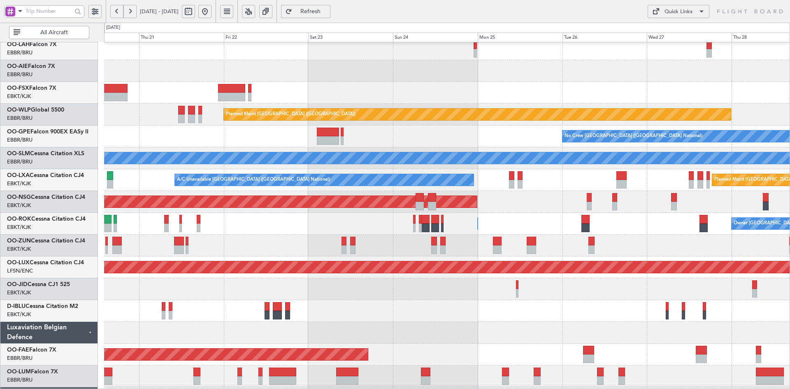
scroll to position [107, 0]
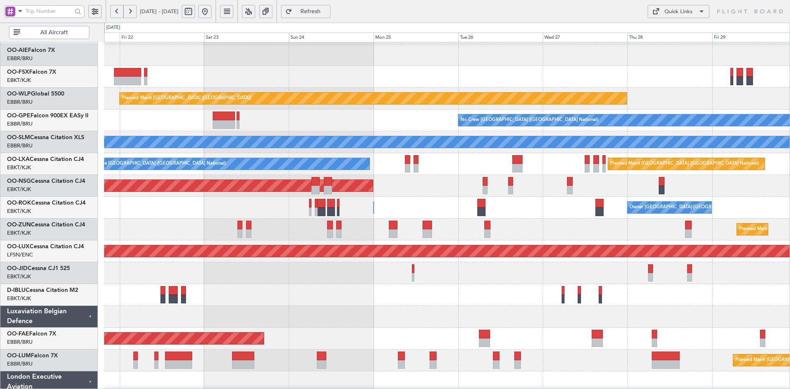
click at [505, 217] on div "Owner [GEOGRAPHIC_DATA]-[GEOGRAPHIC_DATA] Owner [GEOGRAPHIC_DATA]-[GEOGRAPHIC_D…" at bounding box center [447, 208] width 686 height 22
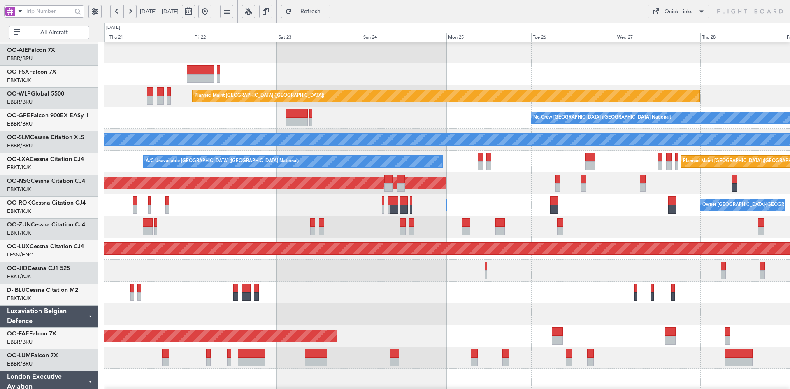
scroll to position [110, 0]
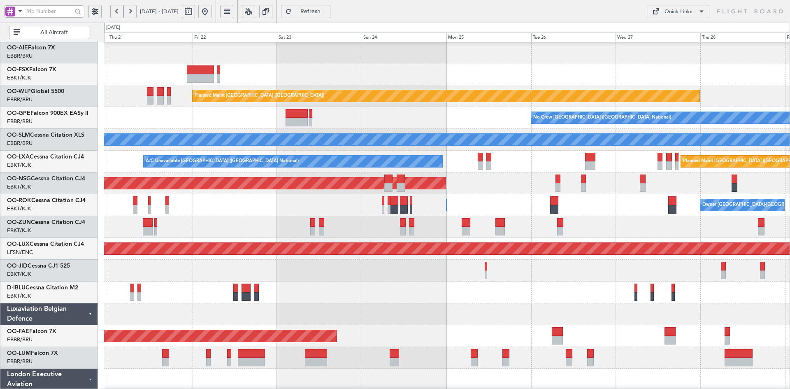
click at [480, 68] on div "Planned Maint Kortrijk-[GEOGRAPHIC_DATA]" at bounding box center [447, 74] width 686 height 22
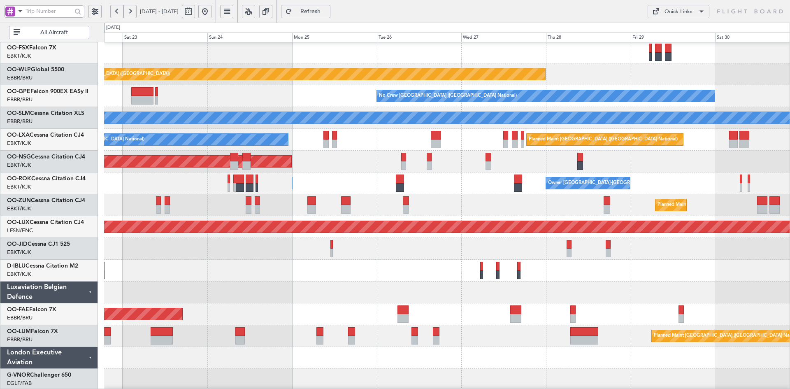
click at [495, 252] on div "Planned Maint Kortrijk-[GEOGRAPHIC_DATA]" at bounding box center [447, 249] width 686 height 22
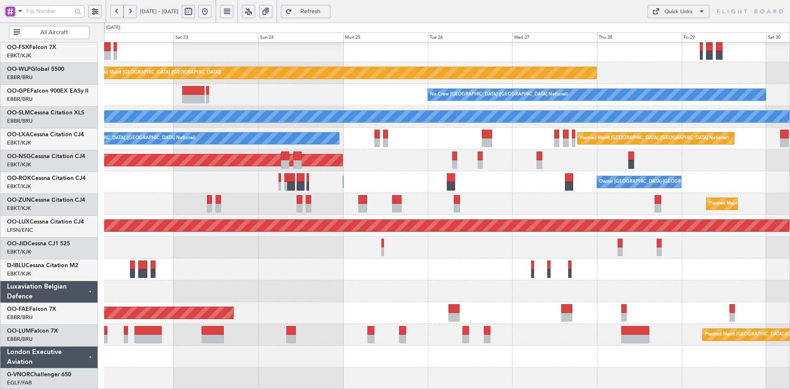
scroll to position [133, 0]
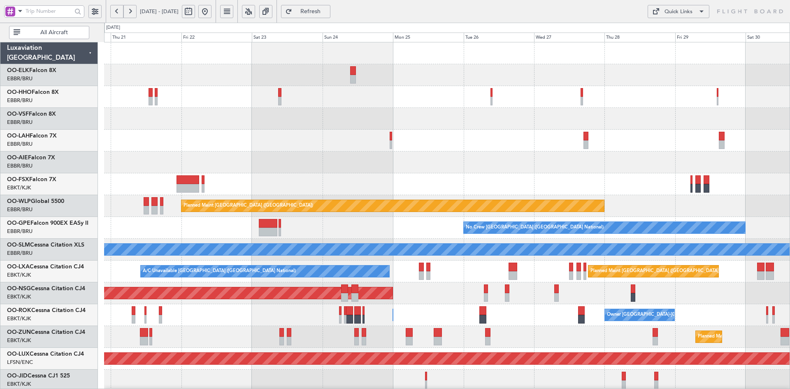
click at [459, 342] on div "Planned Maint [PERSON_NAME]-[GEOGRAPHIC_DATA][PERSON_NAME] ([GEOGRAPHIC_DATA][P…" at bounding box center [447, 282] width 686 height 480
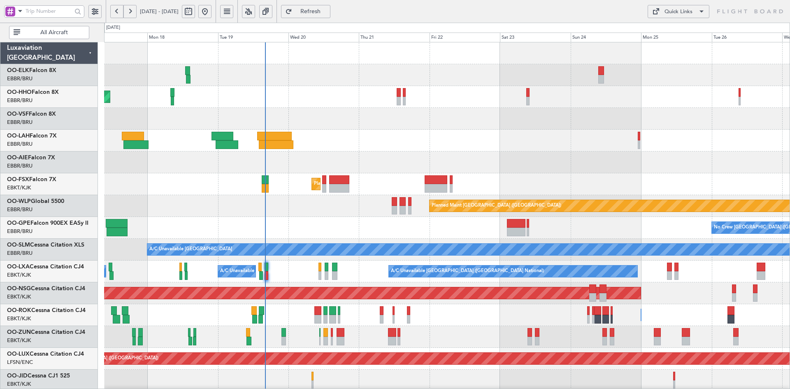
scroll to position [0, 0]
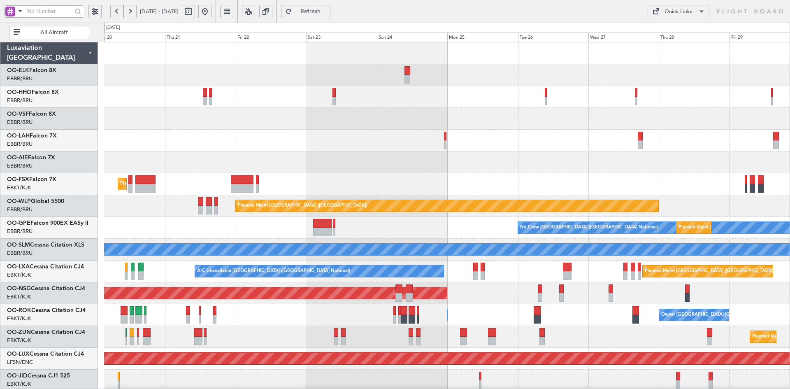
click at [592, 151] on div at bounding box center [447, 162] width 686 height 22
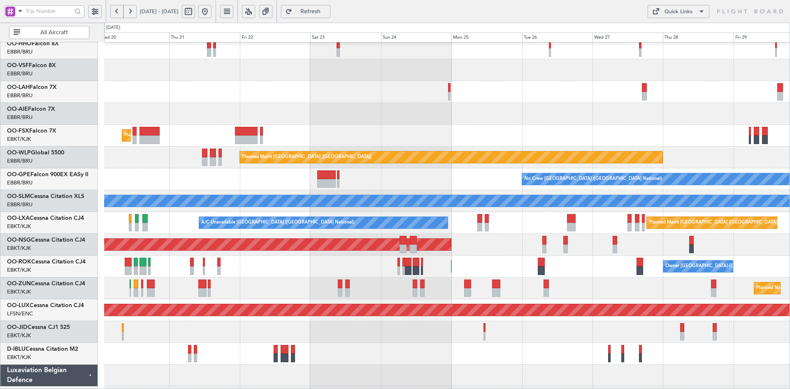
scroll to position [54, 0]
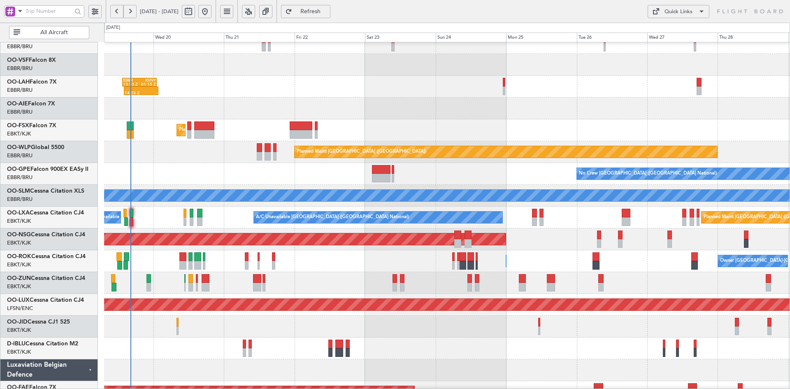
click at [421, 126] on div "Planned Maint Kortrijk-[GEOGRAPHIC_DATA]" at bounding box center [447, 130] width 686 height 22
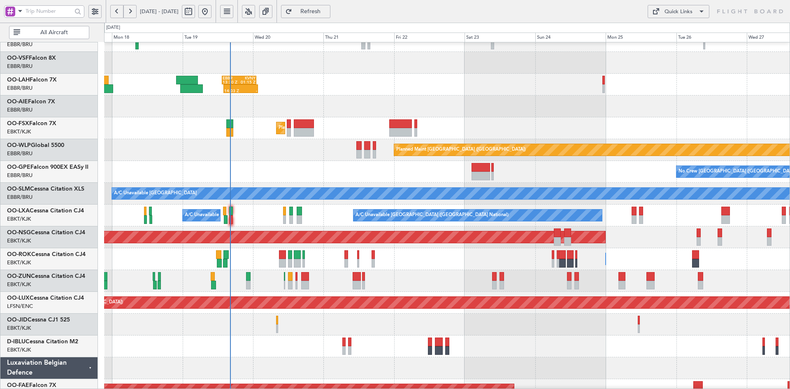
scroll to position [91, 0]
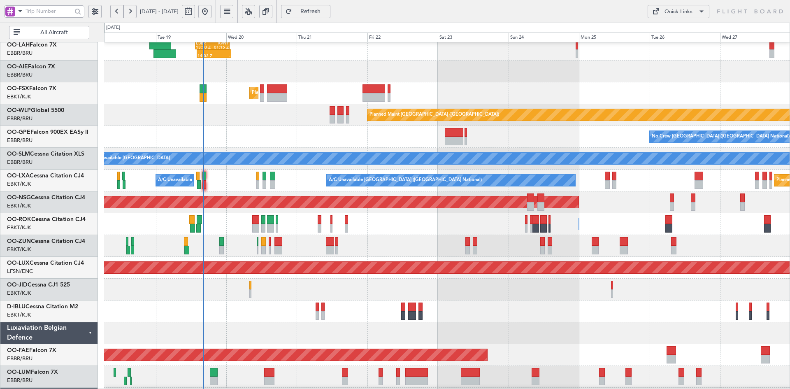
click at [487, 51] on div "14:03 Z - EBBR 13:30 Z KVNY 01:15 Z" at bounding box center [447, 50] width 686 height 22
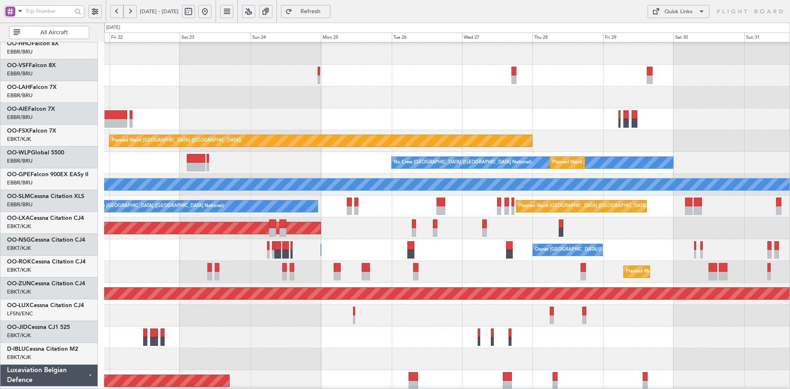
scroll to position [65, 0]
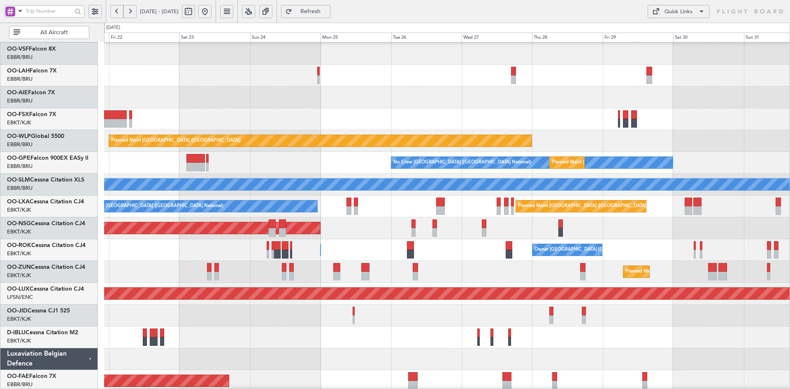
click at [375, 108] on div "Planned Maint Kortrijk-[GEOGRAPHIC_DATA]" at bounding box center [447, 119] width 686 height 22
click at [687, 114] on div "Planned Maint Kortrijk-[GEOGRAPHIC_DATA]" at bounding box center [447, 119] width 686 height 22
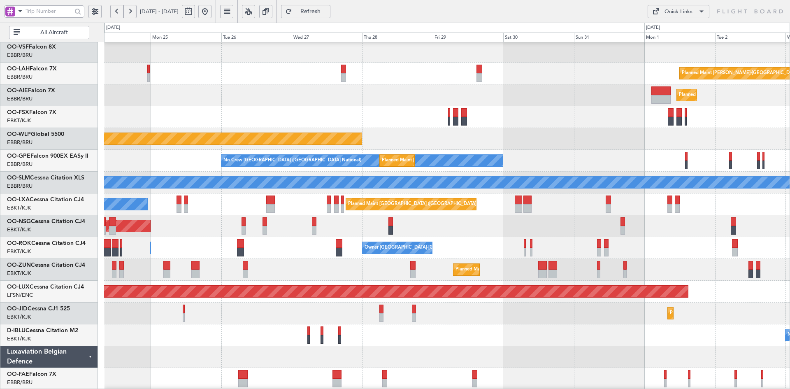
click at [605, 135] on div "Planned Maint [GEOGRAPHIC_DATA] ([GEOGRAPHIC_DATA])" at bounding box center [447, 139] width 686 height 22
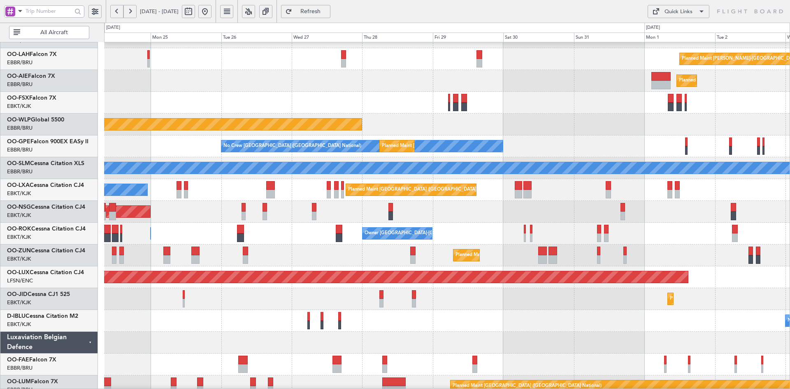
click at [526, 114] on div at bounding box center [447, 103] width 686 height 22
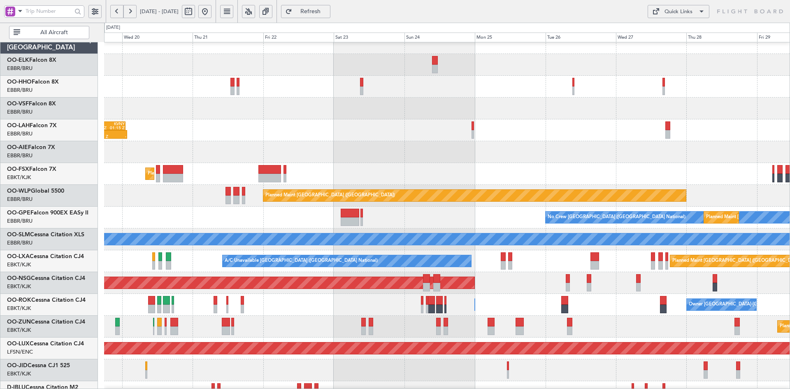
scroll to position [12, 0]
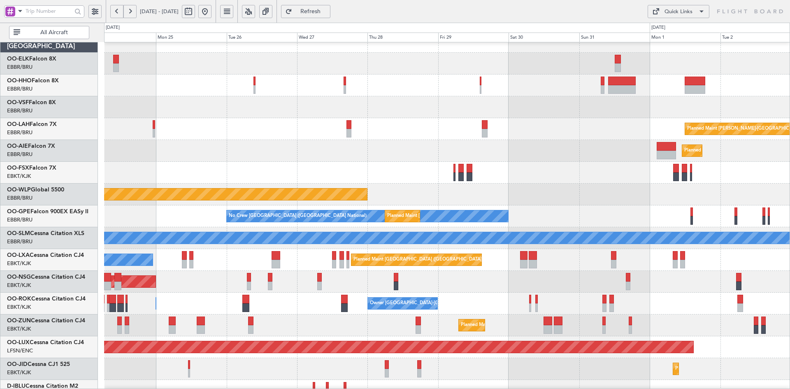
click at [280, 102] on div at bounding box center [447, 107] width 686 height 22
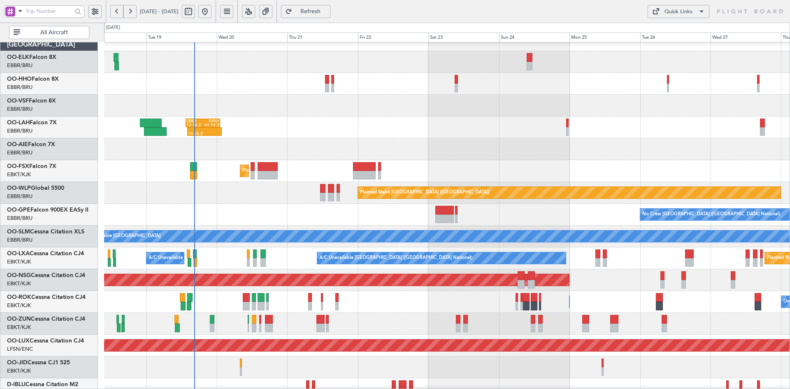
click at [694, 133] on div "14:03 Z - EBBR 13:30 Z KVNY 01:15 Z" at bounding box center [447, 127] width 686 height 22
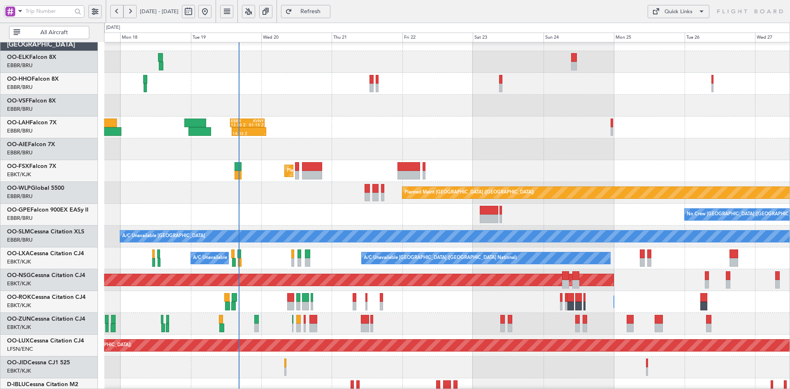
click at [527, 145] on div at bounding box center [447, 149] width 686 height 22
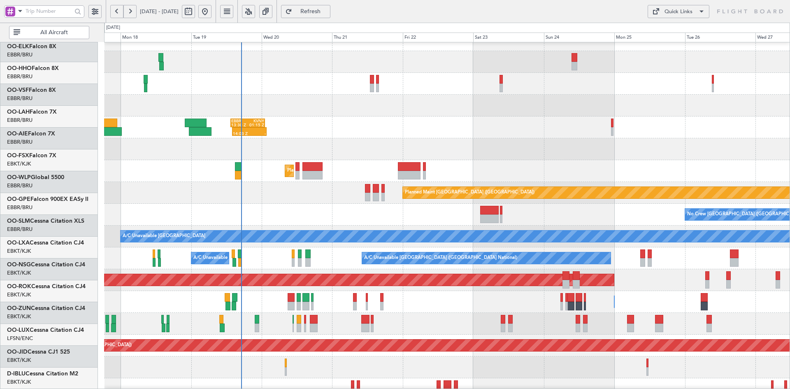
click at [403, 170] on div "Planned Maint Kortrijk-[GEOGRAPHIC_DATA]" at bounding box center [447, 171] width 686 height 22
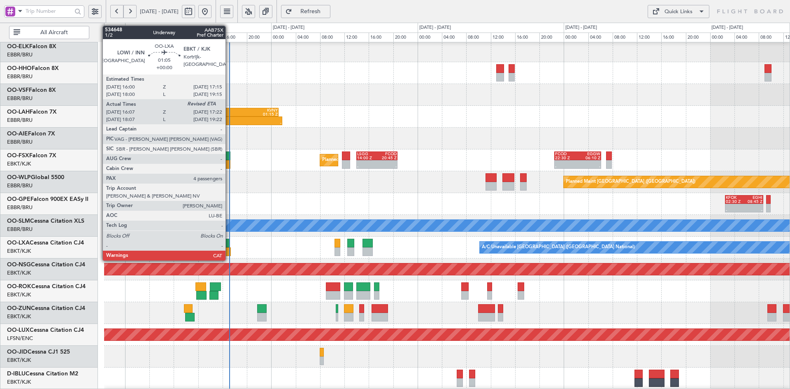
click at [229, 252] on div at bounding box center [227, 251] width 8 height 9
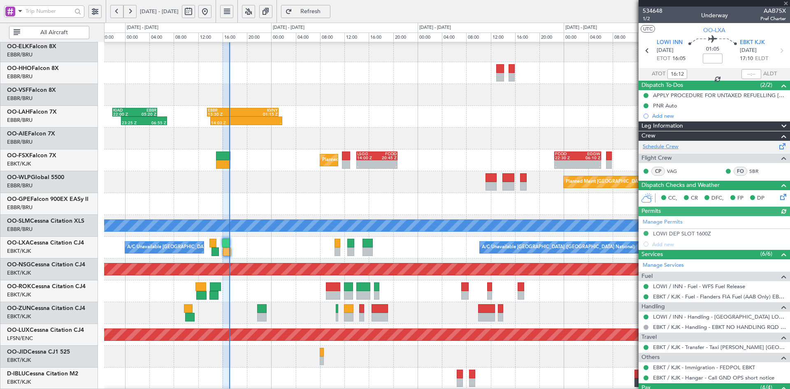
click at [671, 147] on link "Schedule Crew" at bounding box center [661, 147] width 36 height 8
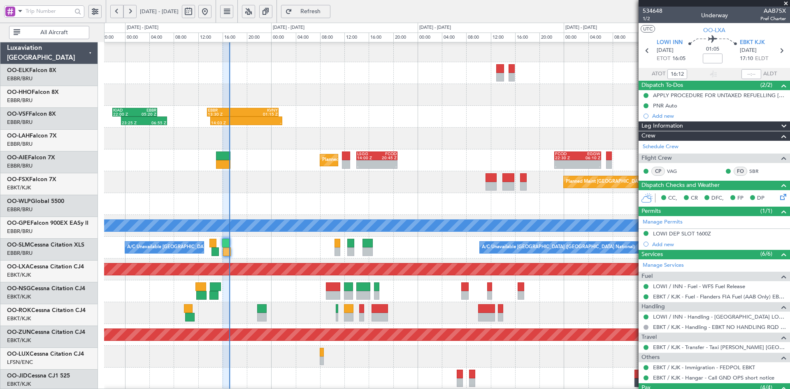
scroll to position [24, 0]
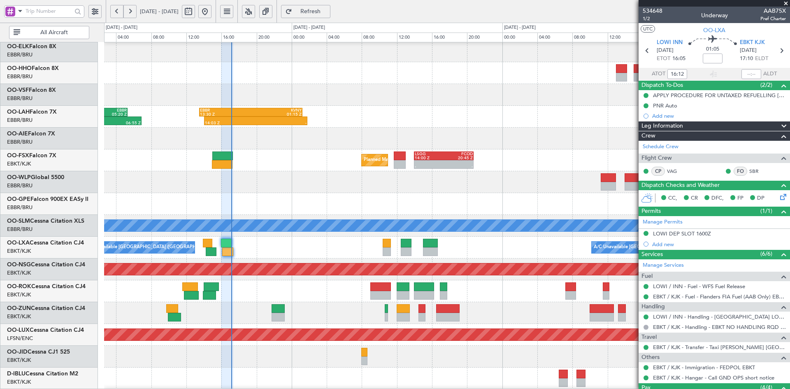
click at [786, 2] on span at bounding box center [786, 3] width 8 height 7
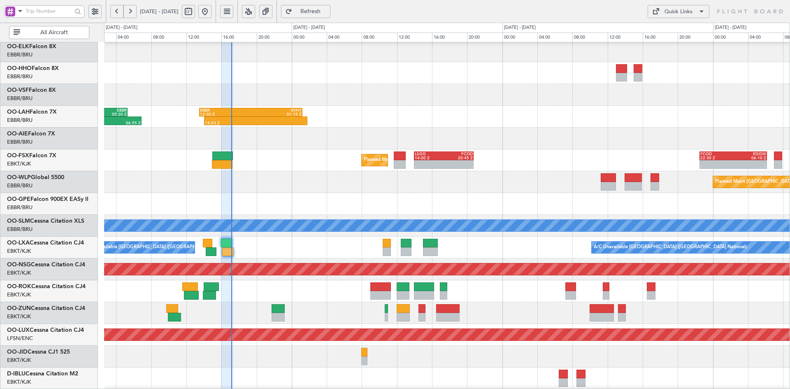
type input "0"
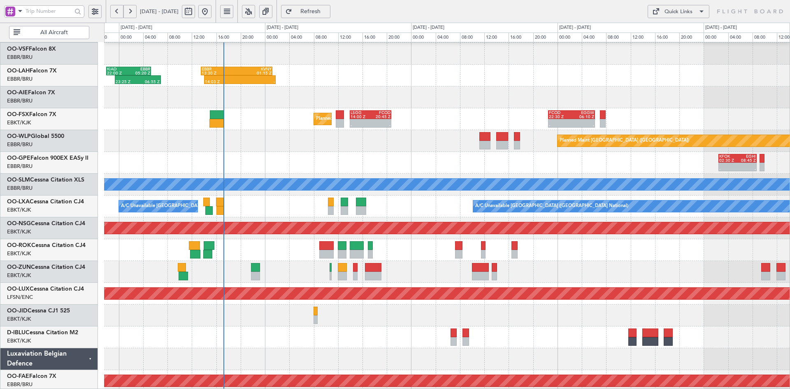
scroll to position [3, 0]
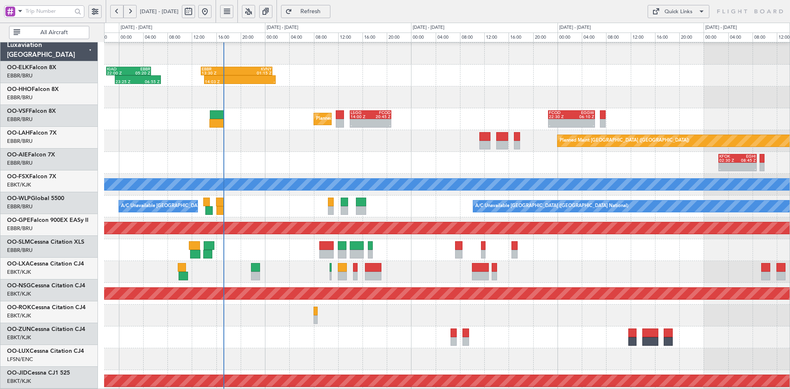
click at [402, 86] on div "23:25 Z 06:55 Z KIAD 22:00 Z EBBR 05:20 Z 14:03 Z - EBBR 13:30 Z KVNY 01:15 Z 1…" at bounding box center [447, 76] width 686 height 22
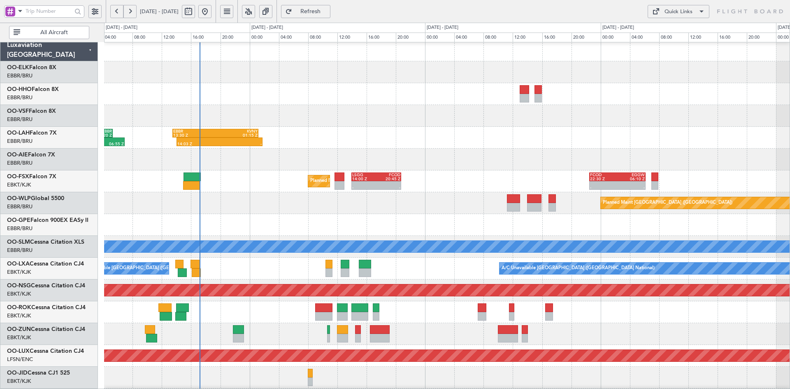
scroll to position [0, 0]
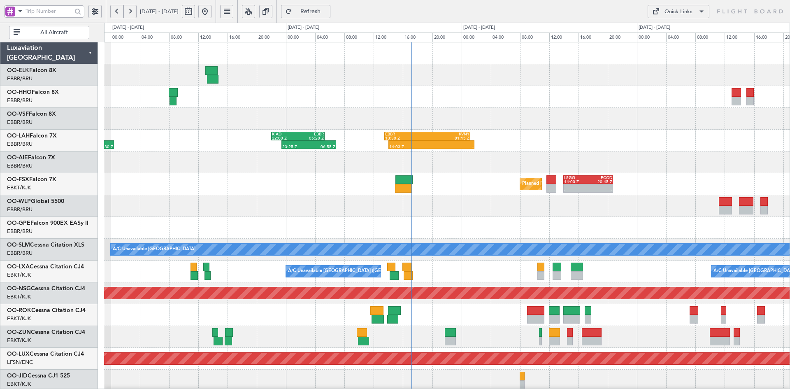
click at [576, 170] on div "AOG Maint Geneva (Cointrin) 23:25 Z 06:55 Z KIAD 22:00 Z EBBR 05:20 Z 14:03 Z -…" at bounding box center [447, 282] width 686 height 480
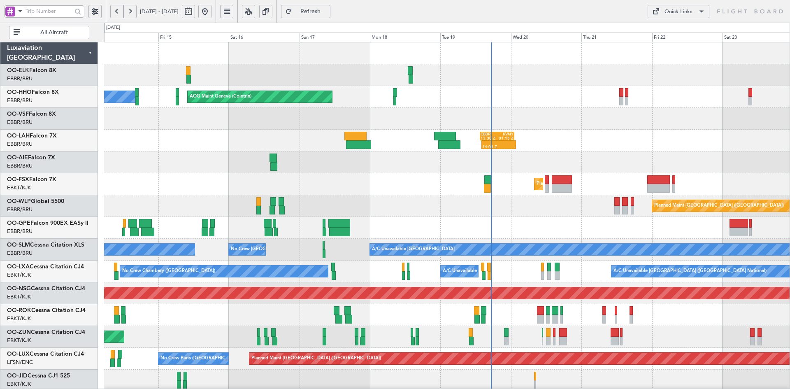
scroll to position [10, 0]
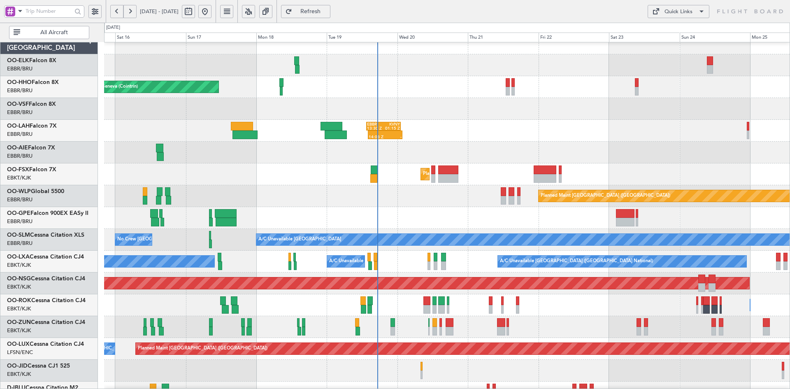
click at [479, 139] on div "14:03 Z - EBBR 13:30 Z KVNY 01:15 Z" at bounding box center [447, 131] width 686 height 22
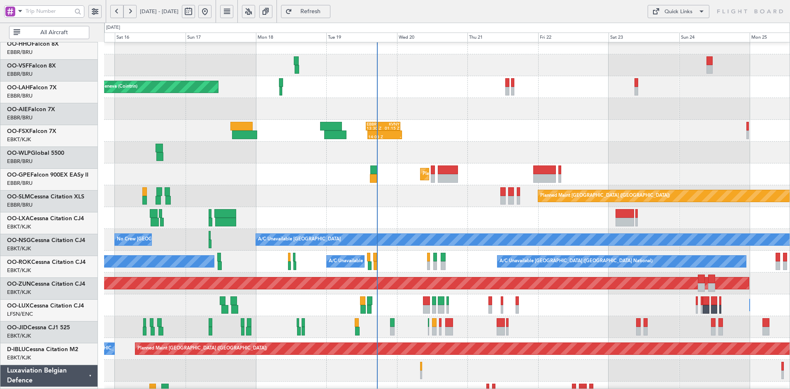
click at [493, 207] on div "No Crew [GEOGRAPHIC_DATA] ([GEOGRAPHIC_DATA] National)" at bounding box center [447, 218] width 686 height 22
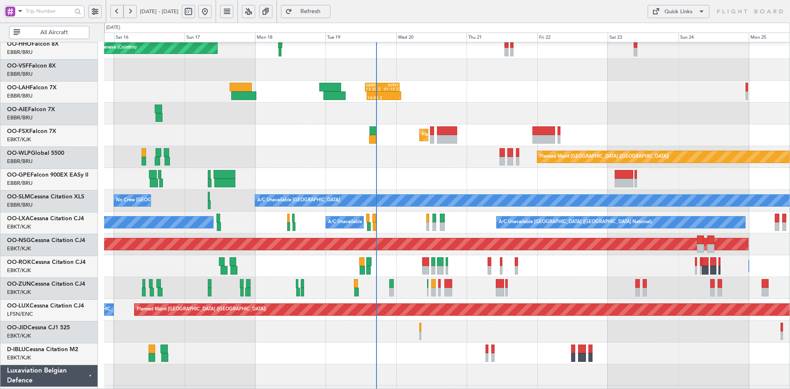
scroll to position [49, 0]
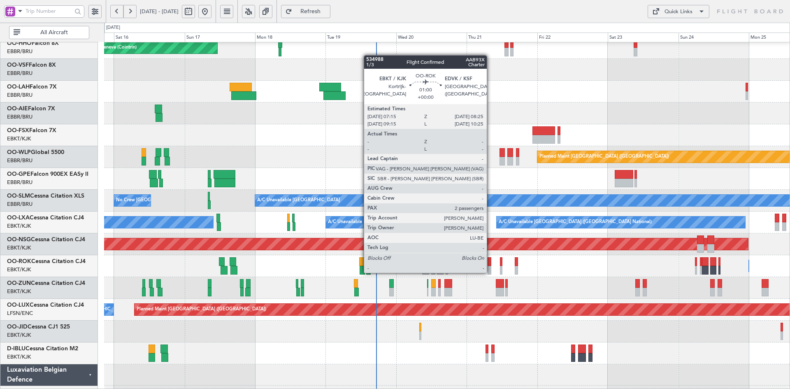
click at [491, 272] on div at bounding box center [490, 270] width 4 height 9
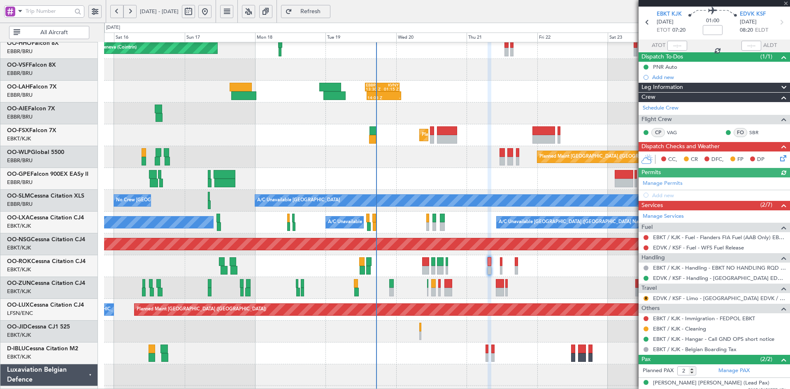
scroll to position [54, 0]
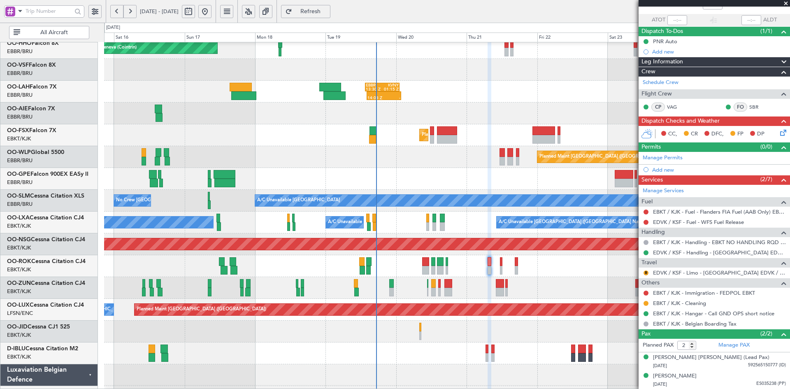
click at [788, 5] on span at bounding box center [786, 3] width 8 height 7
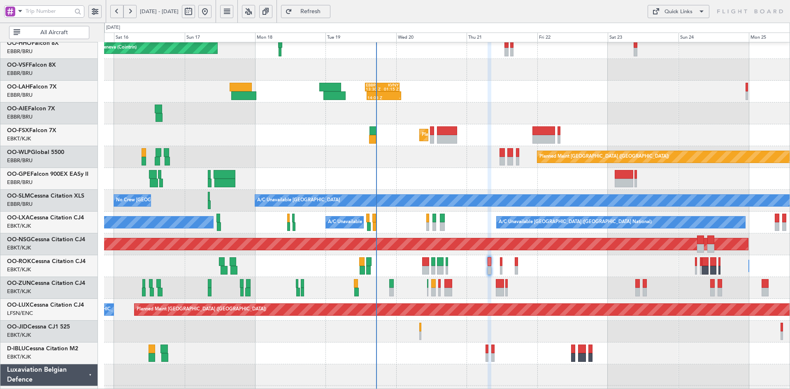
type input "0"
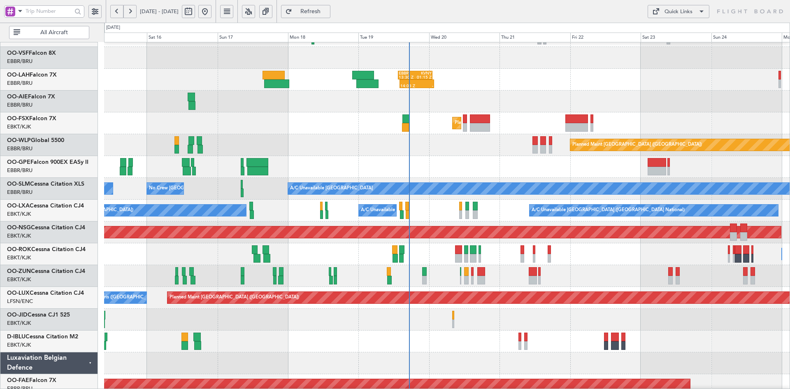
click at [431, 132] on div "Planned Maint Kortrijk-[GEOGRAPHIC_DATA]" at bounding box center [447, 123] width 686 height 22
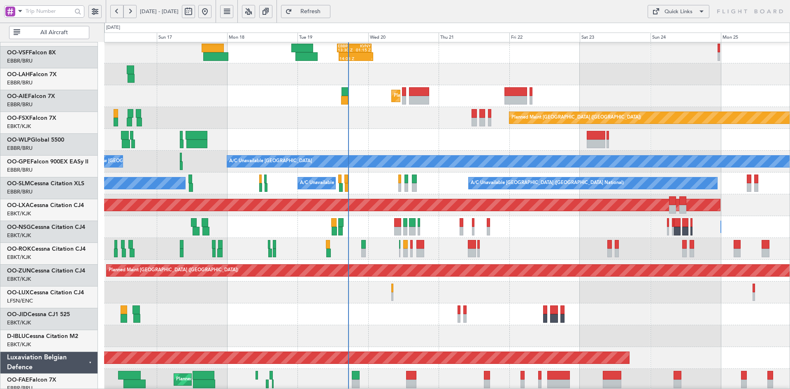
scroll to position [88, 0]
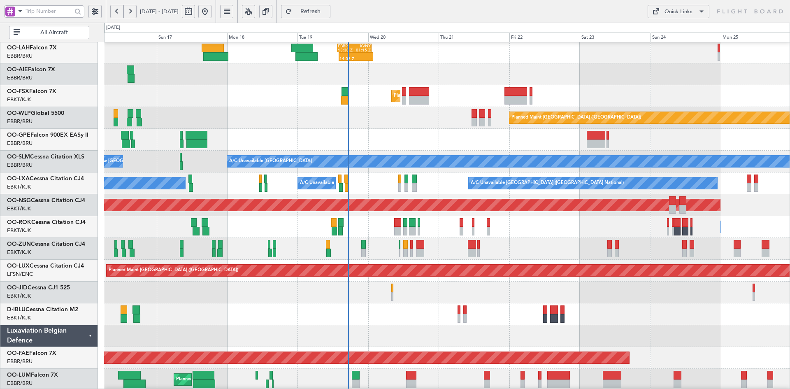
click at [466, 250] on div "Unplanned Maint [GEOGRAPHIC_DATA] ([GEOGRAPHIC_DATA])" at bounding box center [447, 249] width 686 height 22
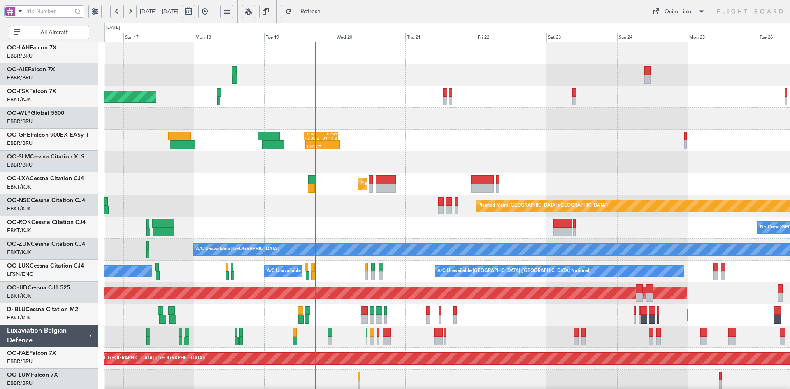
scroll to position [0, 0]
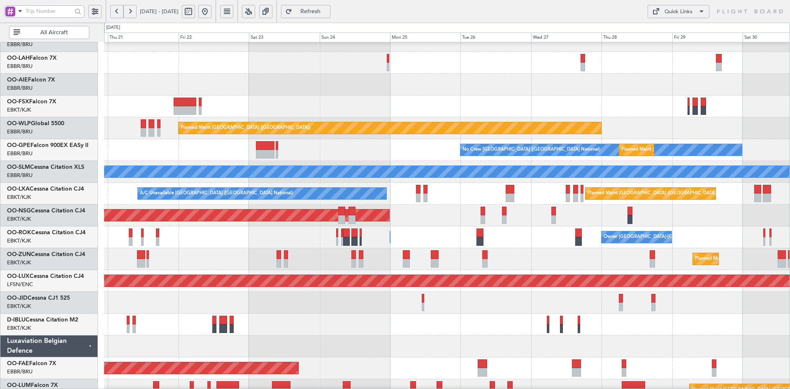
click at [352, 82] on div "Planned Maint [GEOGRAPHIC_DATA] ([GEOGRAPHIC_DATA])" at bounding box center [447, 85] width 686 height 22
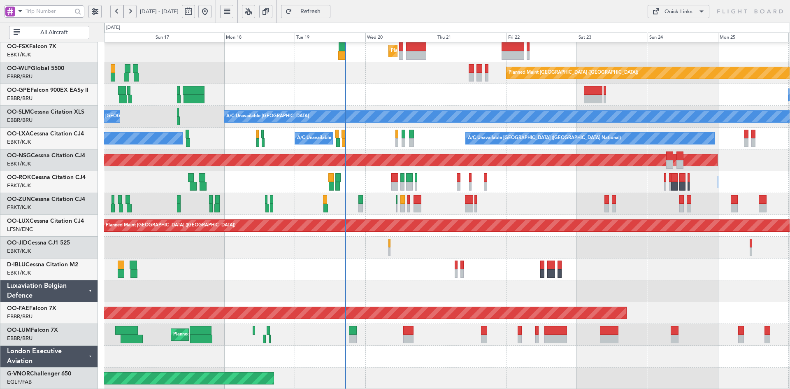
scroll to position [93, 0]
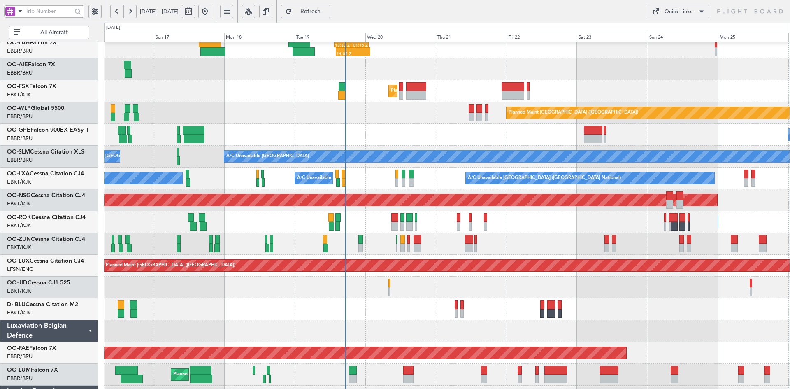
click at [790, 288] on html "[DATE] - [DATE] Refresh Quick Links All Aircraft 14:03 Z - EBBR 13:30 Z KVNY 01…" at bounding box center [395, 194] width 790 height 389
click at [489, 168] on div "A/C Unavailable [GEOGRAPHIC_DATA] No Crew [GEOGRAPHIC_DATA] (Brussels National)…" at bounding box center [447, 157] width 686 height 22
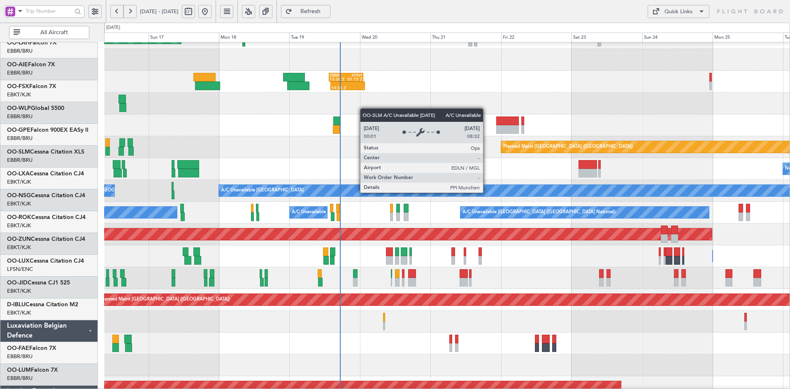
scroll to position [59, 0]
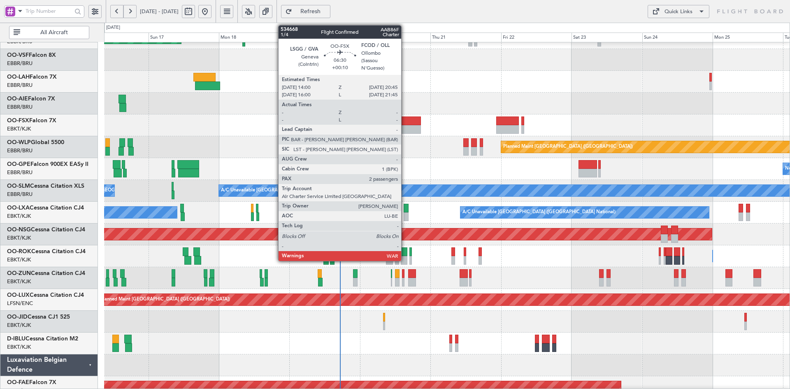
click at [405, 124] on div at bounding box center [411, 120] width 20 height 9
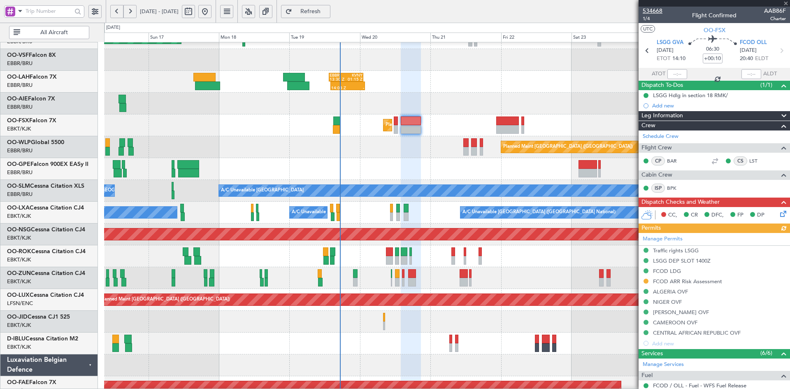
click at [649, 14] on span "534668" at bounding box center [653, 11] width 20 height 9
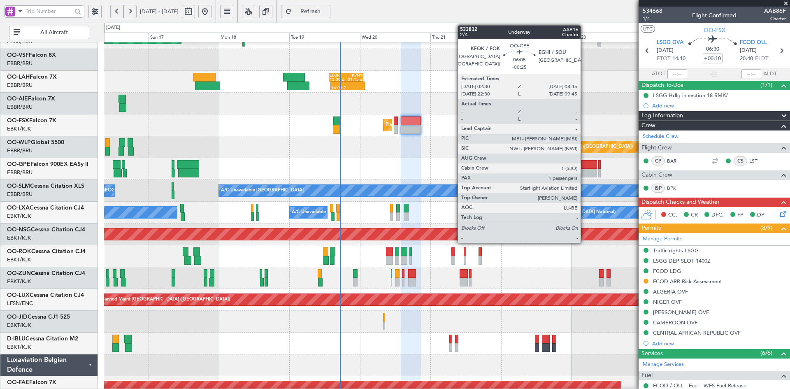
click at [585, 169] on div at bounding box center [588, 173] width 19 height 9
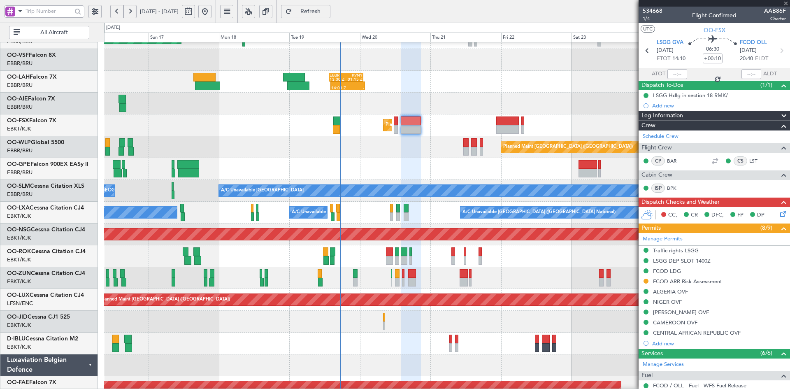
type input "-00:25"
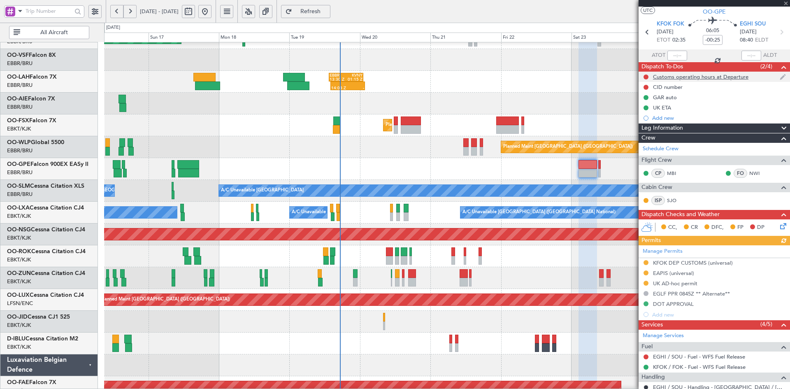
scroll to position [0, 0]
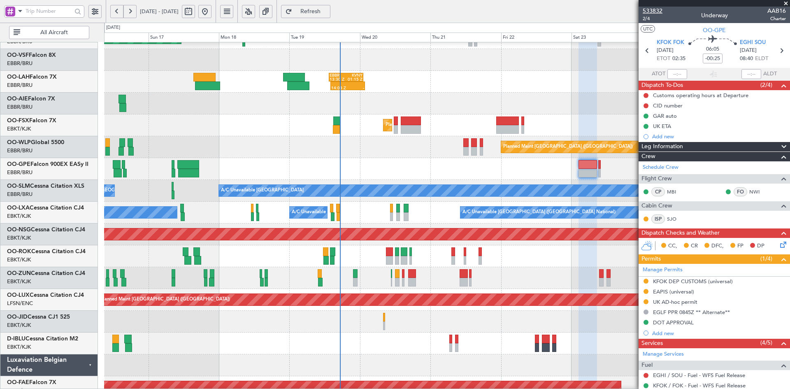
click at [655, 9] on span "533832" at bounding box center [653, 11] width 20 height 9
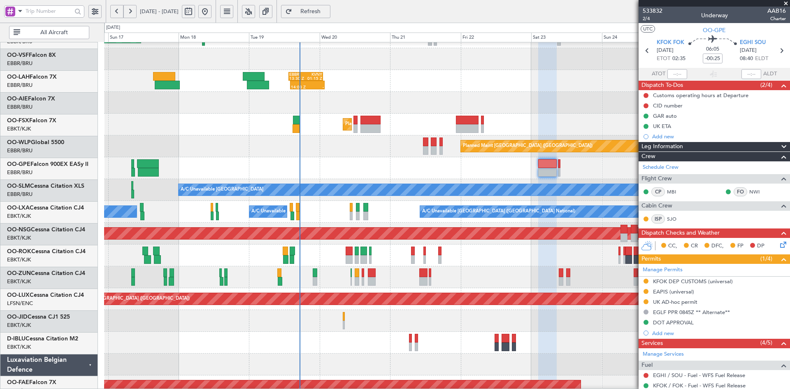
scroll to position [60, 0]
click at [431, 134] on div "Planned Maint Kortrijk-[GEOGRAPHIC_DATA]" at bounding box center [447, 125] width 686 height 22
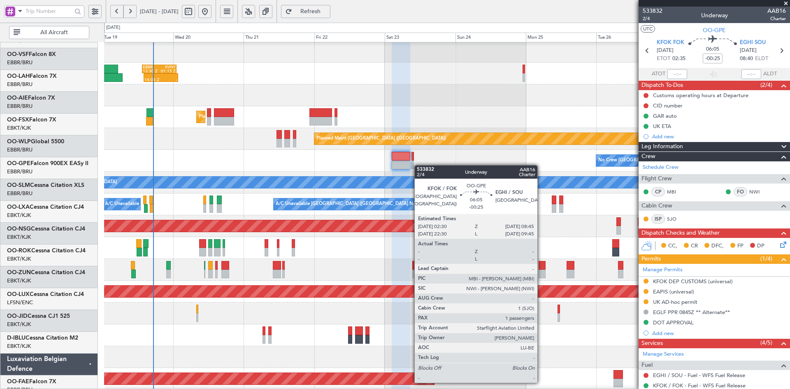
scroll to position [68, 0]
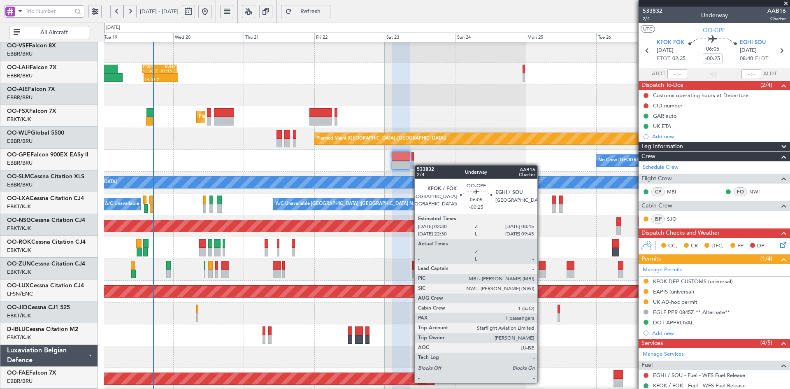
click at [337, 164] on div "No Crew Brussels (Brussels National) Planned Maint Brussels (Brussels National)" at bounding box center [447, 161] width 686 height 22
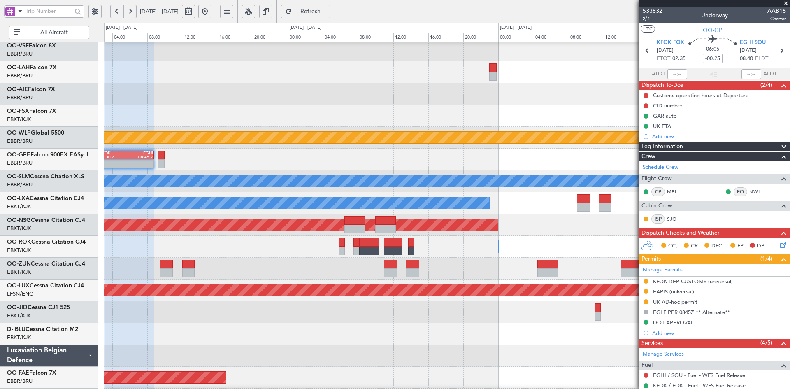
drag, startPoint x: 235, startPoint y: 7, endPoint x: 239, endPoint y: 11, distance: 5.6
click at [212, 8] on button at bounding box center [204, 11] width 13 height 13
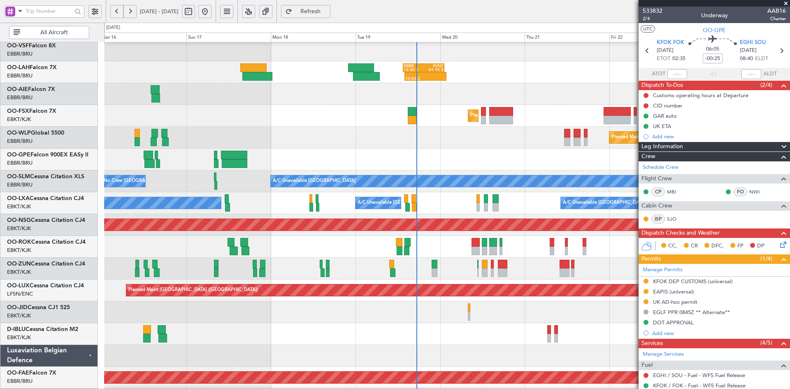
click at [787, 2] on span at bounding box center [786, 3] width 8 height 7
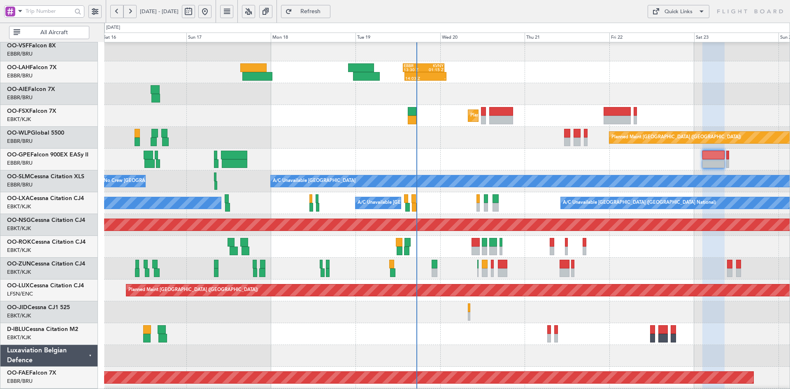
type input "0"
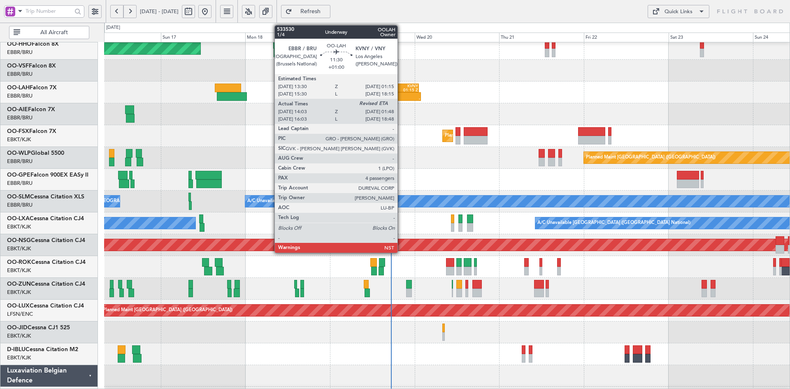
click at [401, 97] on div "-" at bounding box center [410, 99] width 20 height 4
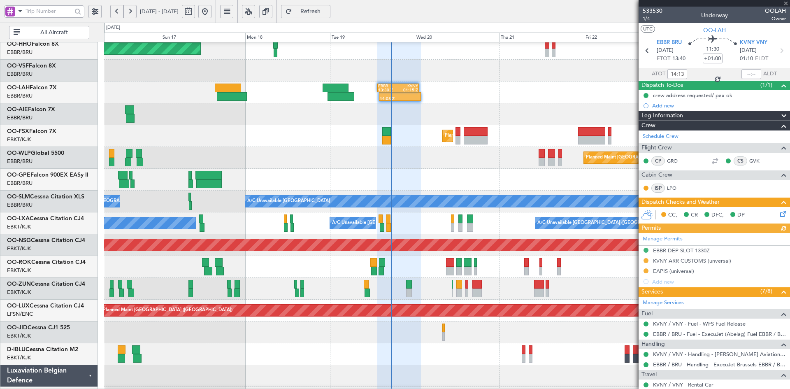
scroll to position [149, 0]
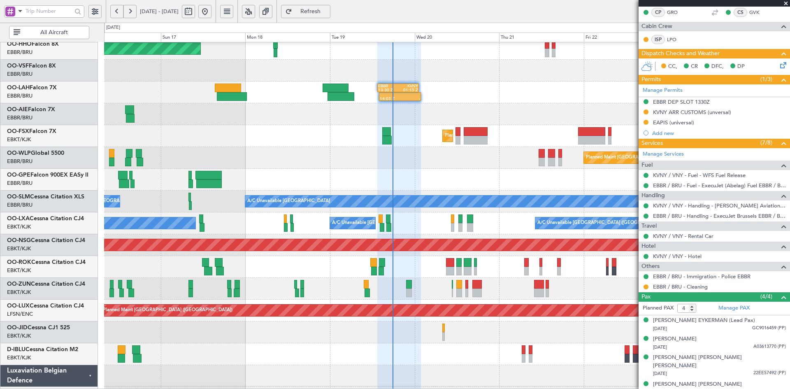
click at [789, 4] on span at bounding box center [786, 3] width 8 height 7
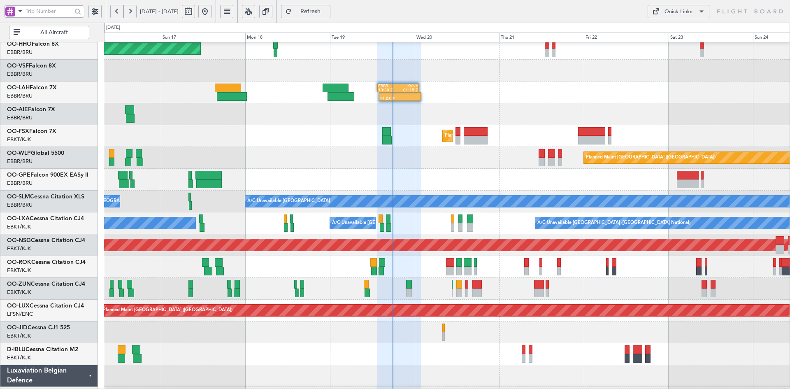
type input "0"
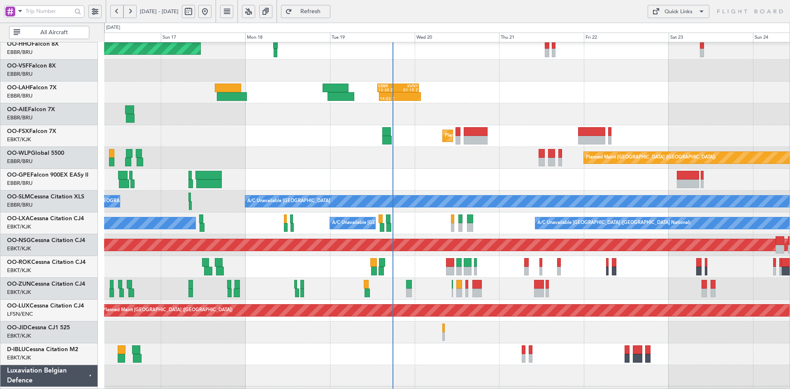
scroll to position [0, 0]
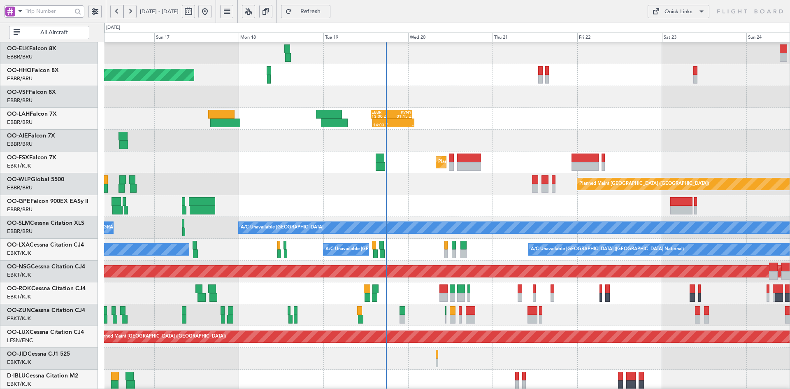
click at [504, 126] on div "14:03 Z - EBBR 13:30 Z KVNY 01:15 Z" at bounding box center [447, 119] width 686 height 22
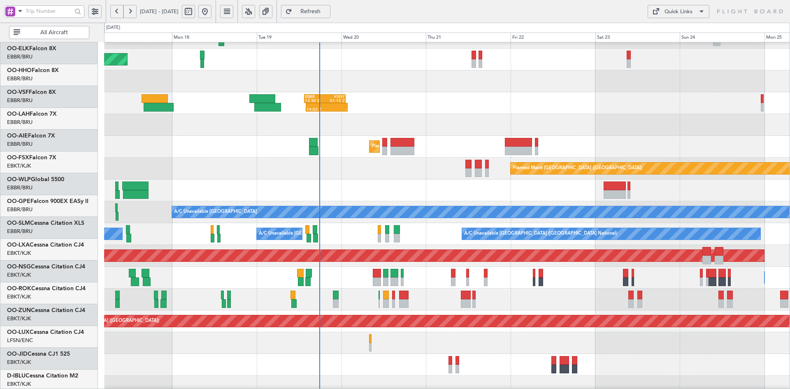
scroll to position [38, 0]
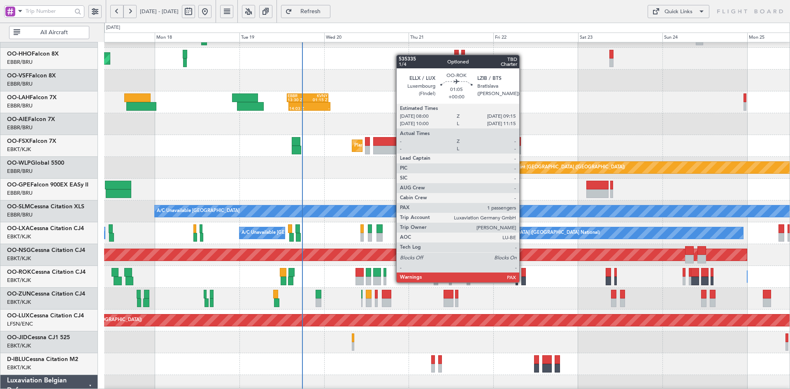
click at [523, 282] on div at bounding box center [524, 281] width 5 height 9
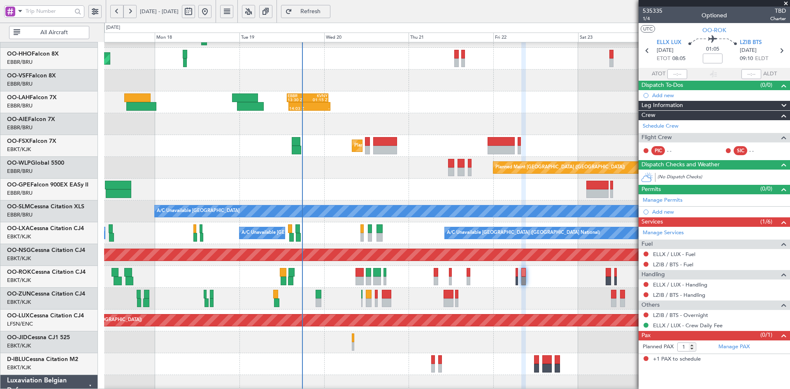
click at [788, 4] on span at bounding box center [786, 3] width 8 height 7
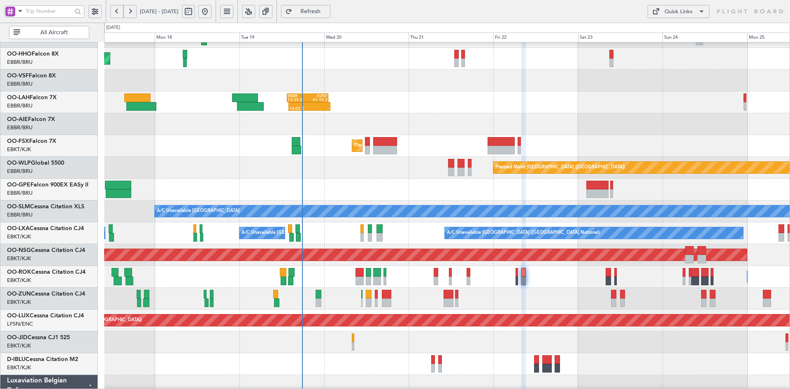
type input "0"
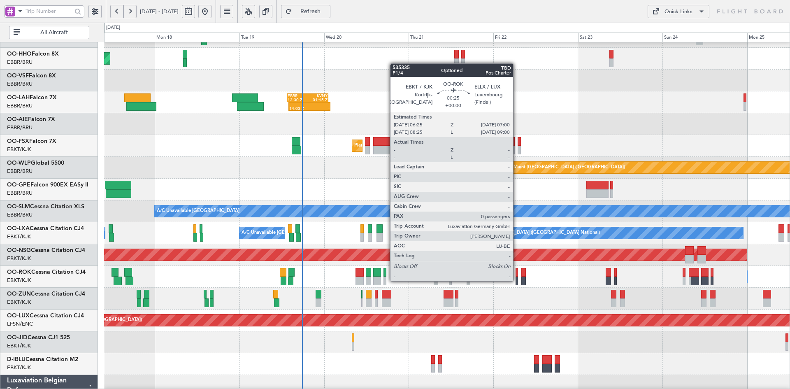
click at [517, 280] on div at bounding box center [517, 281] width 2 height 9
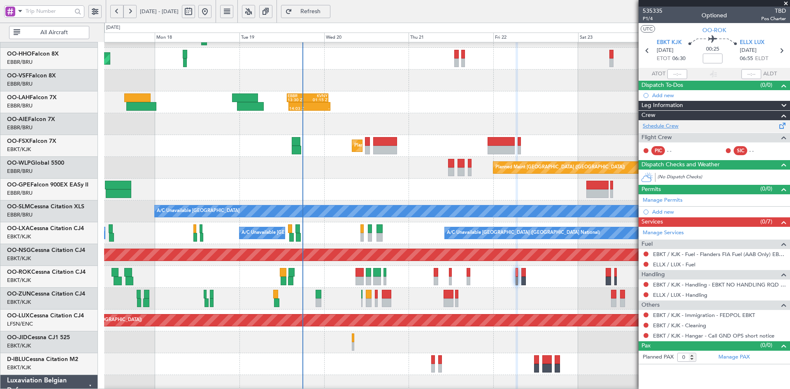
click at [666, 127] on link "Schedule Crew" at bounding box center [661, 126] width 36 height 8
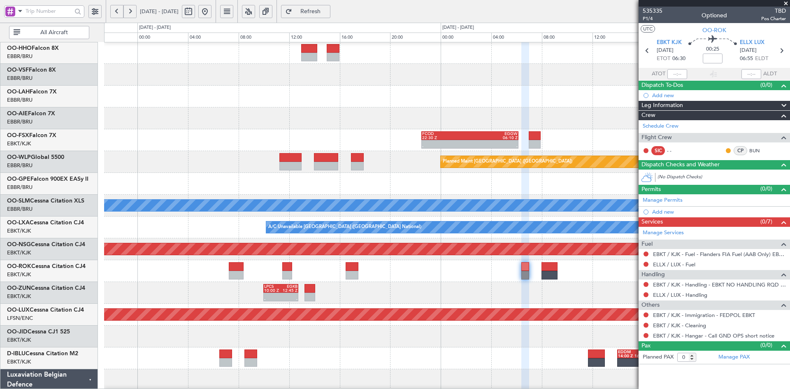
click at [514, 296] on div "- - LPCS 10:00 Z EGKB 12:45 Z LIML 16:30 Z LPCS 19:10 Z - -" at bounding box center [447, 293] width 686 height 22
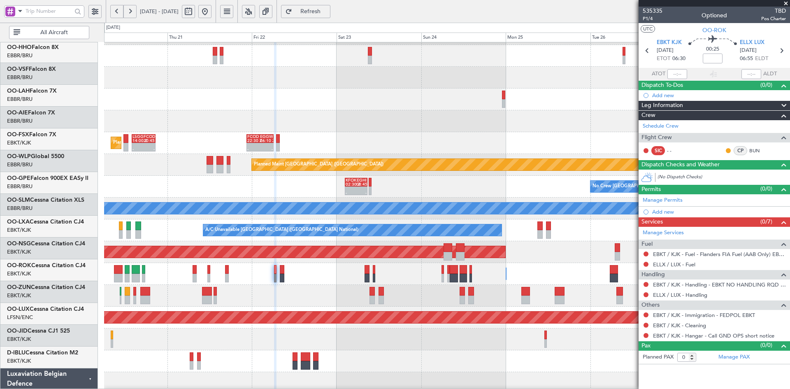
scroll to position [41, 0]
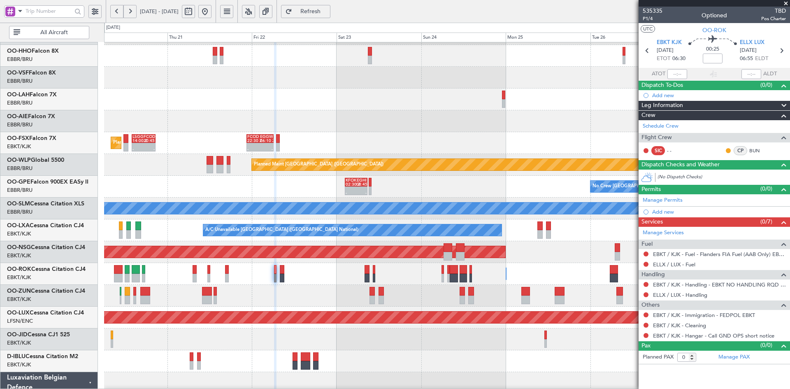
click at [358, 106] on div "14:03 Z - EBBR 13:30 Z KVNY 01:15 Z 23:25 Z 06:55 Z KIAD 22:00 Z EBBR 05:20 Z" at bounding box center [447, 100] width 686 height 22
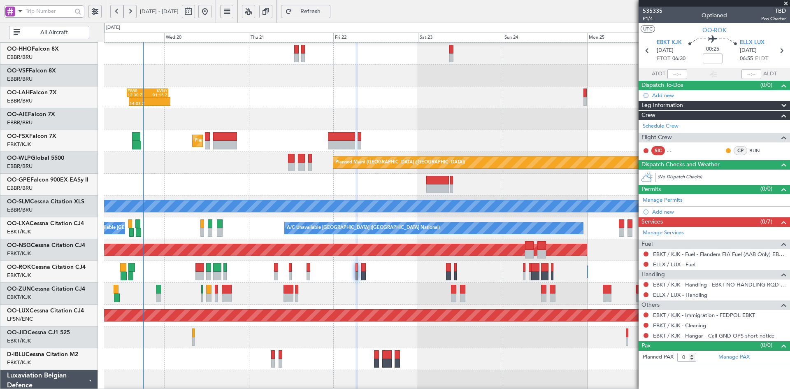
click at [401, 287] on div "Planned Maint Kortrijk-[GEOGRAPHIC_DATA]" at bounding box center [447, 294] width 686 height 22
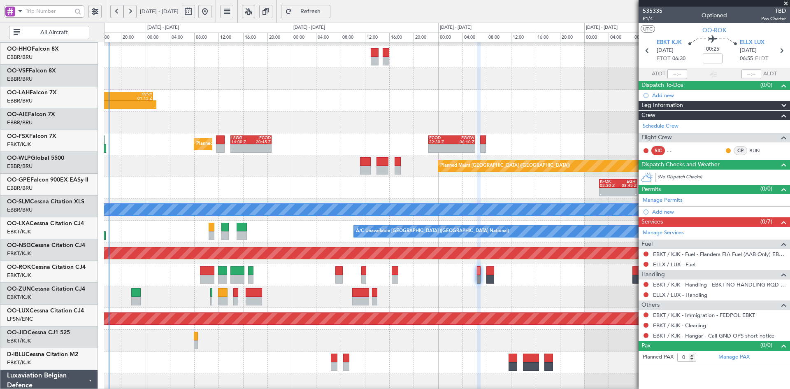
scroll to position [40, 0]
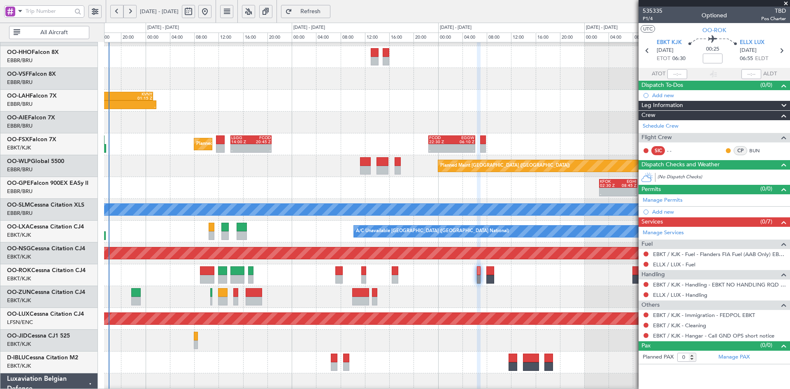
click at [534, 286] on div at bounding box center [447, 297] width 686 height 22
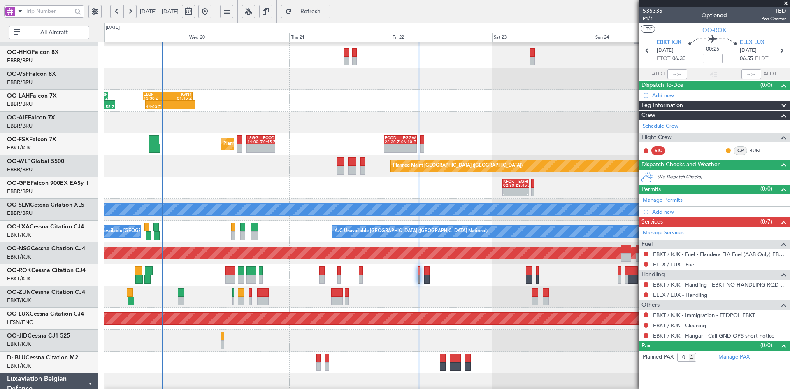
click at [407, 199] on div "A/C Unavailable [GEOGRAPHIC_DATA]" at bounding box center [447, 210] width 686 height 22
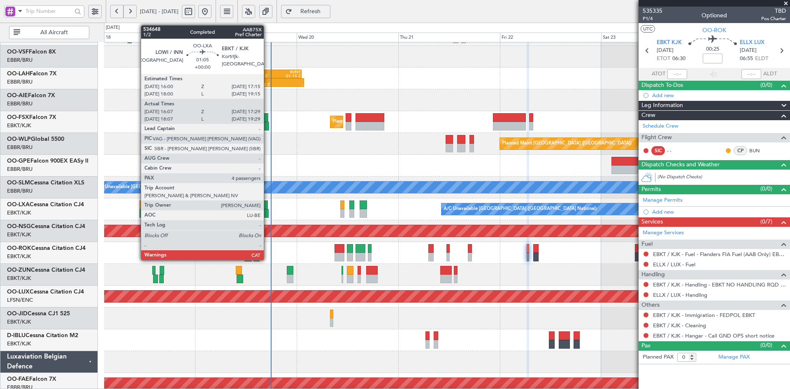
click at [268, 213] on div at bounding box center [266, 213] width 6 height 9
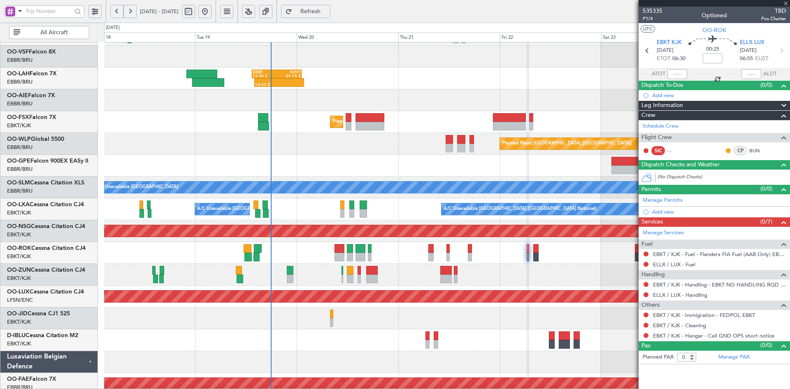
type input "16:12"
type input "17:24"
type input "4"
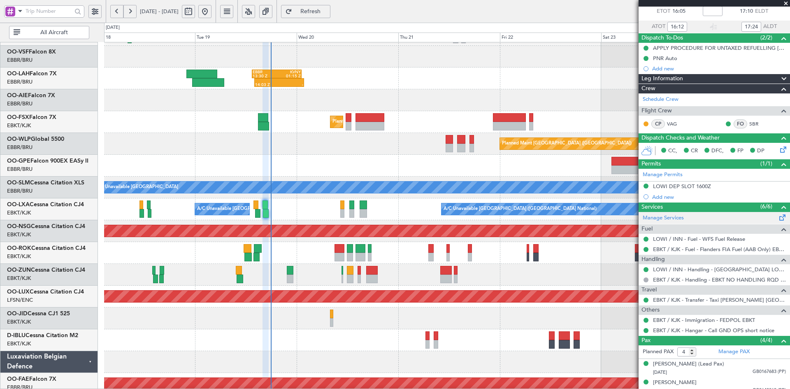
scroll to position [82, 0]
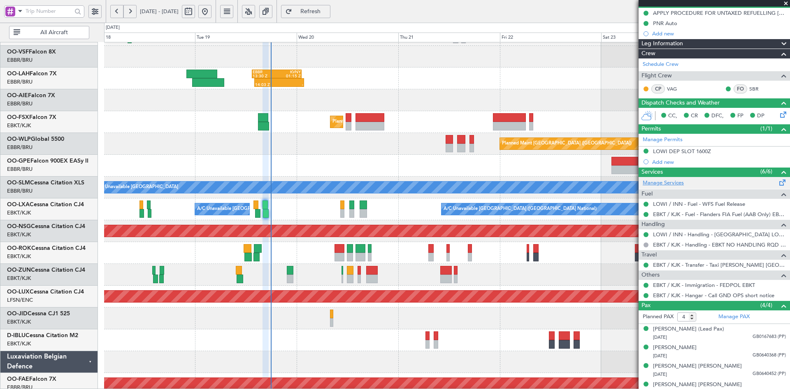
click at [663, 183] on link "Manage Services" at bounding box center [663, 183] width 41 height 8
click at [726, 266] on mat-tooltip-component "Complete" at bounding box center [711, 270] width 35 height 22
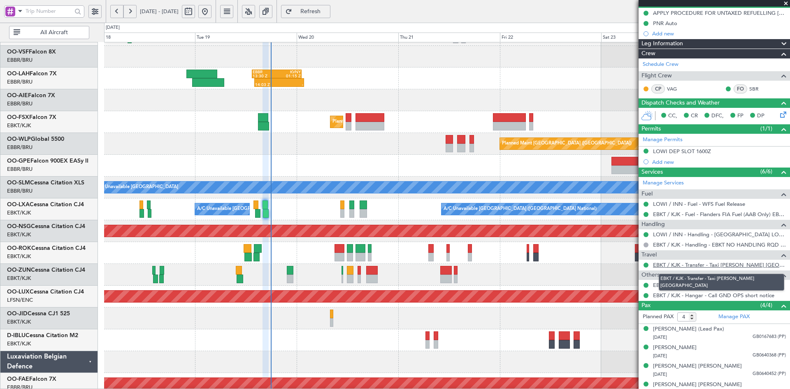
click at [739, 263] on link "EBKT / KJK - Transfer - Taxi Sam Belgium" at bounding box center [719, 264] width 133 height 7
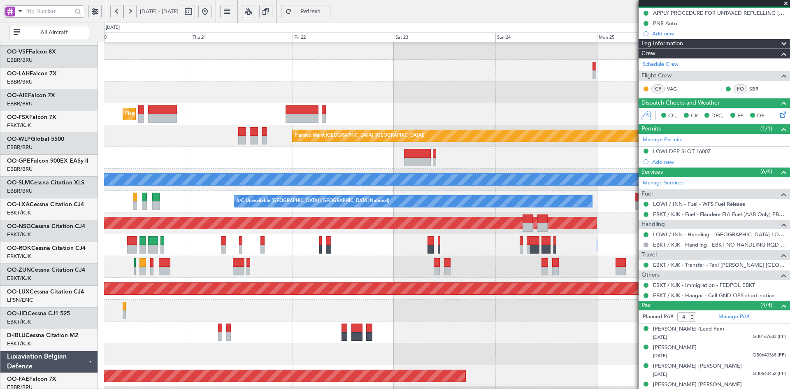
scroll to position [70, 0]
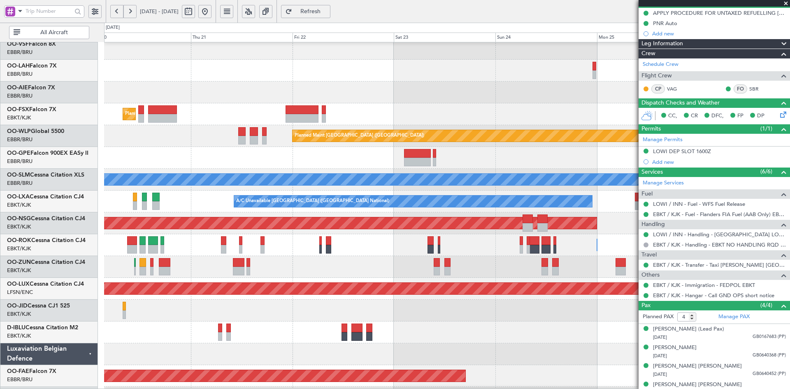
click at [354, 88] on div at bounding box center [447, 93] width 686 height 22
click at [659, 61] on link "Schedule Crew" at bounding box center [661, 65] width 36 height 8
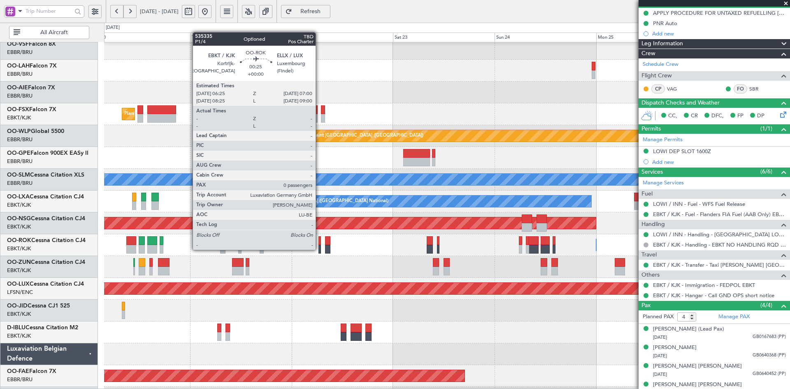
click at [319, 249] on div at bounding box center [320, 249] width 2 height 9
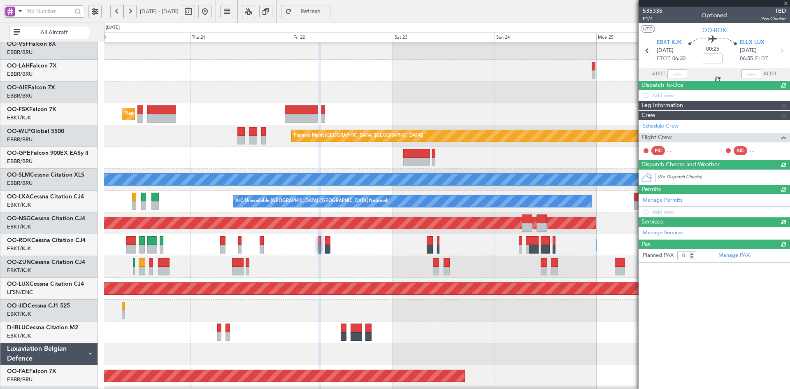
scroll to position [0, 0]
click at [666, 62] on span "ETOT" at bounding box center [664, 59] width 14 height 8
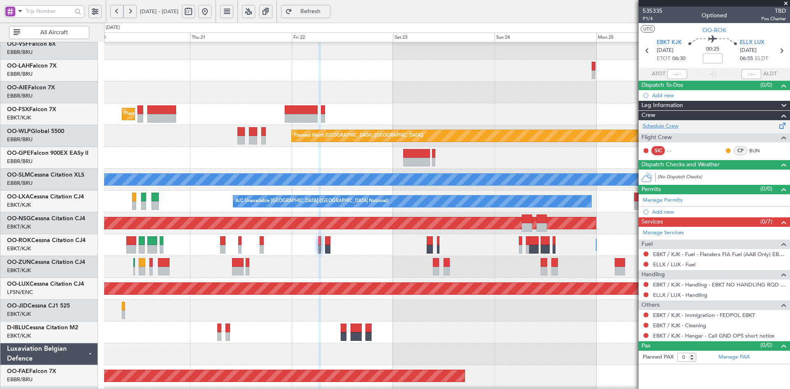
click at [662, 125] on link "Schedule Crew" at bounding box center [661, 126] width 36 height 8
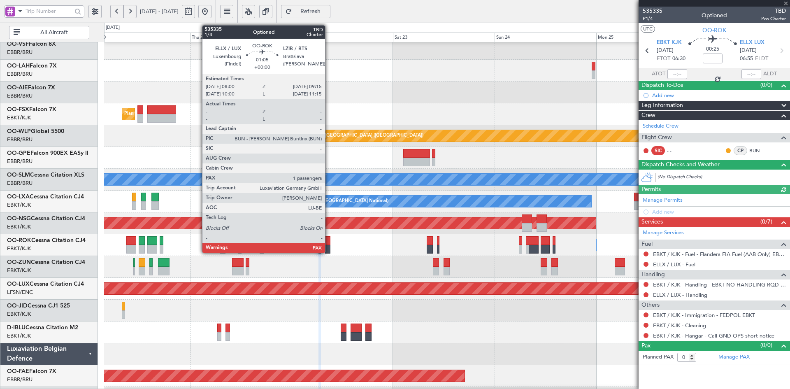
click at [329, 249] on div at bounding box center [327, 249] width 5 height 9
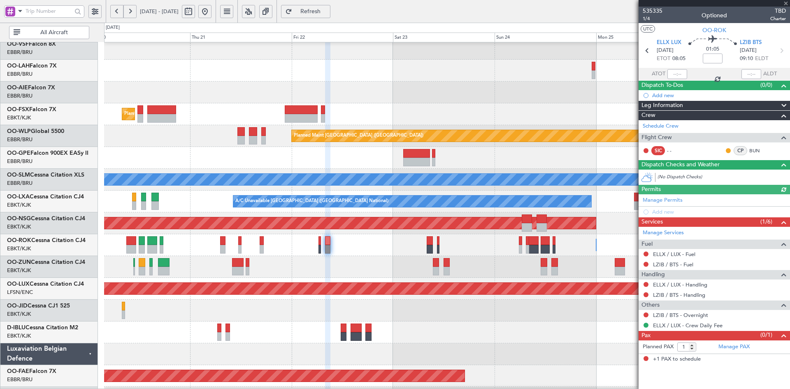
click at [786, 3] on span at bounding box center [786, 3] width 8 height 7
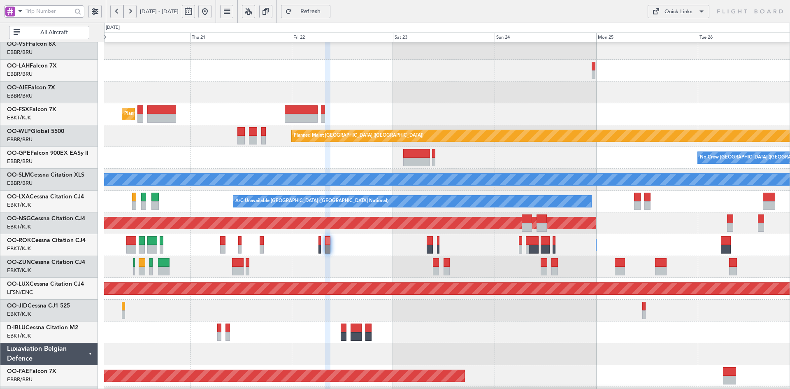
type input "0"
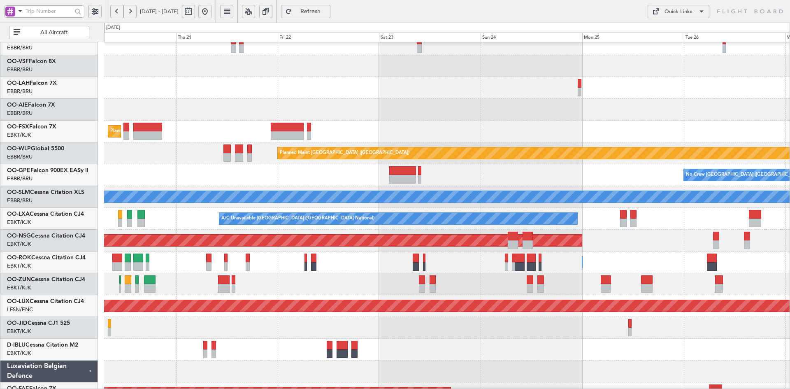
click at [491, 133] on div "Planned Maint Kortrijk-[GEOGRAPHIC_DATA]" at bounding box center [447, 132] width 686 height 22
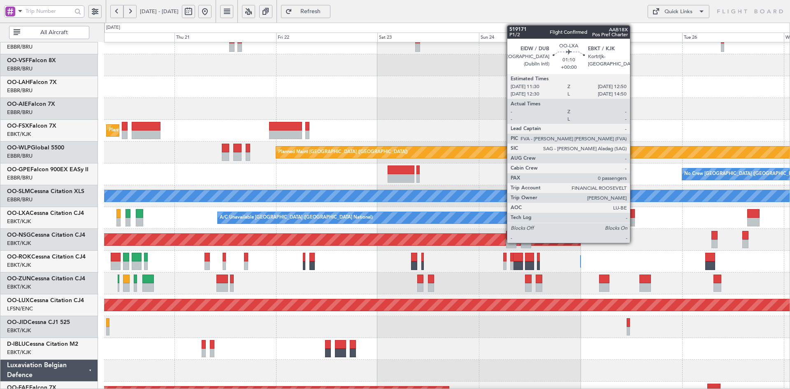
click at [670, 229] on div "Planned Maint [GEOGRAPHIC_DATA] ([GEOGRAPHIC_DATA])" at bounding box center [447, 240] width 686 height 22
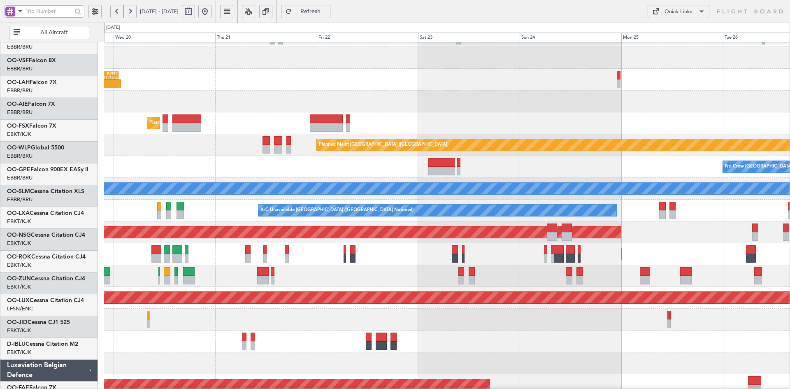
scroll to position [61, 0]
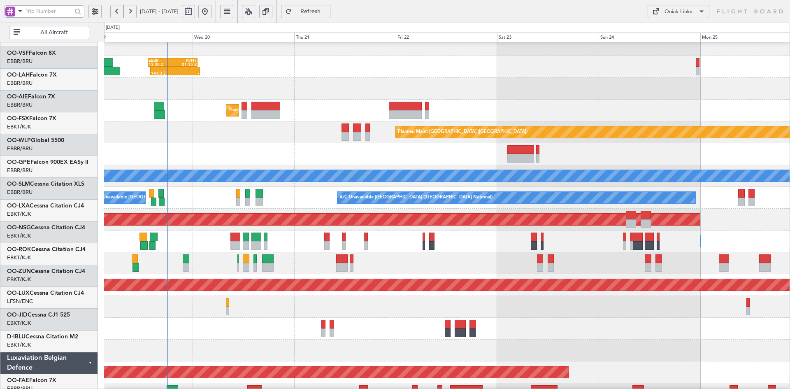
click at [384, 252] on div "Owner [GEOGRAPHIC_DATA]-[GEOGRAPHIC_DATA]" at bounding box center [447, 242] width 686 height 22
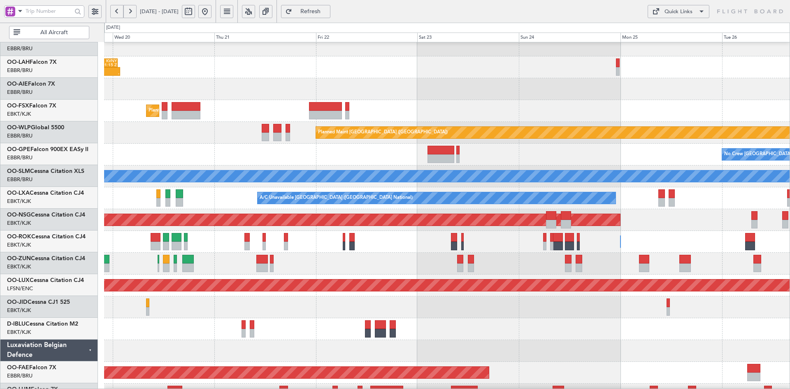
click at [595, 79] on div at bounding box center [447, 89] width 686 height 22
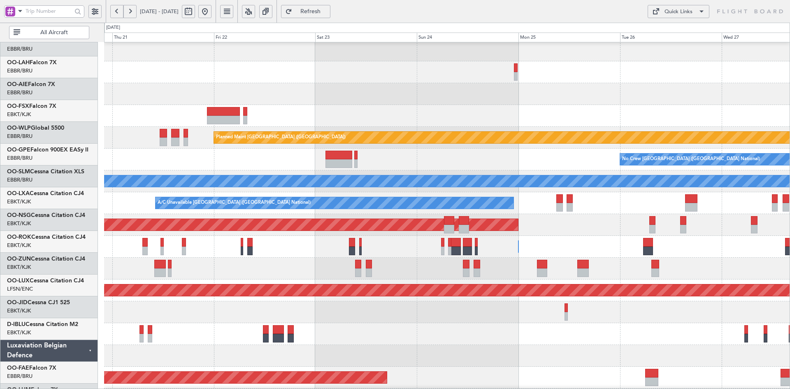
scroll to position [68, 0]
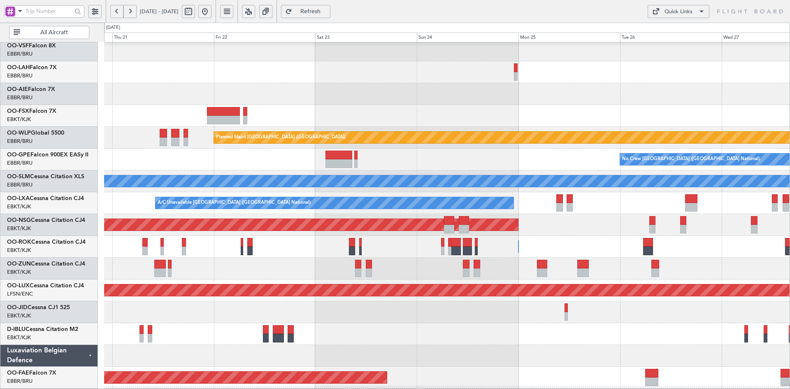
click at [631, 90] on div at bounding box center [447, 94] width 686 height 22
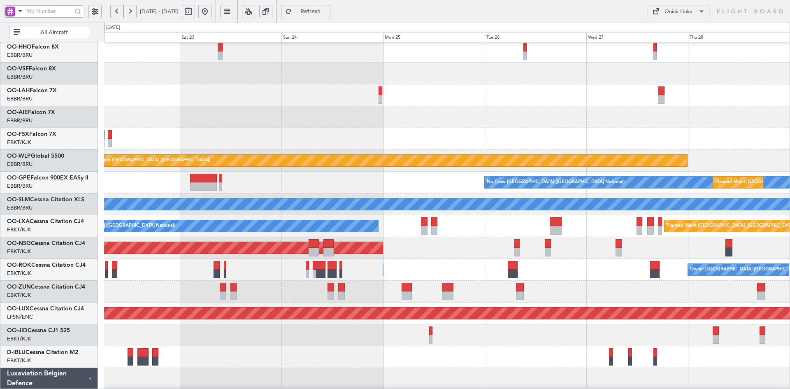
click at [539, 100] on div at bounding box center [447, 95] width 686 height 22
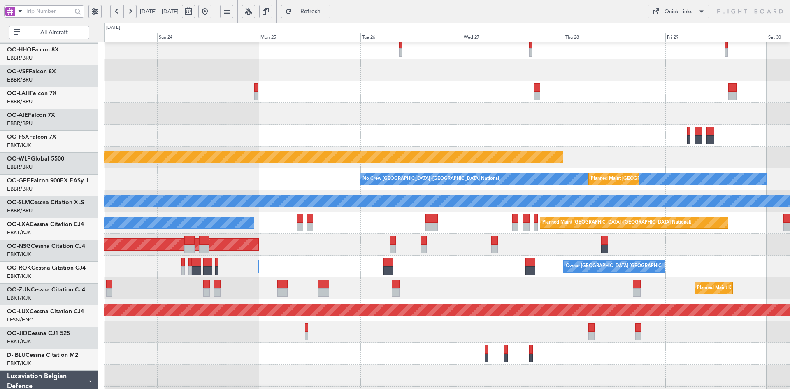
click at [499, 103] on div at bounding box center [447, 92] width 686 height 22
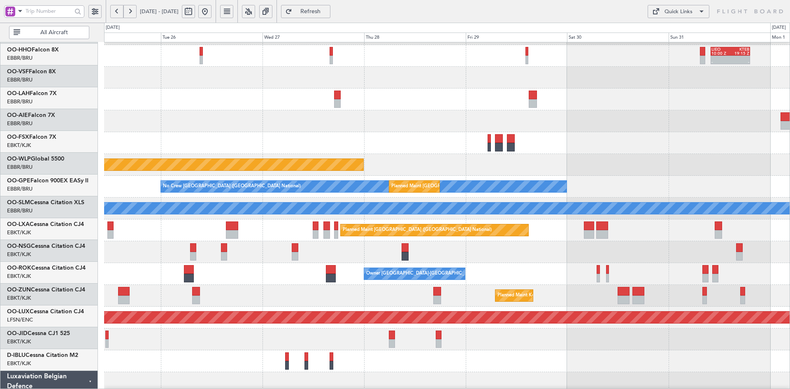
scroll to position [41, 0]
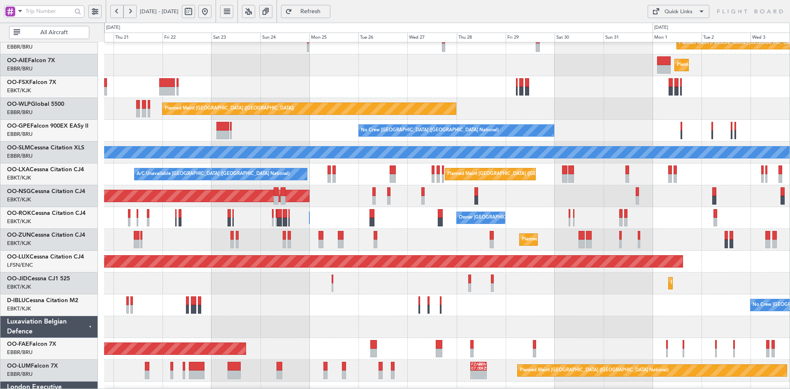
scroll to position [99, 0]
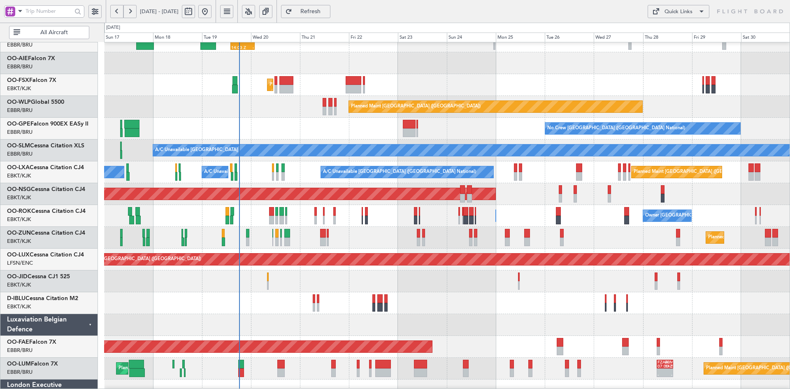
click at [790, 175] on div "14:03 Z - EBBR 13:30 Z KVNY 01:15 Z Planned [GEOGRAPHIC_DATA][PERSON_NAME]-[GEO…" at bounding box center [395, 206] width 790 height 366
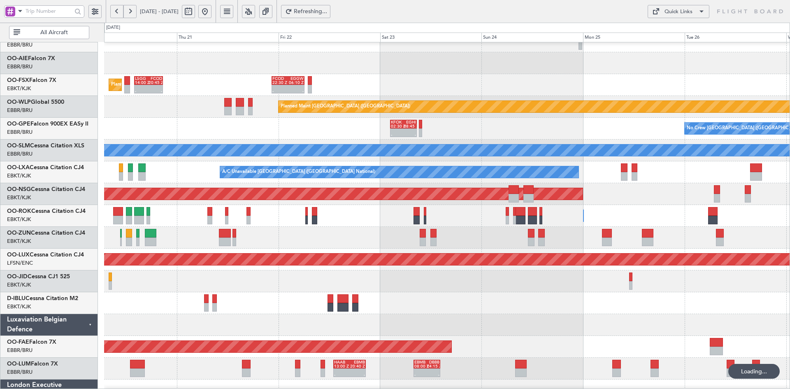
scroll to position [94, 0]
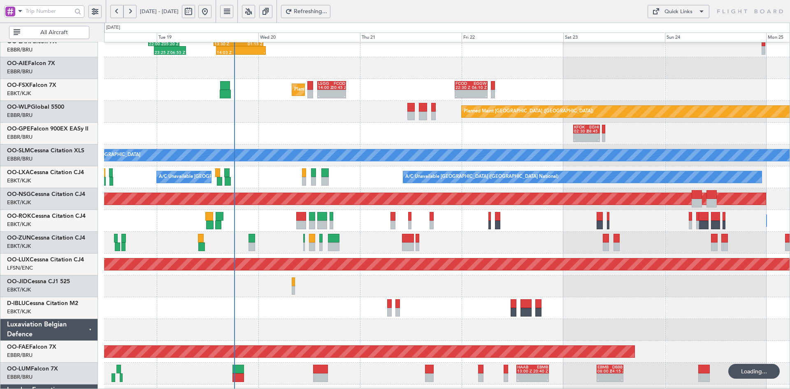
click at [424, 143] on div "KFOK 02:30 Z EGHI 08:45 Z - - 10:15 Z 17:20 Z EGLF 10:00 Z KFOK 17:20 Z No Crew…" at bounding box center [447, 134] width 686 height 22
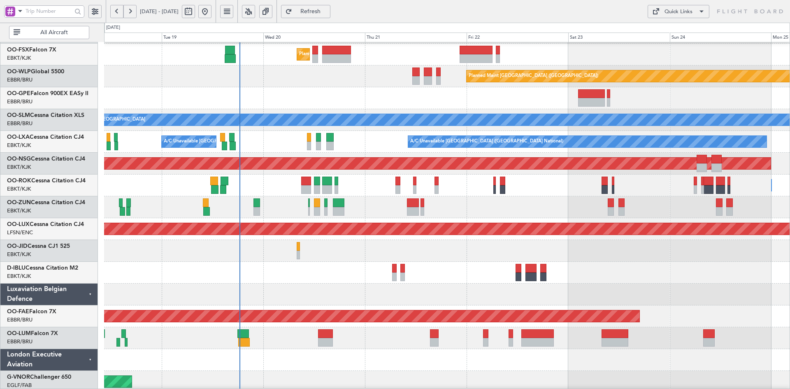
click at [529, 27] on div "Planned Maint Kortrijk-[GEOGRAPHIC_DATA] Planned Maint [GEOGRAPHIC_DATA] ([GEOG…" at bounding box center [395, 206] width 790 height 366
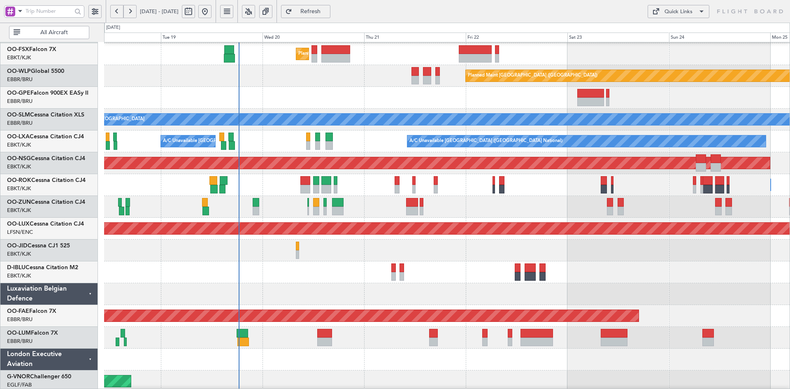
scroll to position [115, 0]
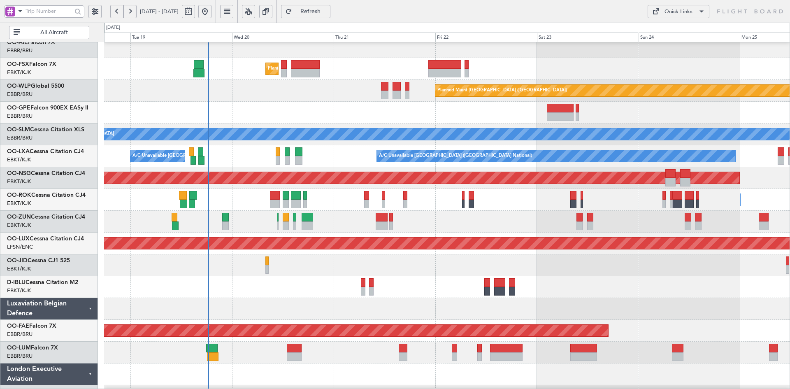
click at [536, 212] on div at bounding box center [447, 222] width 686 height 22
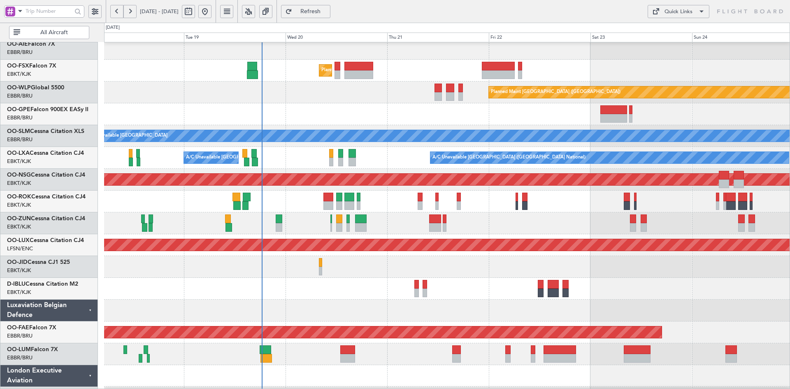
click at [599, 278] on div at bounding box center [447, 289] width 686 height 22
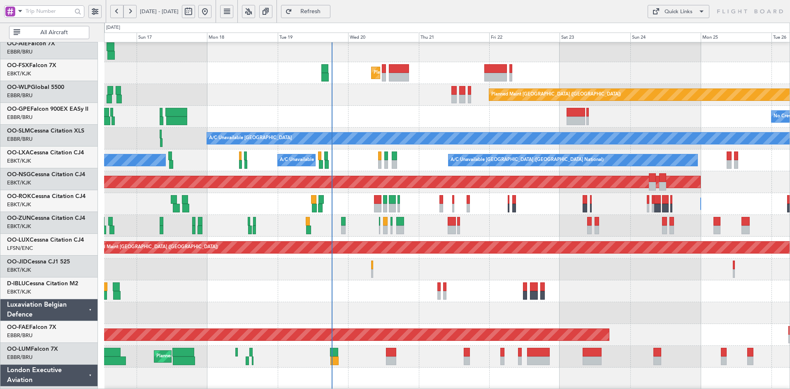
scroll to position [111, 0]
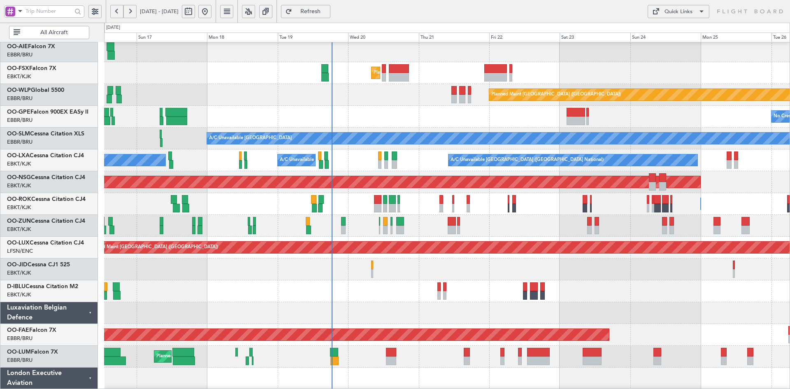
click at [627, 287] on div at bounding box center [447, 291] width 686 height 22
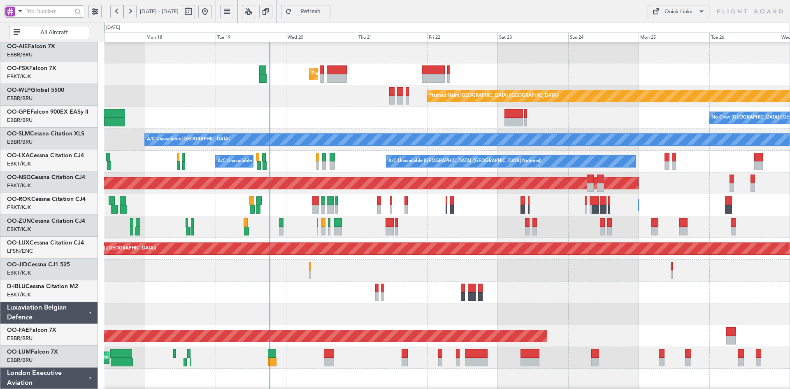
scroll to position [110, 0]
click at [613, 295] on div at bounding box center [447, 293] width 686 height 22
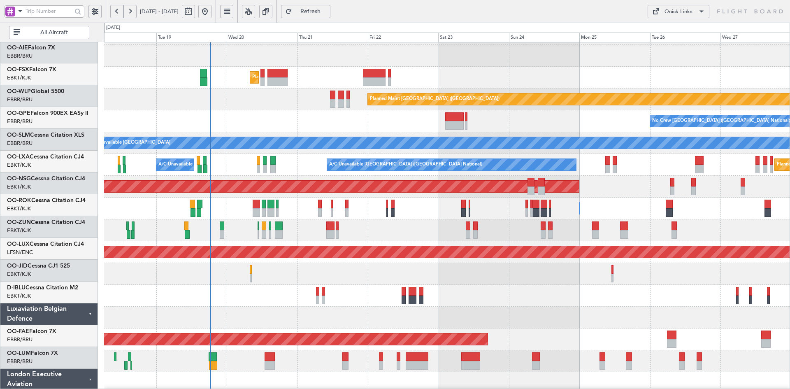
scroll to position [107, 0]
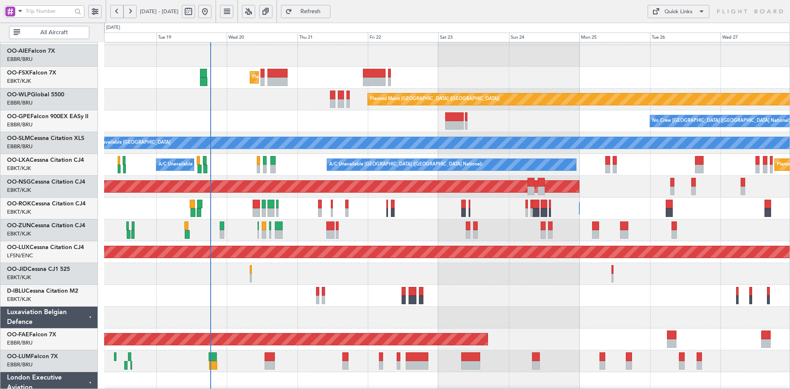
click at [647, 202] on div "Owner [GEOGRAPHIC_DATA]-[GEOGRAPHIC_DATA] Owner [GEOGRAPHIC_DATA]-[GEOGRAPHIC_D…" at bounding box center [447, 209] width 686 height 22
click at [609, 190] on div "Planned Maint [GEOGRAPHIC_DATA] ([GEOGRAPHIC_DATA])" at bounding box center [447, 187] width 686 height 22
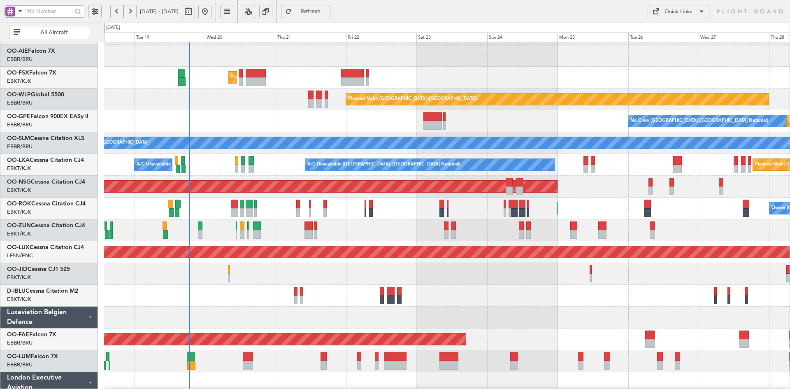
click at [555, 56] on div at bounding box center [447, 56] width 686 height 22
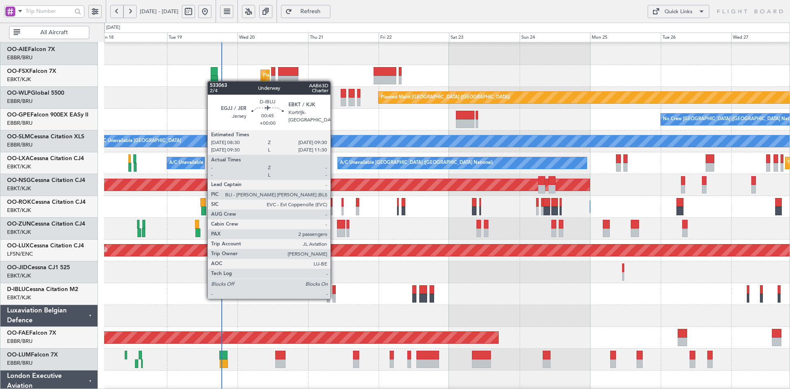
click at [334, 298] on div at bounding box center [334, 298] width 3 height 9
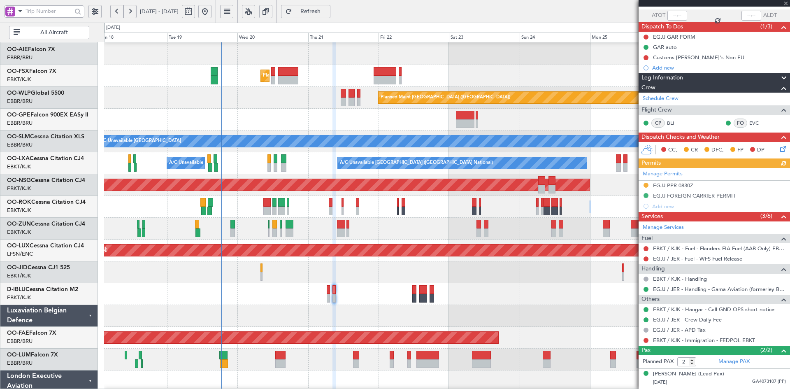
scroll to position [75, 0]
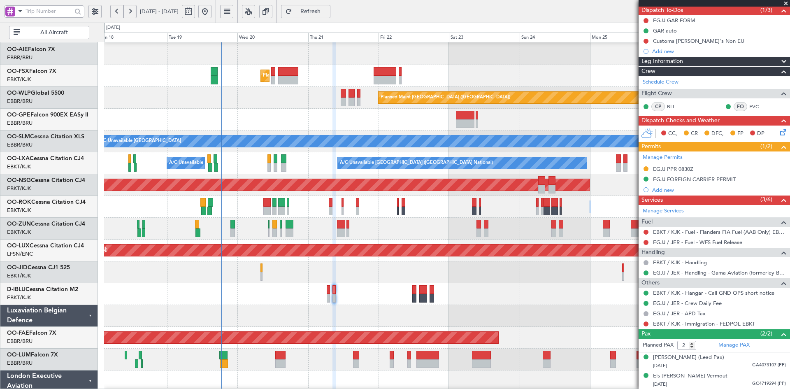
click at [785, 4] on span at bounding box center [786, 3] width 8 height 7
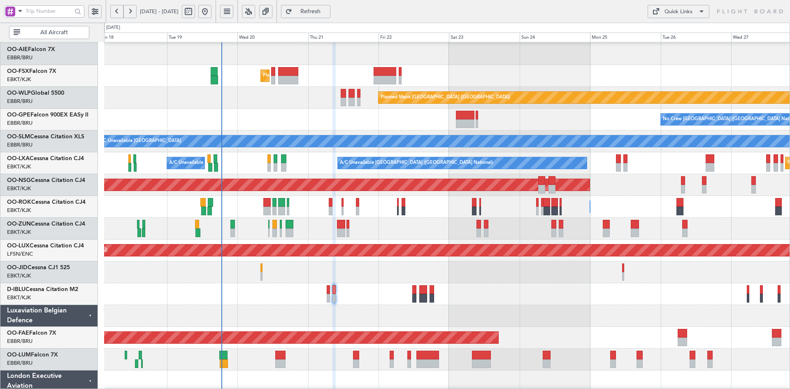
type input "0"
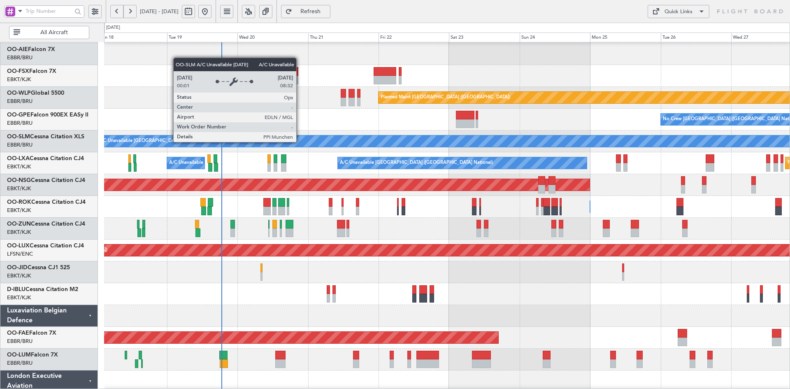
click at [312, 147] on div "A/C Unavailable [GEOGRAPHIC_DATA]" at bounding box center [785, 141] width 1379 height 12
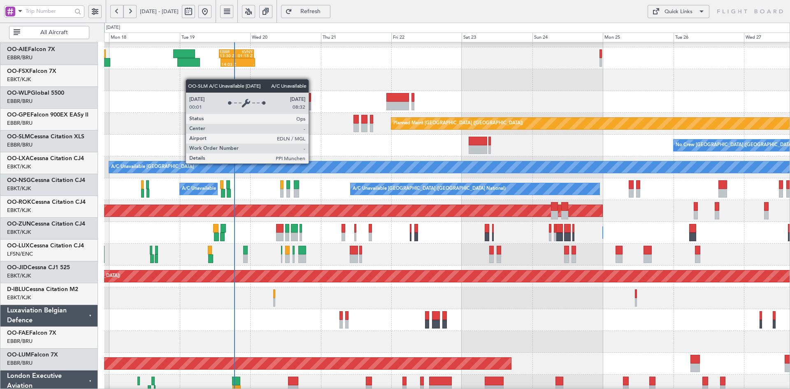
scroll to position [82, 0]
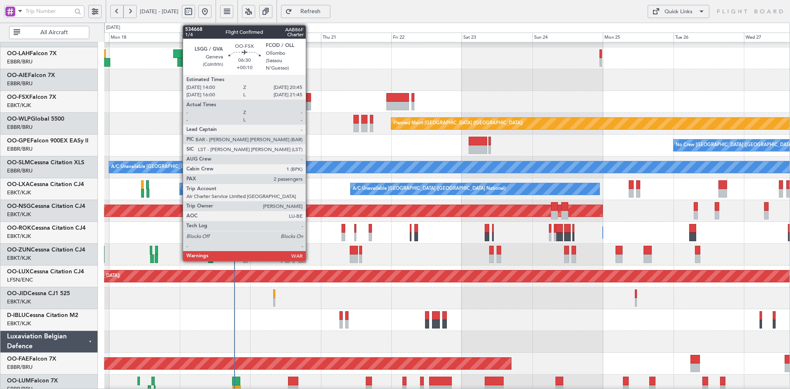
click at [310, 109] on div at bounding box center [301, 106] width 20 height 9
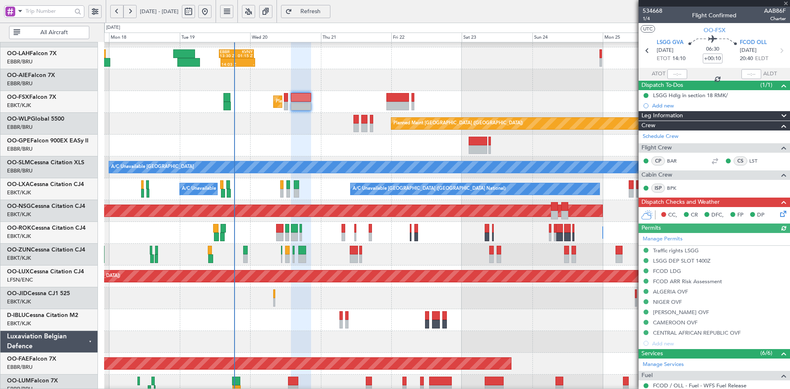
scroll to position [153, 0]
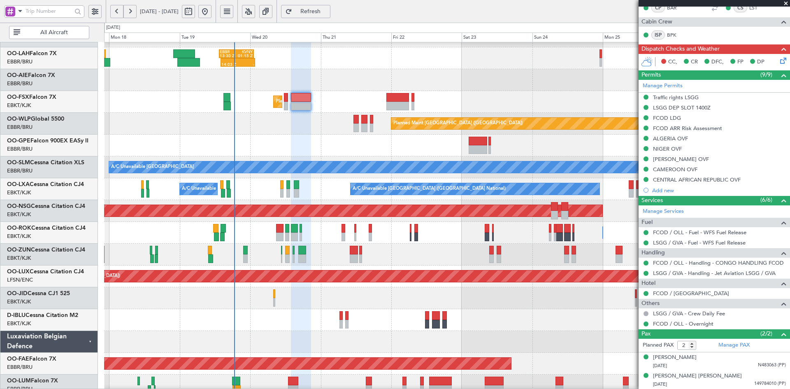
click at [788, 3] on span at bounding box center [786, 3] width 8 height 7
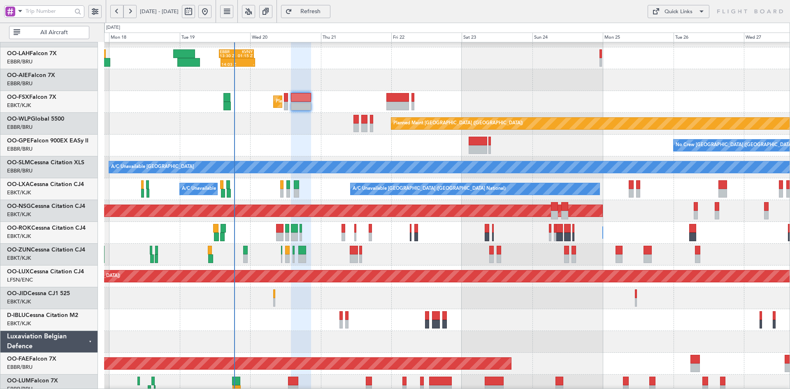
type input "0"
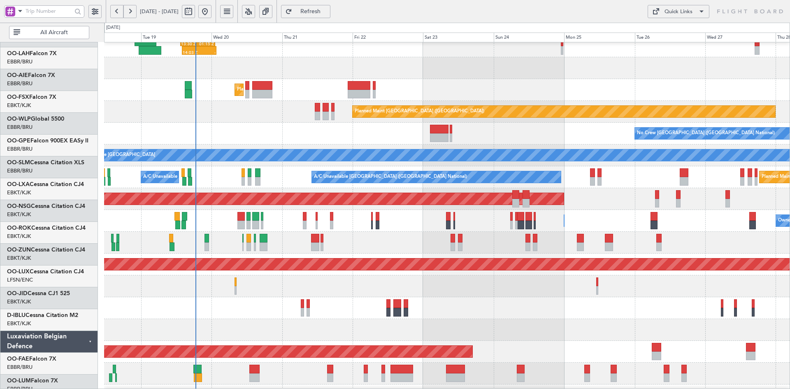
scroll to position [94, 0]
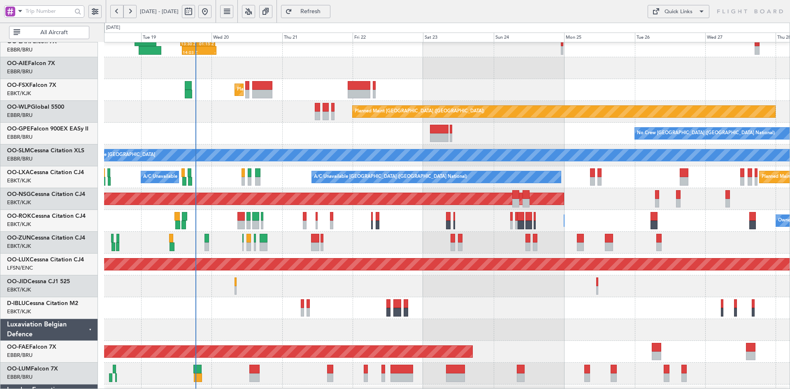
click at [612, 215] on div "Owner [GEOGRAPHIC_DATA]-[GEOGRAPHIC_DATA] Owner [GEOGRAPHIC_DATA]-[GEOGRAPHIC_D…" at bounding box center [447, 221] width 686 height 22
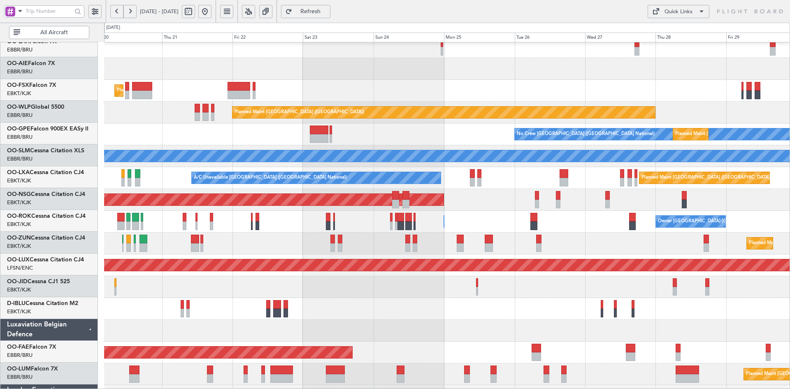
scroll to position [93, 0]
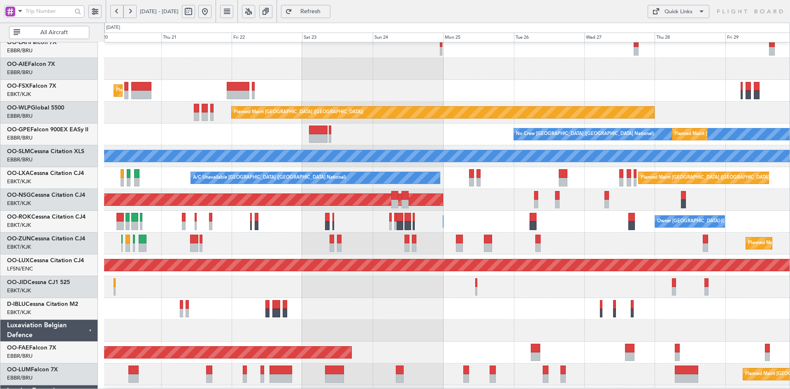
click at [617, 222] on div "Owner [GEOGRAPHIC_DATA]-[GEOGRAPHIC_DATA] Owner [GEOGRAPHIC_DATA]-[GEOGRAPHIC_D…" at bounding box center [447, 222] width 686 height 22
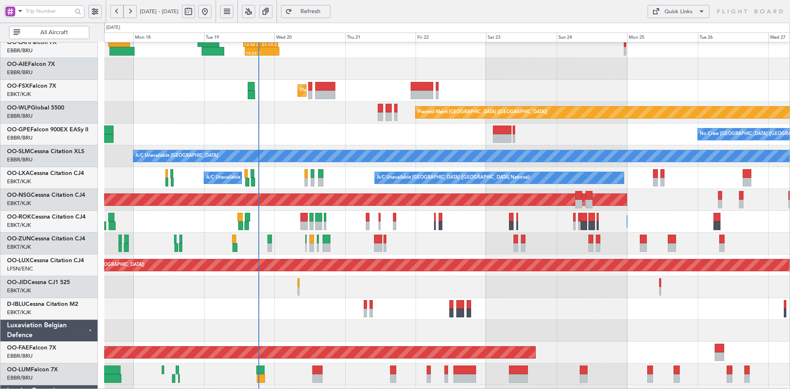
scroll to position [118, 0]
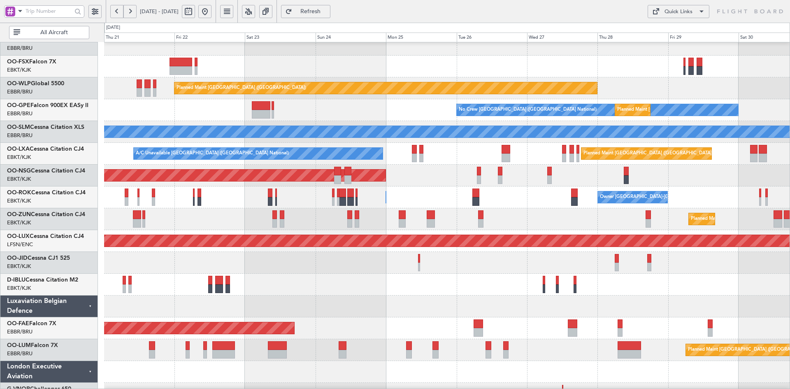
click at [266, 46] on div "Planned Maint [GEOGRAPHIC_DATA] ([GEOGRAPHIC_DATA])" at bounding box center [447, 45] width 686 height 22
click at [553, 179] on div "Planned Maint [GEOGRAPHIC_DATA] ([GEOGRAPHIC_DATA])" at bounding box center [447, 176] width 686 height 22
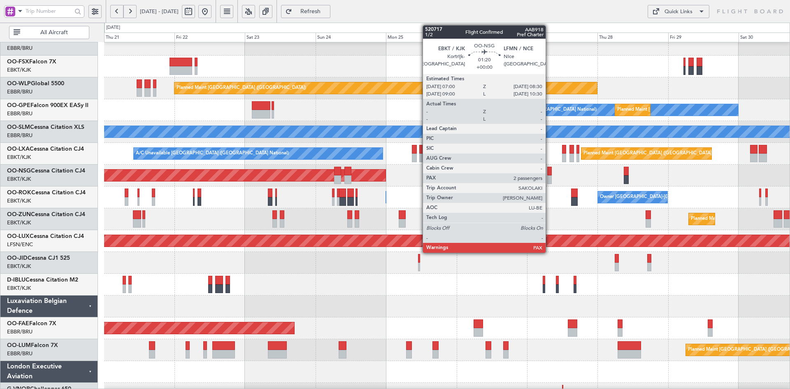
click at [550, 179] on div at bounding box center [549, 179] width 5 height 9
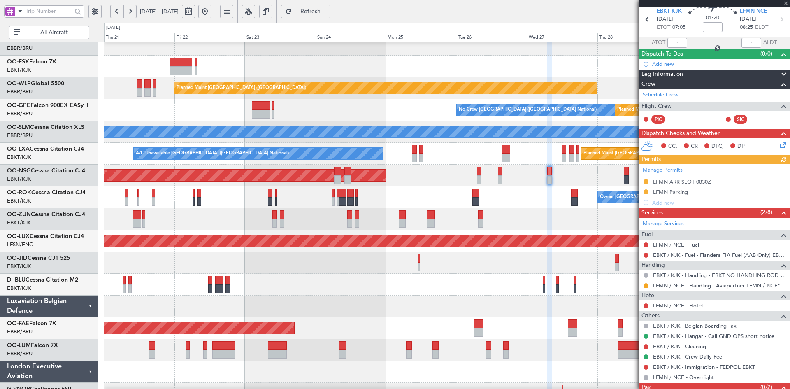
scroll to position [58, 0]
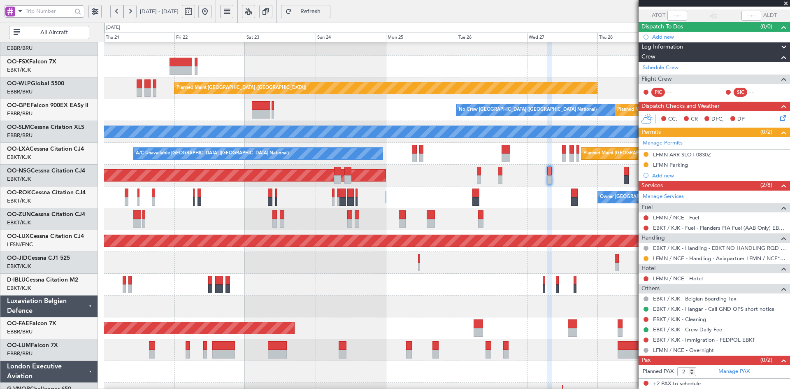
click at [788, 3] on span at bounding box center [786, 3] width 8 height 7
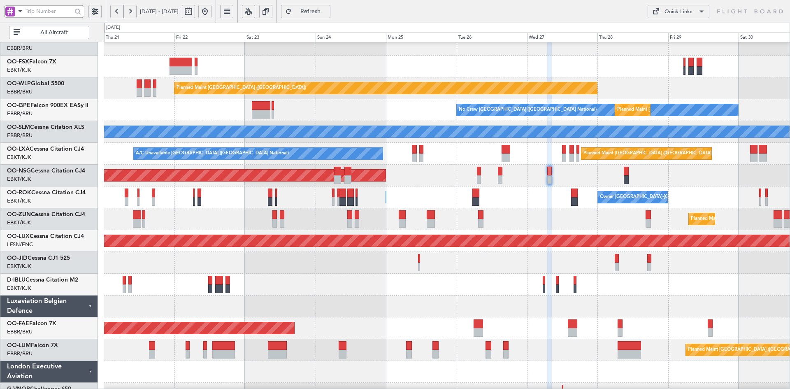
type input "0"
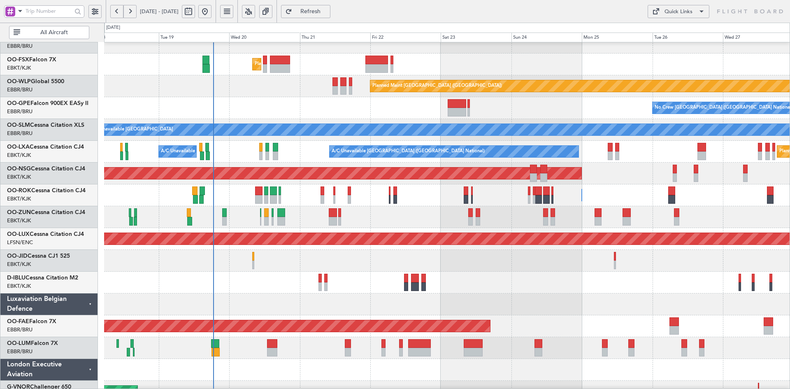
click at [537, 66] on div "Planned Maint Kortrijk-[GEOGRAPHIC_DATA]" at bounding box center [447, 65] width 686 height 22
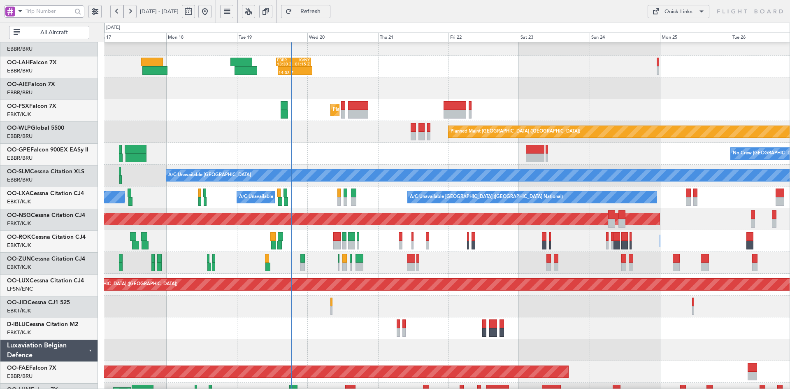
scroll to position [74, 0]
click at [443, 186] on div "A/C Unavailable [GEOGRAPHIC_DATA] No Crew [GEOGRAPHIC_DATA] (Brussels National)…" at bounding box center [447, 176] width 686 height 22
